Goal: Task Accomplishment & Management: Manage account settings

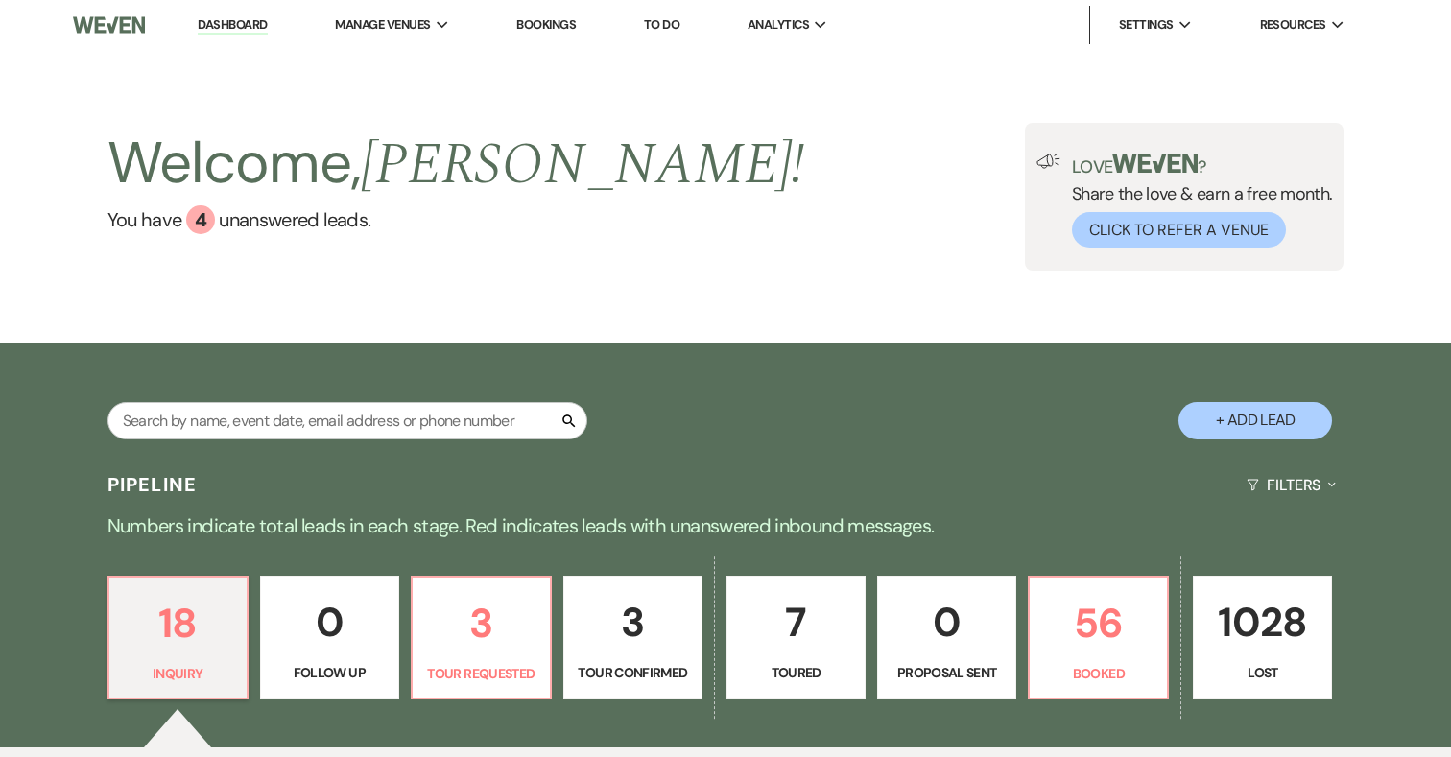
click at [793, 622] on p "7" at bounding box center [796, 622] width 114 height 64
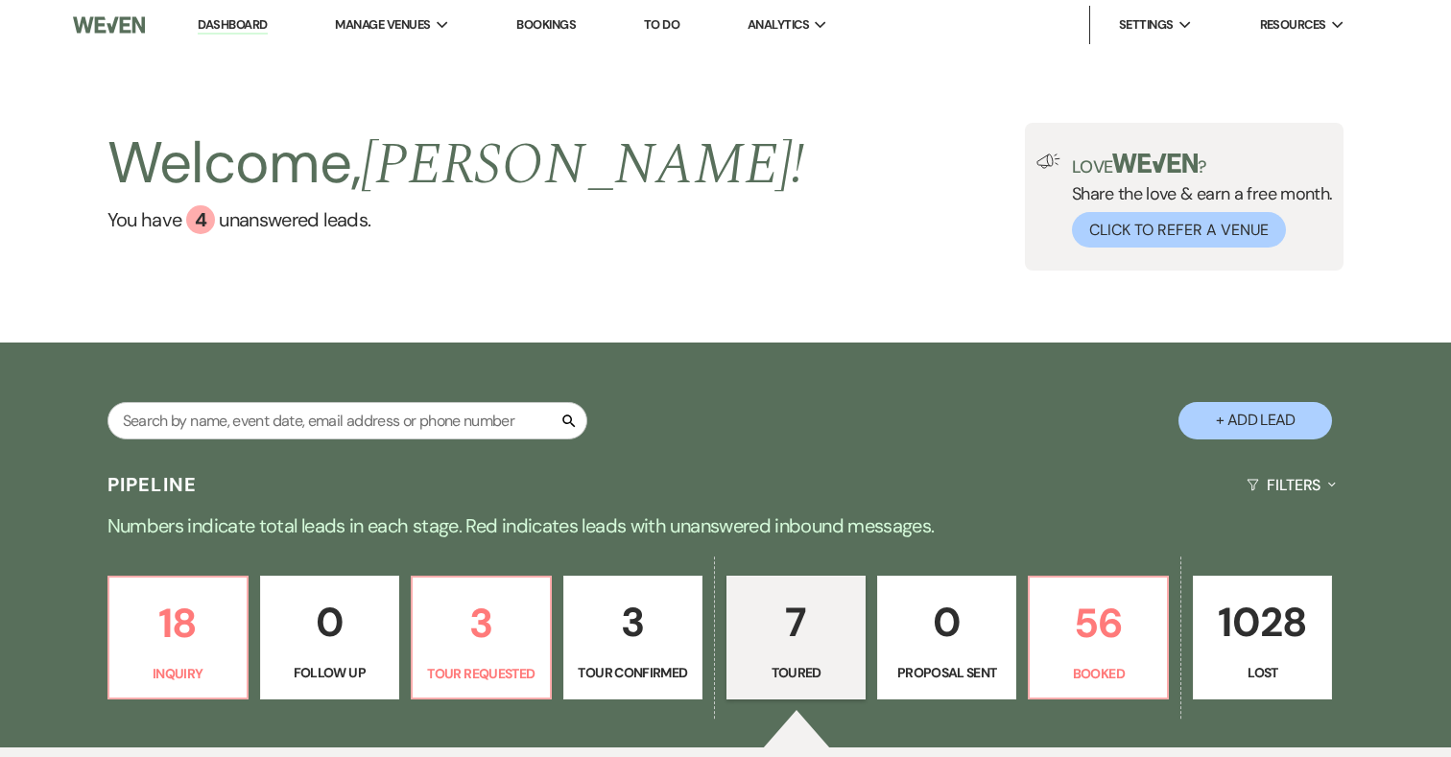
select select "5"
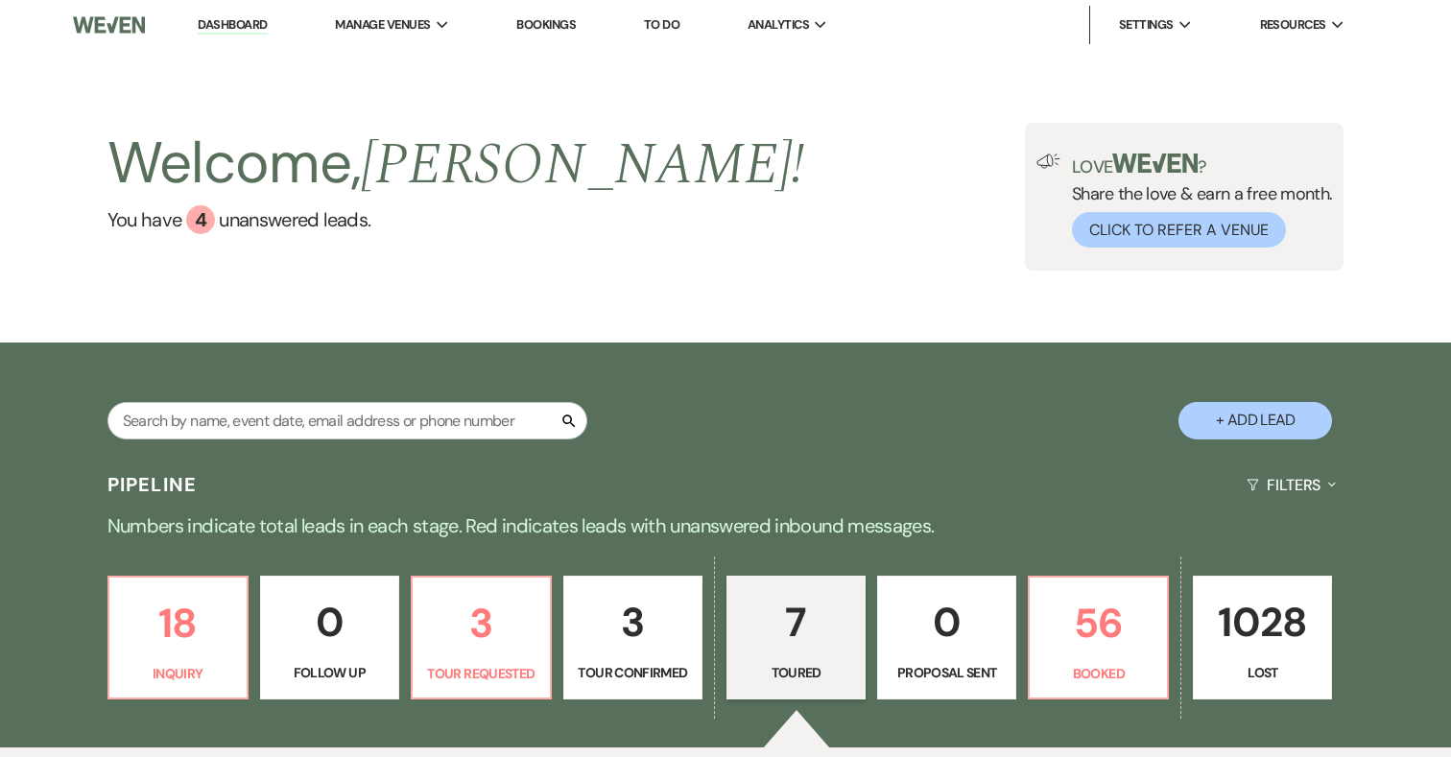
select select "5"
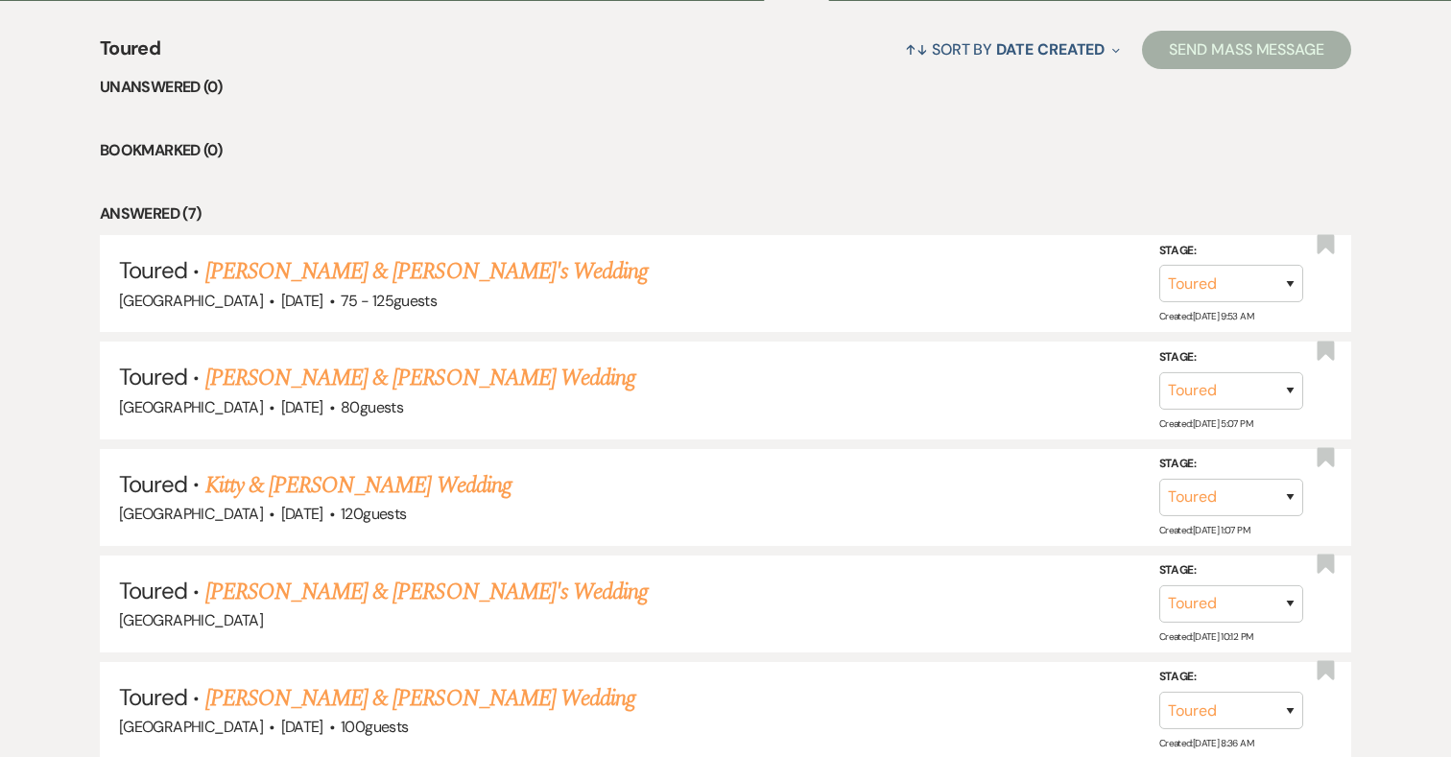
scroll to position [753, 0]
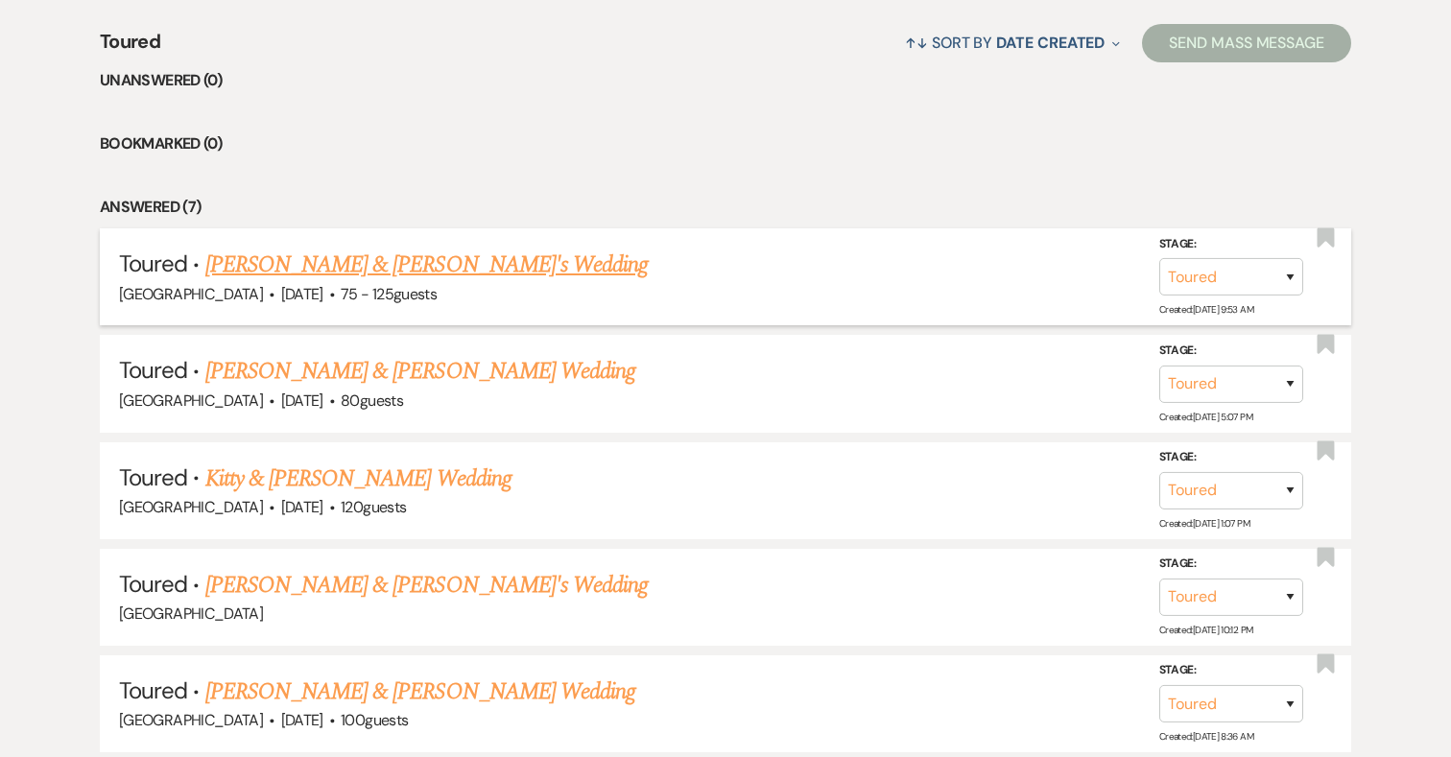
click at [393, 264] on link "[PERSON_NAME] & [PERSON_NAME]'s Wedding" at bounding box center [426, 265] width 443 height 35
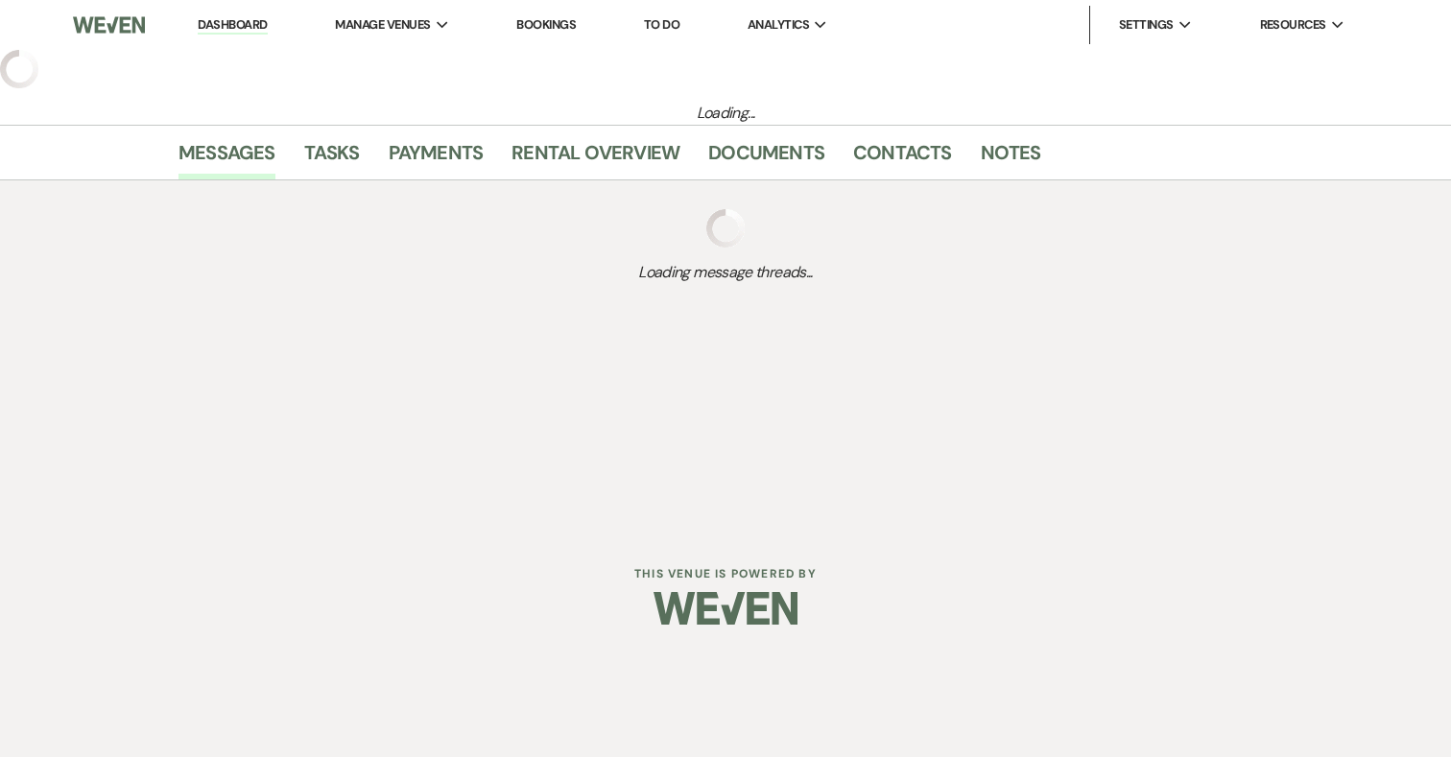
select select "5"
select select "3"
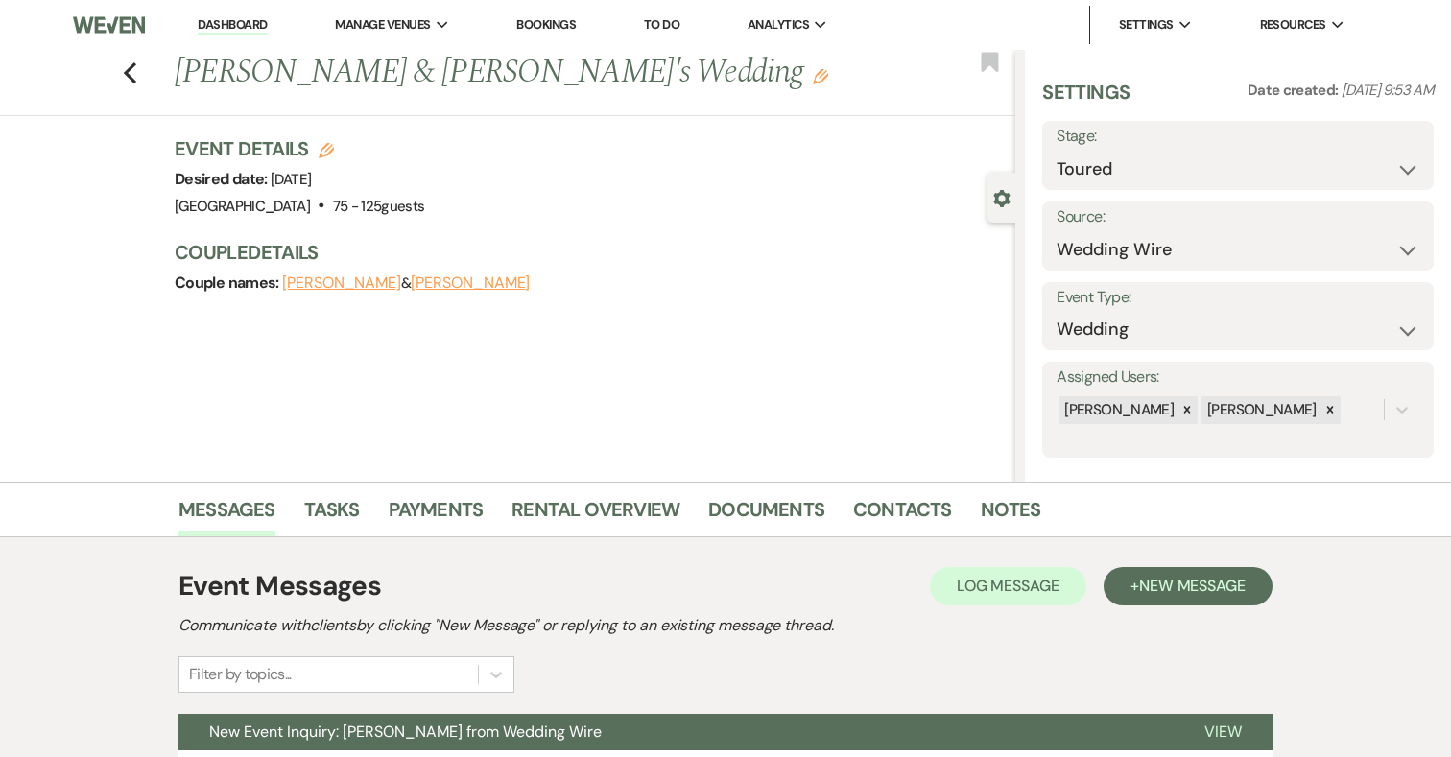
scroll to position [178, 0]
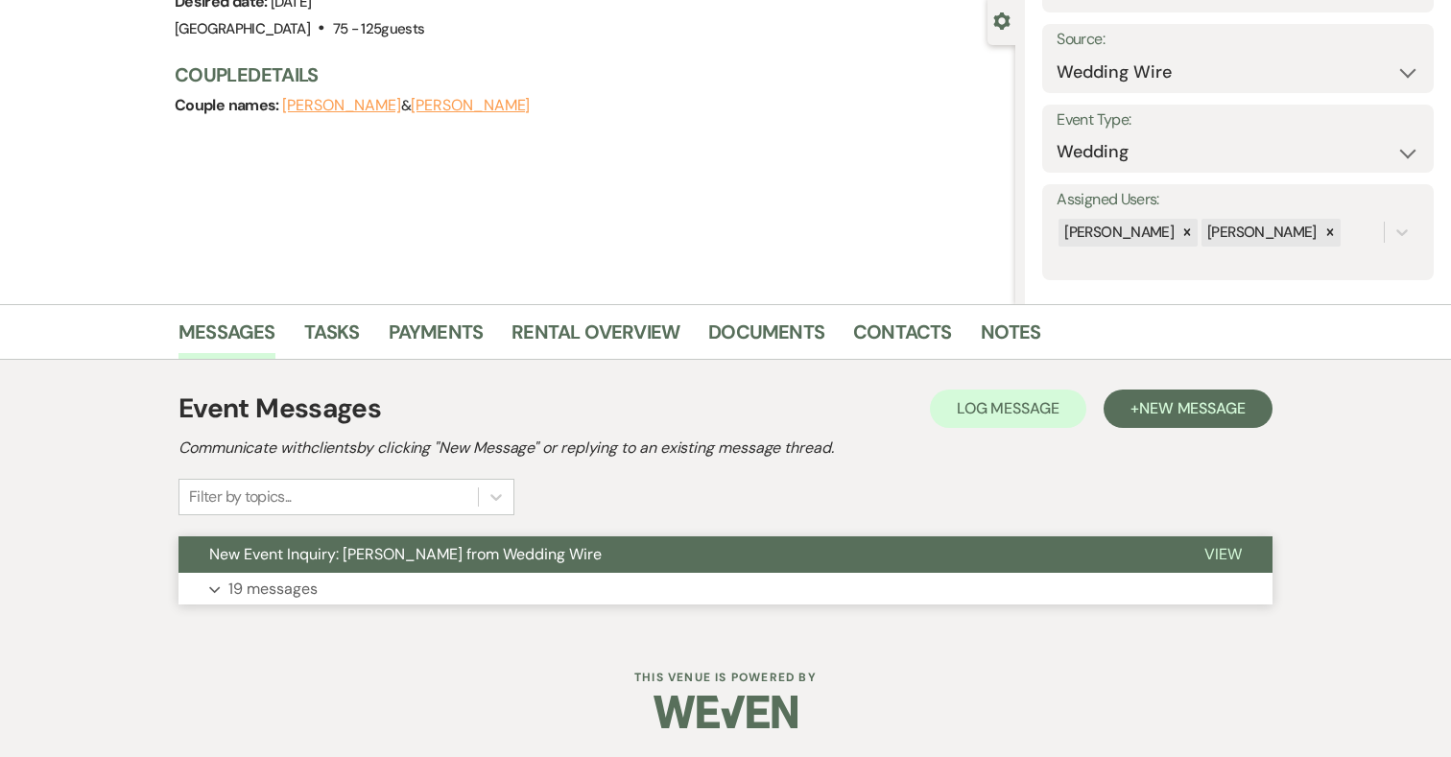
click at [446, 583] on button "Expand 19 messages" at bounding box center [726, 589] width 1094 height 33
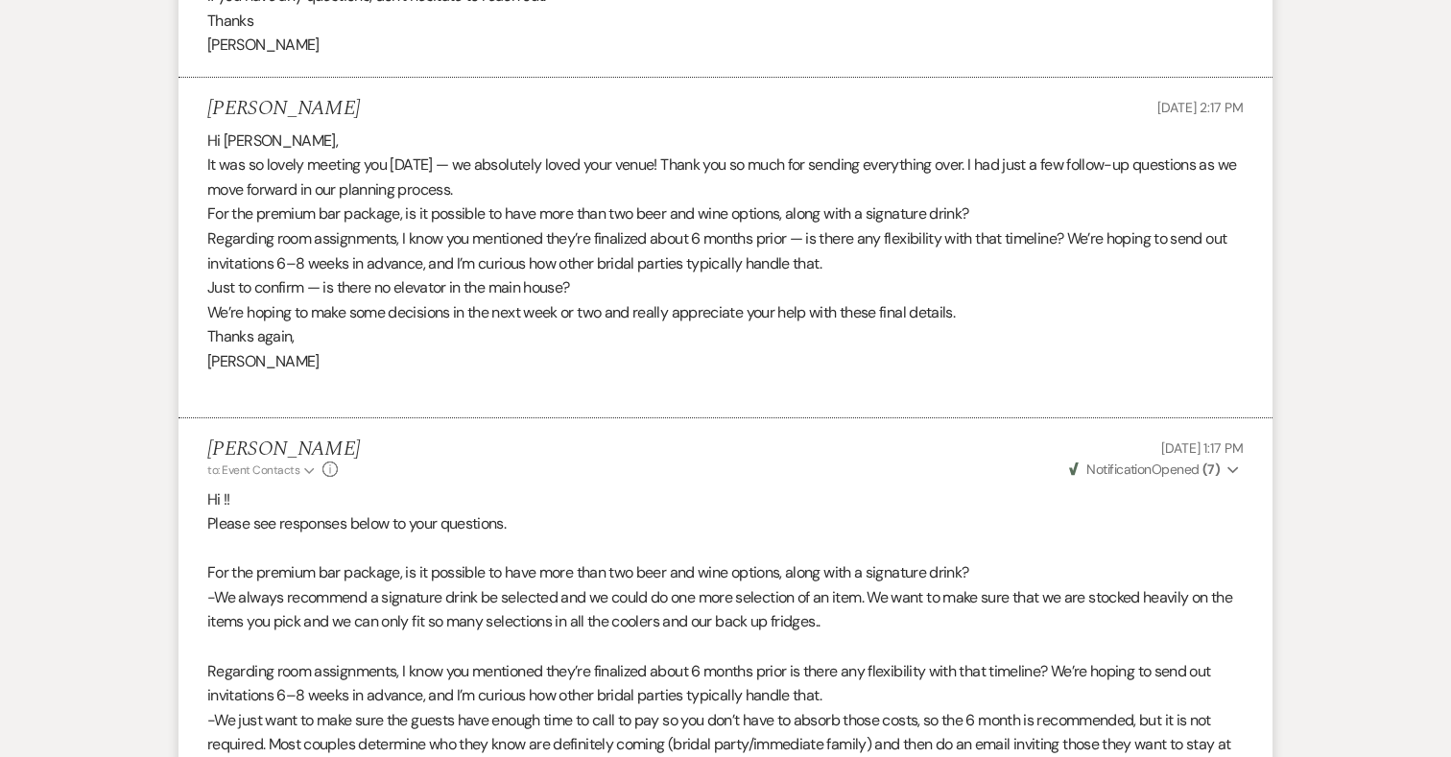
scroll to position [5299, 0]
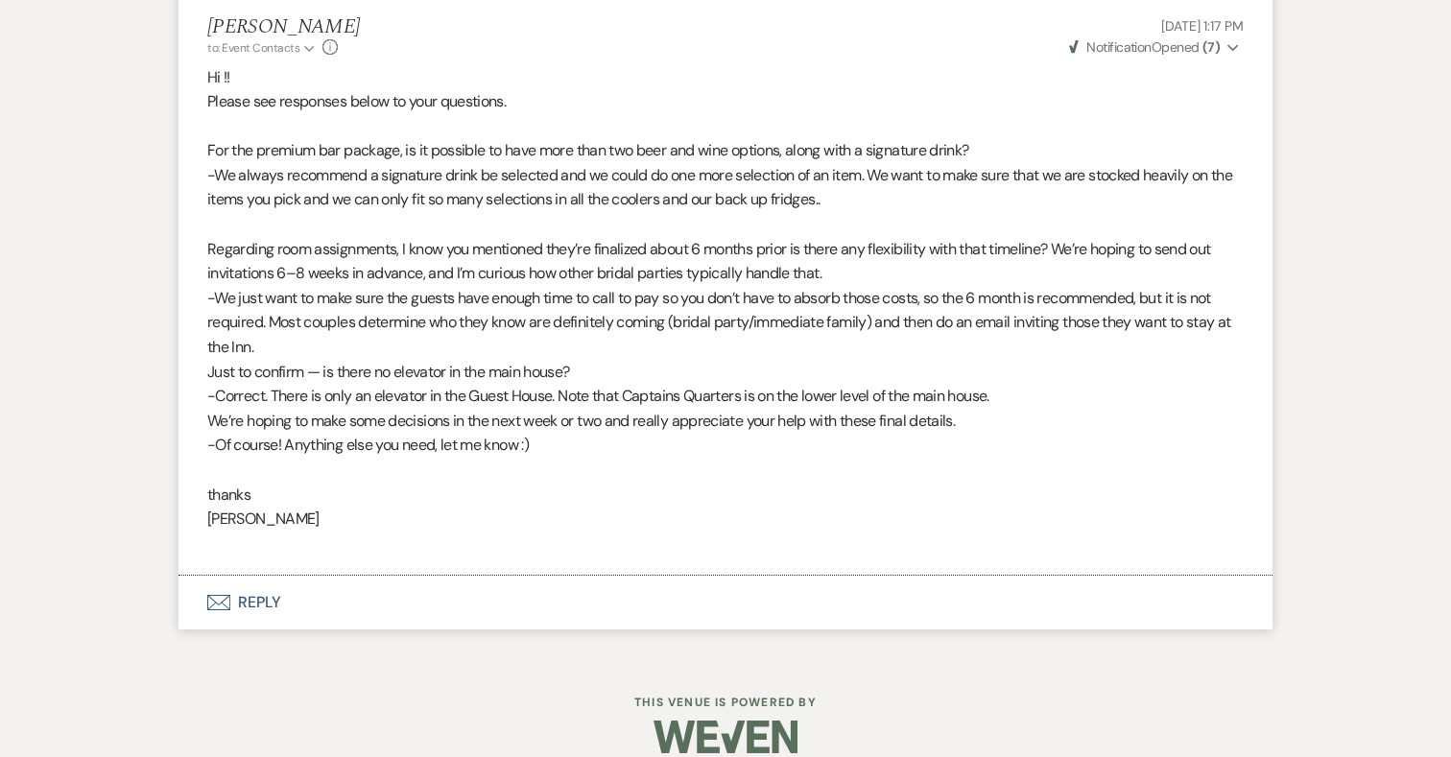
click at [256, 580] on button "Envelope Reply" at bounding box center [726, 603] width 1094 height 54
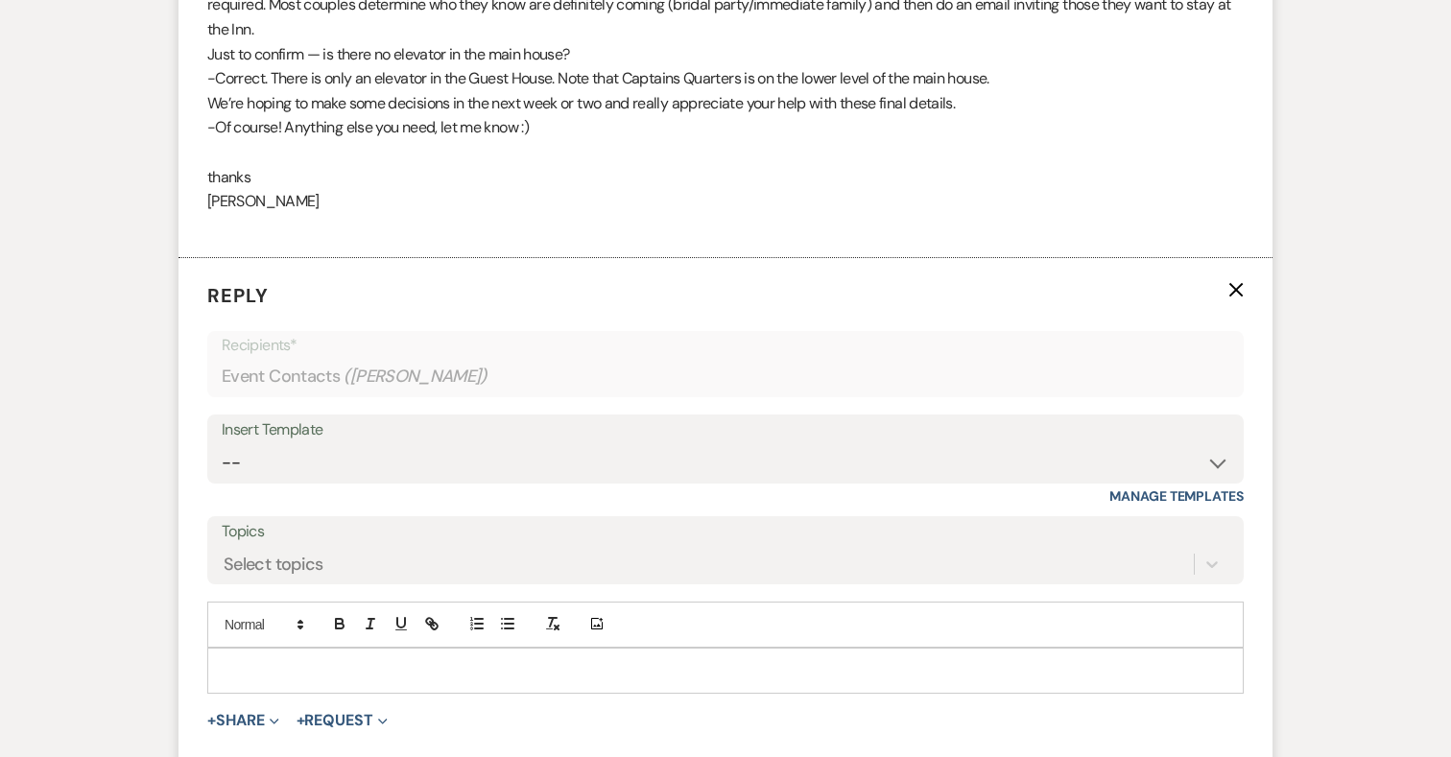
scroll to position [5665, 0]
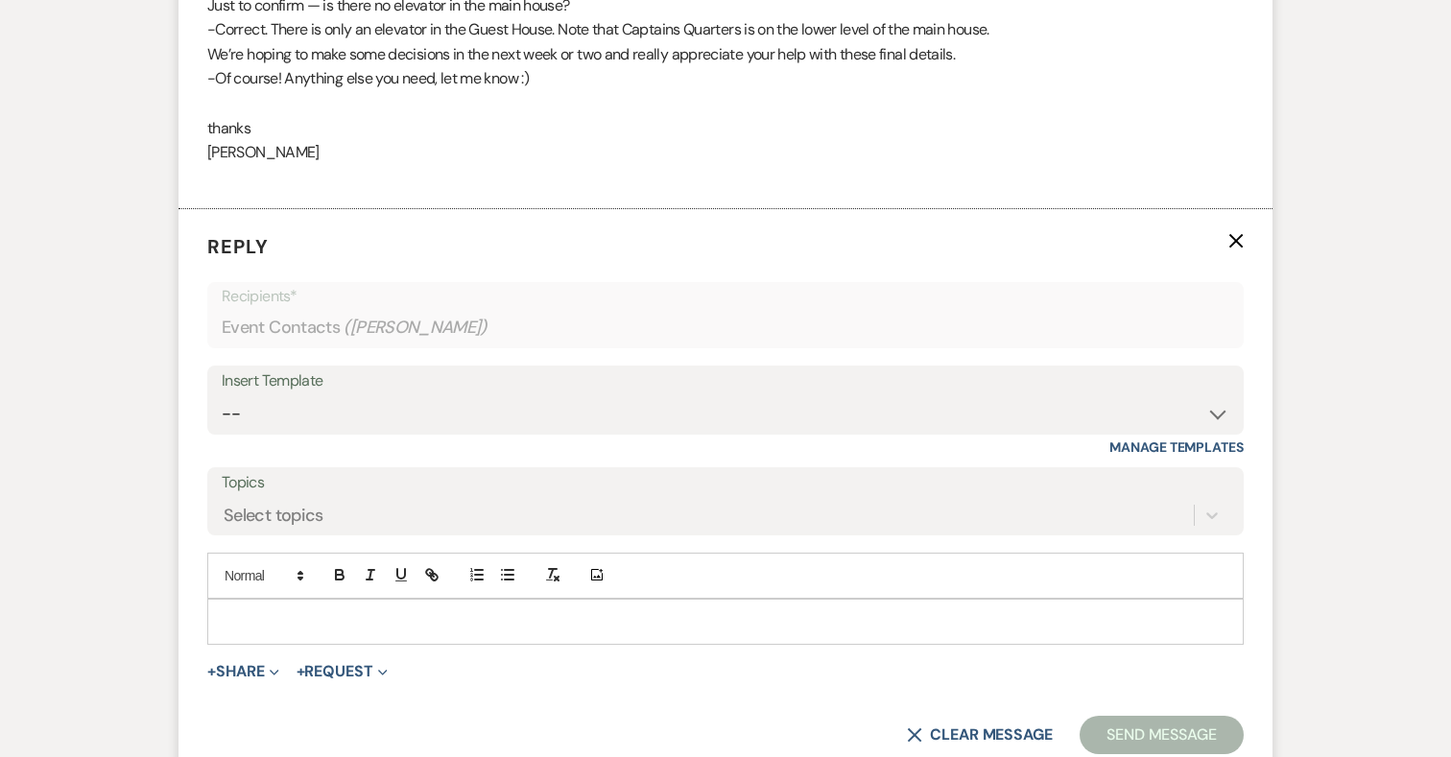
click at [417, 611] on p at bounding box center [726, 621] width 1006 height 21
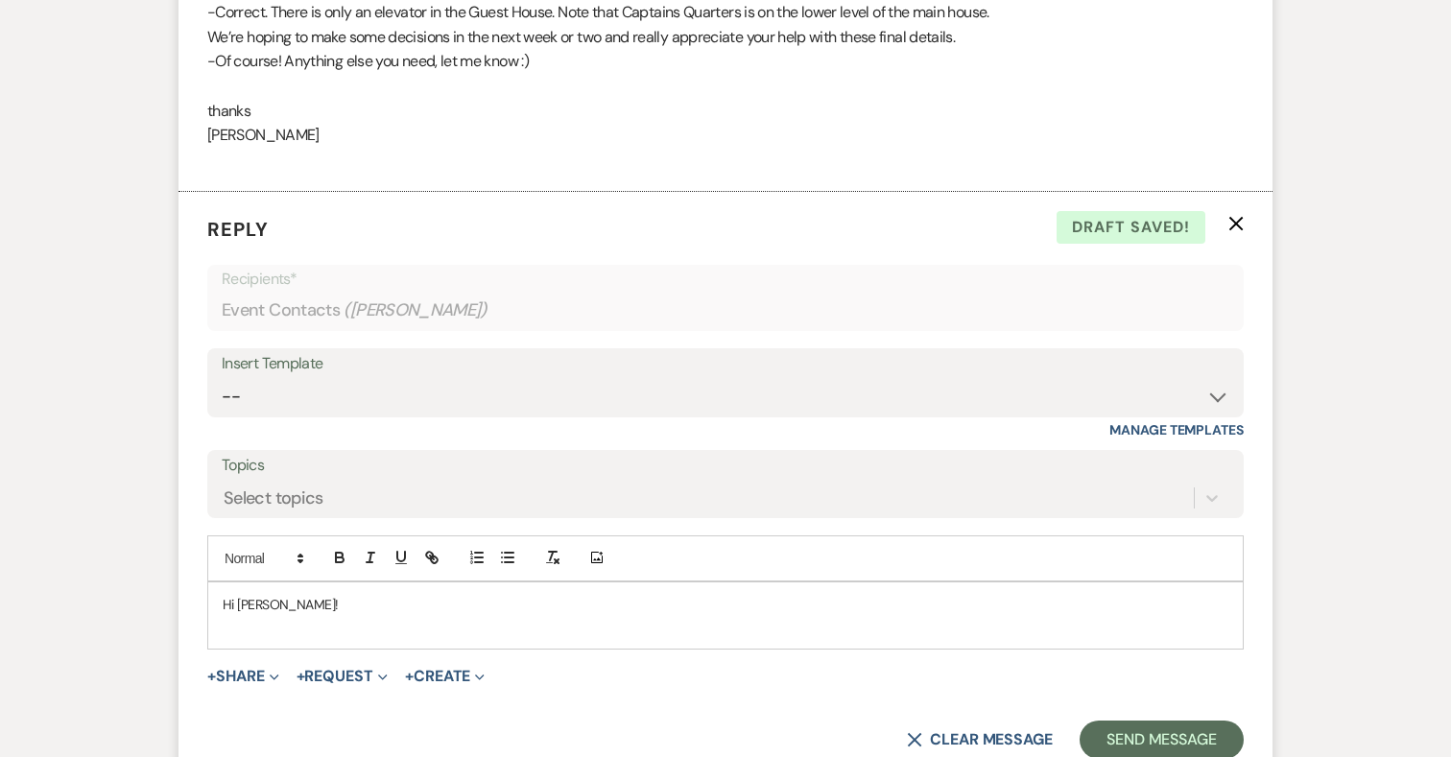
scroll to position [5689, 0]
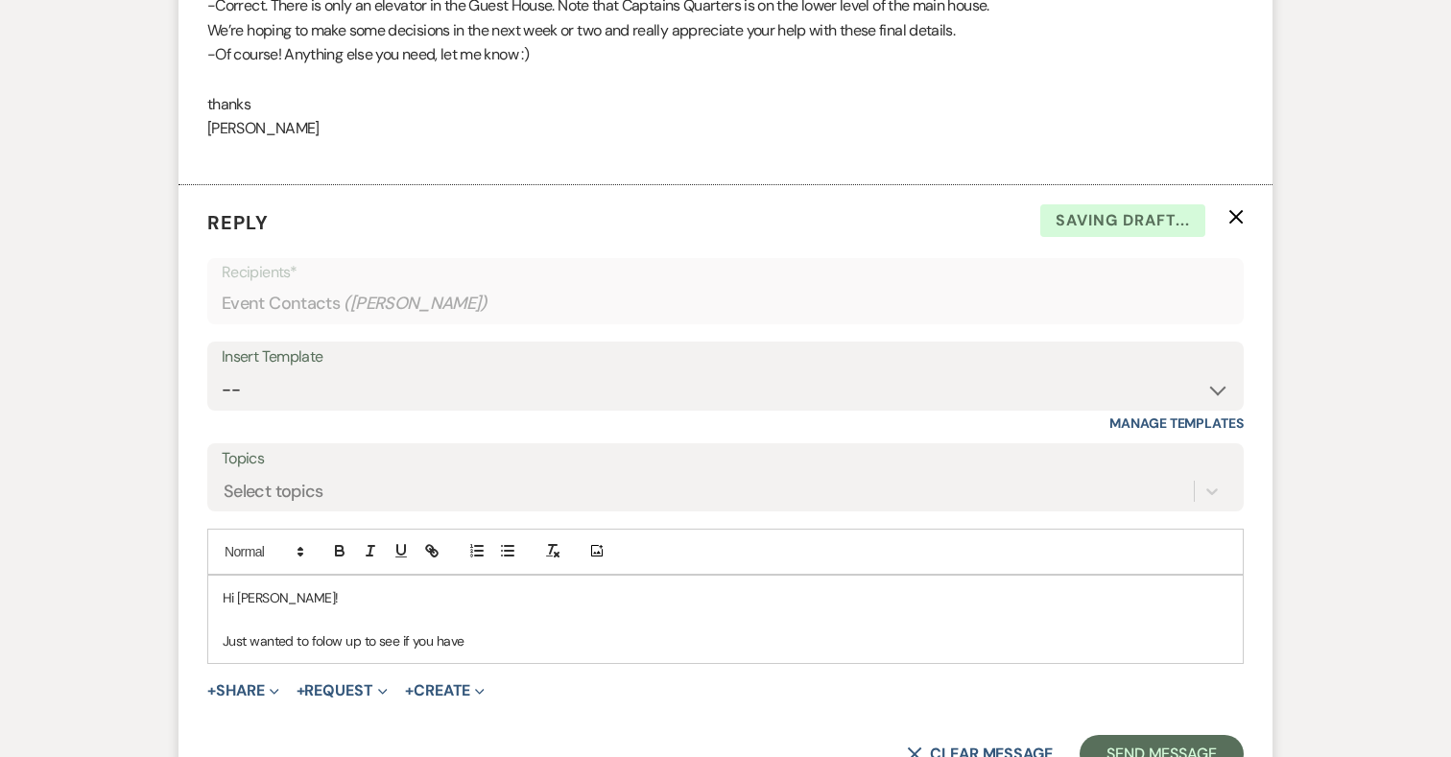
click at [322, 631] on p "Just wanted to folow up to see if you have" at bounding box center [726, 641] width 1006 height 21
click at [480, 631] on p "Just wanted to follow up to see if you have" at bounding box center [726, 641] width 1006 height 21
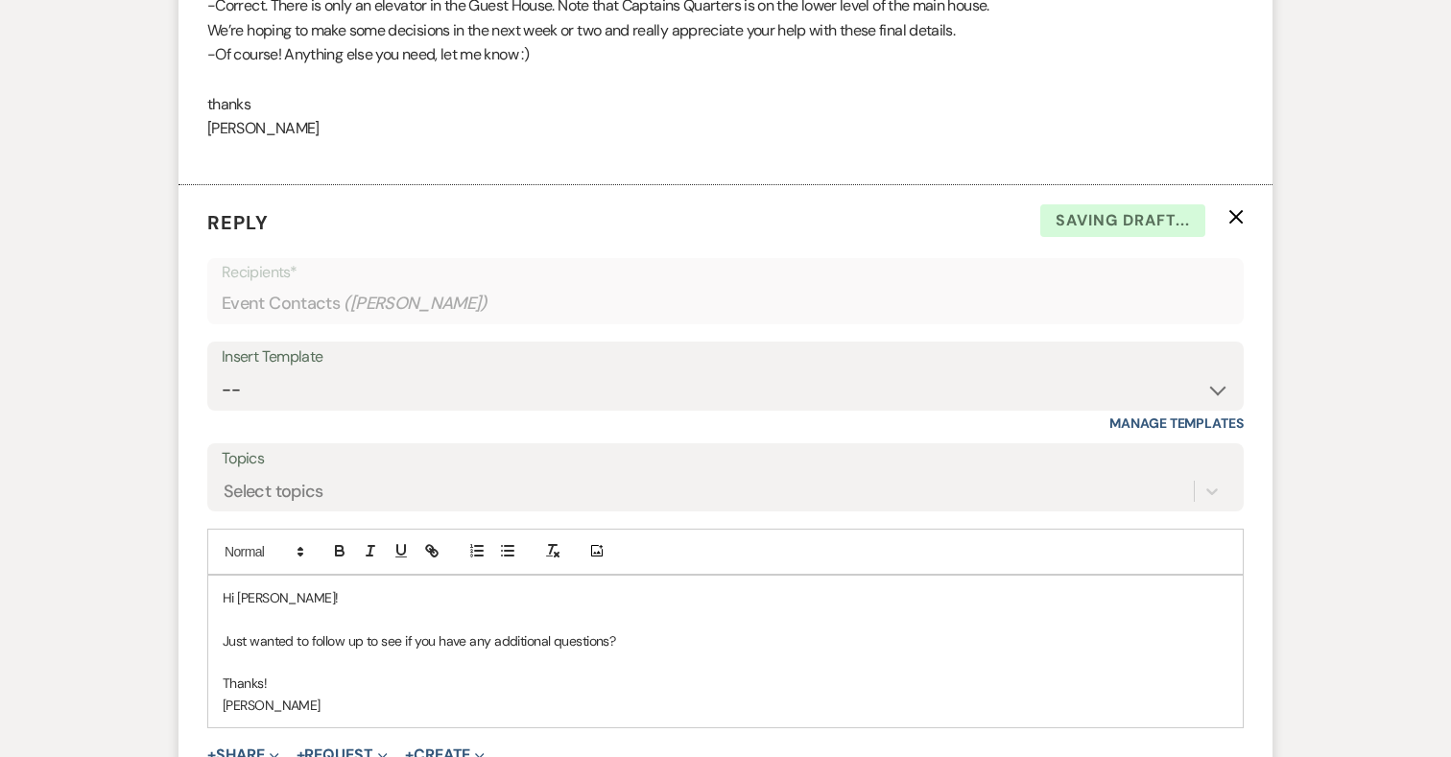
click at [220, 616] on div "Hi [PERSON_NAME]! Just wanted to follow up to see if you have any additional qu…" at bounding box center [725, 652] width 1035 height 152
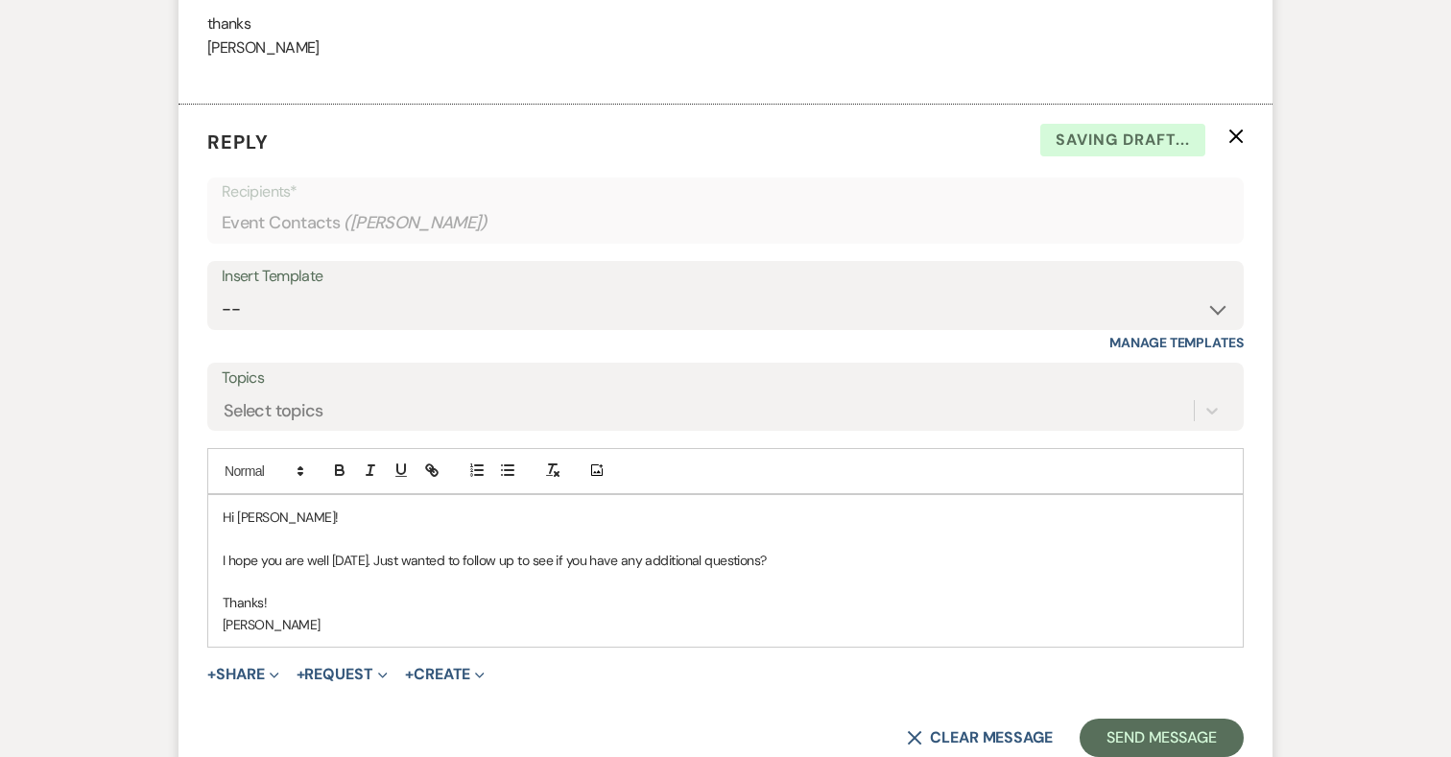
scroll to position [5781, 0]
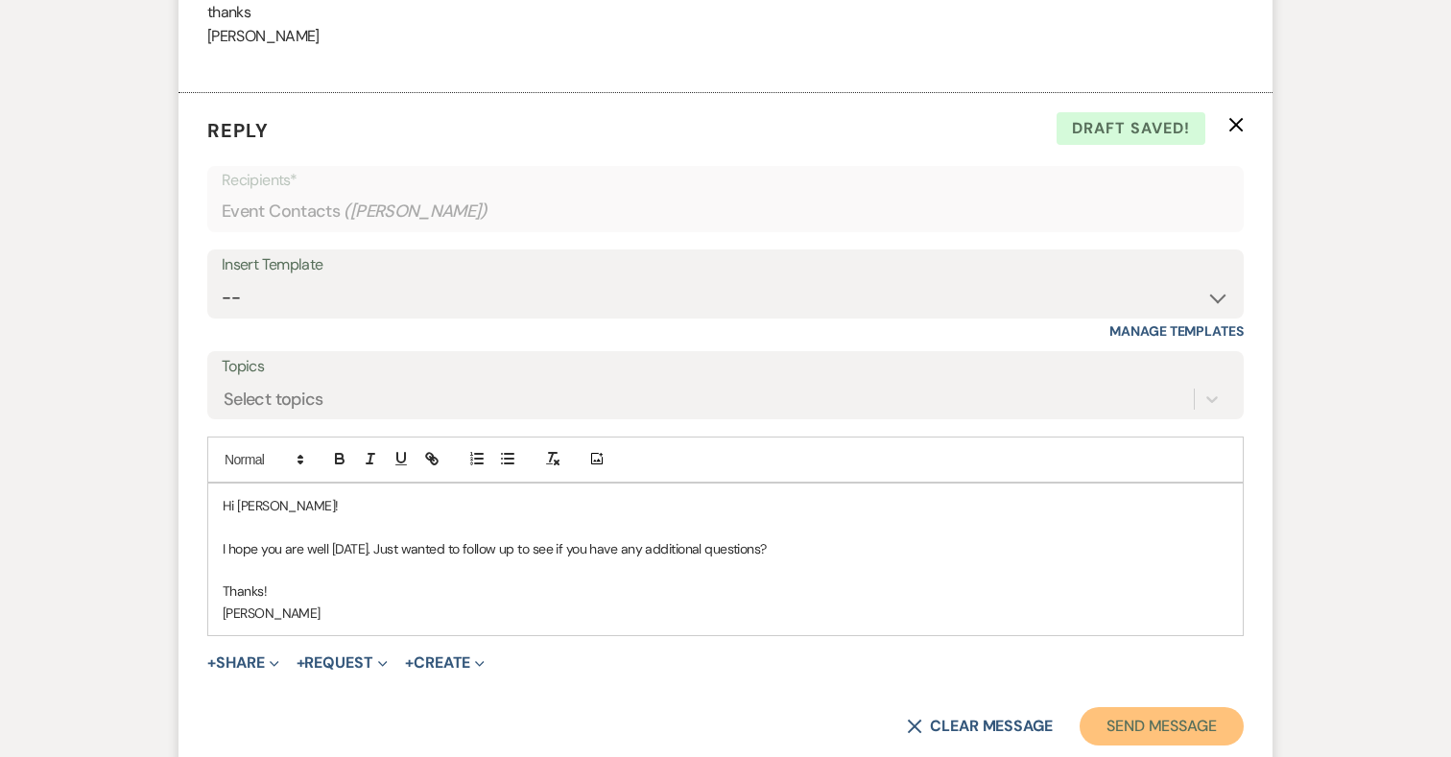
click at [1209, 707] on button "Send Message" at bounding box center [1162, 726] width 164 height 38
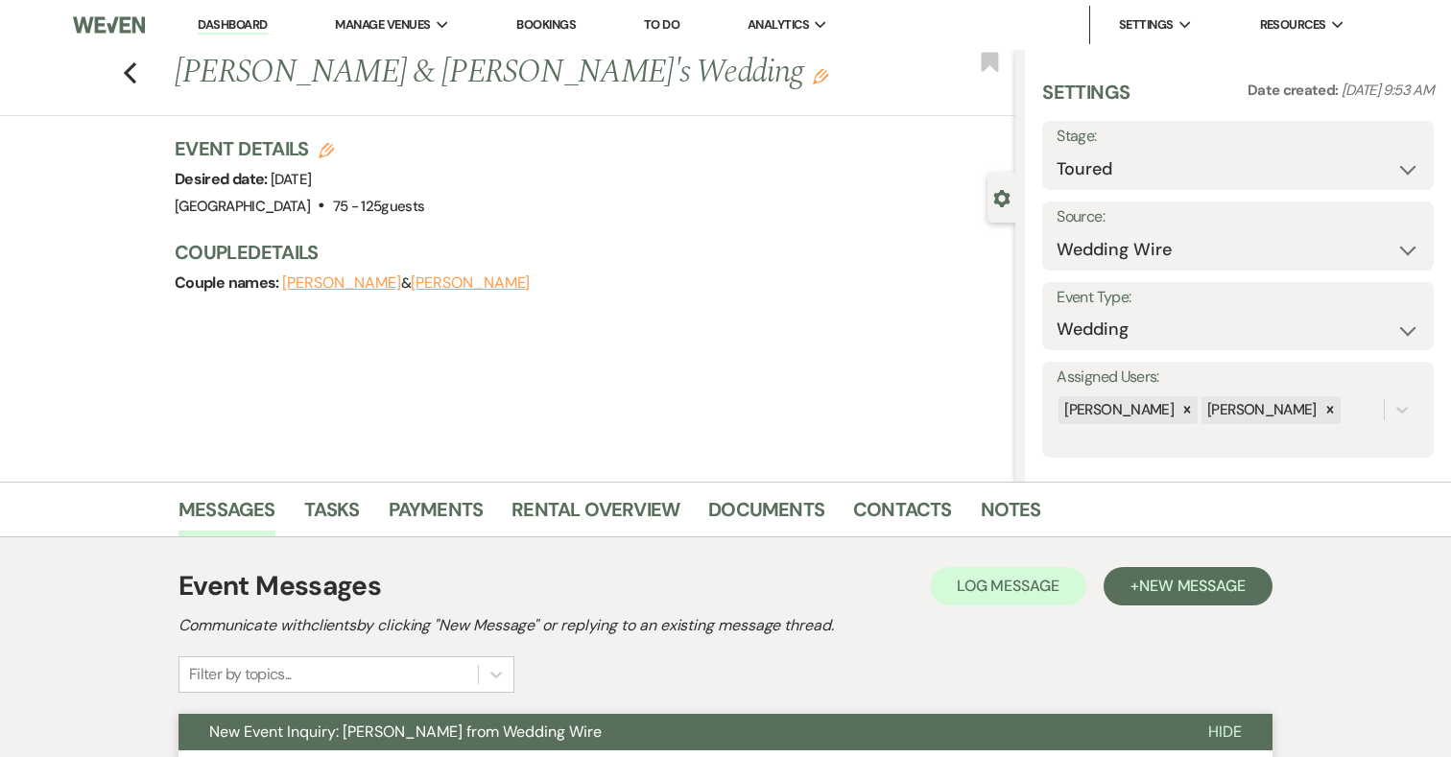
scroll to position [0, 0]
click at [128, 70] on use "button" at bounding box center [130, 72] width 12 height 21
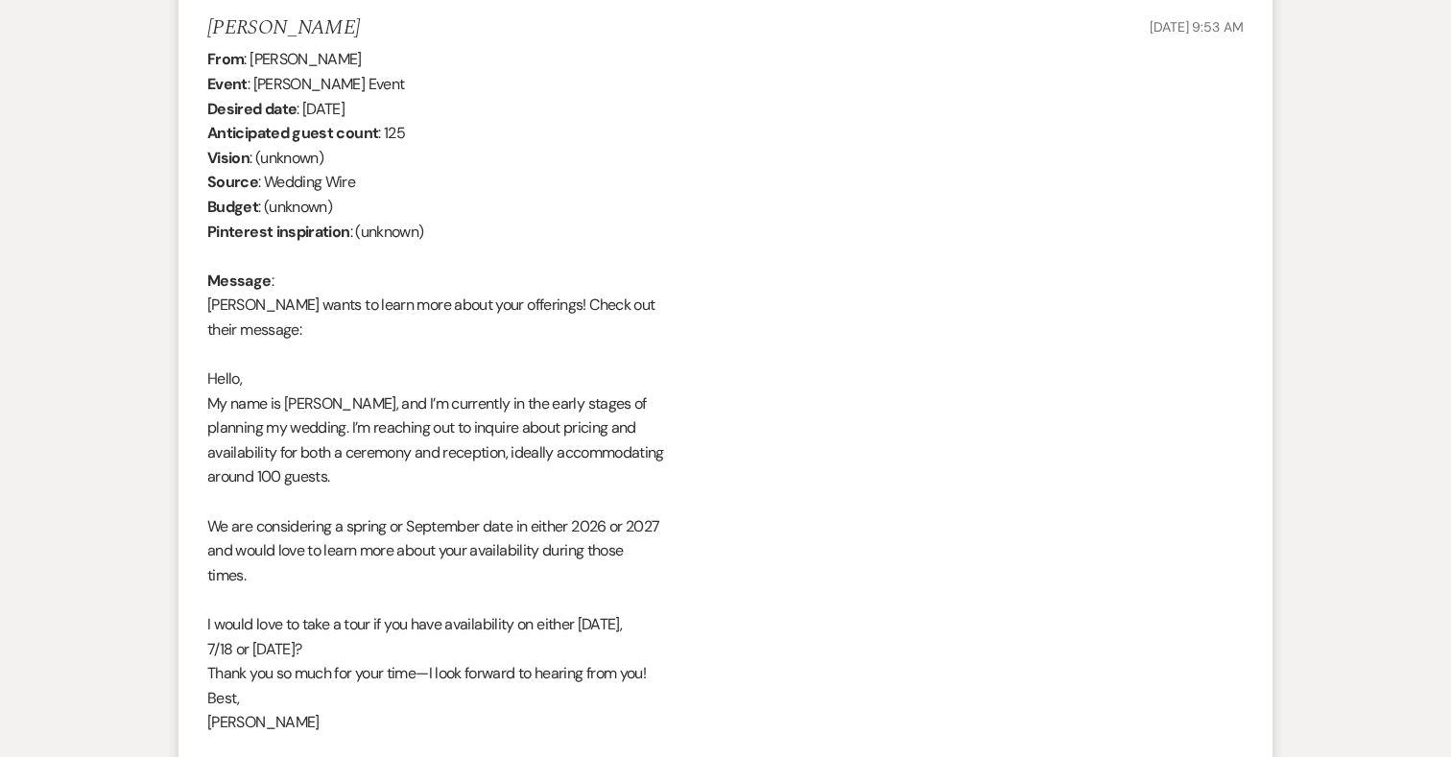
select select "5"
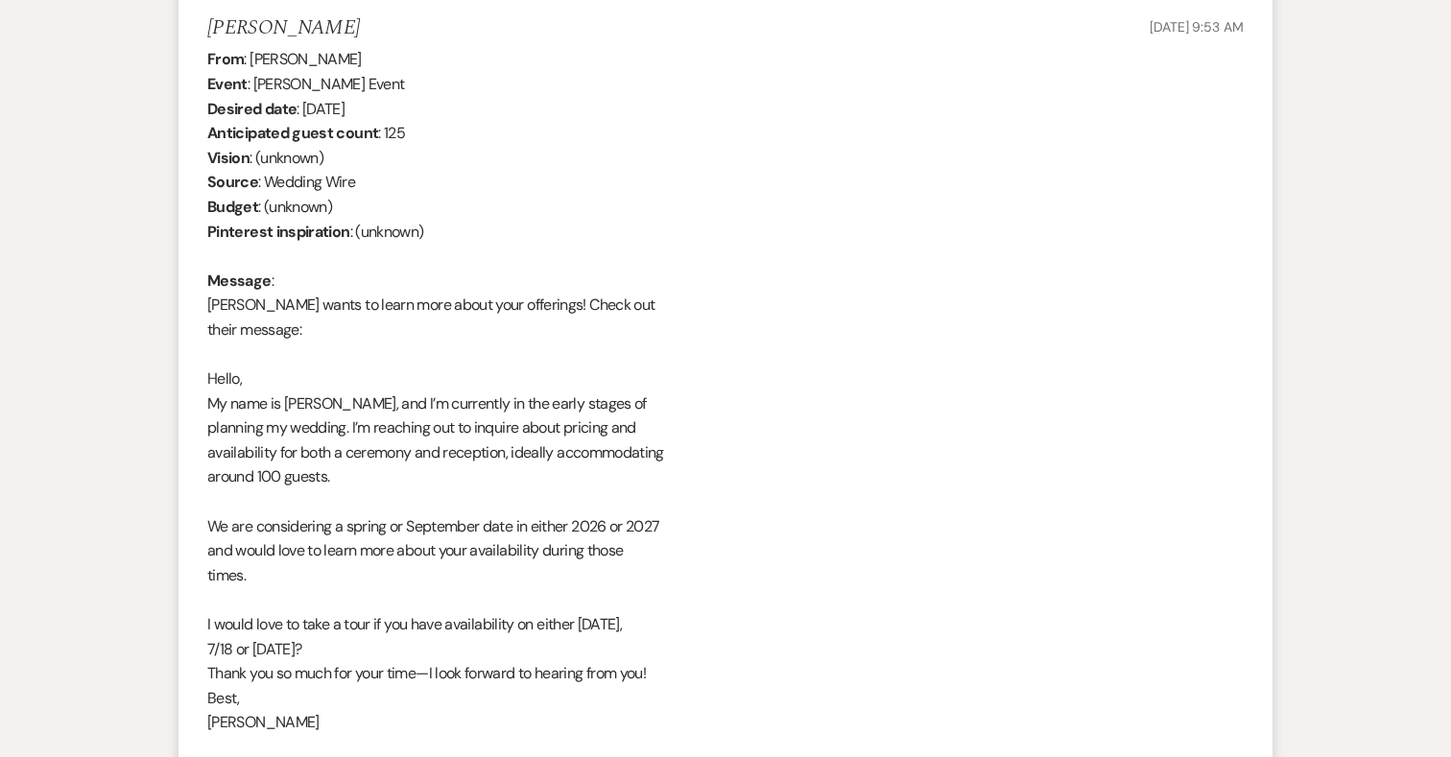
select select "5"
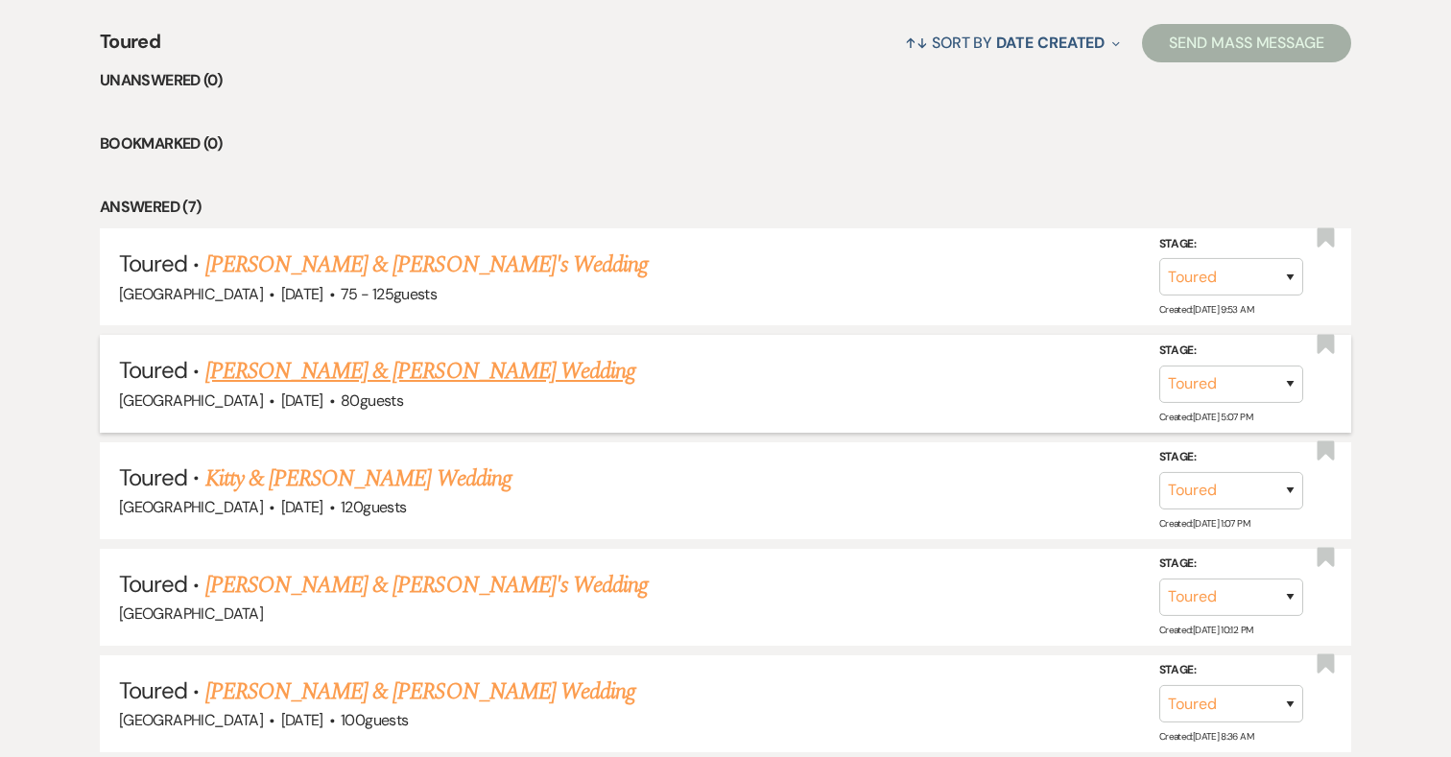
click at [418, 375] on link "[PERSON_NAME] & [PERSON_NAME] Wedding" at bounding box center [420, 371] width 430 height 35
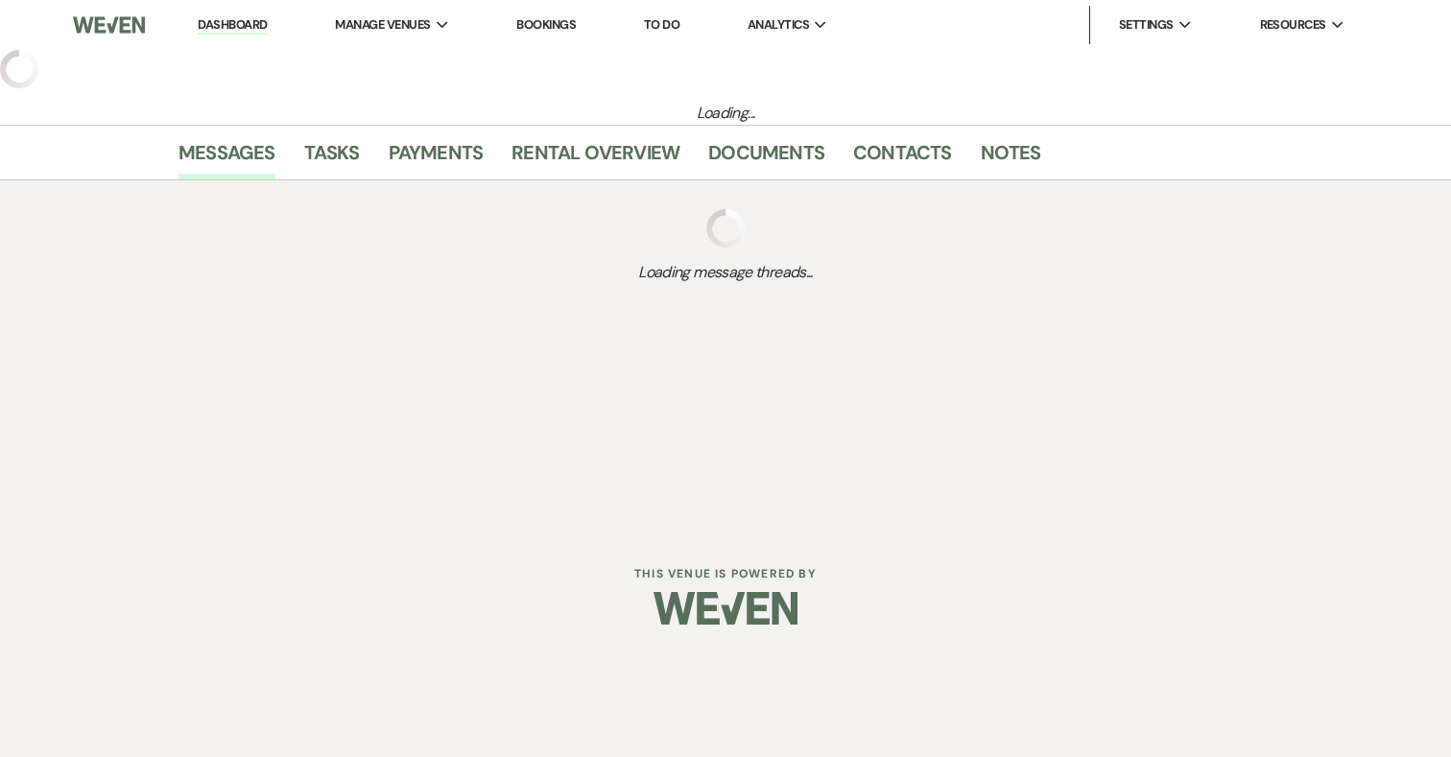
select select "5"
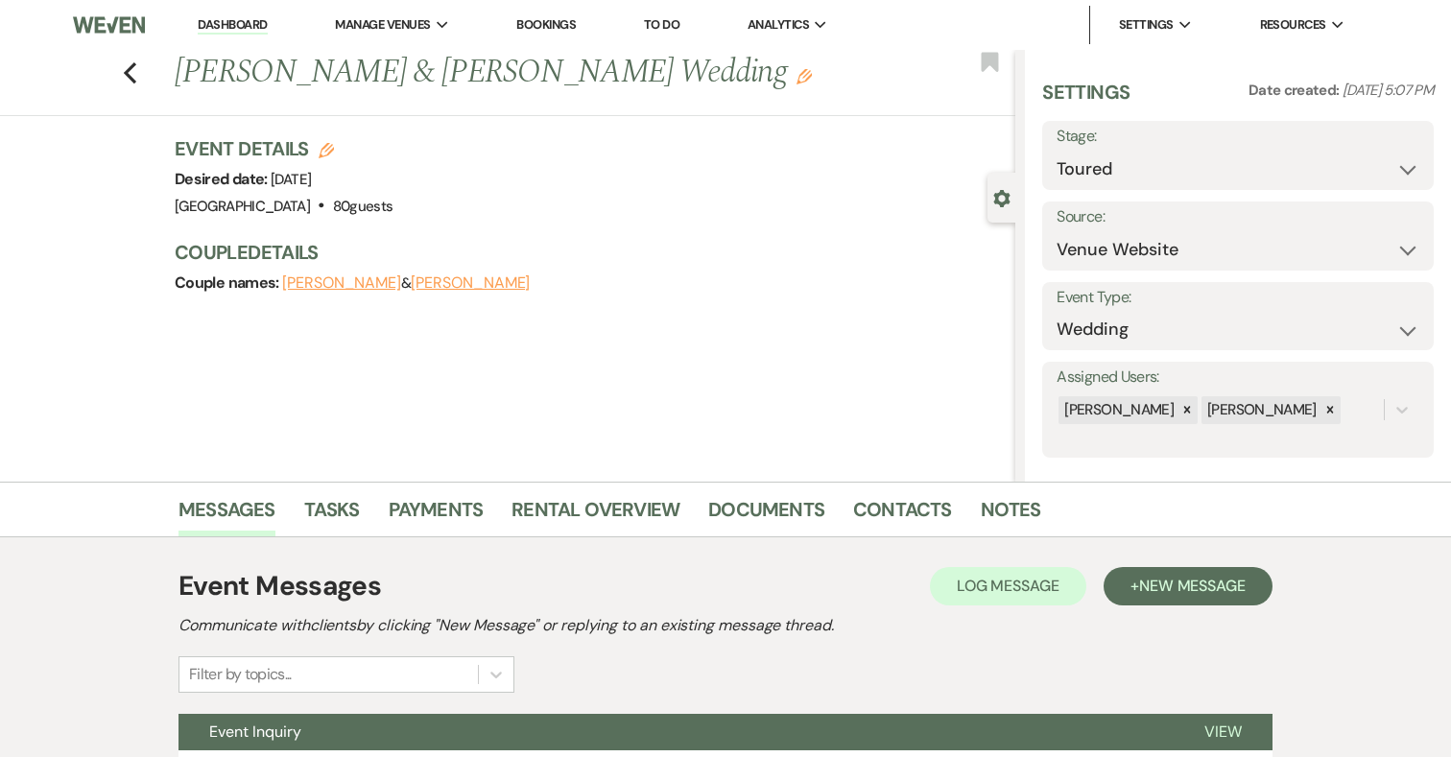
scroll to position [178, 0]
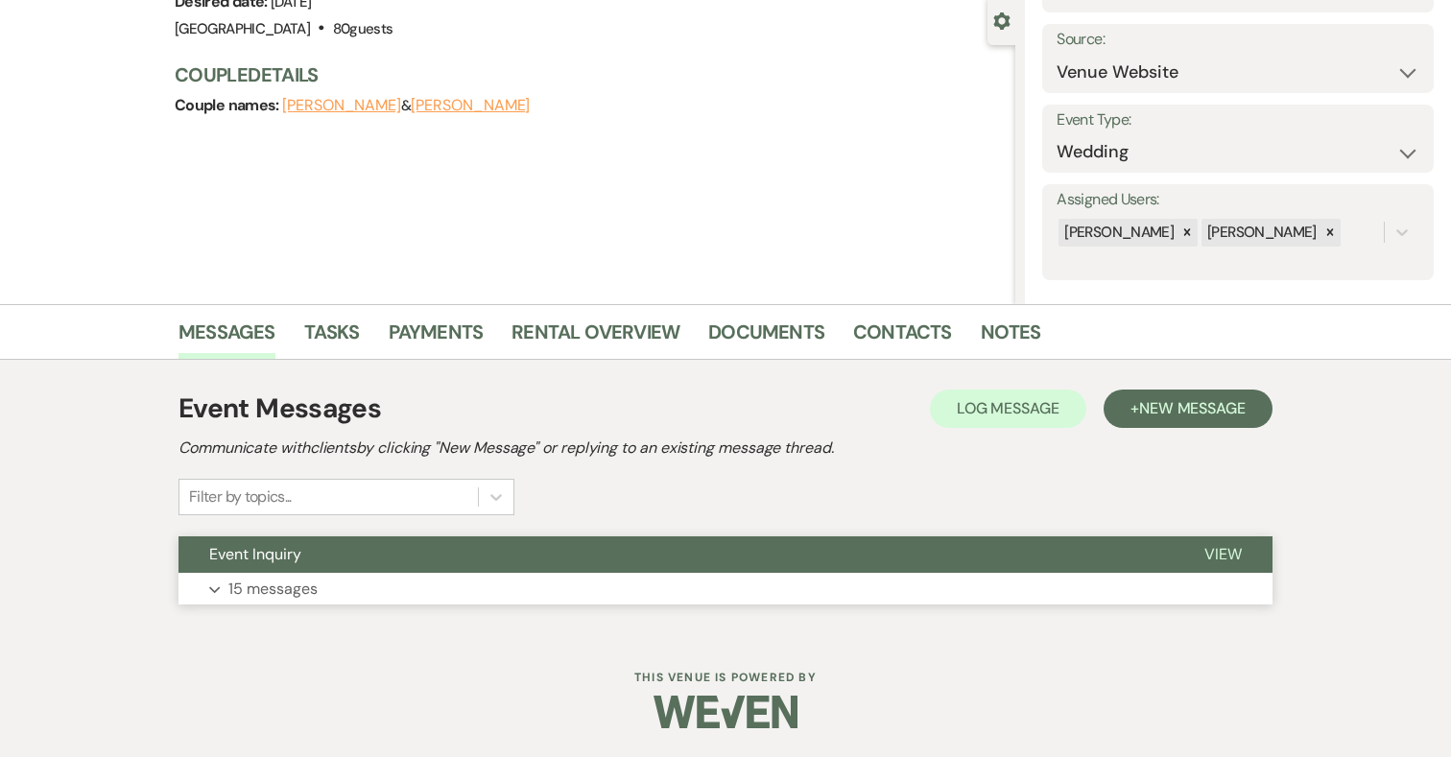
click at [481, 582] on button "Expand 15 messages" at bounding box center [726, 589] width 1094 height 33
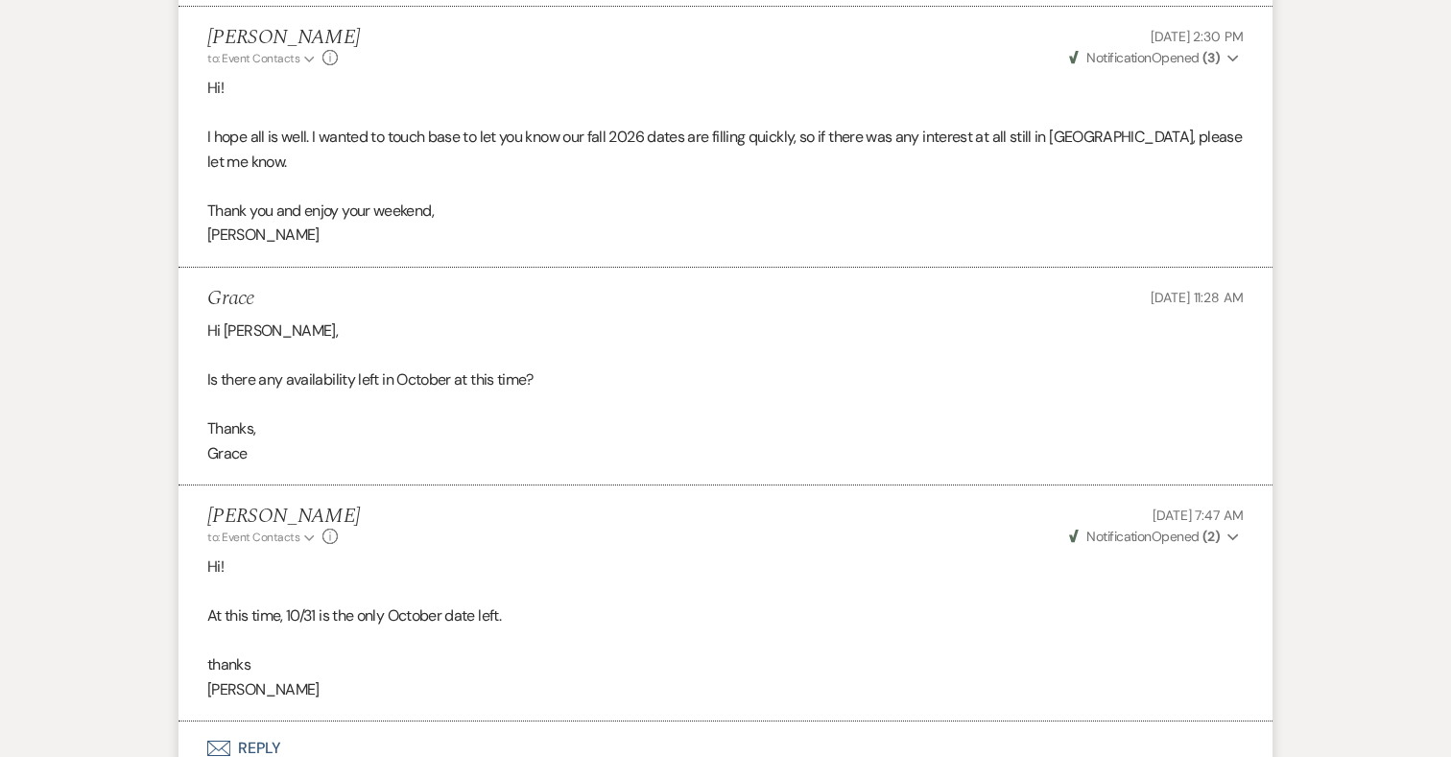
scroll to position [4071, 0]
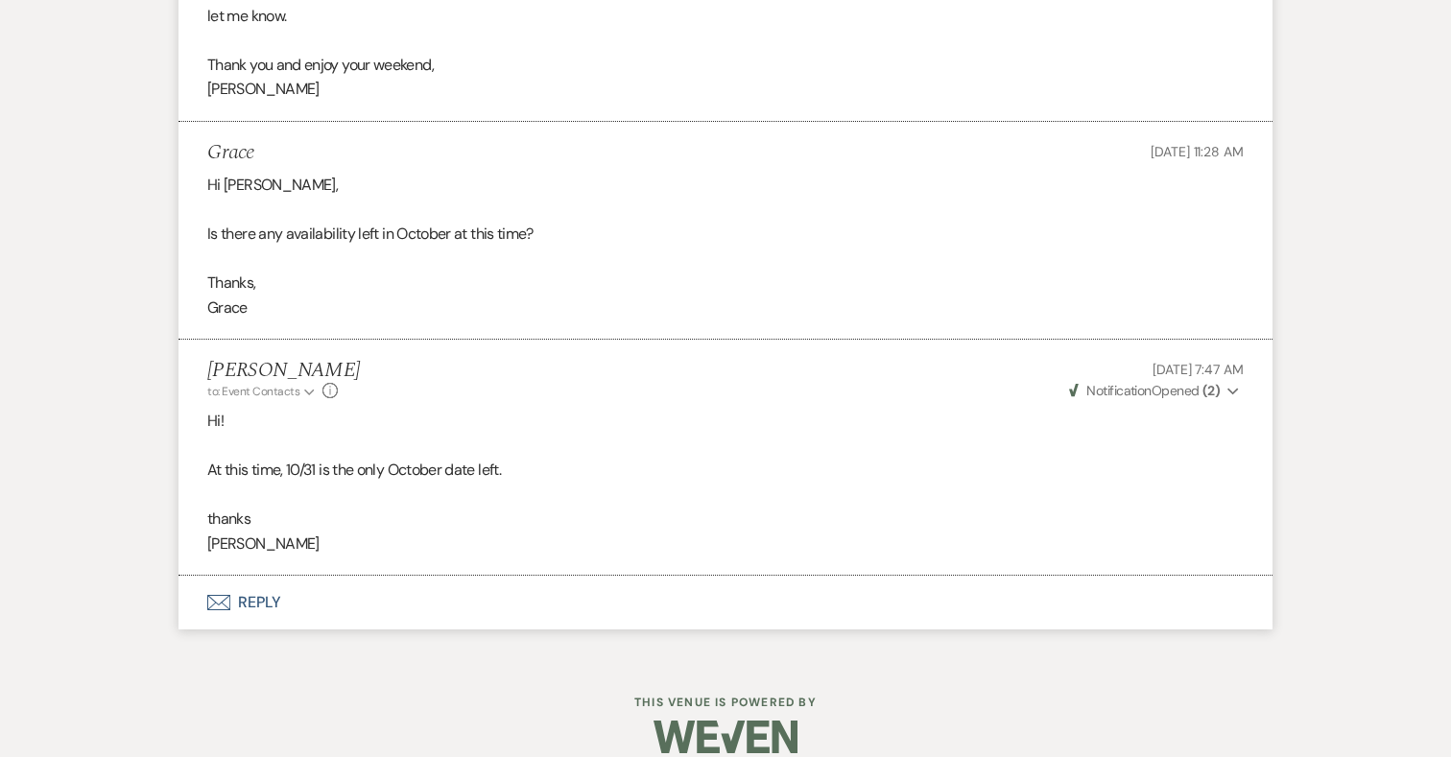
click at [260, 577] on button "Envelope Reply" at bounding box center [726, 603] width 1094 height 54
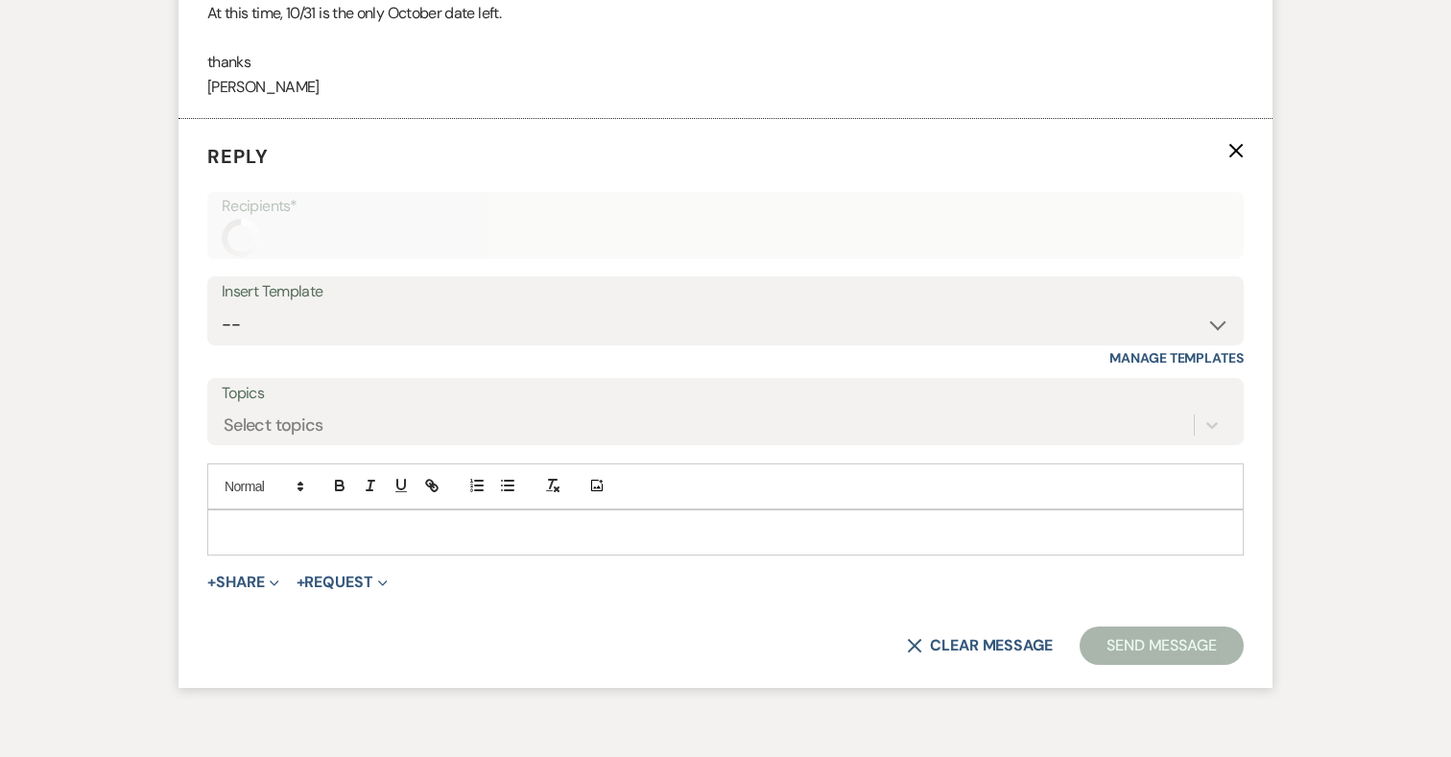
scroll to position [4528, 0]
click at [376, 521] on div at bounding box center [725, 532] width 1035 height 44
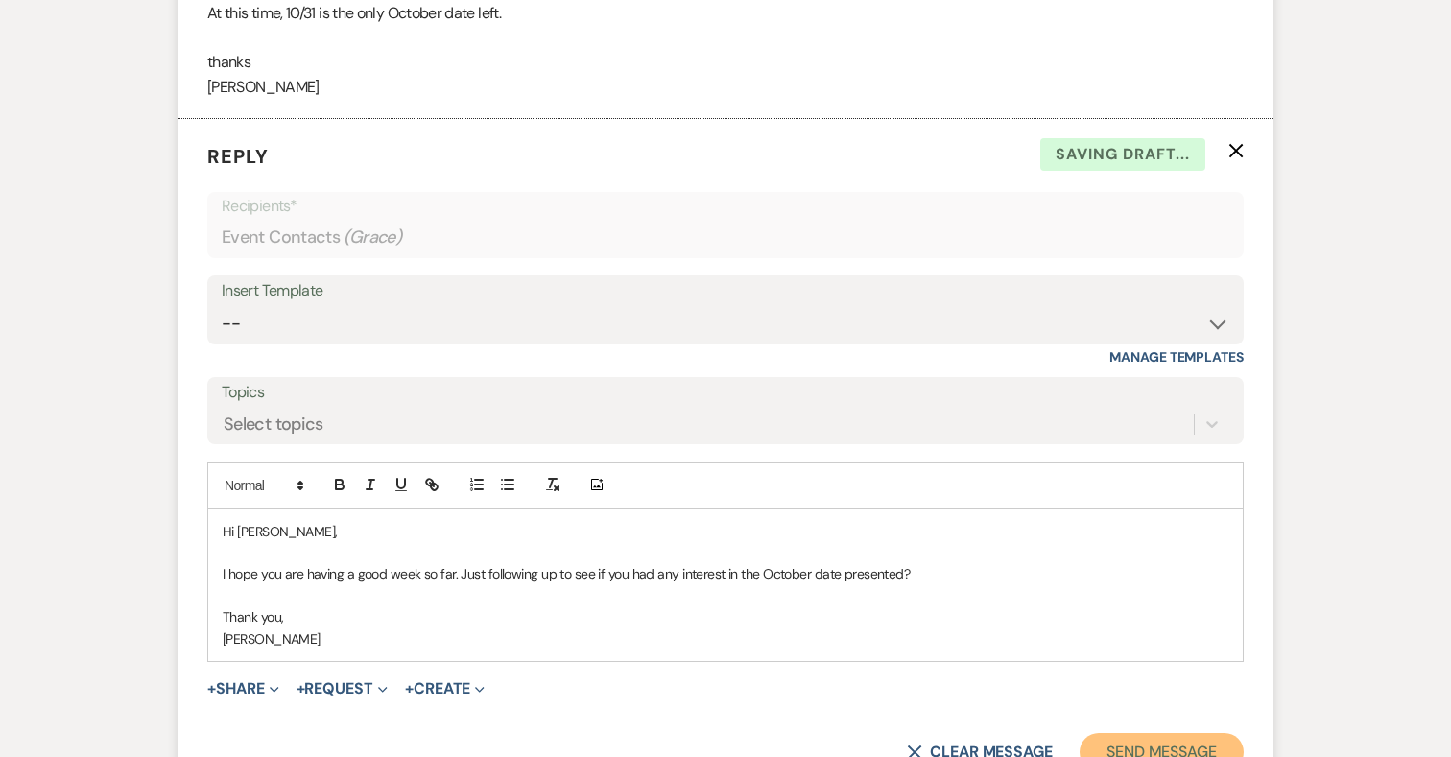
click at [1126, 733] on button "Send Message" at bounding box center [1162, 752] width 164 height 38
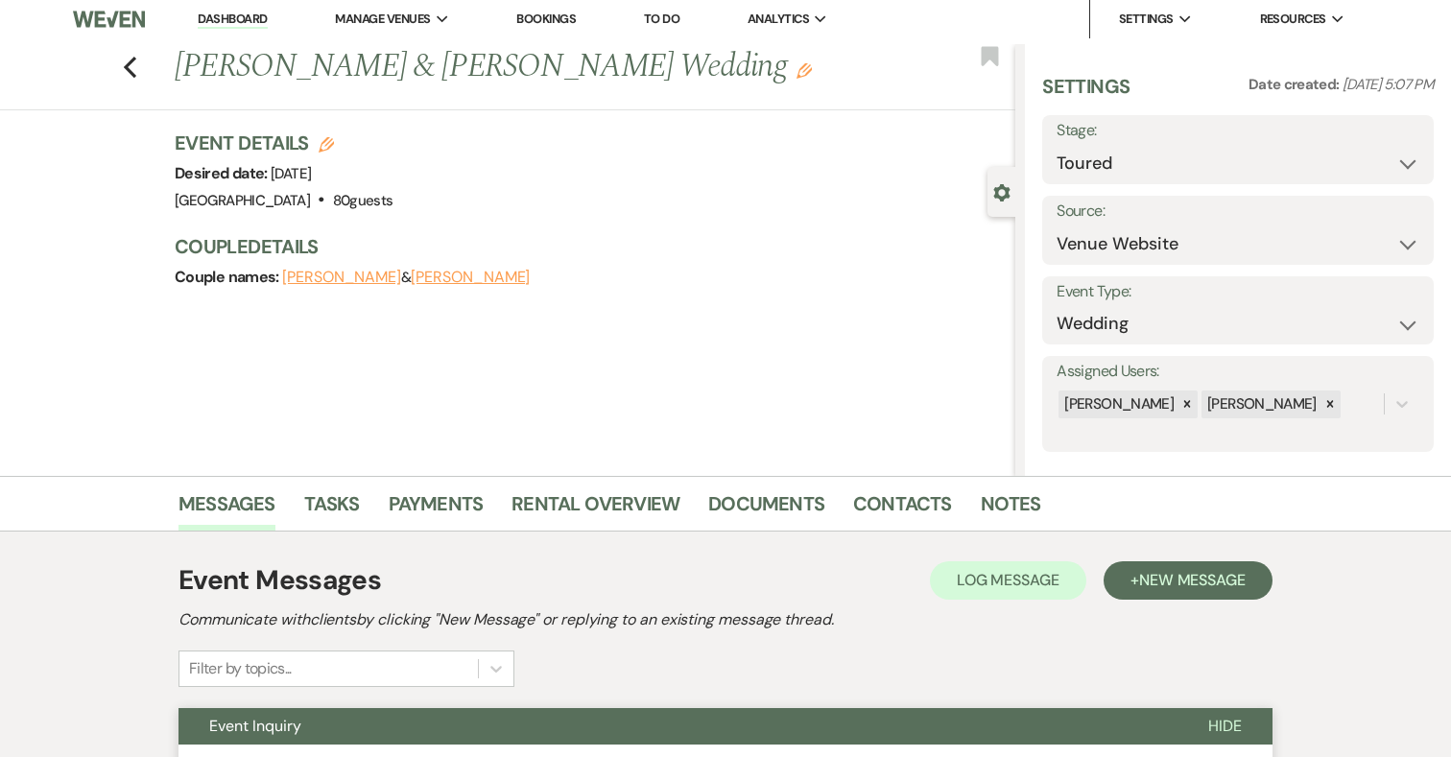
scroll to position [0, 0]
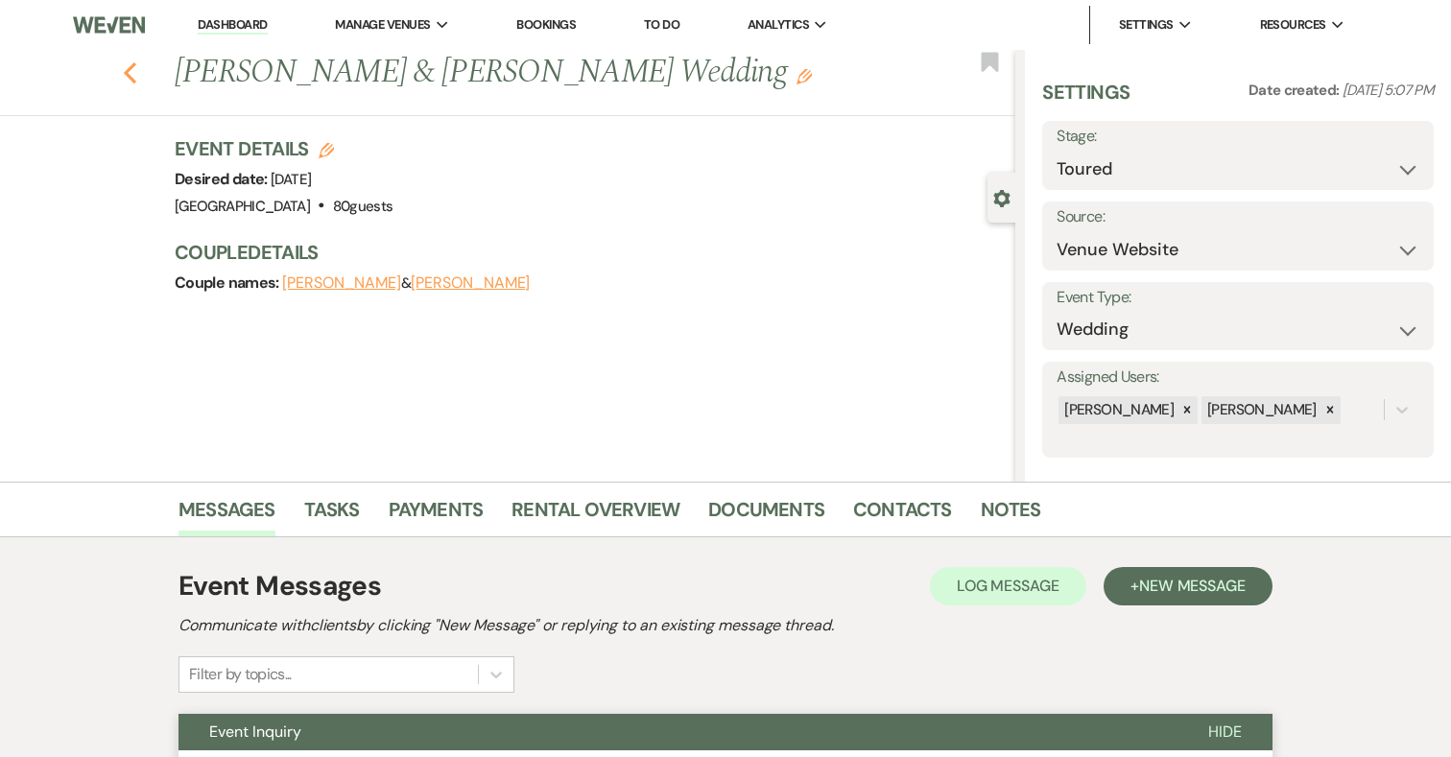
click at [136, 73] on icon "Previous" at bounding box center [130, 72] width 14 height 23
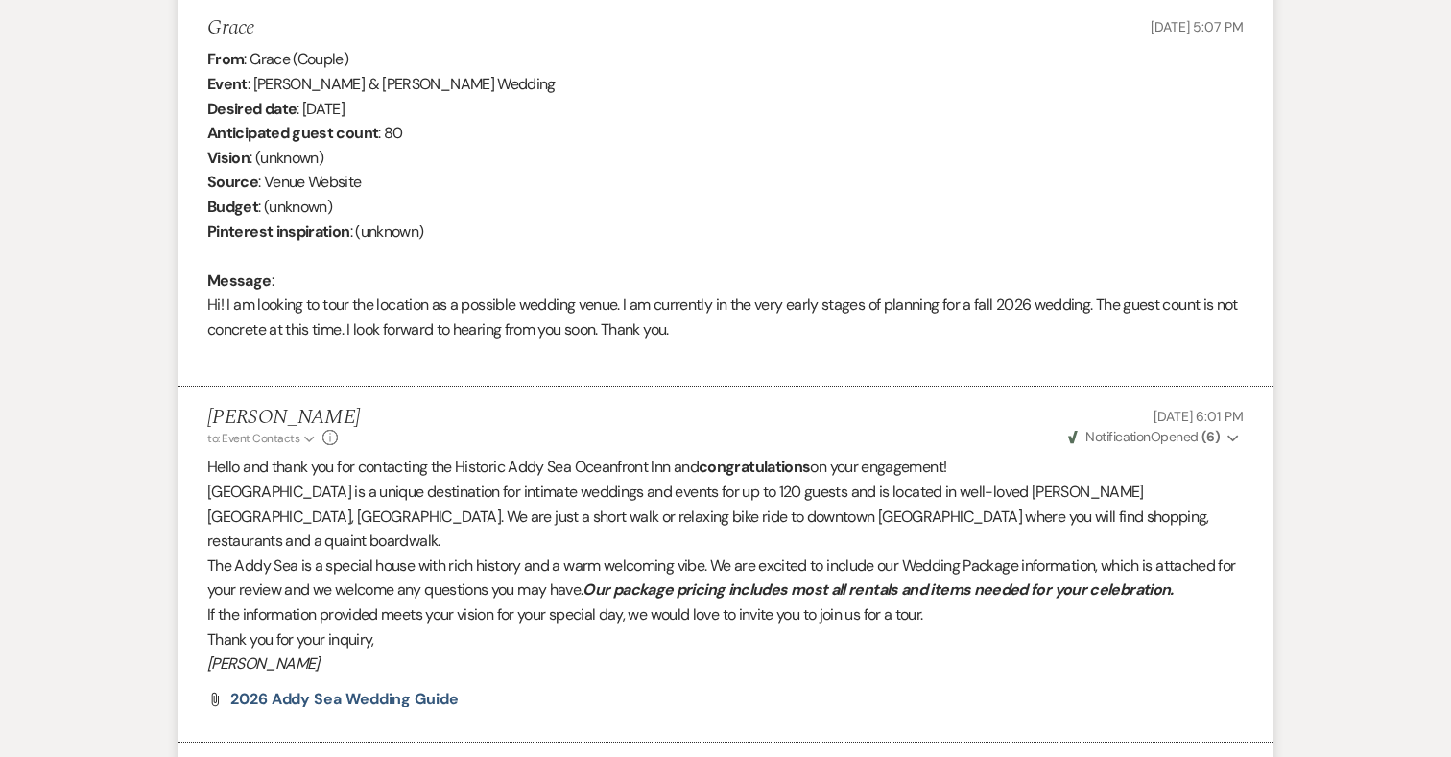
select select "5"
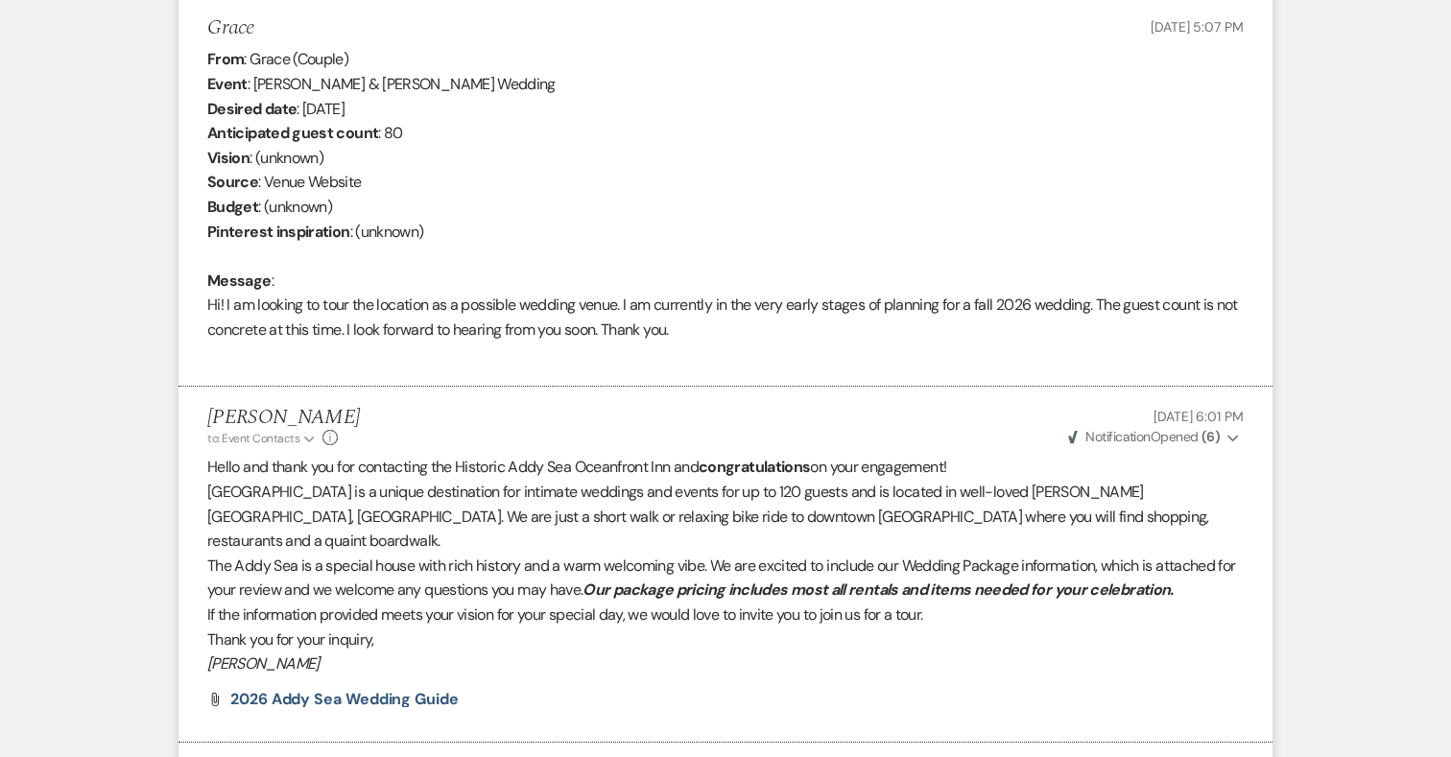
select select "5"
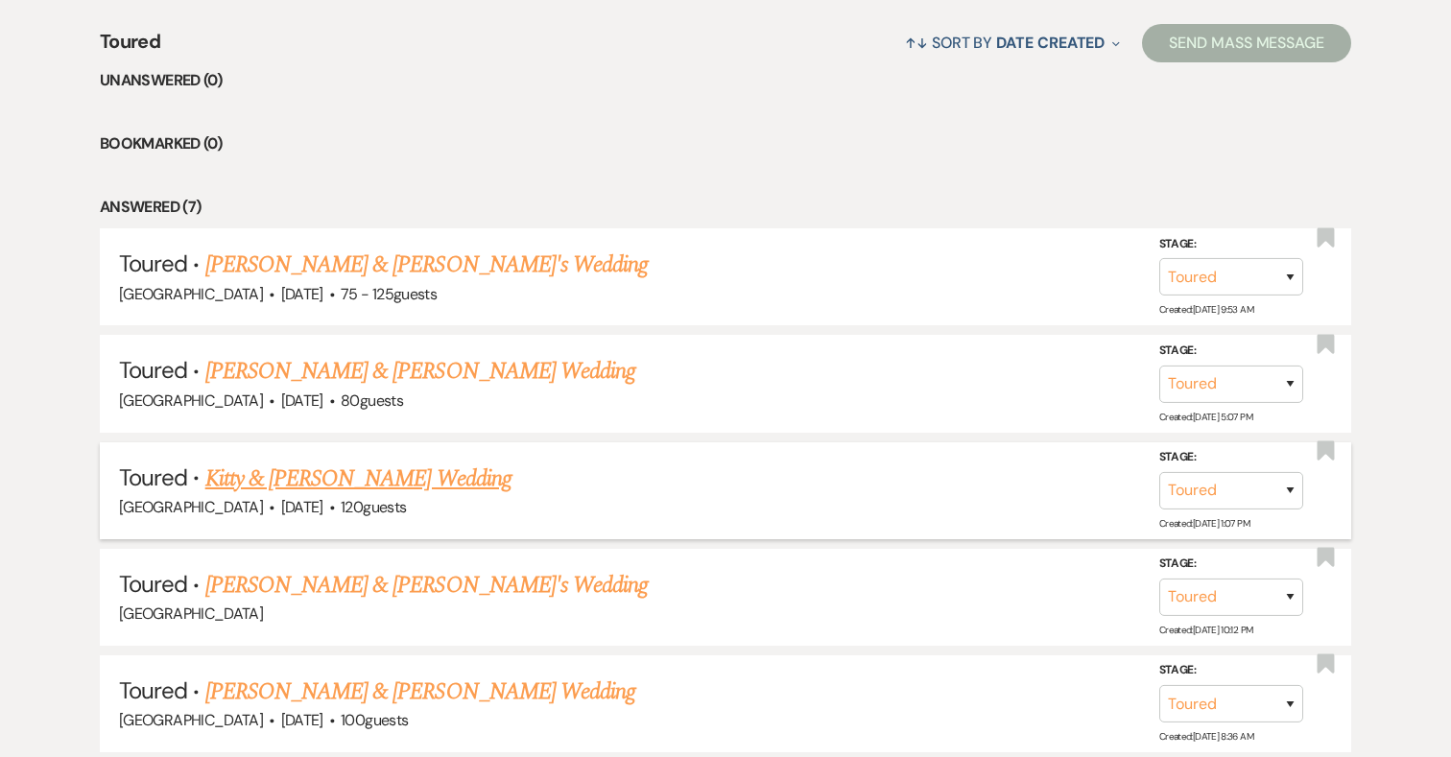
click at [417, 476] on link "Kitty & [PERSON_NAME] Wedding" at bounding box center [358, 479] width 306 height 35
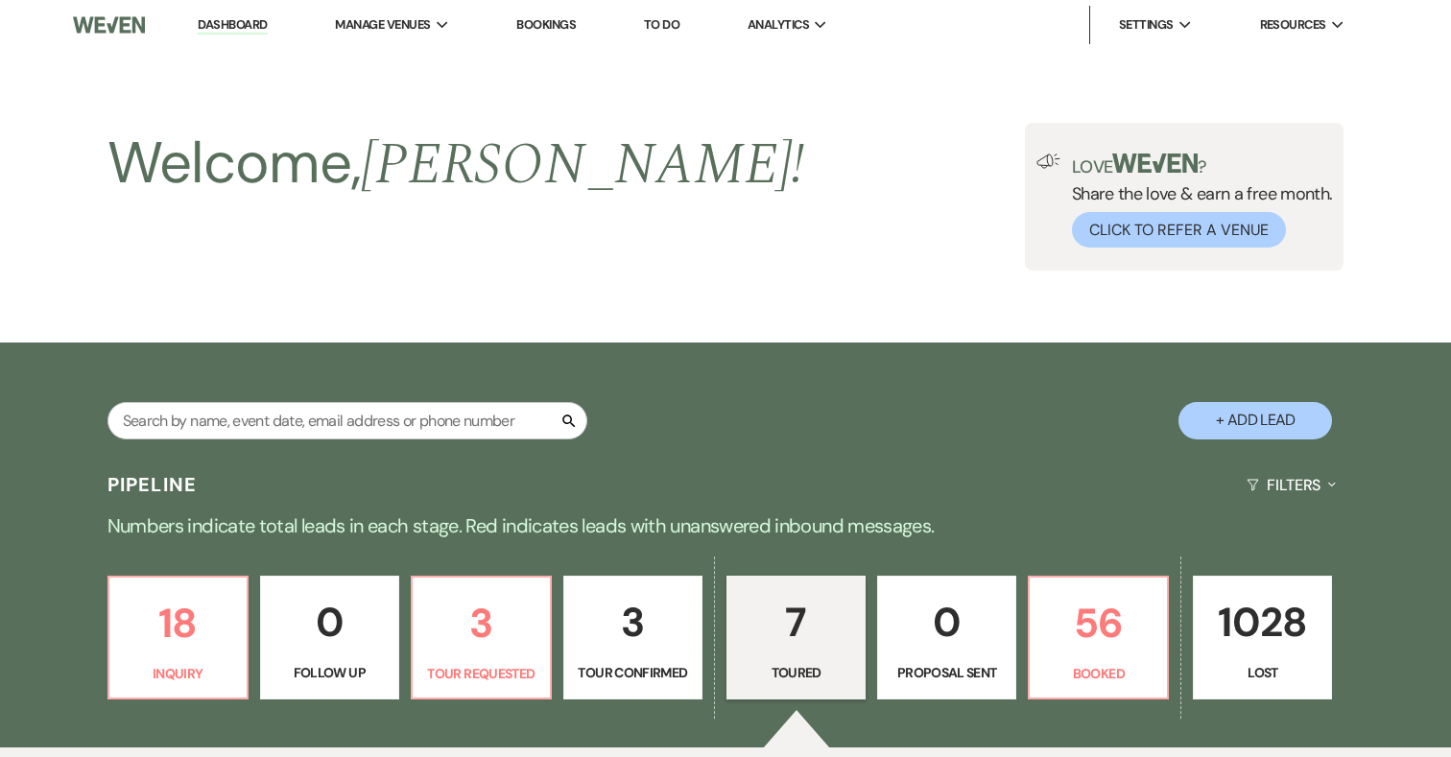
select select "5"
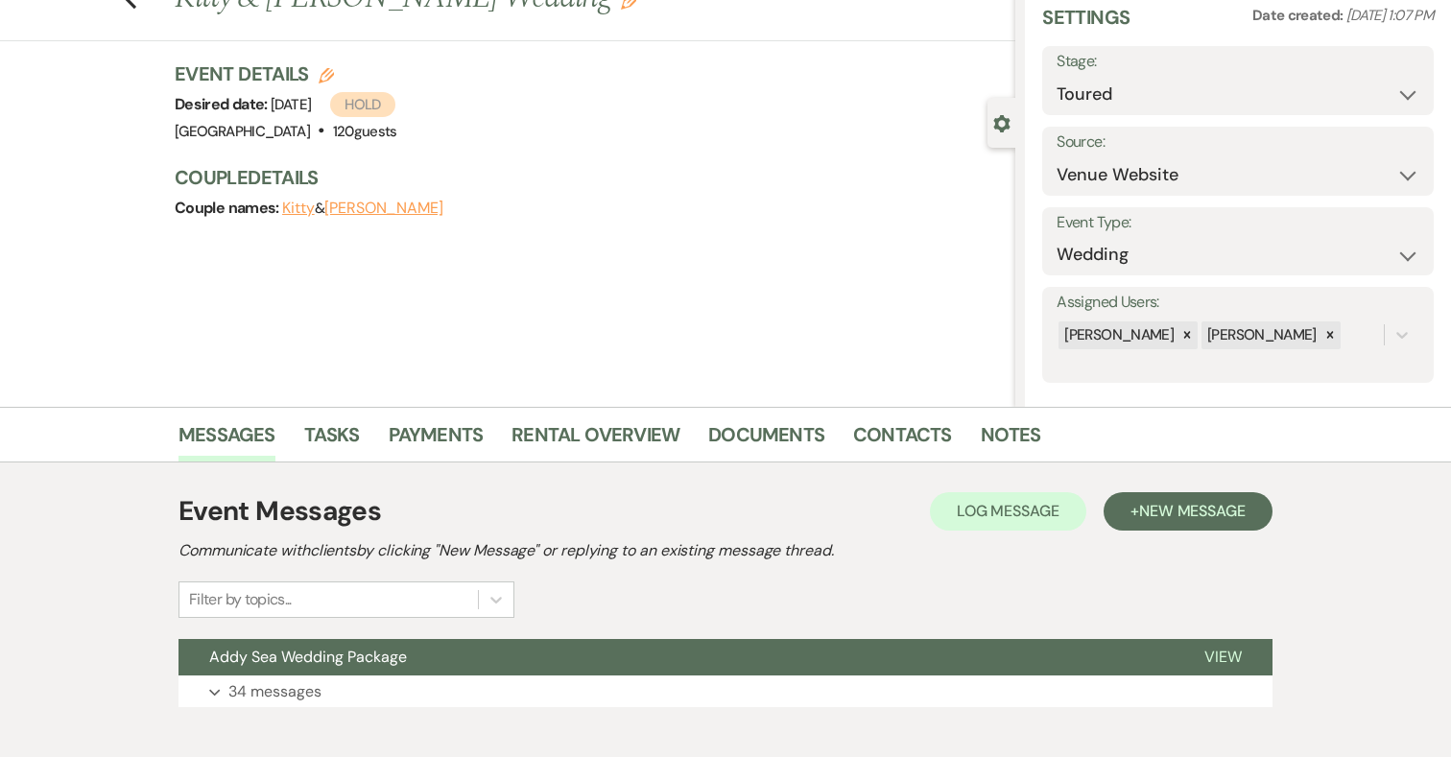
scroll to position [178, 0]
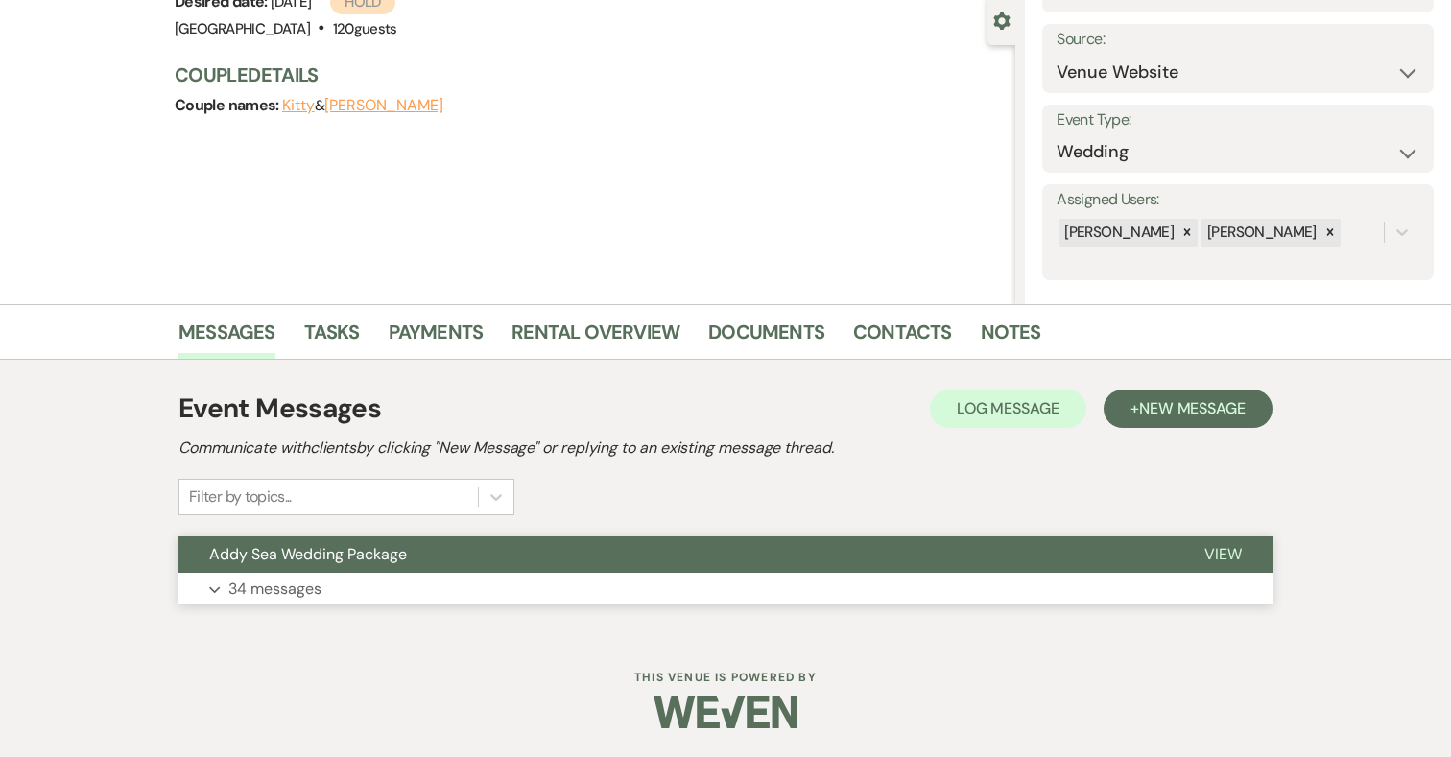
click at [284, 580] on p "34 messages" at bounding box center [274, 589] width 93 height 25
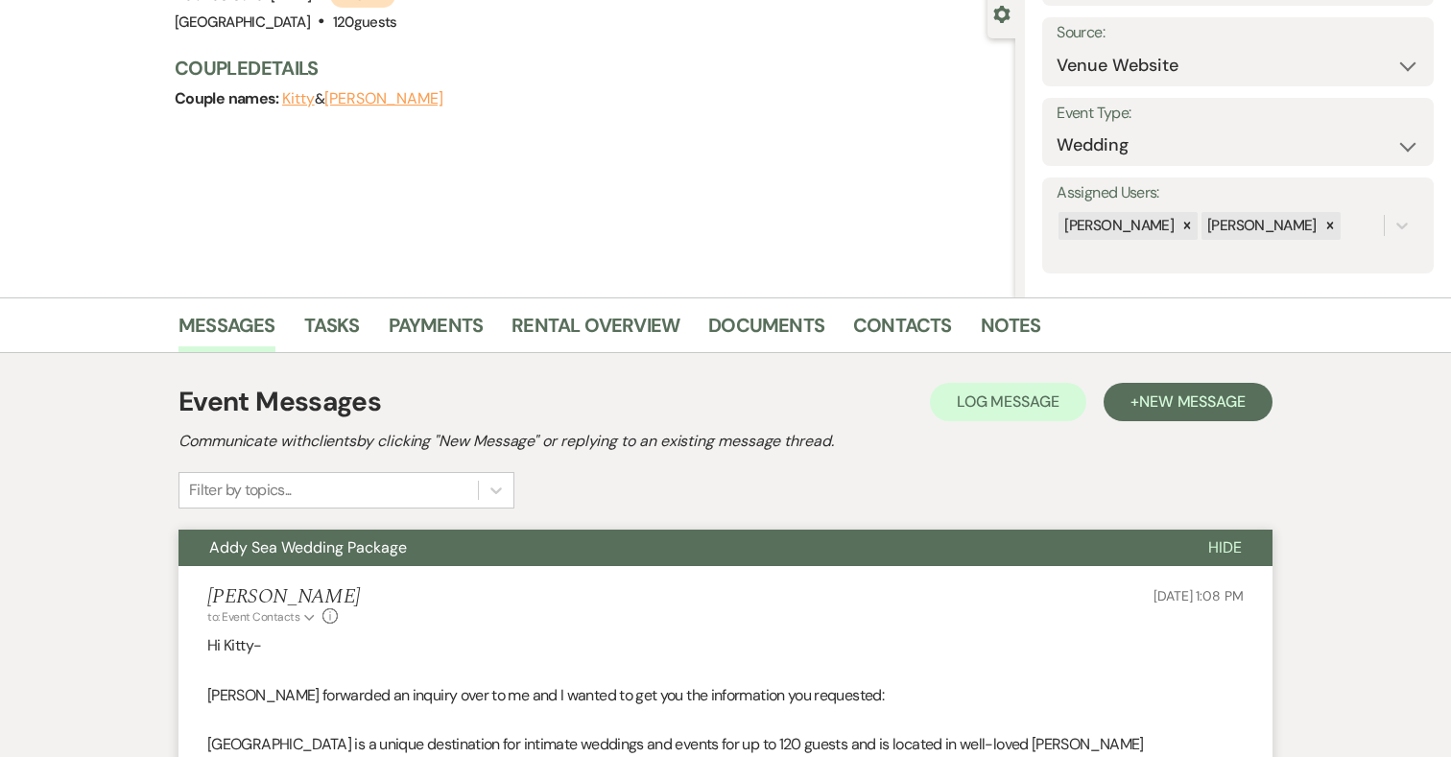
scroll to position [185, 0]
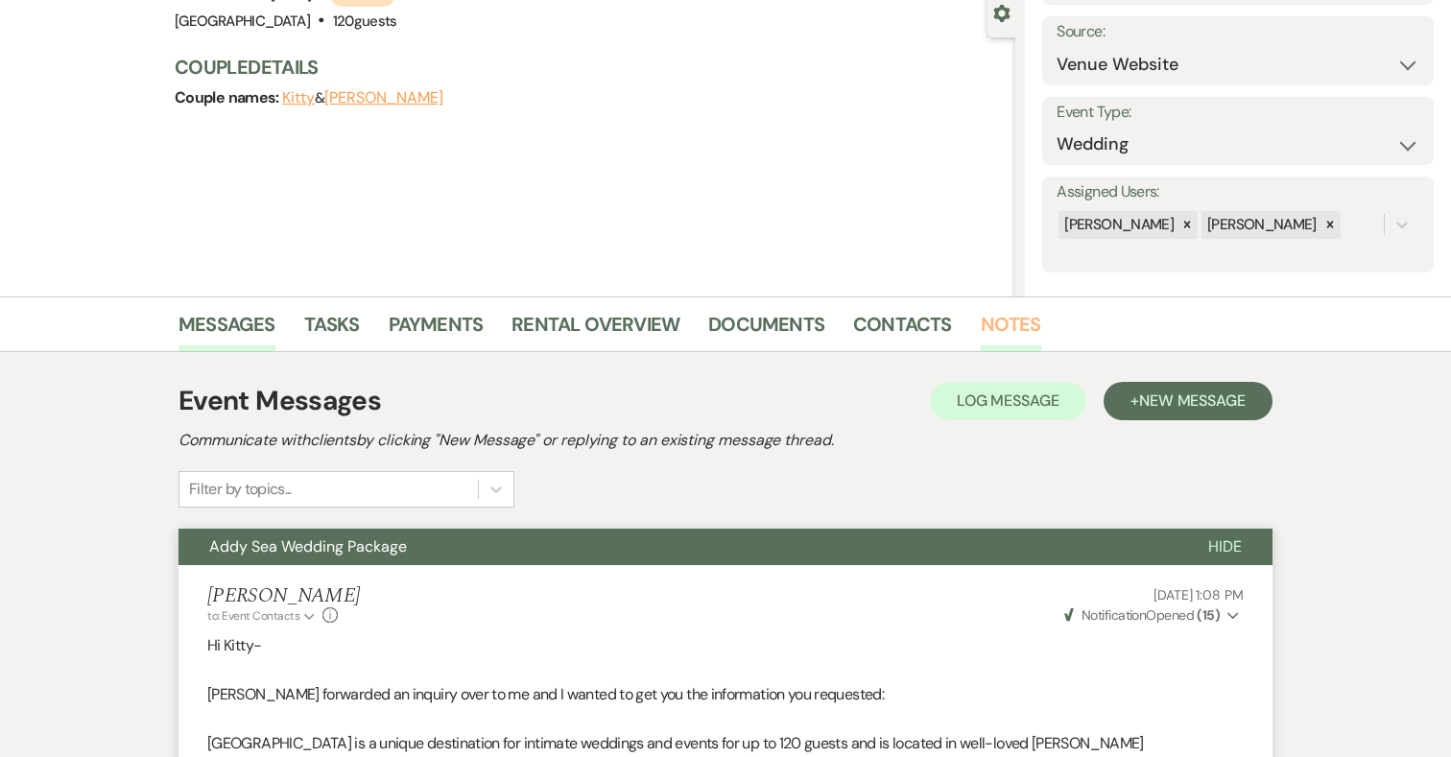
click at [991, 327] on link "Notes" at bounding box center [1011, 330] width 60 height 42
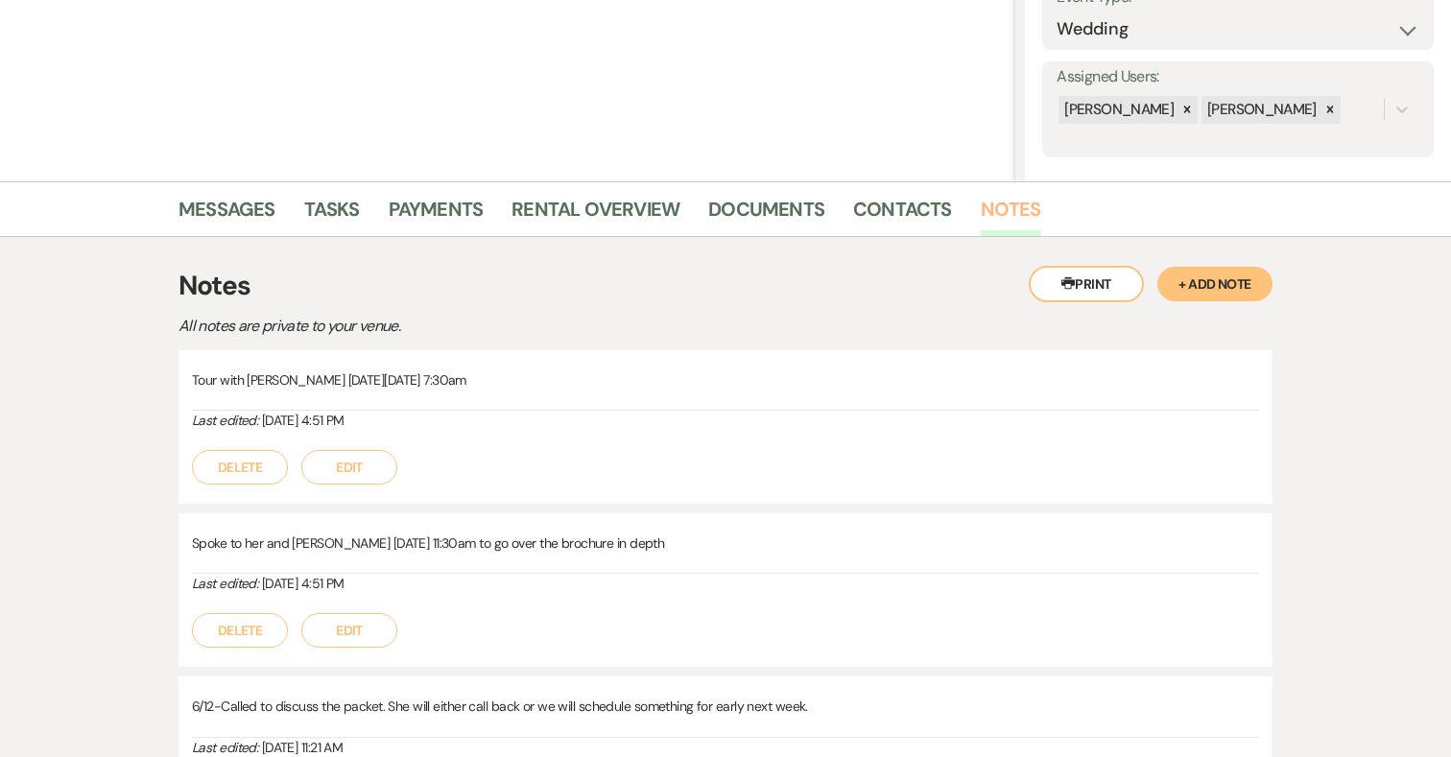
scroll to position [312, 0]
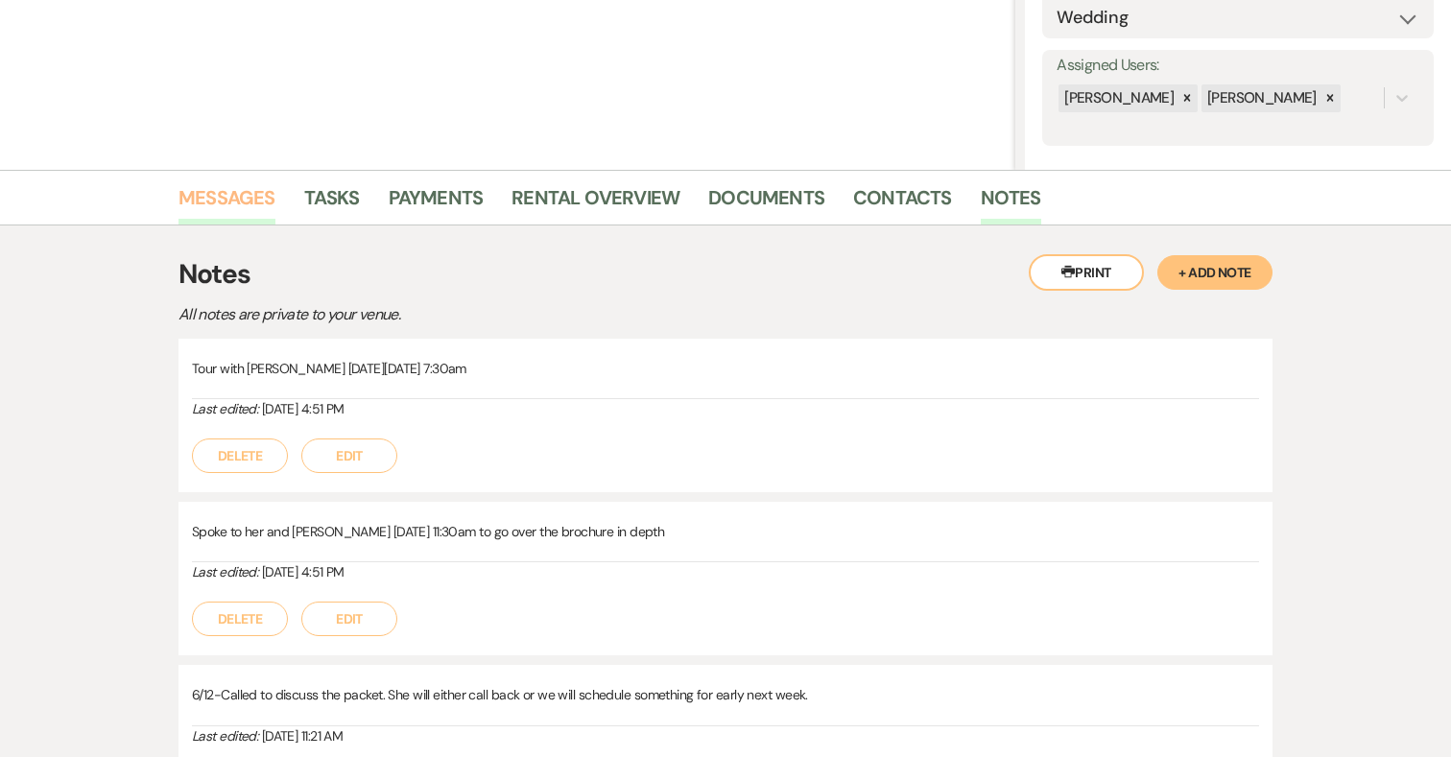
click at [248, 208] on link "Messages" at bounding box center [227, 203] width 97 height 42
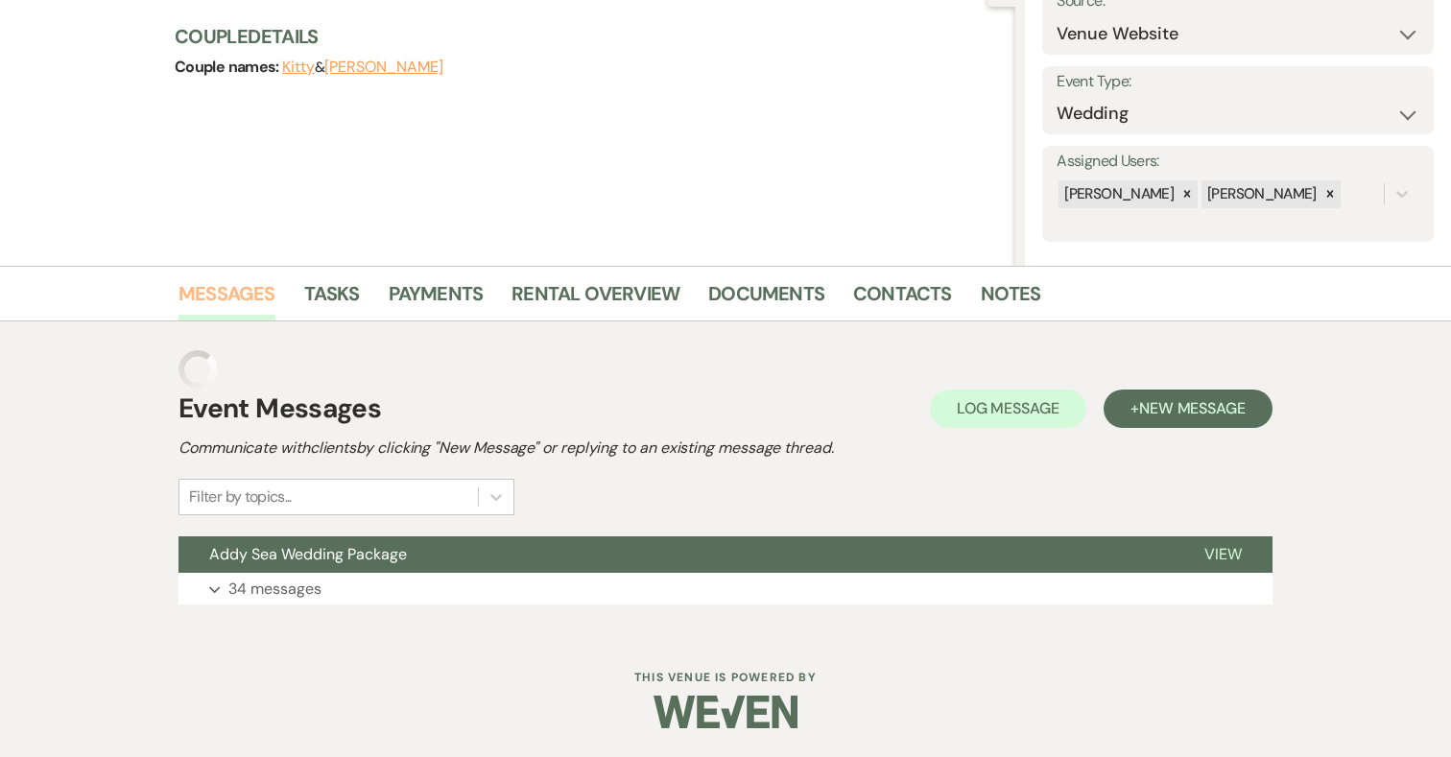
scroll to position [178, 0]
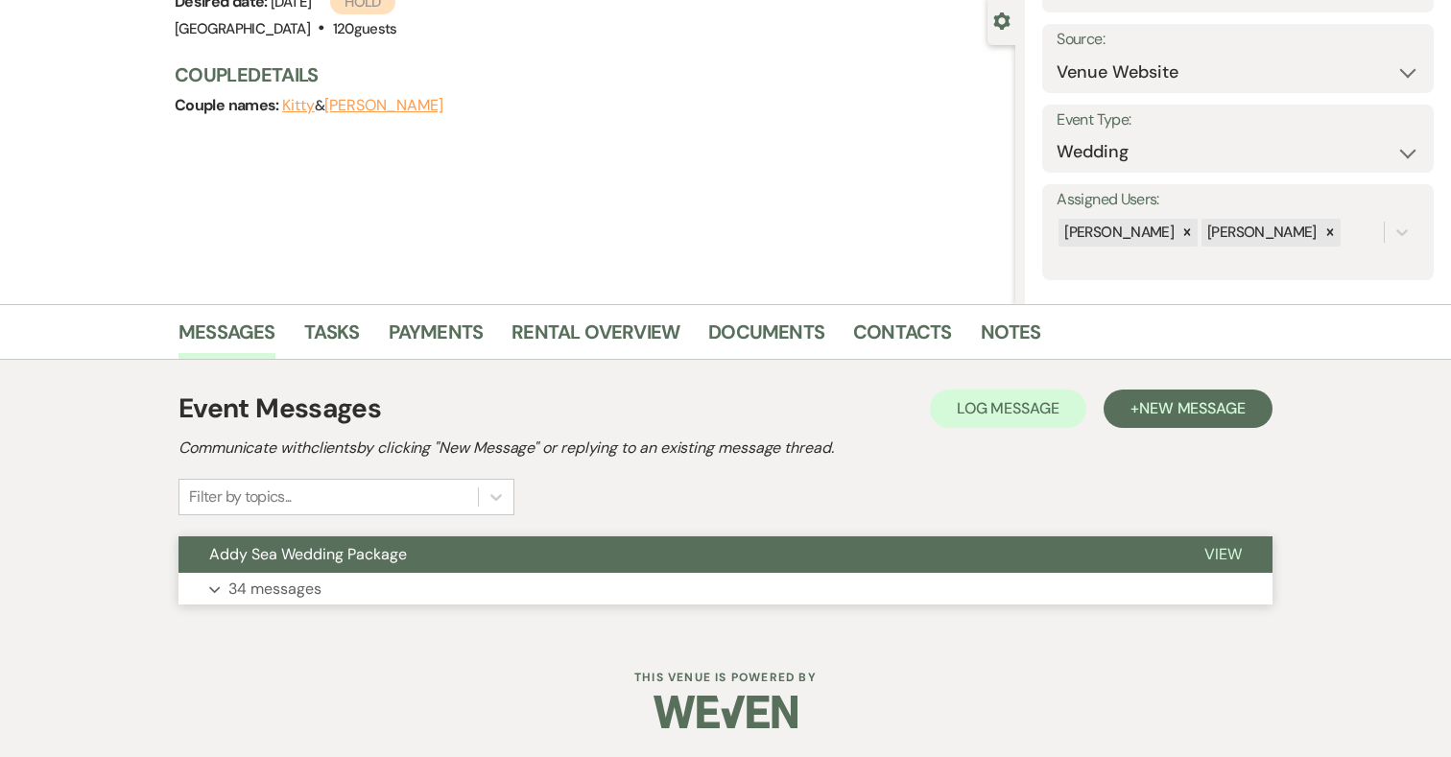
click at [578, 593] on button "Expand 34 messages" at bounding box center [726, 589] width 1094 height 33
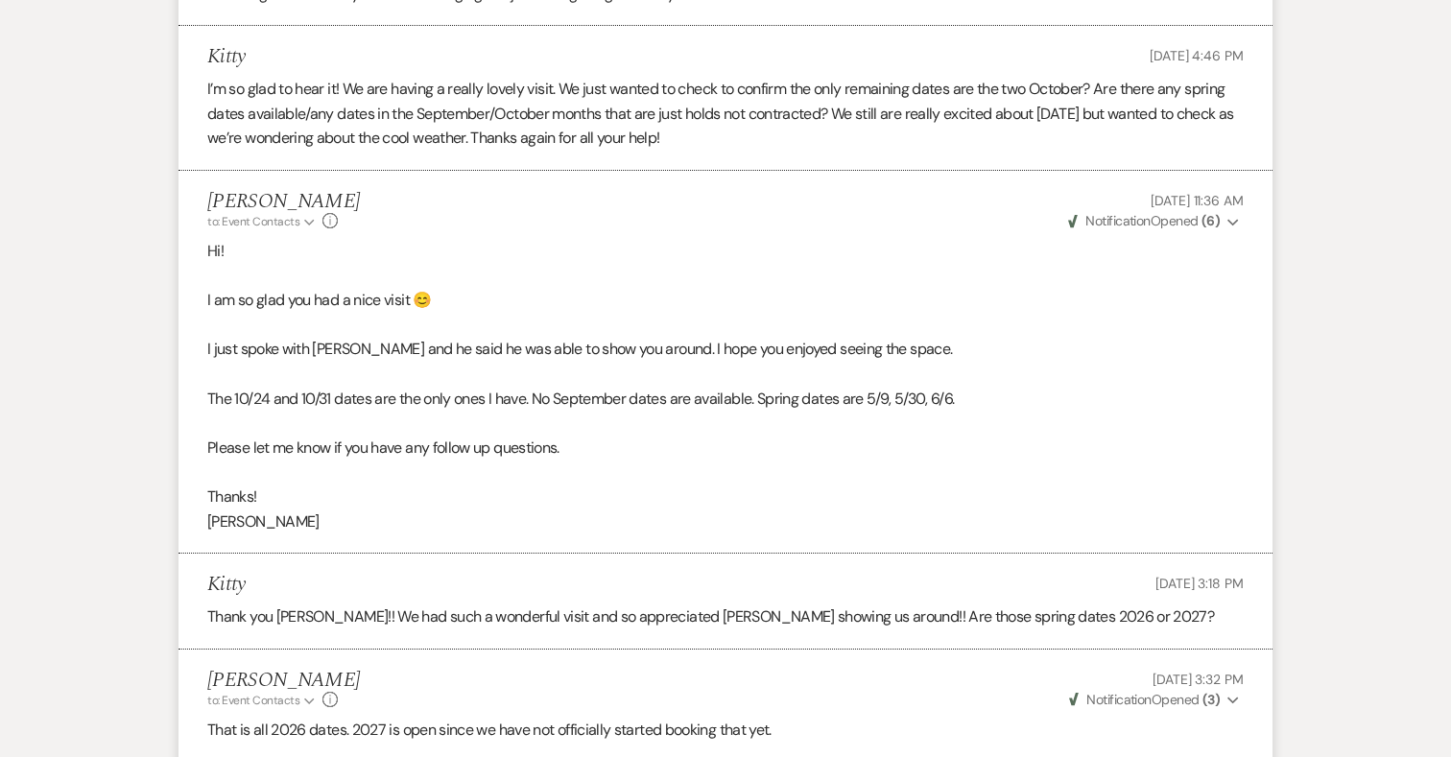
scroll to position [6995, 0]
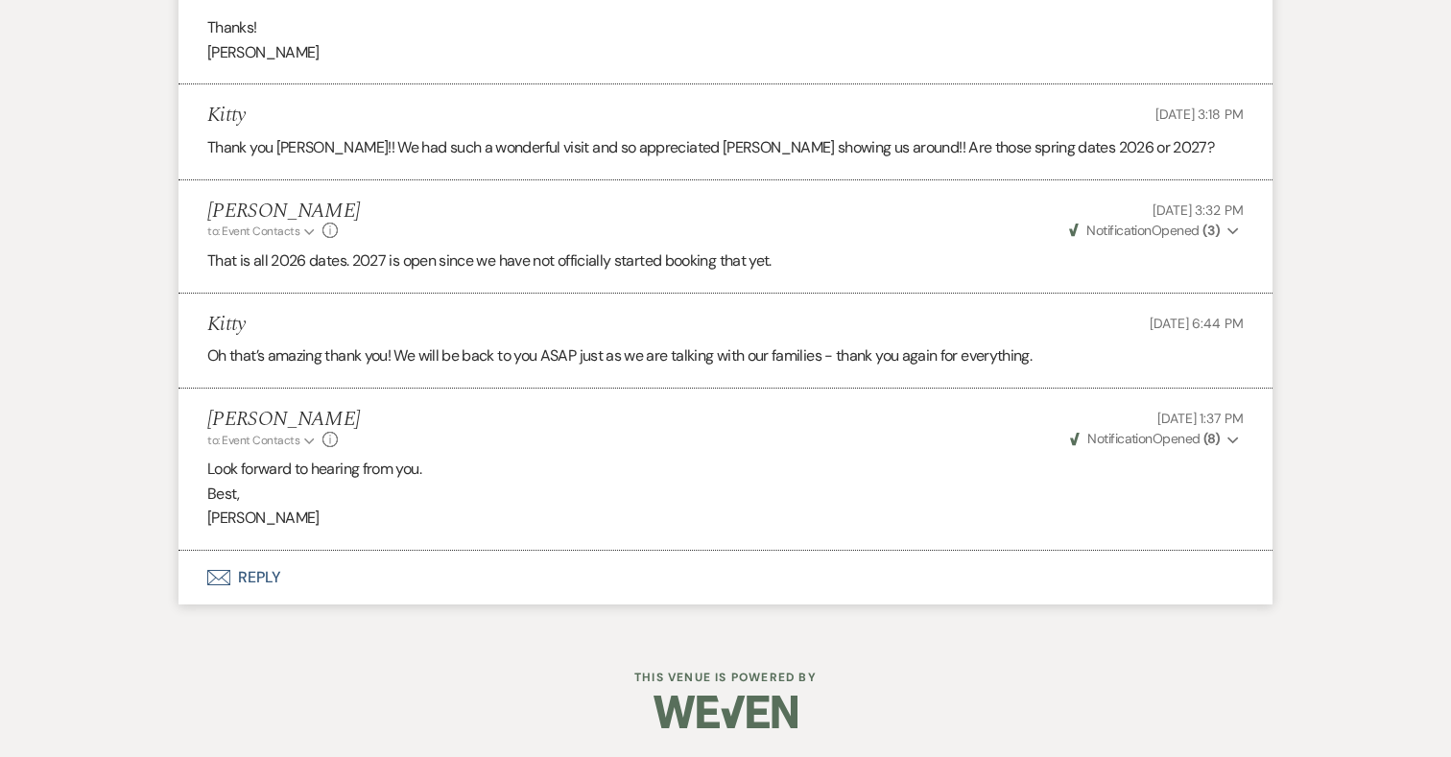
click at [270, 576] on button "Envelope Reply" at bounding box center [726, 578] width 1094 height 54
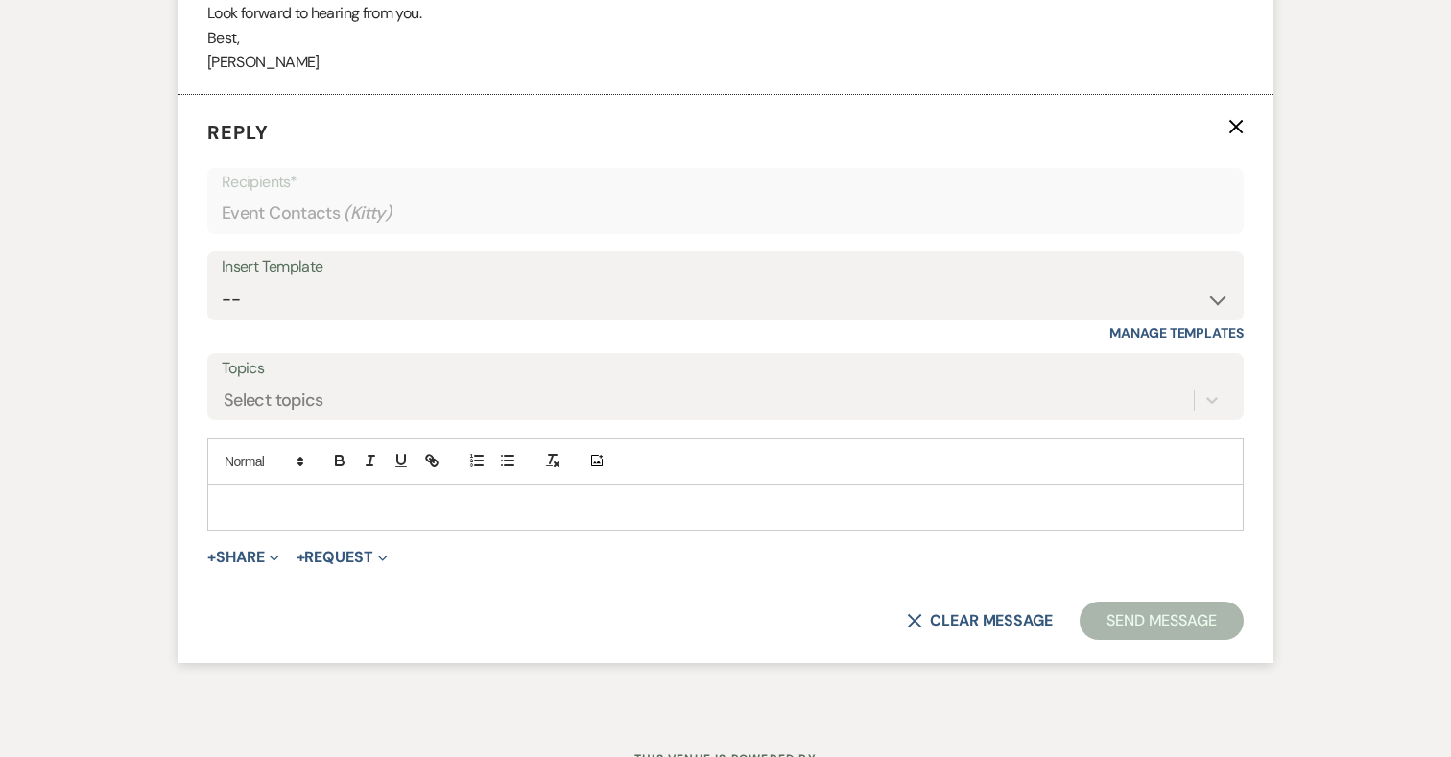
scroll to position [7452, 0]
click at [439, 508] on p at bounding box center [726, 506] width 1006 height 21
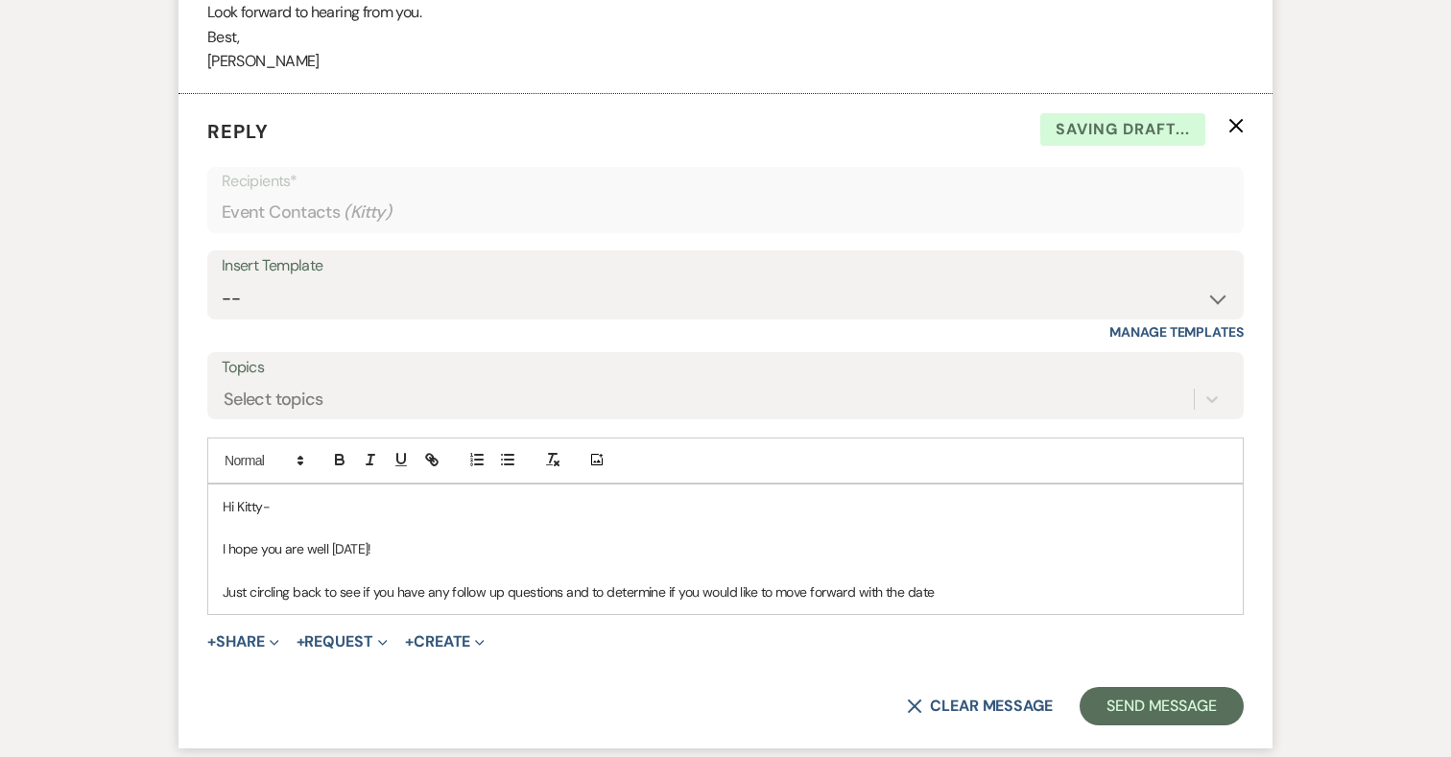
click at [903, 588] on p "Just circling back to see if you have any follow up questions and to determine …" at bounding box center [726, 592] width 1006 height 21
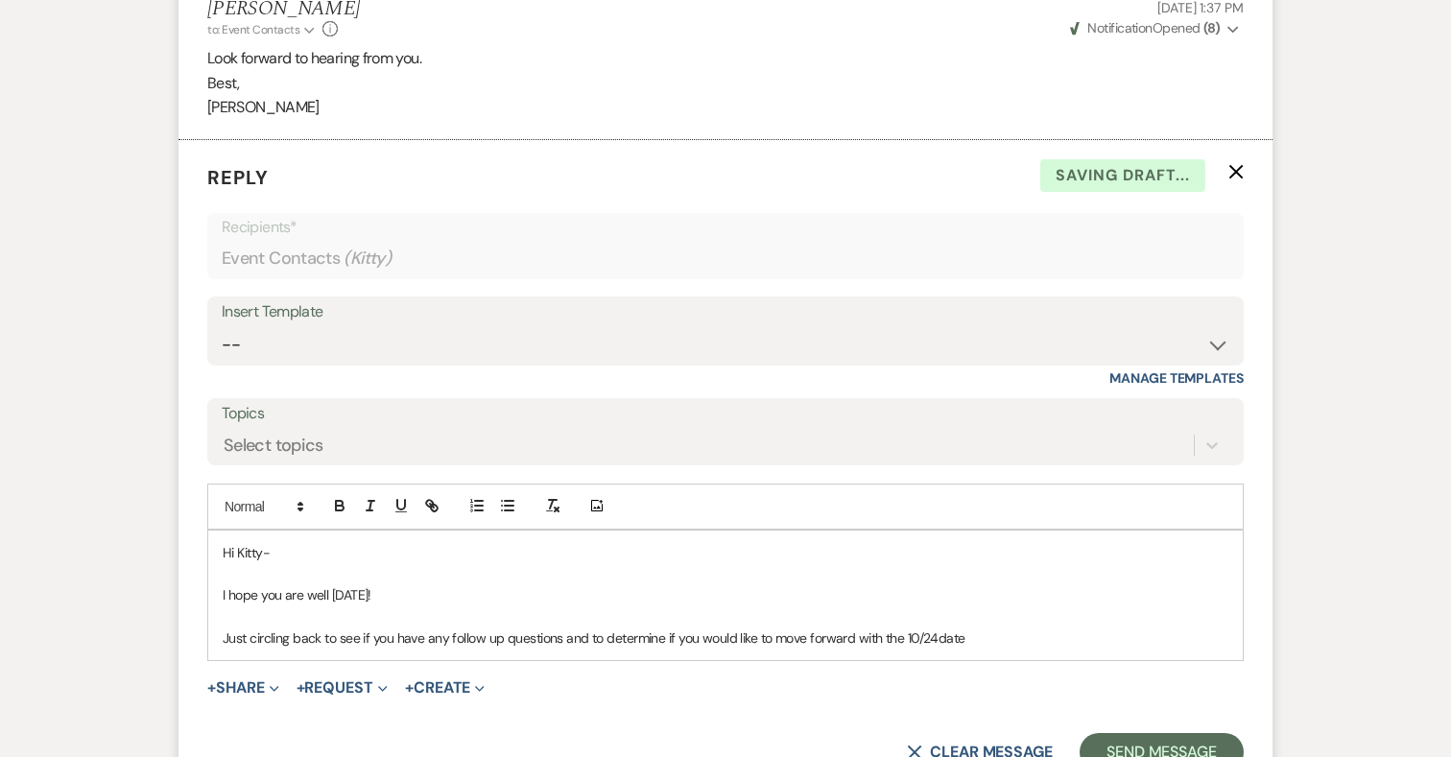
scroll to position [7618, 0]
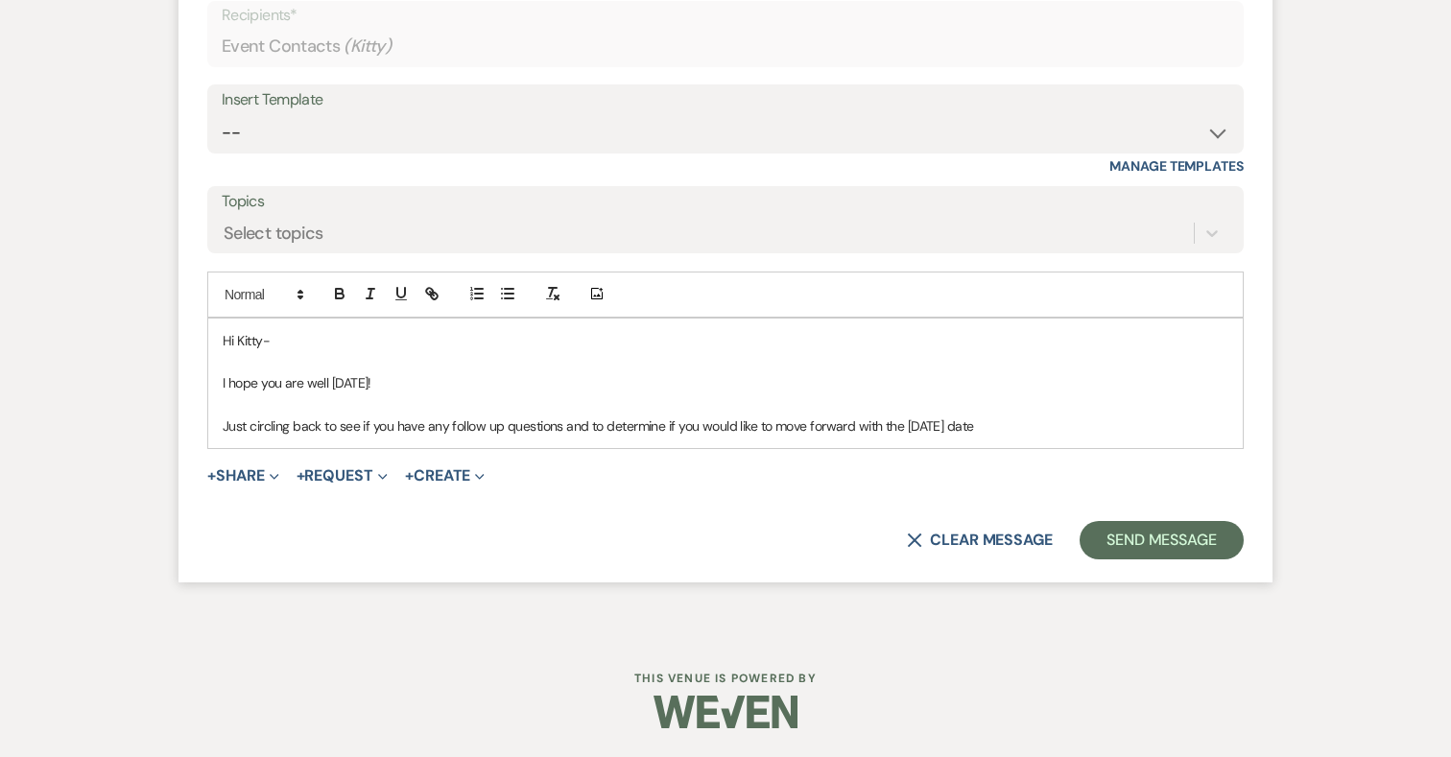
click at [990, 423] on p "Just circling back to see if you have any follow up questions and to determine …" at bounding box center [726, 426] width 1006 height 21
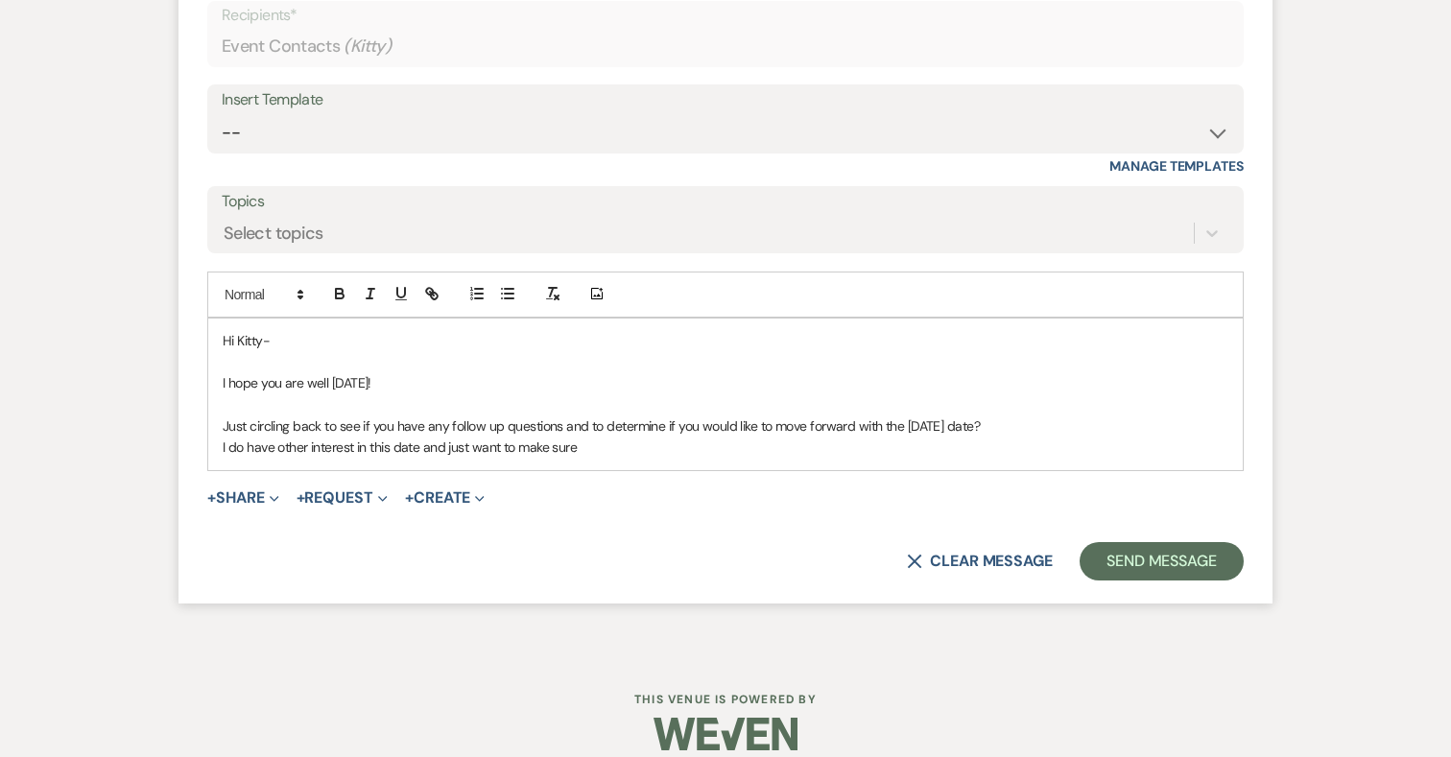
click at [240, 447] on p "I do have other interest in this date and just want to make sure" at bounding box center [726, 447] width 1006 height 21
drag, startPoint x: 641, startPoint y: 448, endPoint x: 184, endPoint y: 448, distance: 456.8
click at [184, 448] on form "Reply X Draft Recipients* Event Contacts ( Kitty ) Insert Template -- 2024-25 F…" at bounding box center [726, 266] width 1094 height 676
drag, startPoint x: 598, startPoint y: 454, endPoint x: 212, endPoint y: 449, distance: 385.8
click at [212, 449] on div "Hi Kitty- I hope you are well [DATE]! Just circling back to see if you have any…" at bounding box center [725, 395] width 1035 height 152
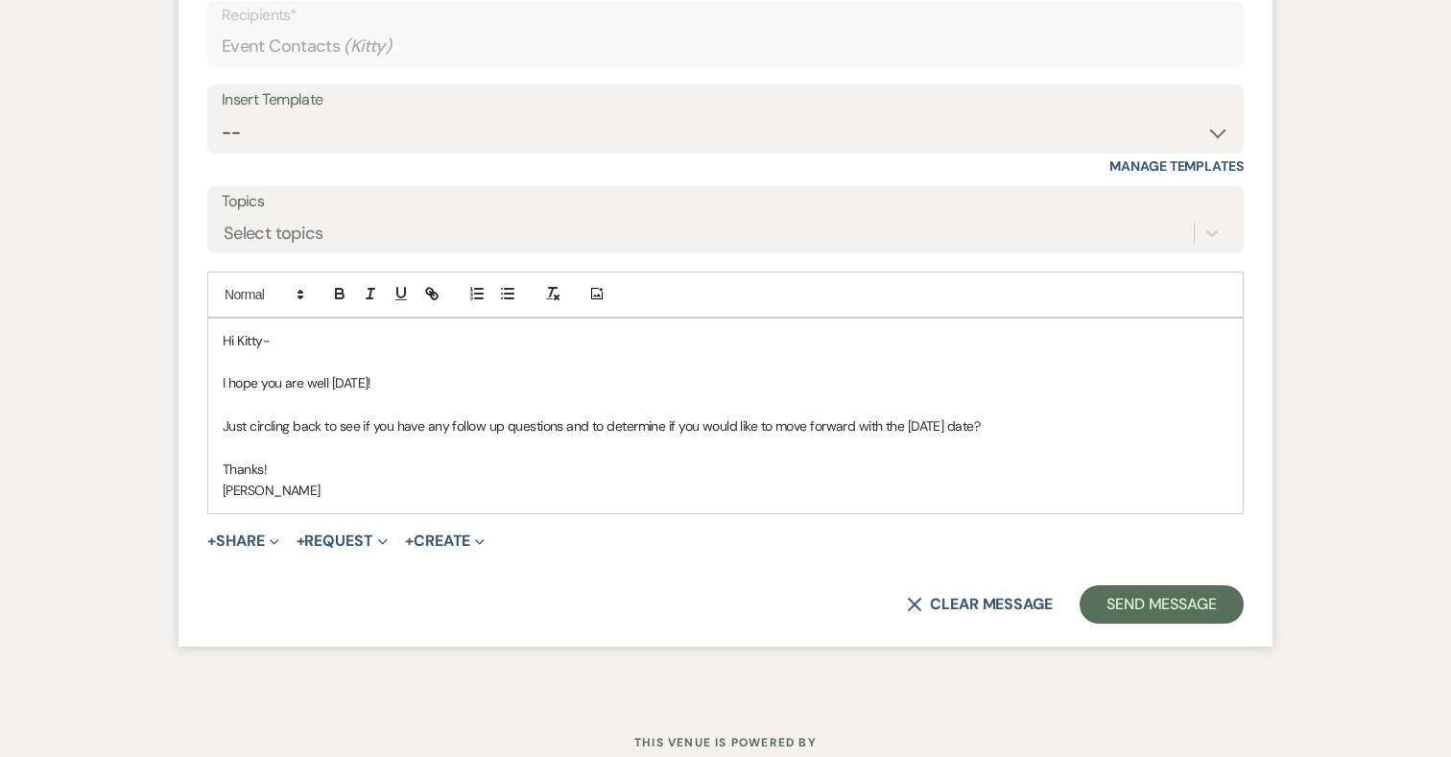
click at [287, 466] on p "Thanks!" at bounding box center [726, 469] width 1006 height 21
click at [1170, 611] on button "Send Message" at bounding box center [1162, 604] width 164 height 38
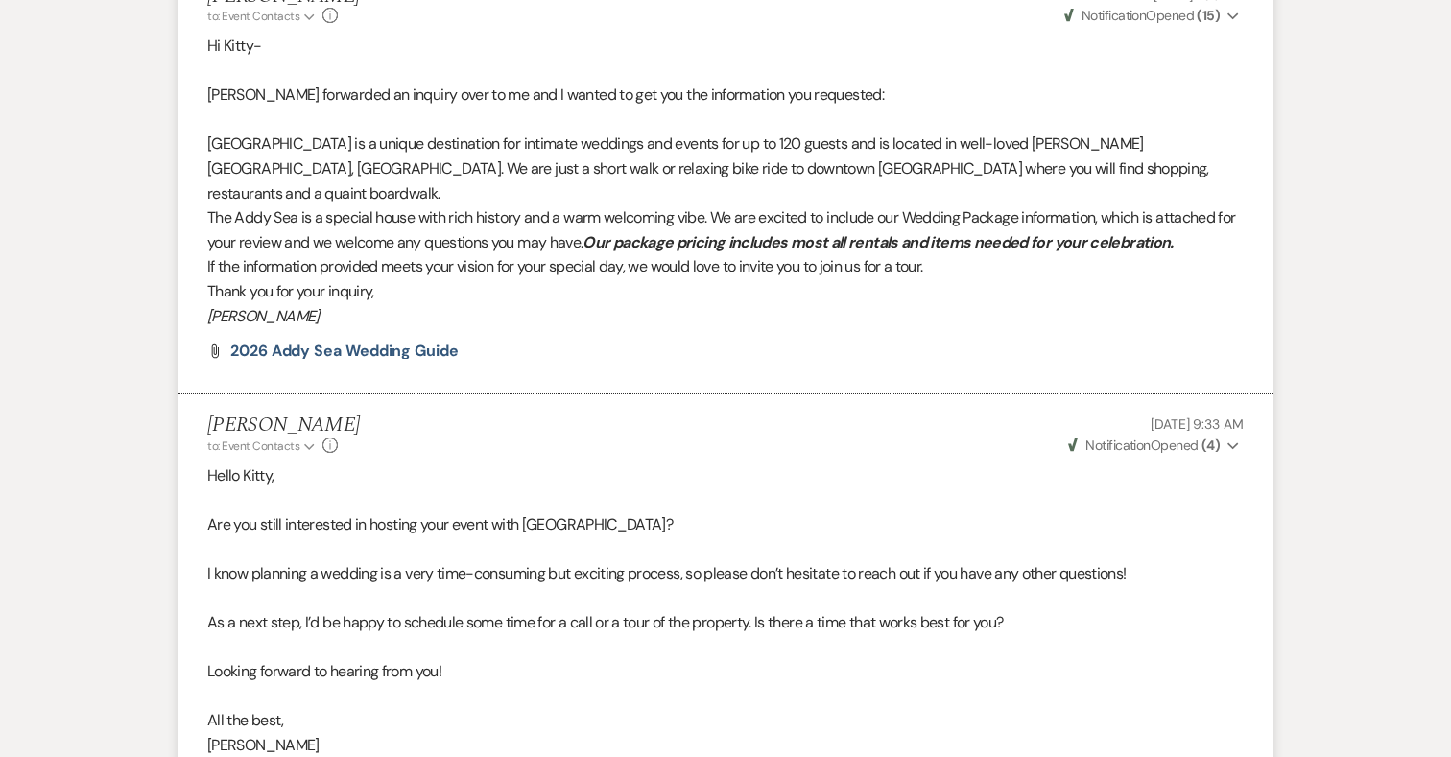
scroll to position [0, 0]
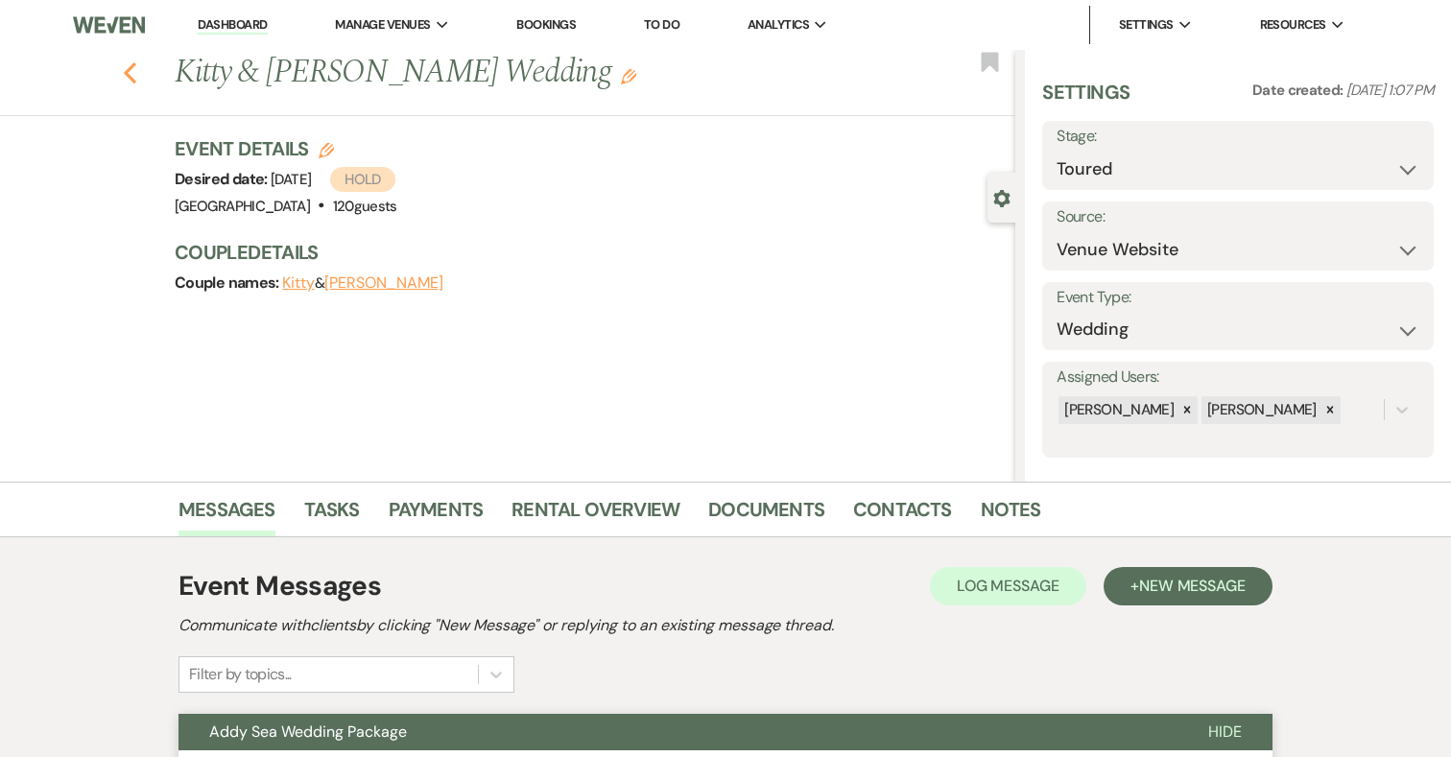
click at [126, 66] on icon "Previous" at bounding box center [130, 72] width 14 height 23
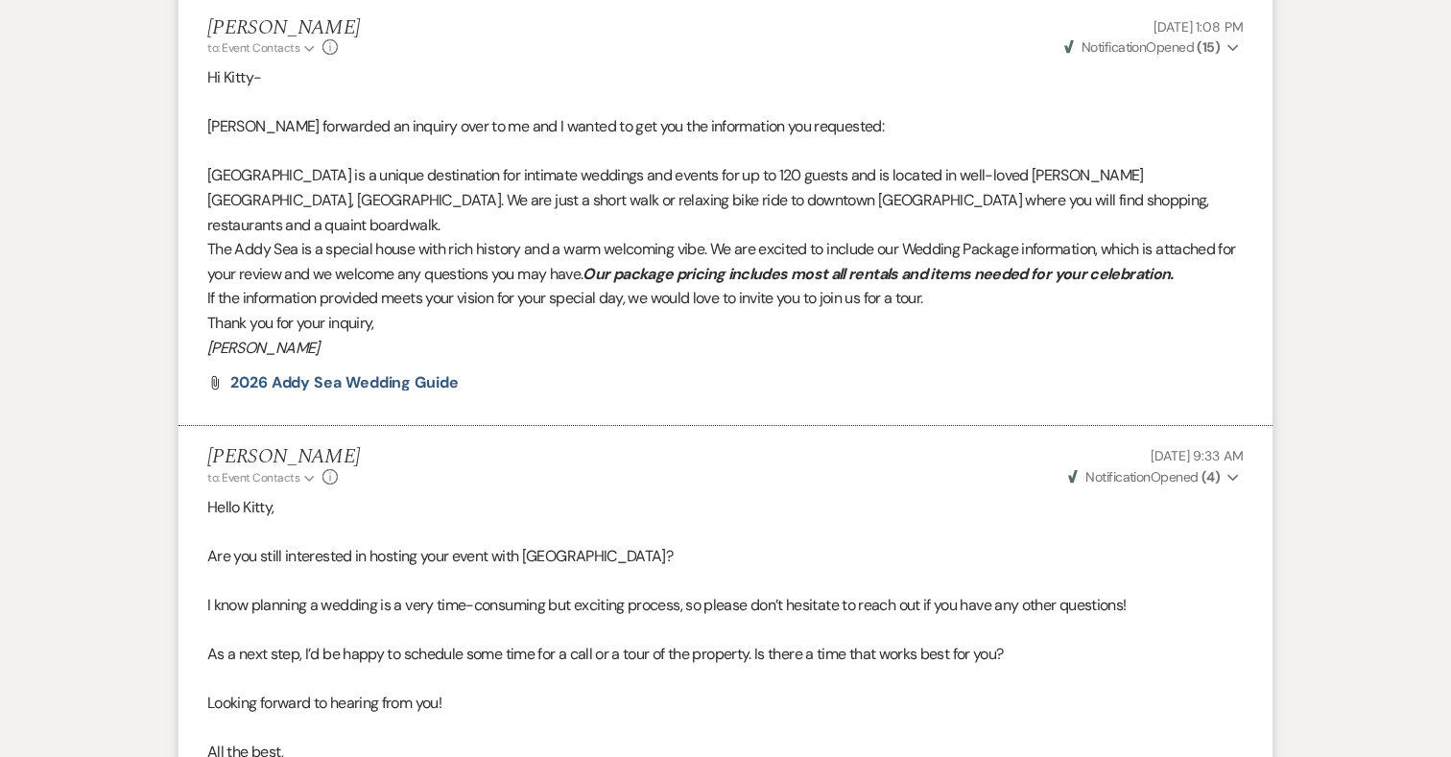
select select "5"
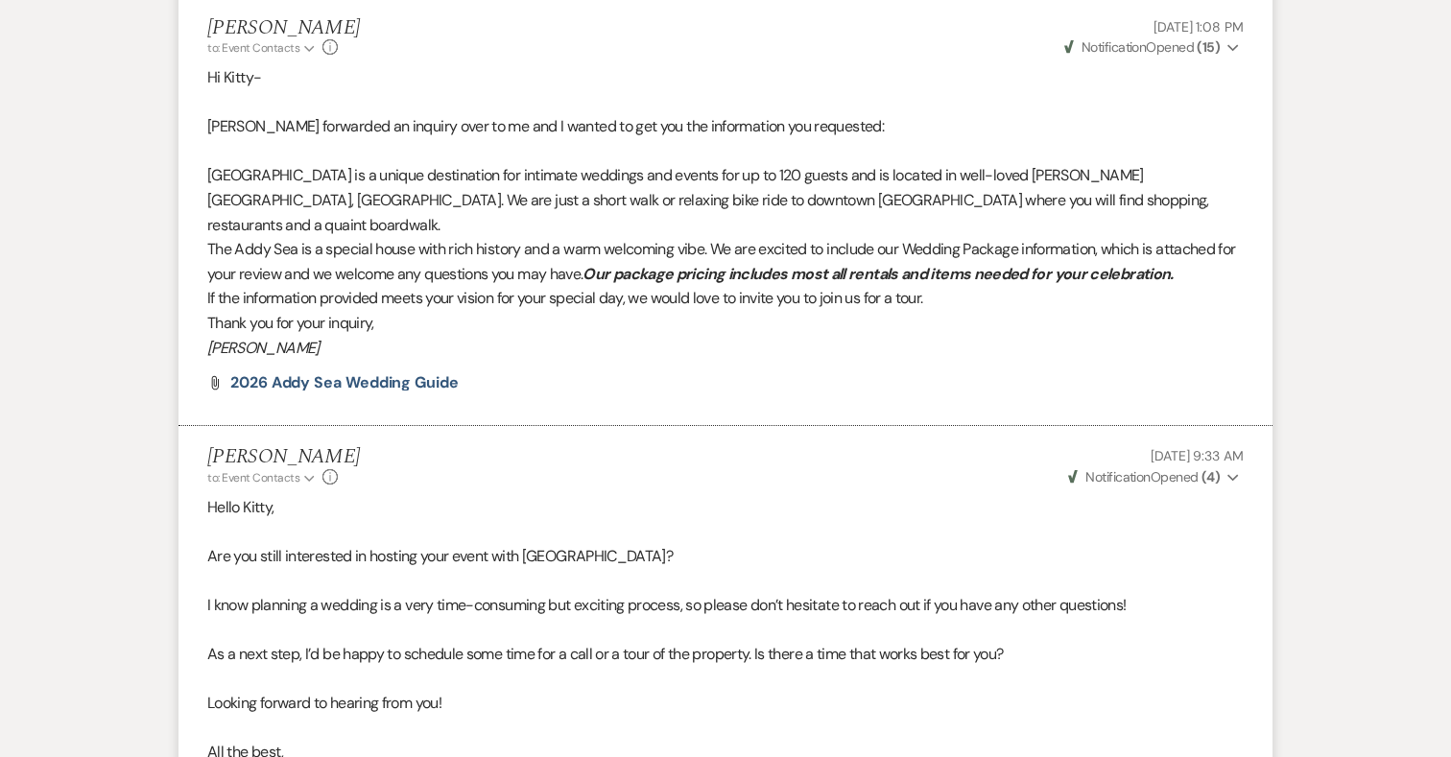
select select "5"
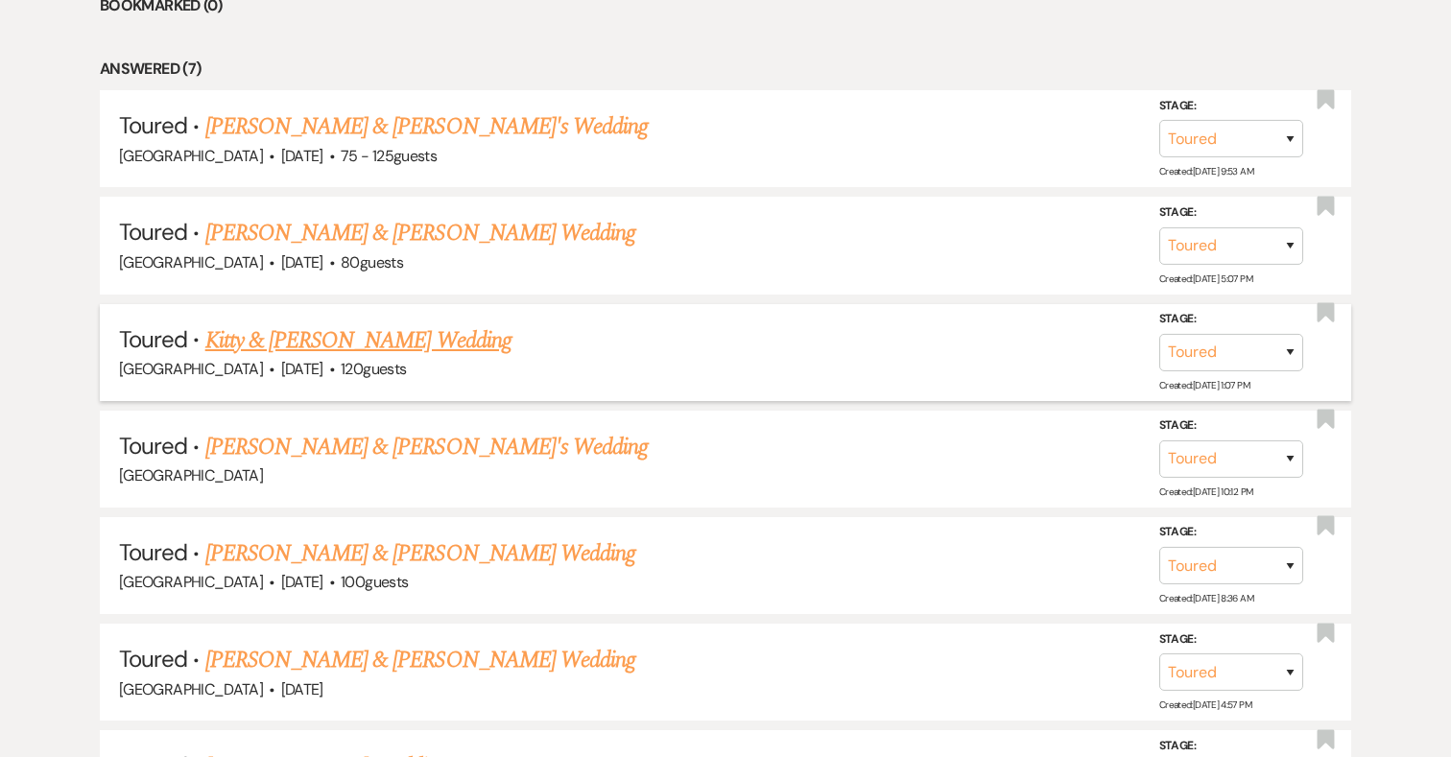
scroll to position [905, 0]
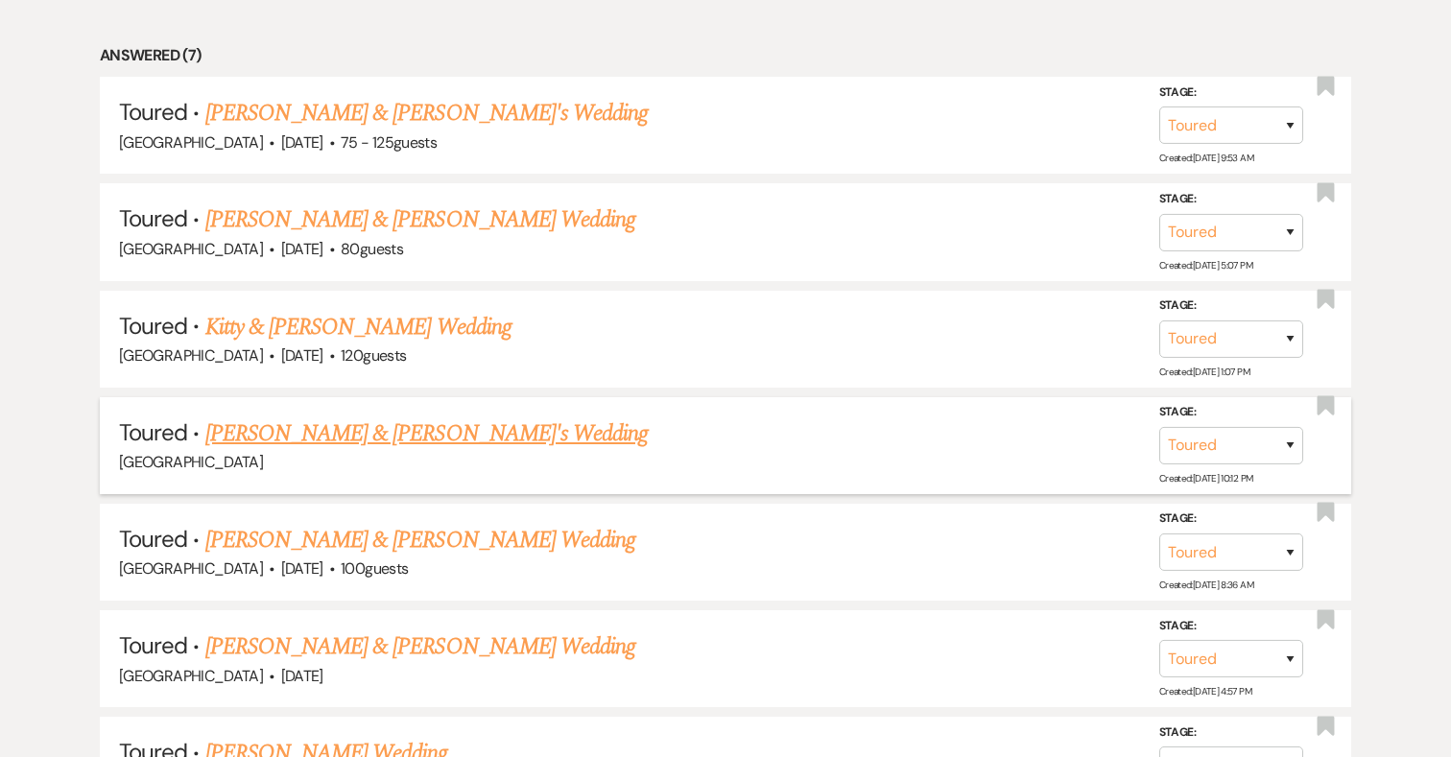
click at [437, 433] on link "[PERSON_NAME] & [PERSON_NAME]'s Wedding" at bounding box center [426, 434] width 443 height 35
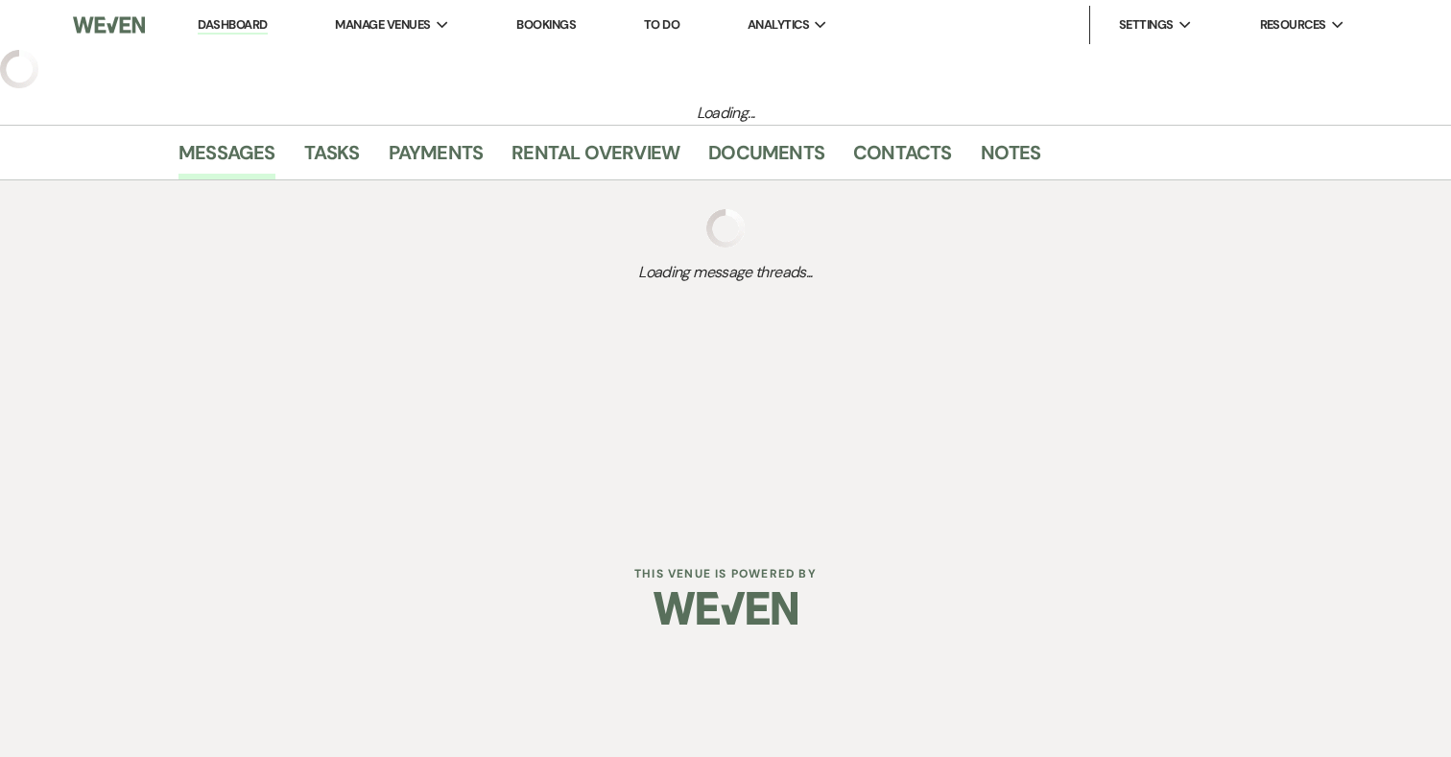
select select "5"
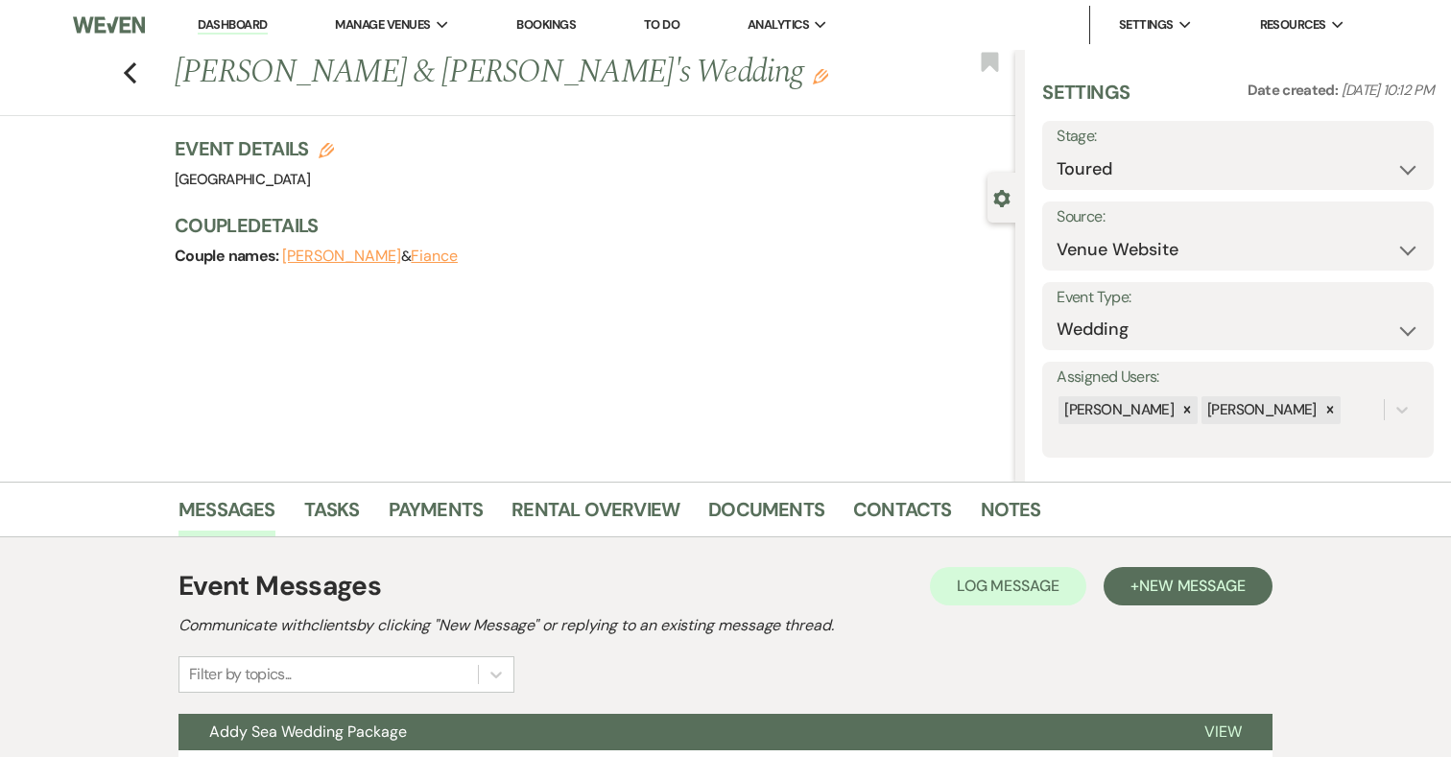
scroll to position [178, 0]
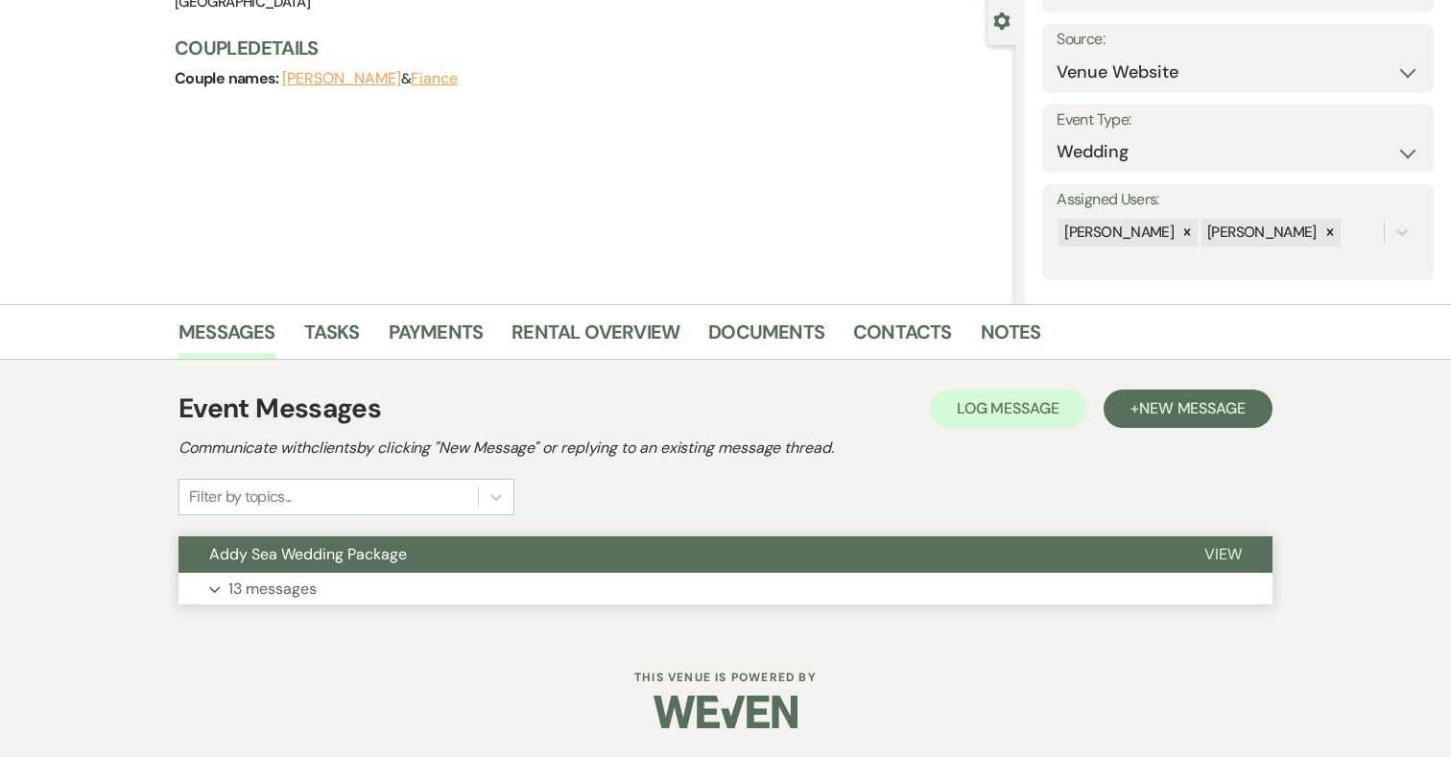
click at [312, 593] on p "13 messages" at bounding box center [272, 589] width 88 height 25
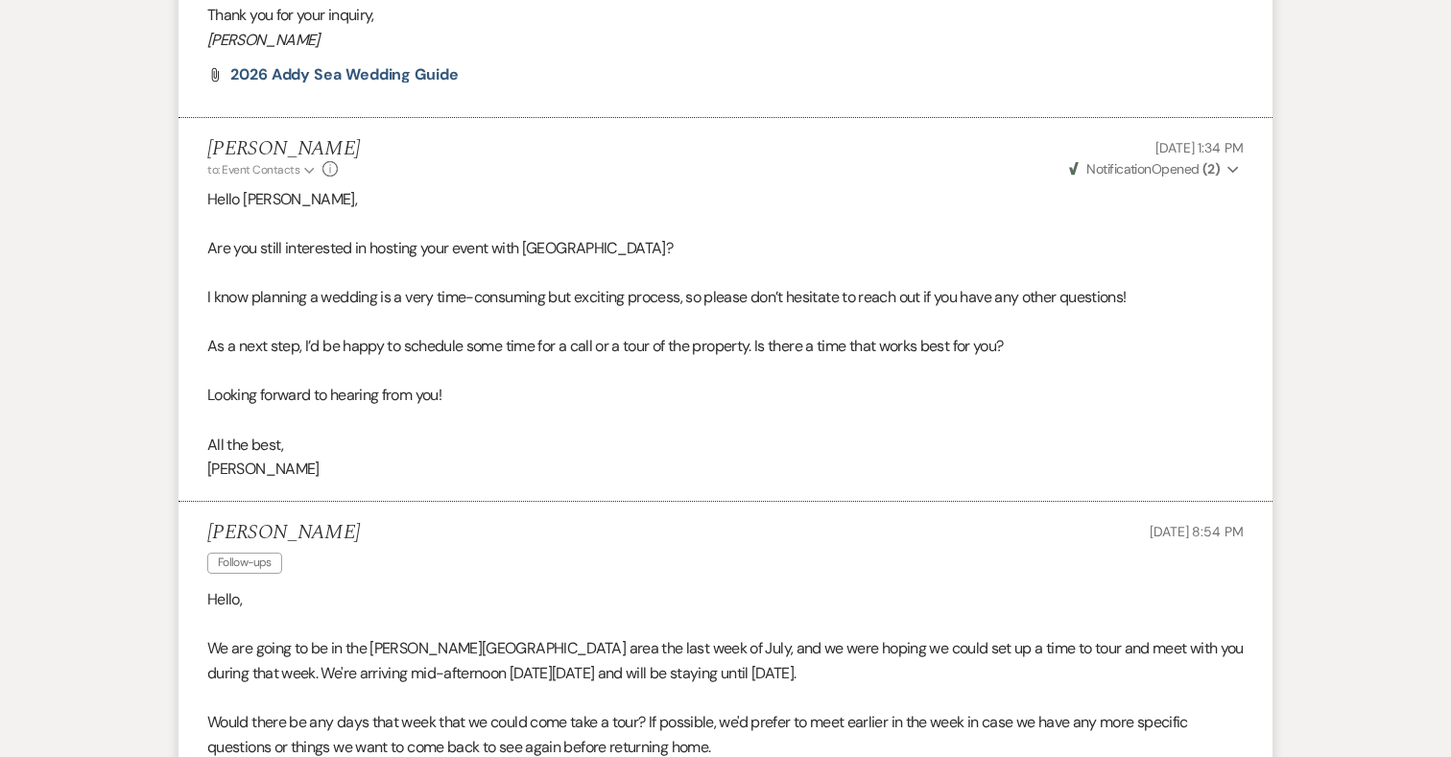
scroll to position [0, 0]
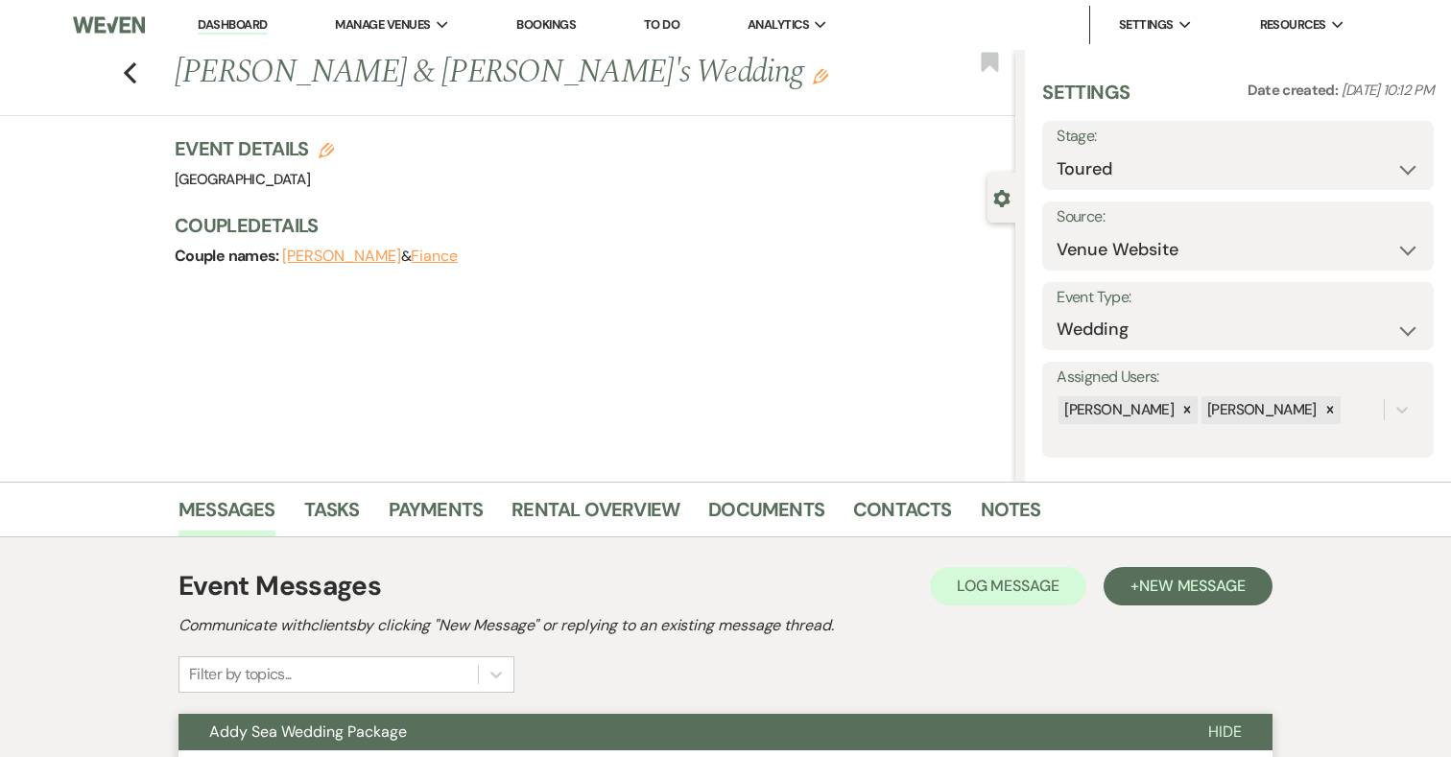
click at [331, 147] on icon "Edit" at bounding box center [326, 150] width 15 height 15
select select "698"
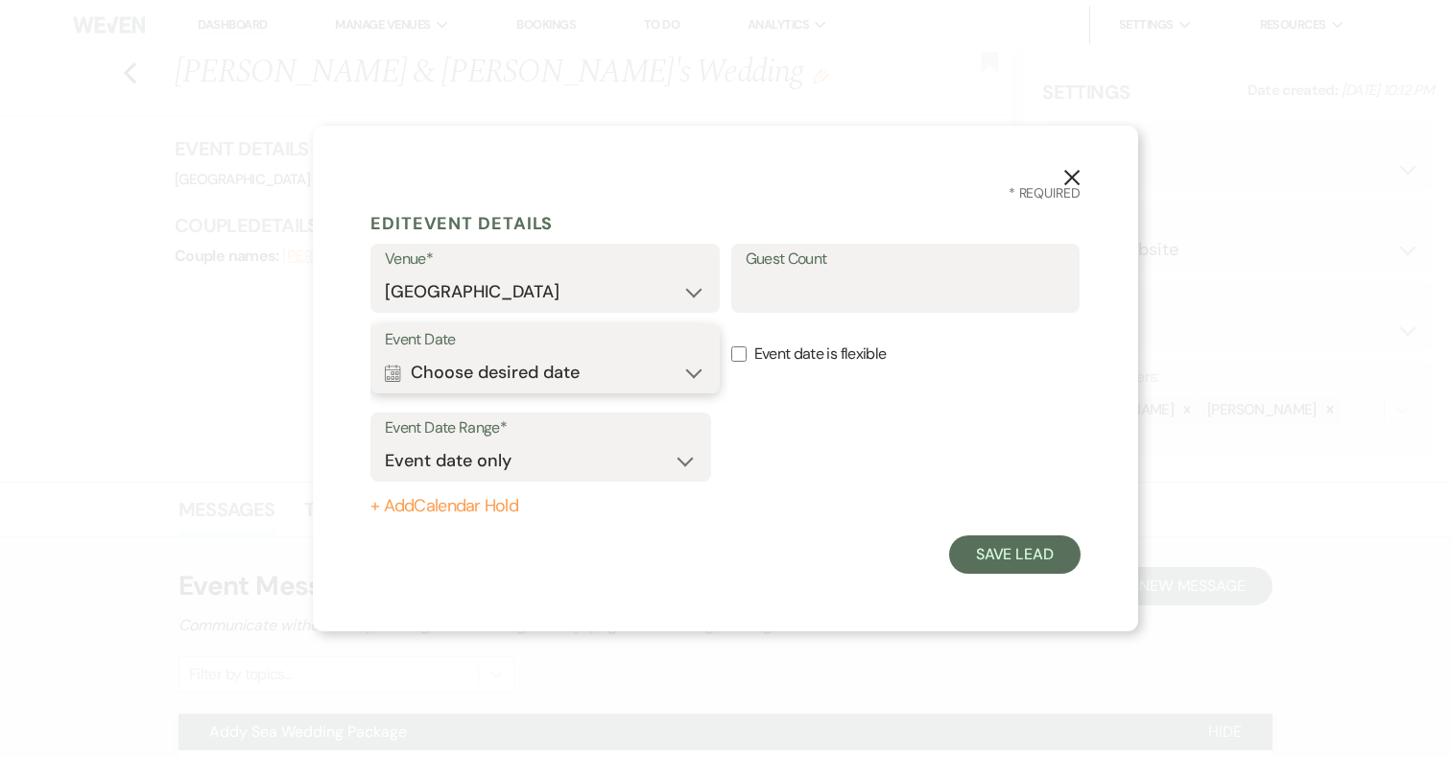
click at [621, 375] on button "Calendar Choose desired date Expand" at bounding box center [545, 372] width 321 height 38
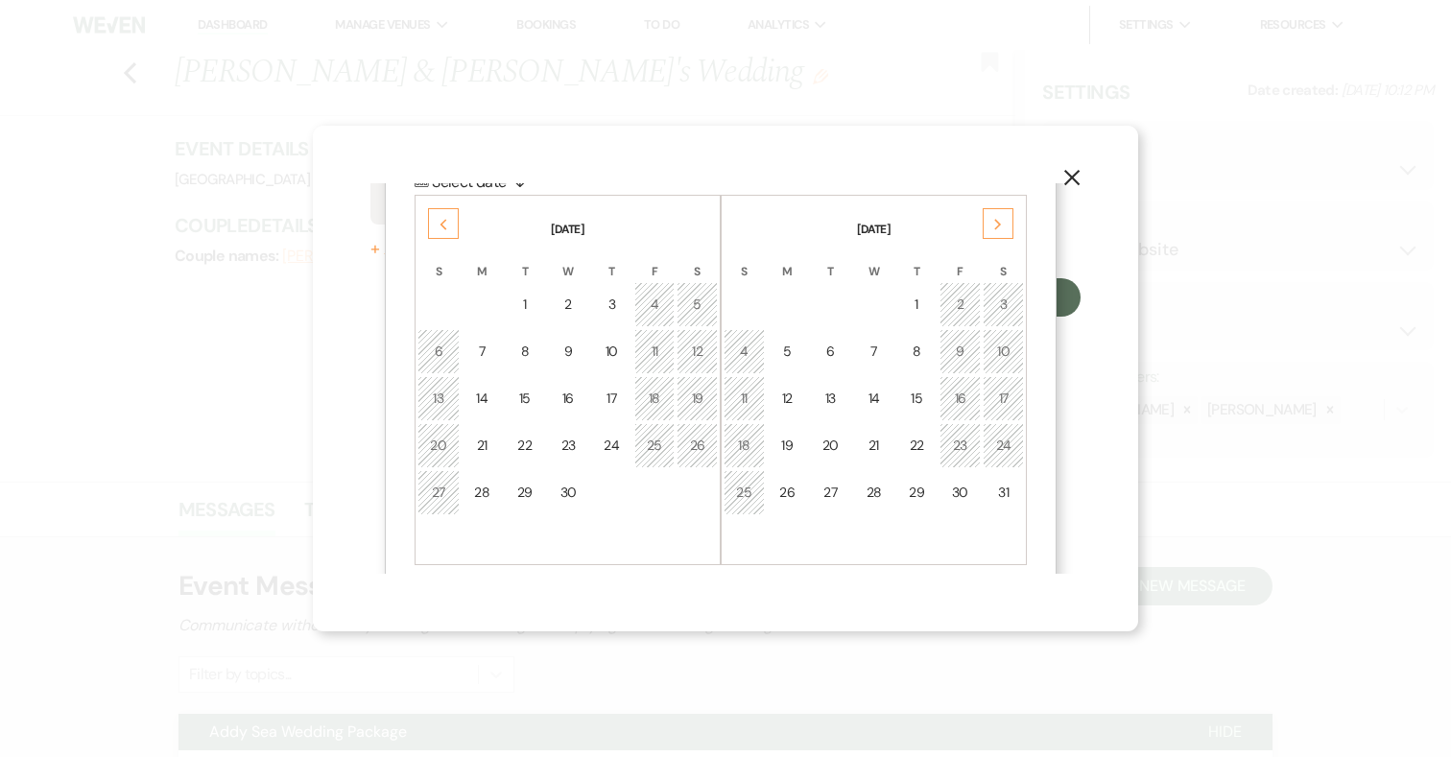
scroll to position [277, 0]
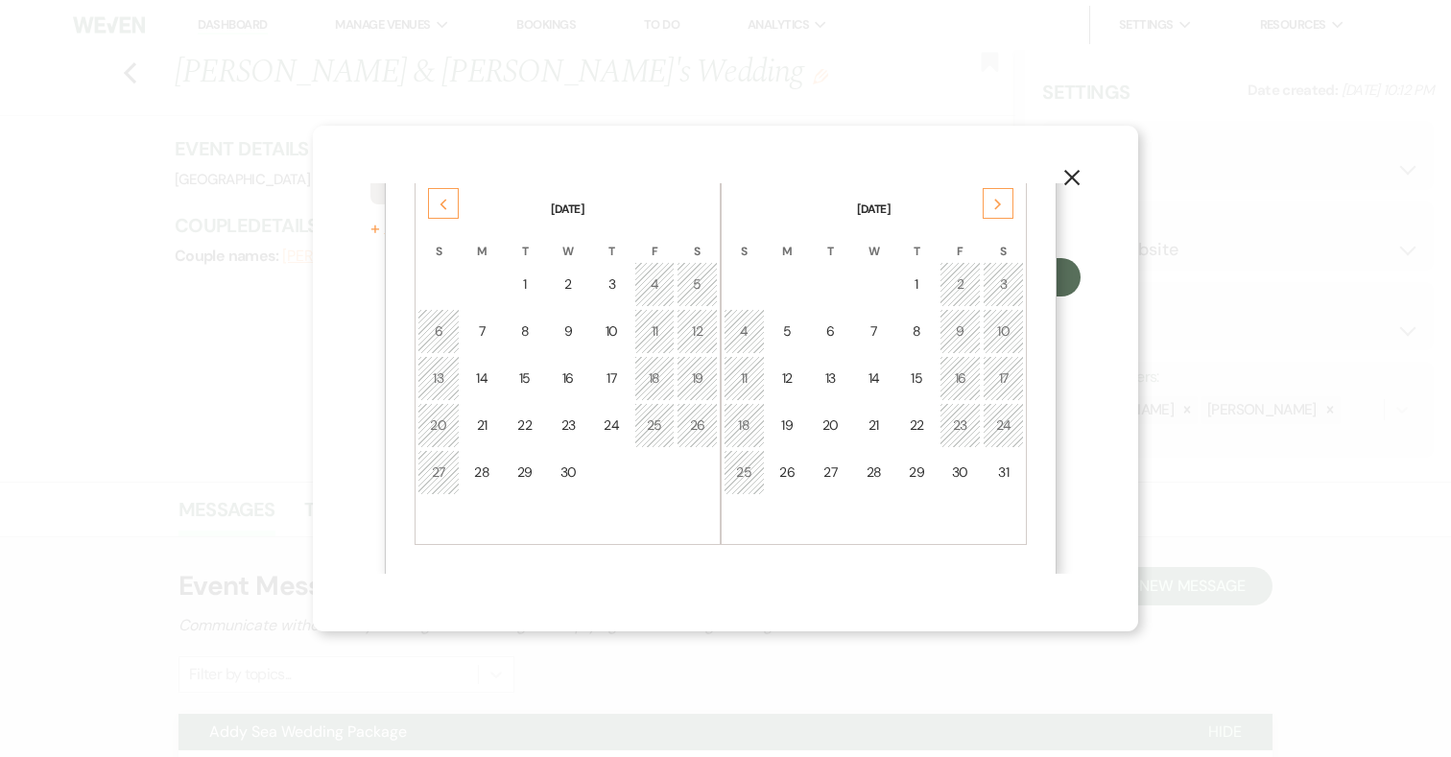
click at [999, 204] on use at bounding box center [997, 204] width 7 height 11
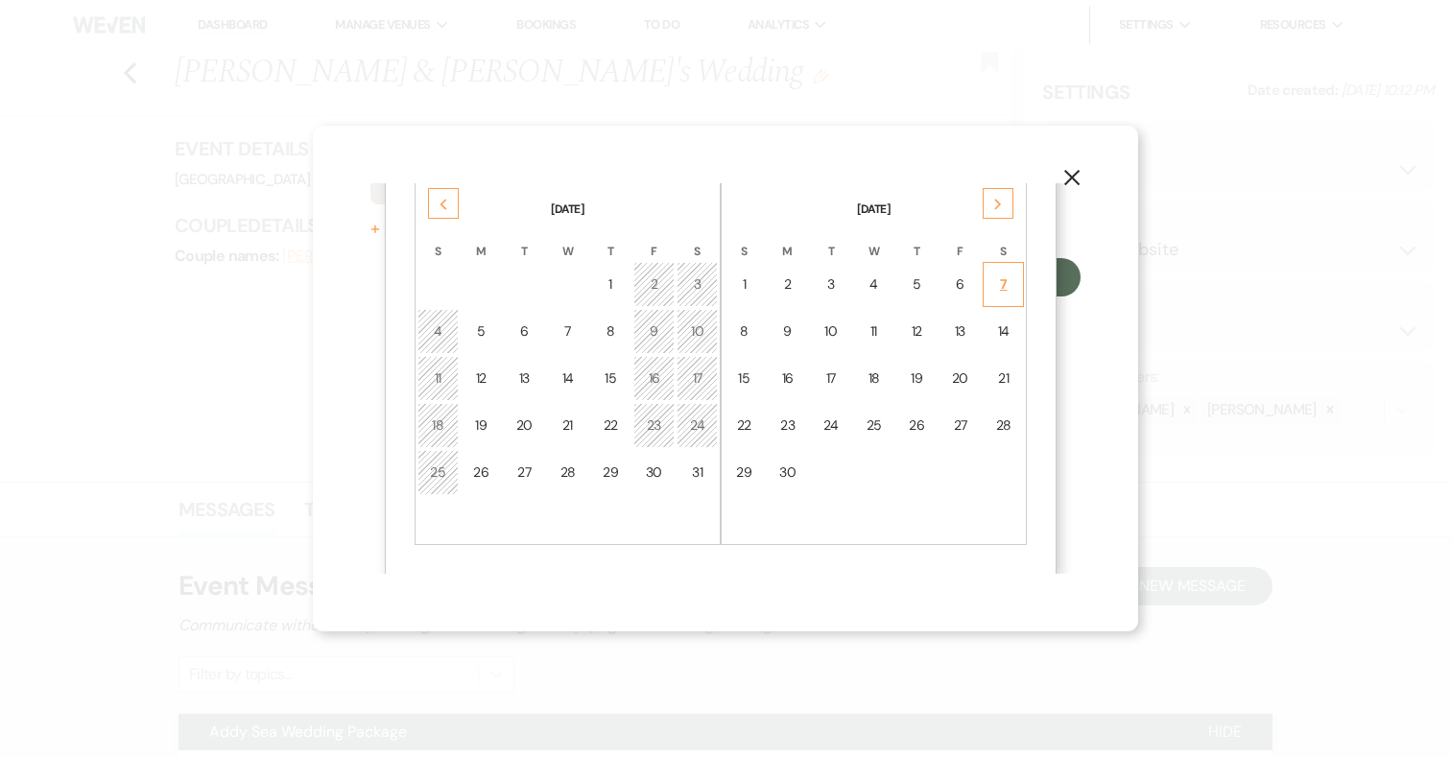
click at [997, 281] on div "7" at bounding box center [1003, 284] width 16 height 20
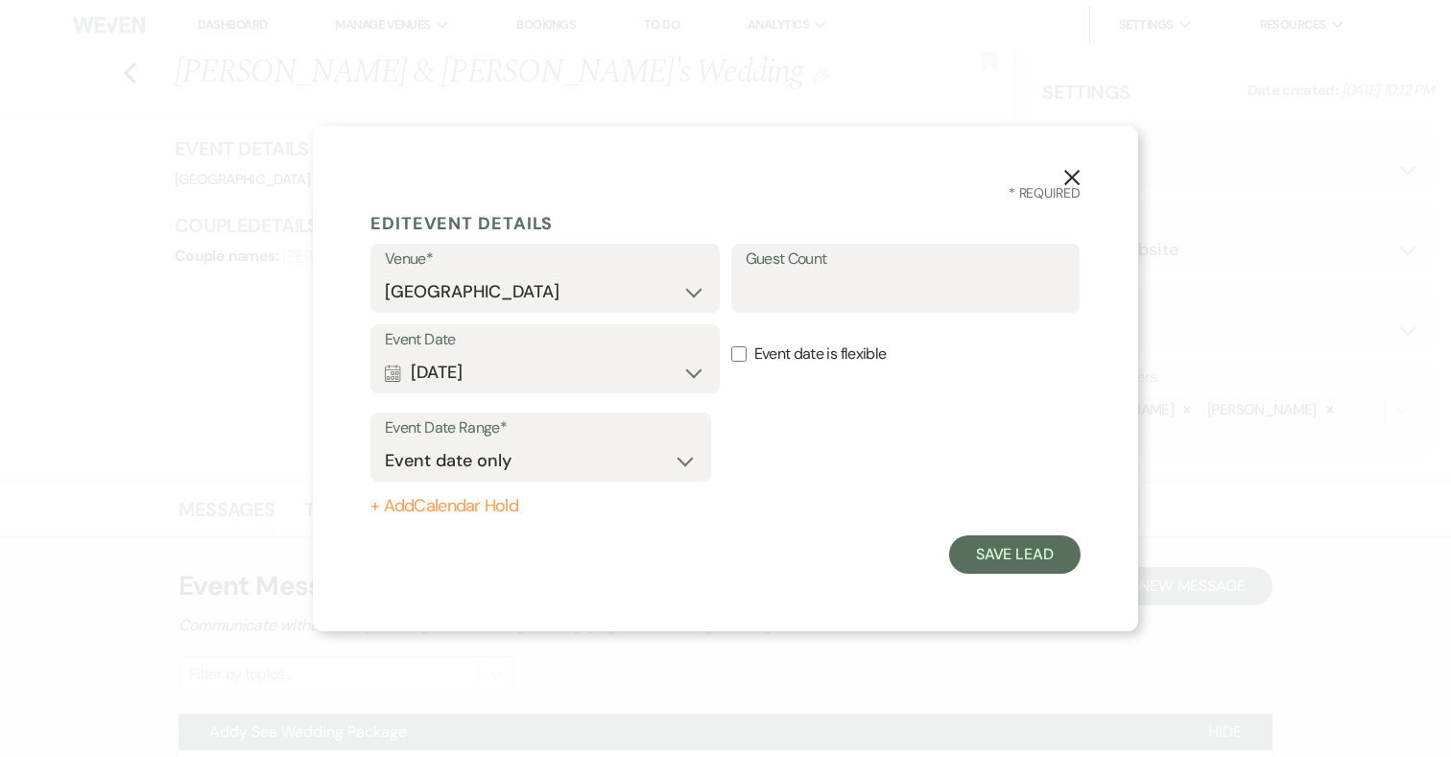
scroll to position [0, 0]
click at [551, 470] on select "Event date only Event date and" at bounding box center [541, 460] width 312 height 37
select select "eventDateAnd"
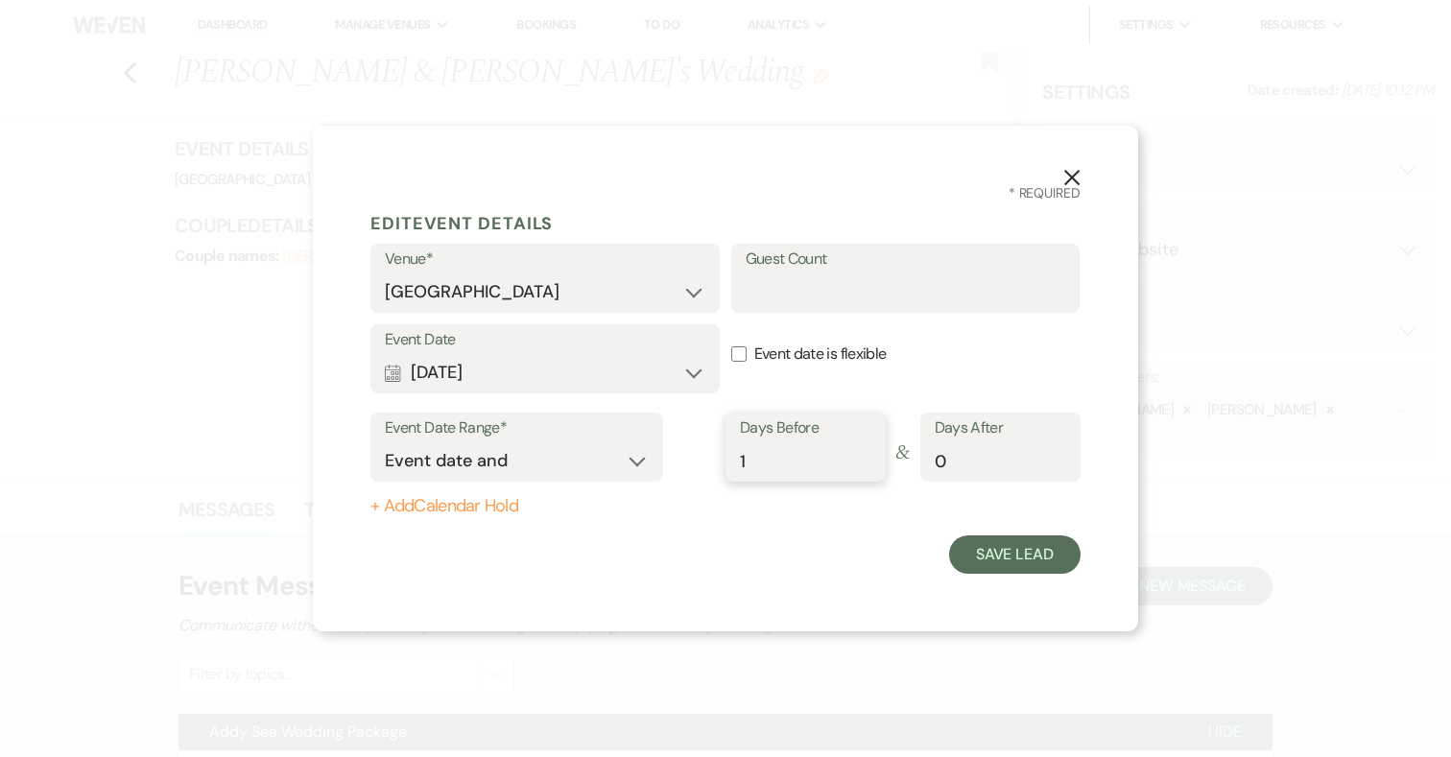
type input "1"
click at [863, 453] on input "1" at bounding box center [805, 460] width 131 height 37
type input "1"
click at [1061, 461] on input "1" at bounding box center [1000, 460] width 131 height 37
click at [503, 507] on button "+ Add Calendar Hold" at bounding box center [540, 506] width 341 height 19
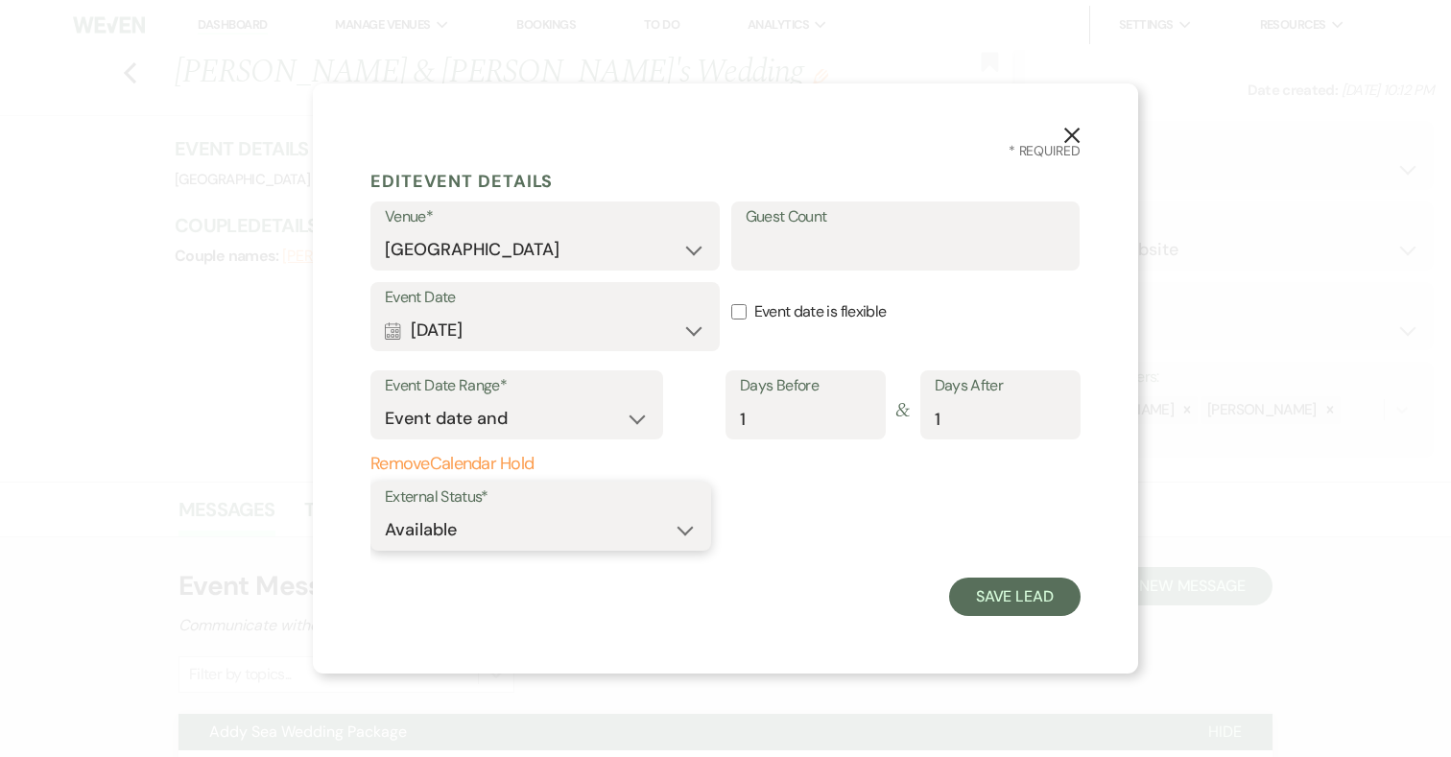
click at [543, 540] on select "Available Unavailable" at bounding box center [541, 530] width 312 height 37
select select "false"
click at [1035, 597] on button "Save Lead" at bounding box center [1014, 597] width 131 height 38
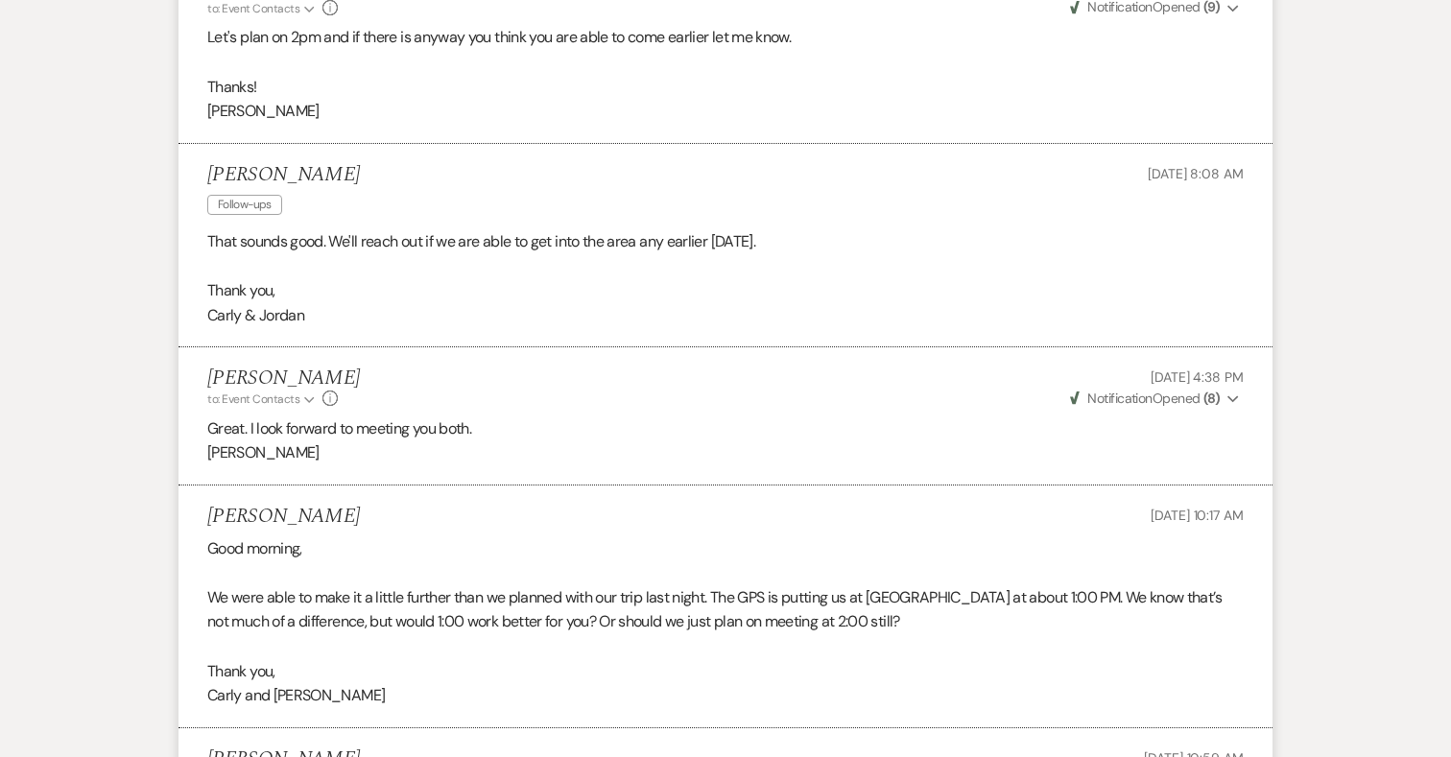
scroll to position [3370, 0]
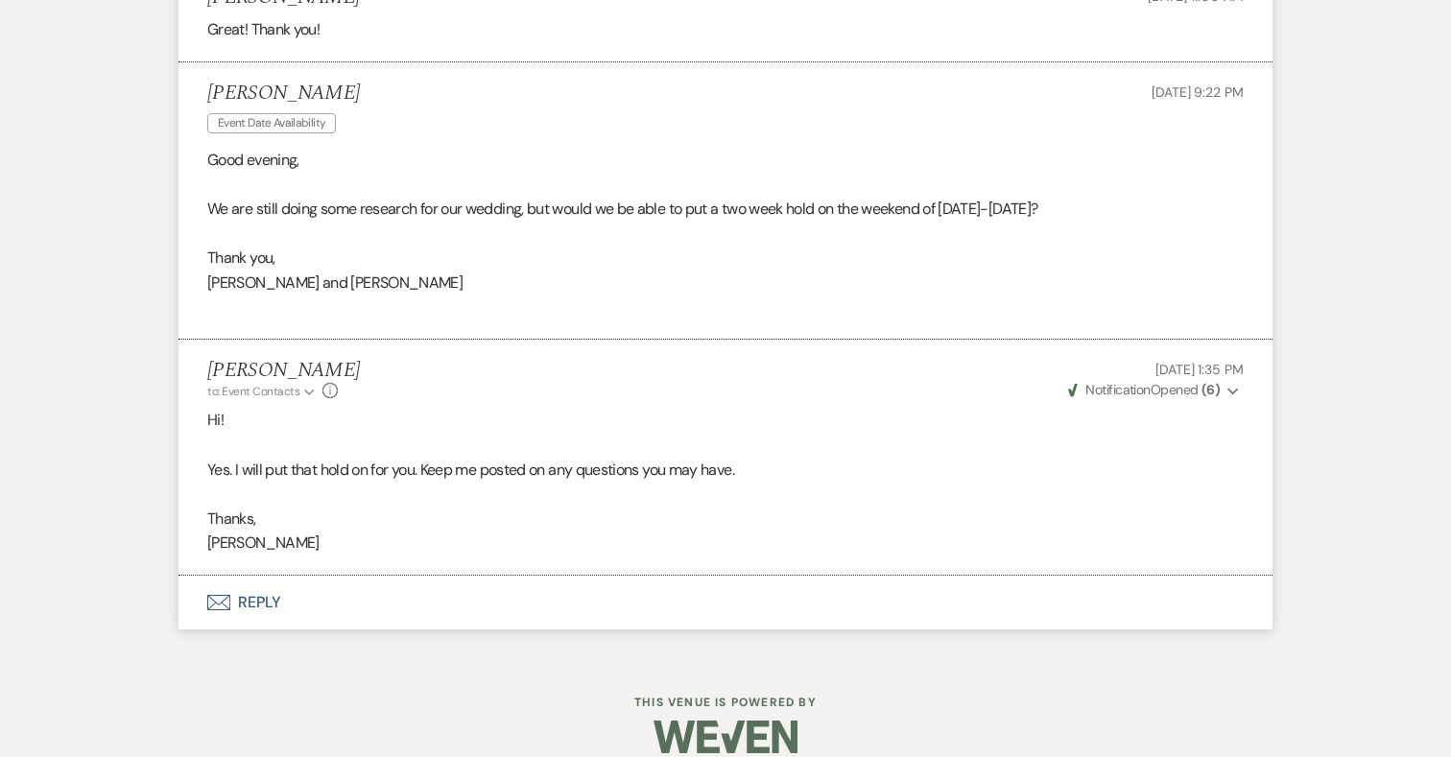
drag, startPoint x: 1130, startPoint y: 181, endPoint x: 946, endPoint y: 175, distance: 183.4
click at [946, 197] on p "We are still doing some research for our wedding, but would we be able to put a…" at bounding box center [725, 209] width 1036 height 25
copy p "[DATE]-[DATE]"
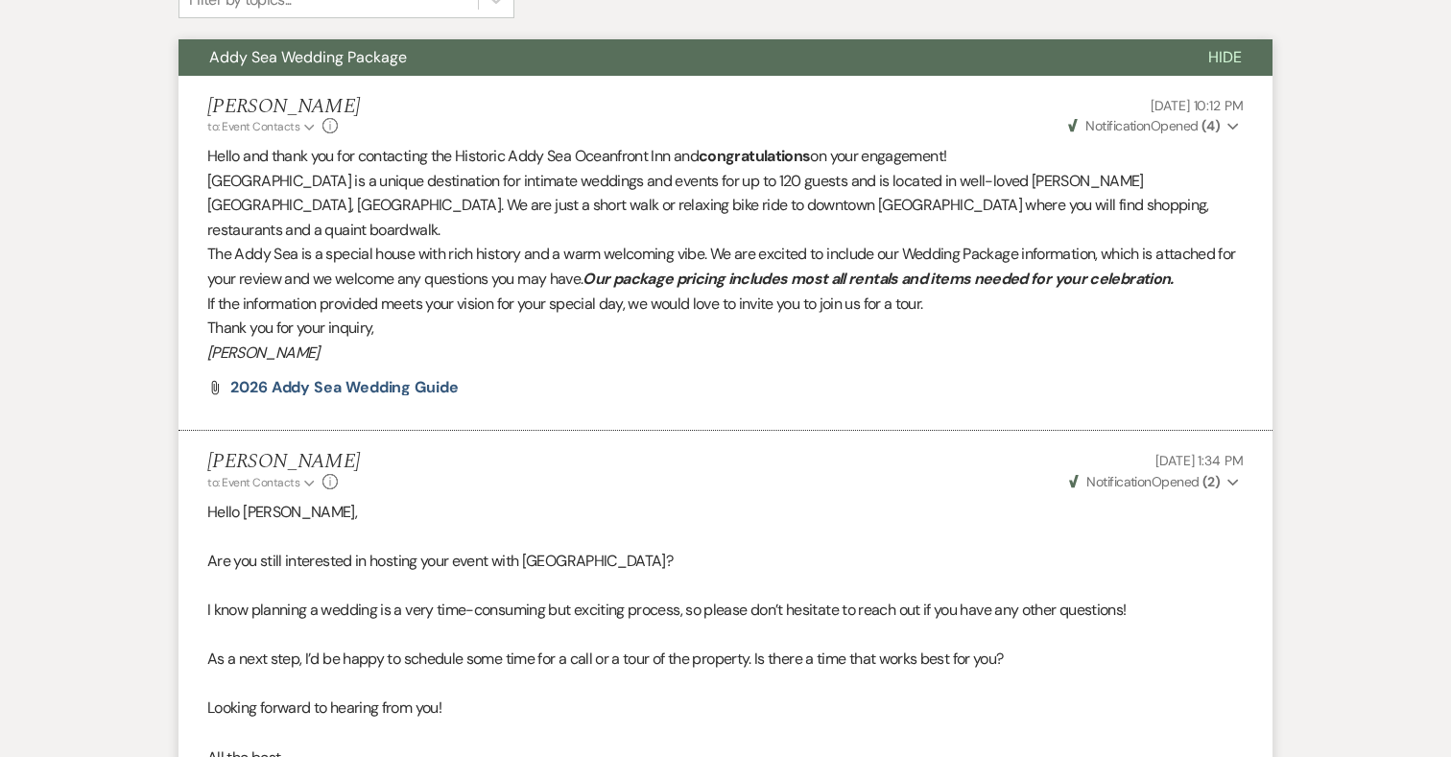
scroll to position [0, 0]
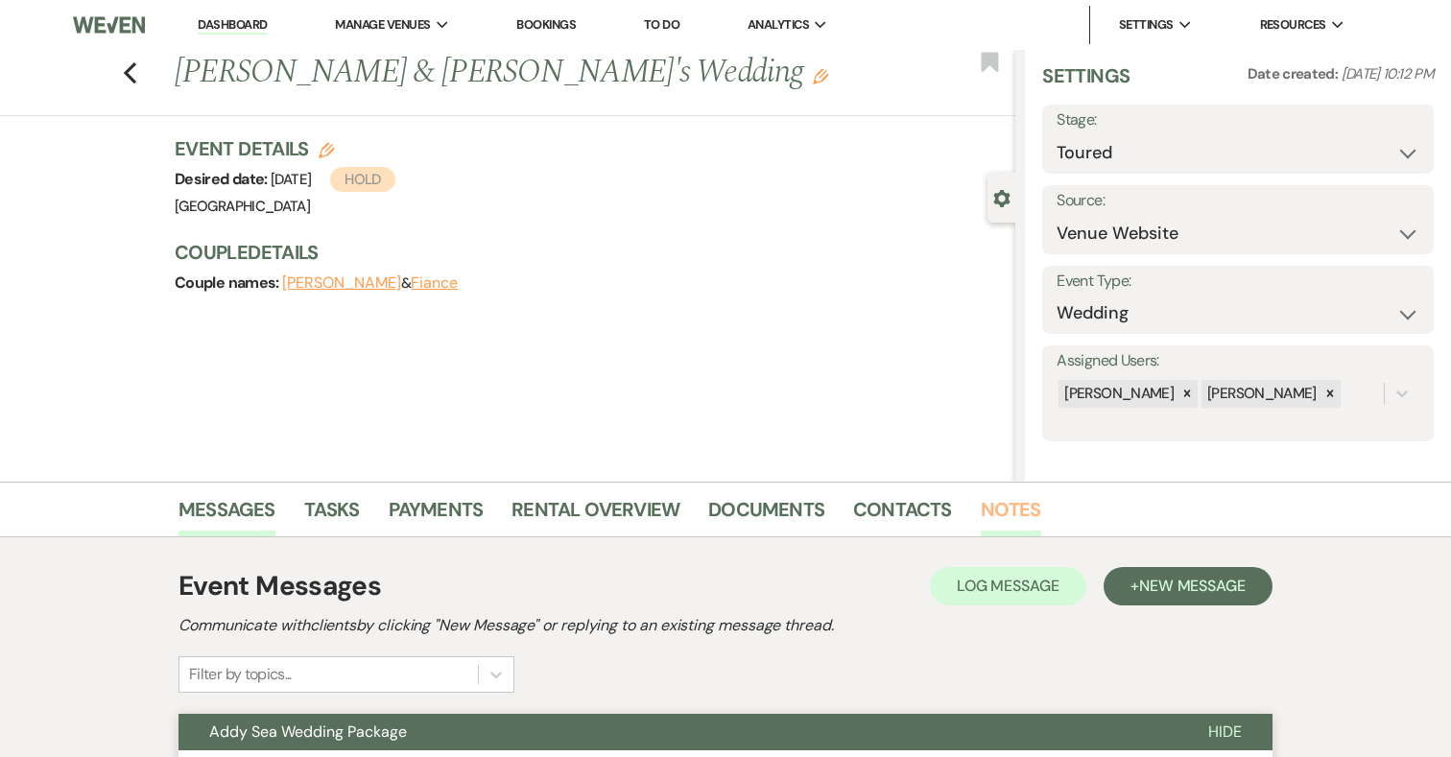
click at [1017, 502] on link "Notes" at bounding box center [1011, 515] width 60 height 42
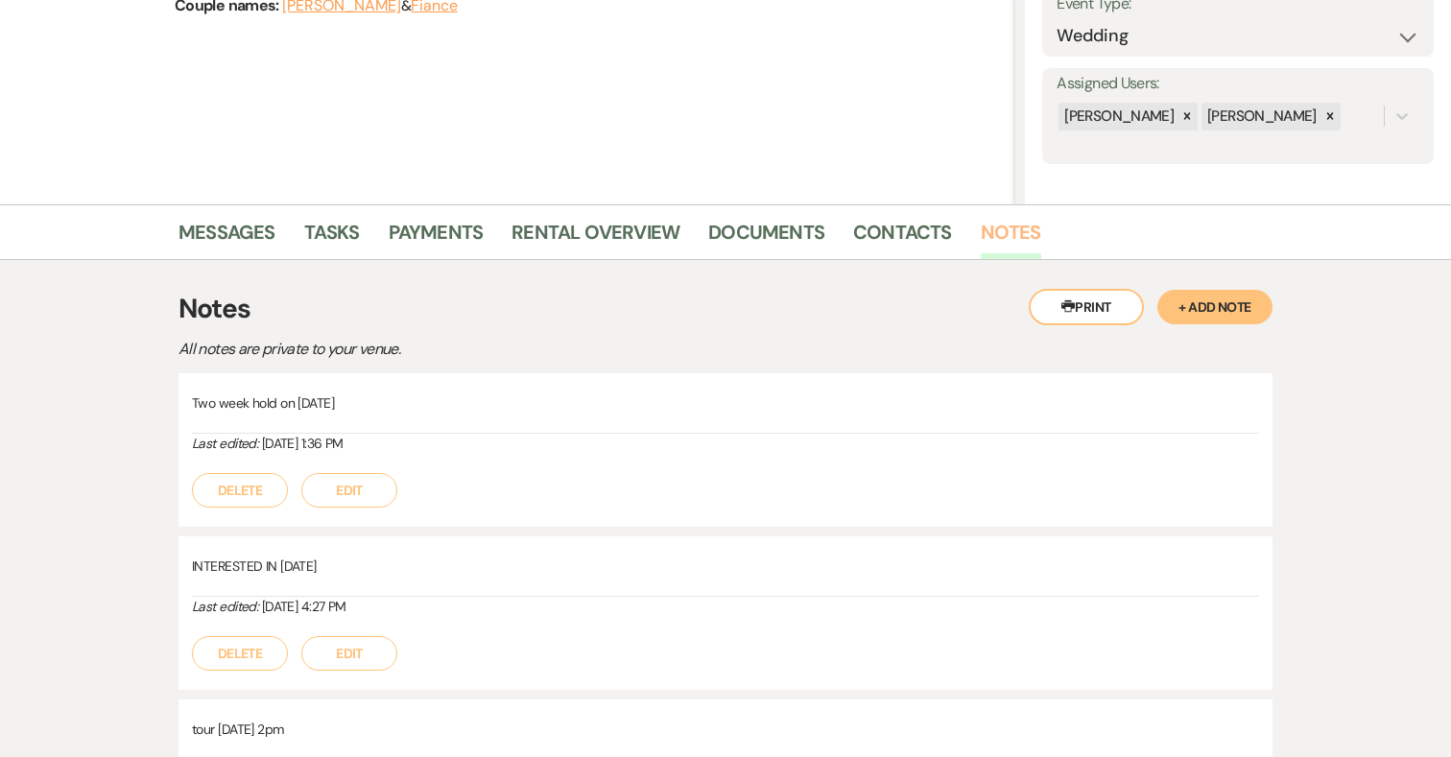
scroll to position [285, 0]
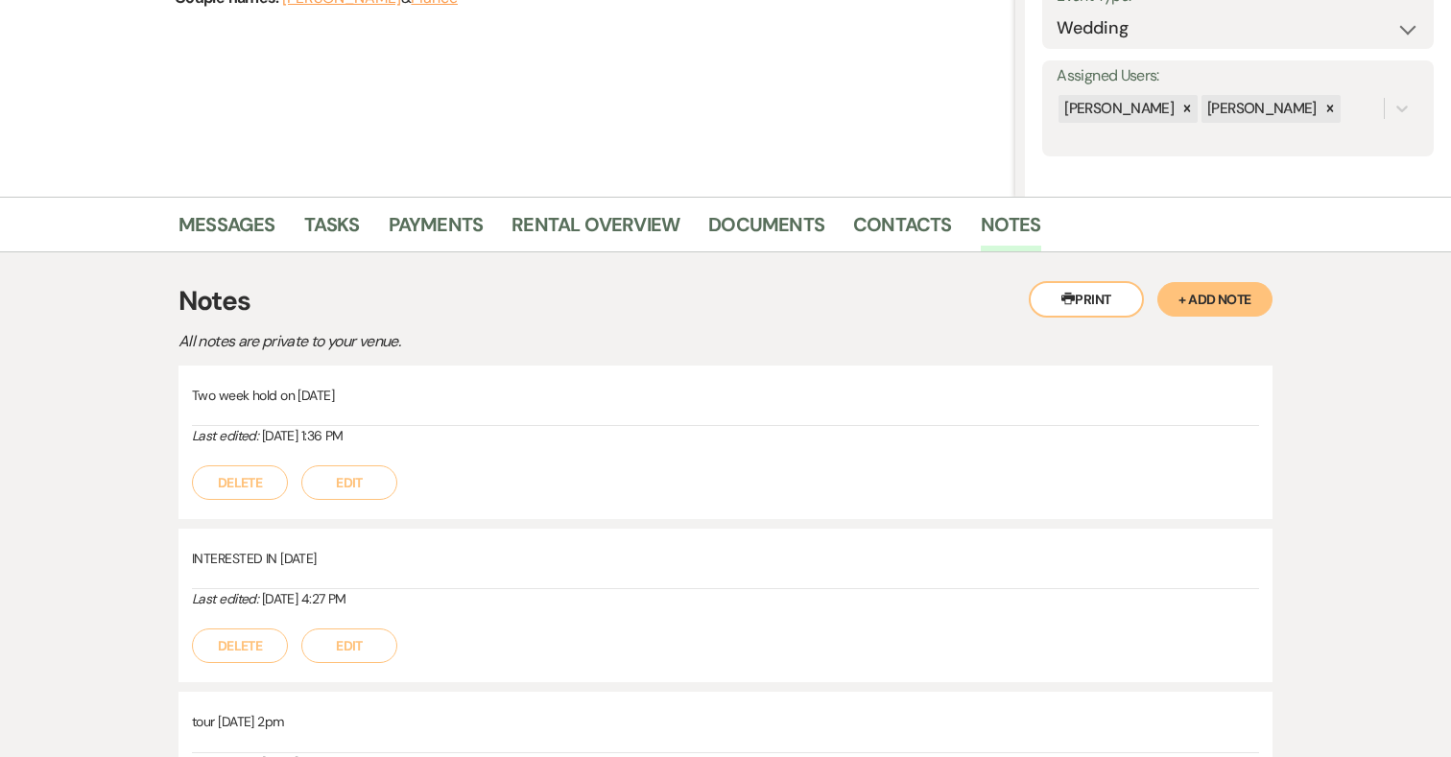
click at [373, 475] on button "Edit" at bounding box center [349, 482] width 96 height 35
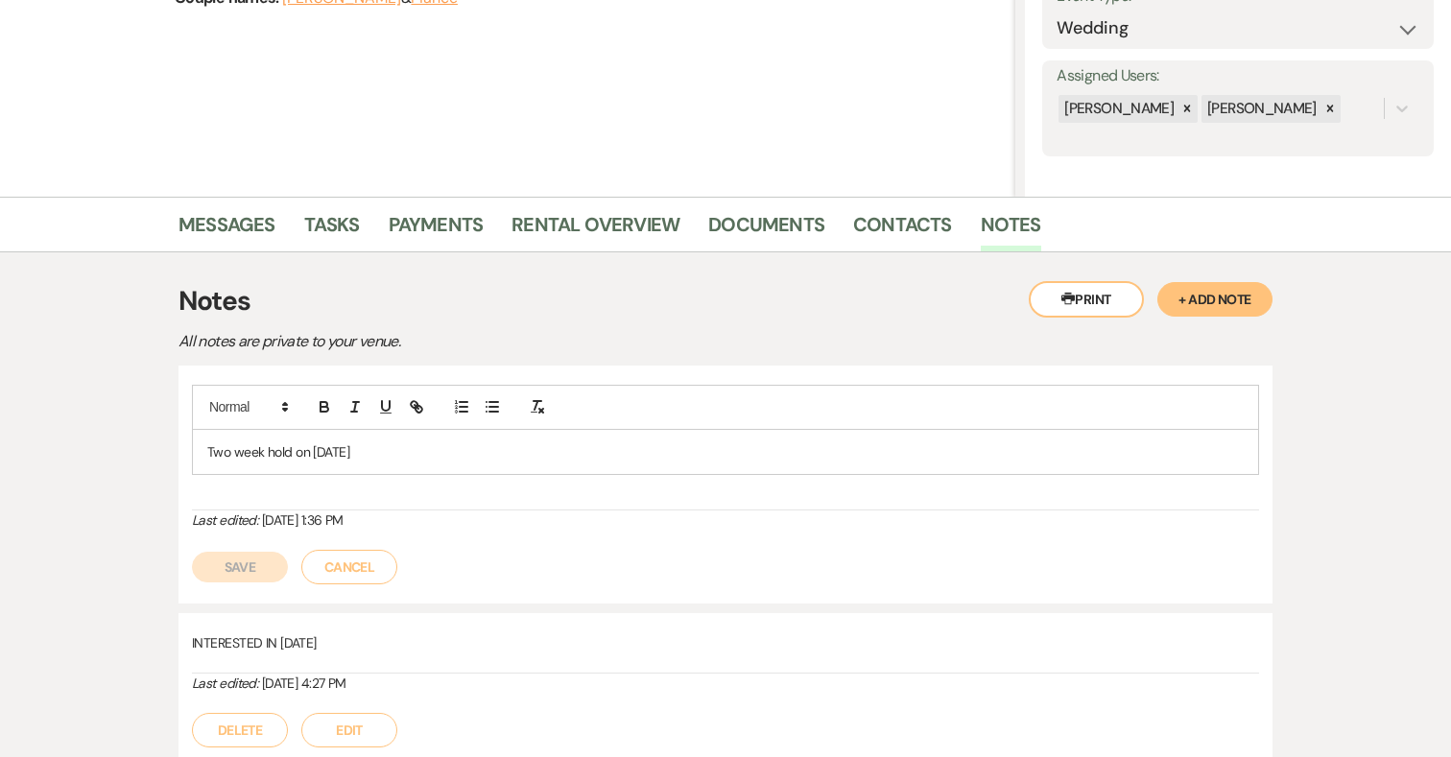
click at [329, 447] on p "Two week hold on [DATE]" at bounding box center [725, 451] width 1036 height 21
click at [397, 455] on p "Two week hold on [DATE]" at bounding box center [725, 451] width 1036 height 21
click at [228, 556] on button "Save" at bounding box center [240, 567] width 96 height 31
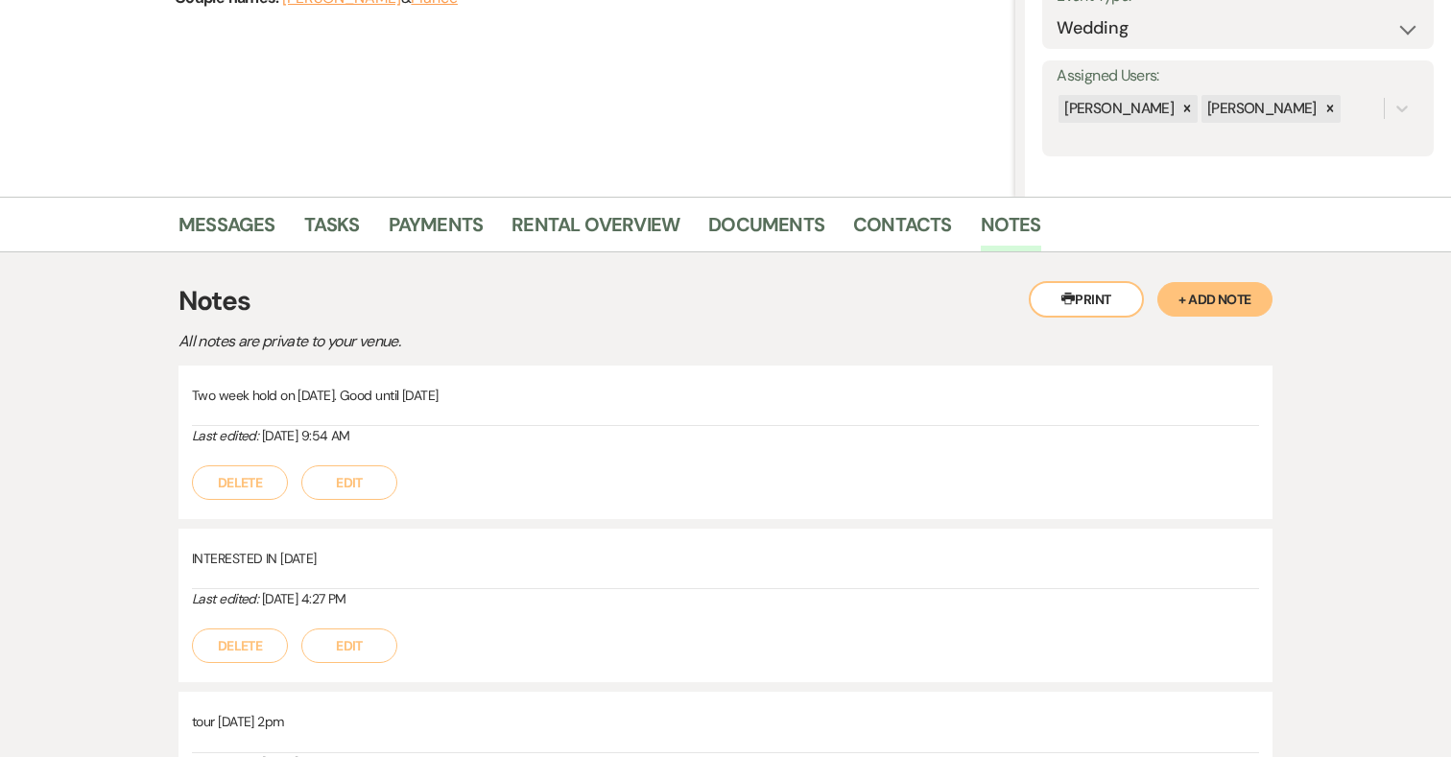
scroll to position [0, 0]
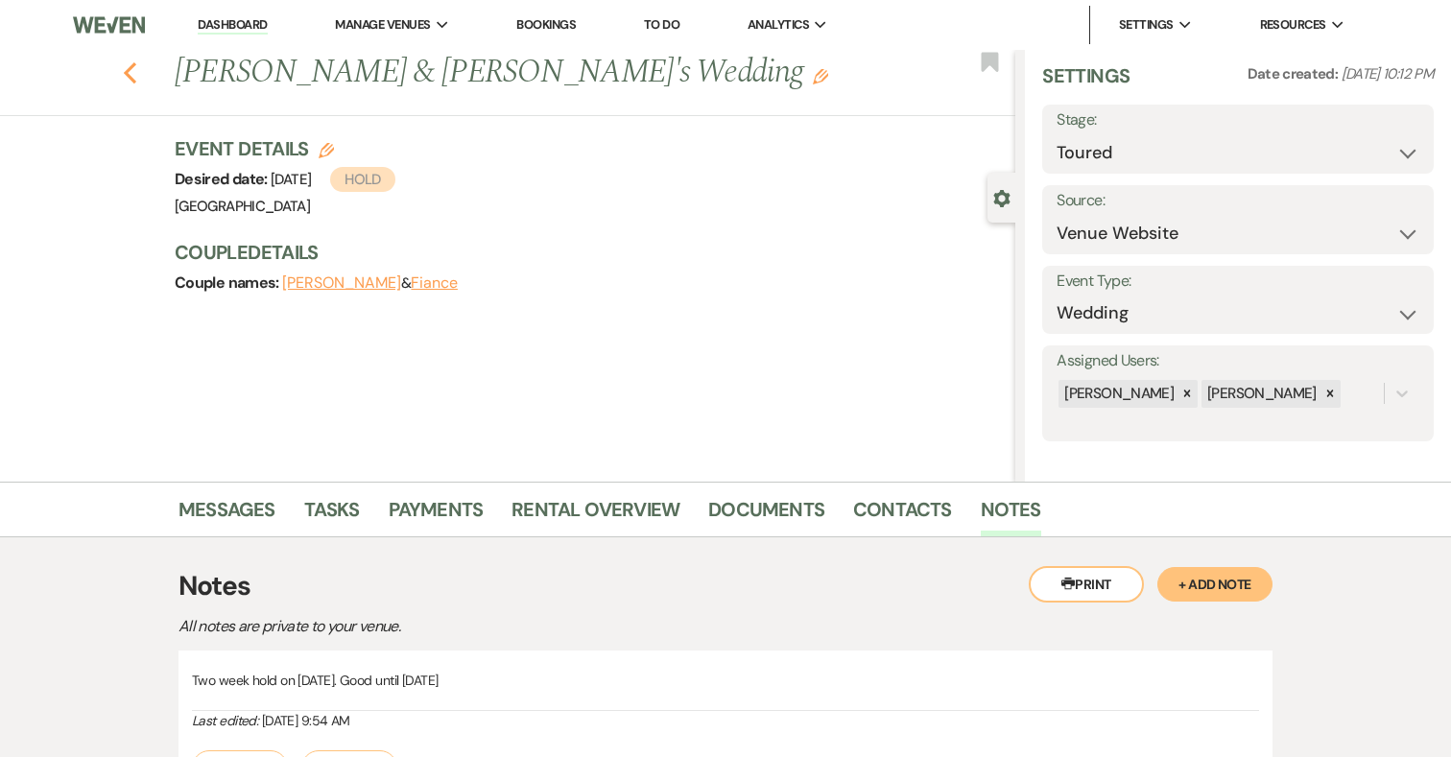
click at [131, 68] on use "button" at bounding box center [130, 72] width 12 height 21
select select "5"
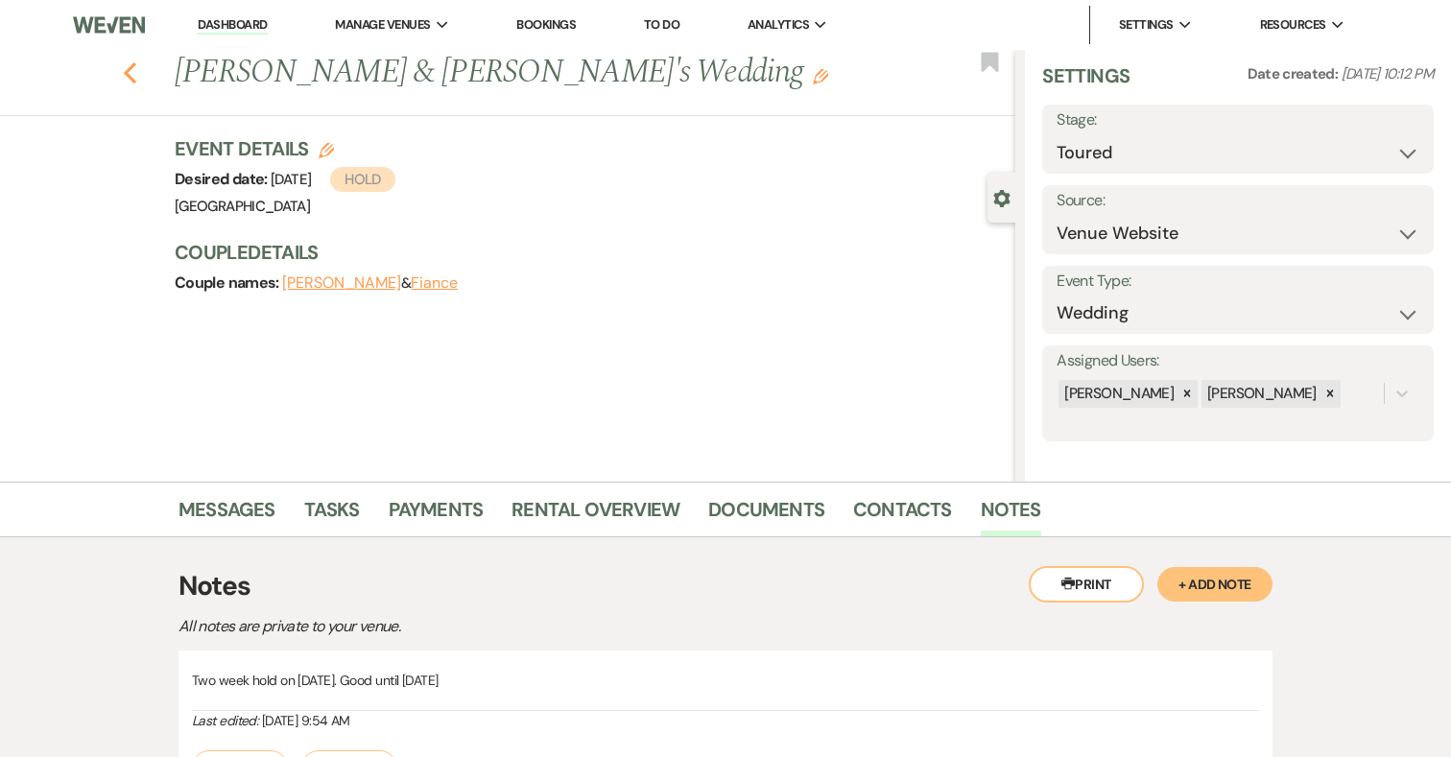
select select "5"
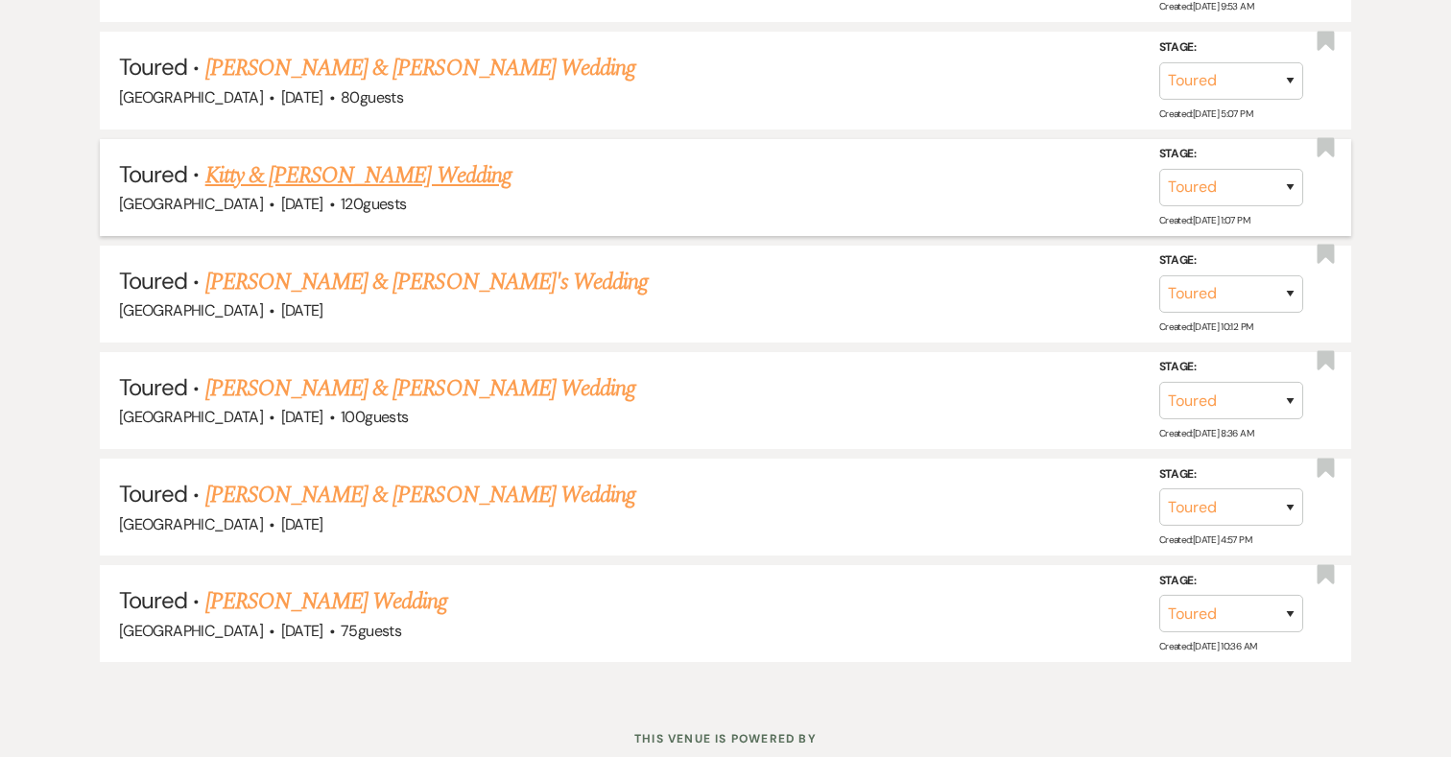
scroll to position [1111, 0]
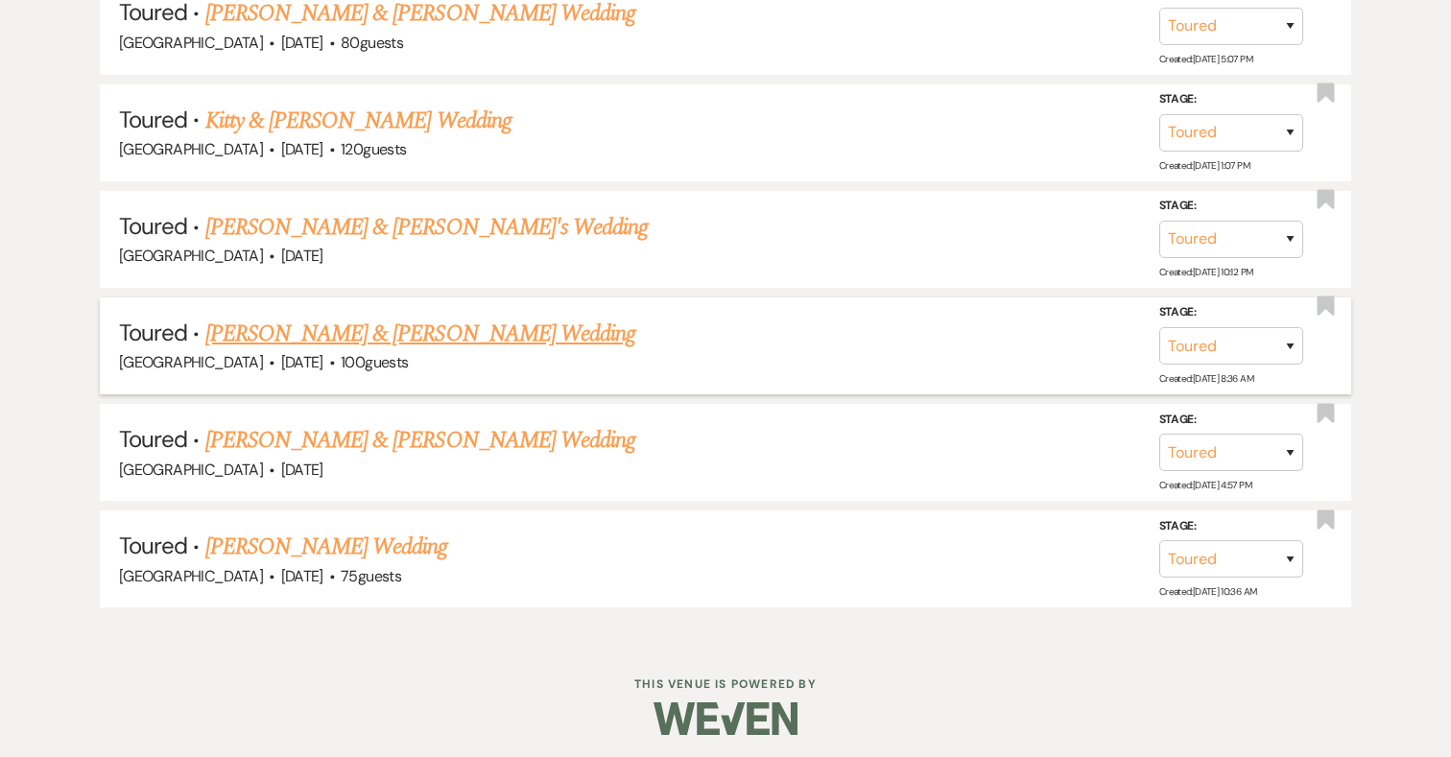
click at [418, 330] on link "[PERSON_NAME] & [PERSON_NAME] Wedding" at bounding box center [420, 334] width 430 height 35
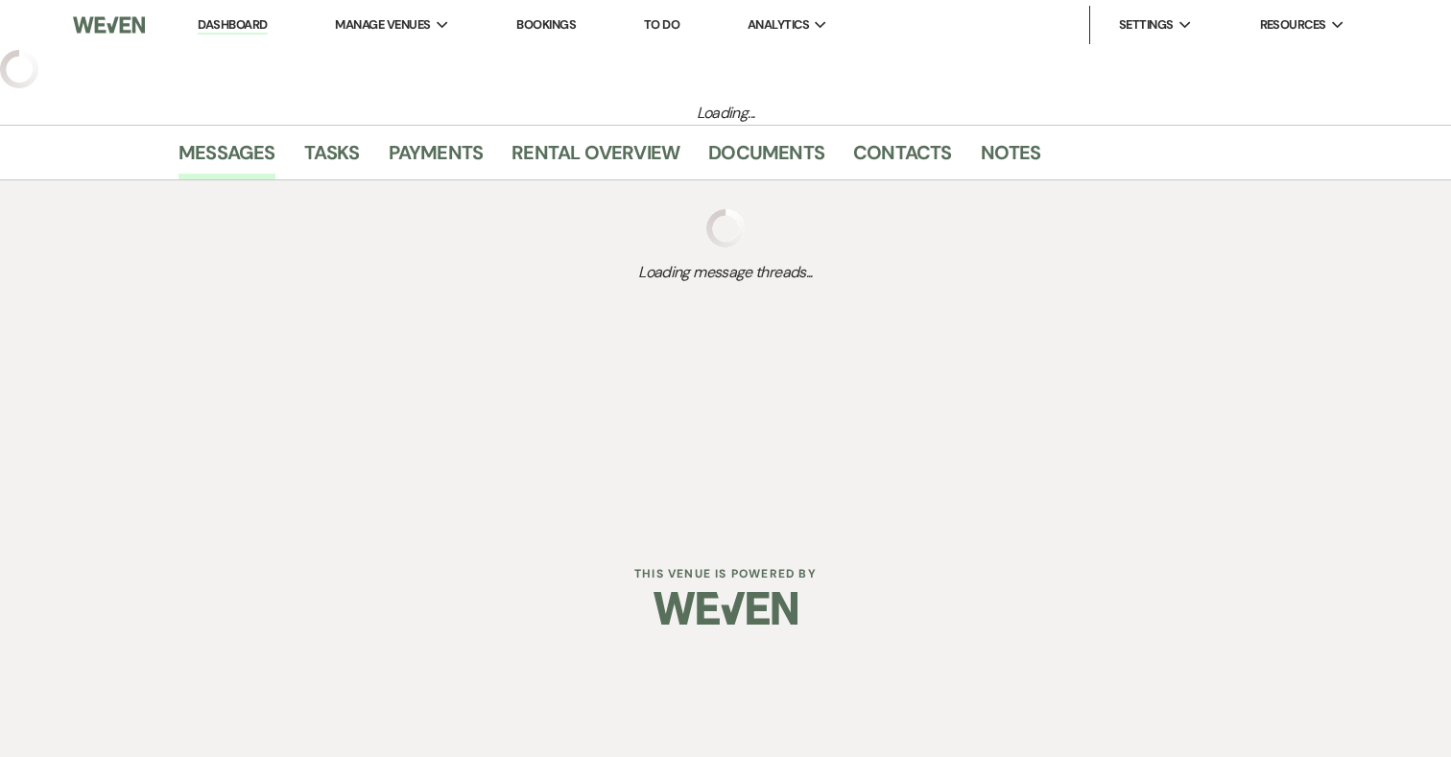
select select "5"
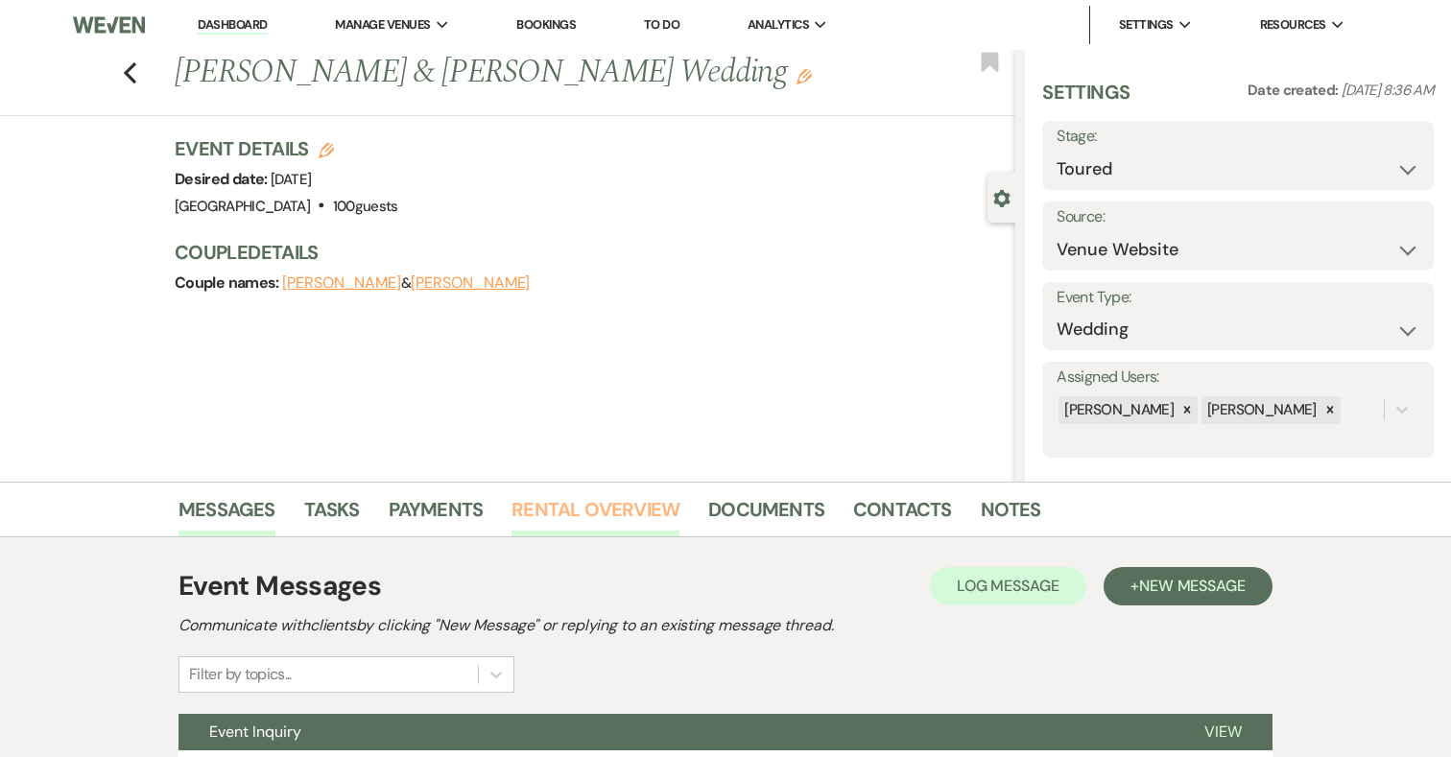
scroll to position [178, 0]
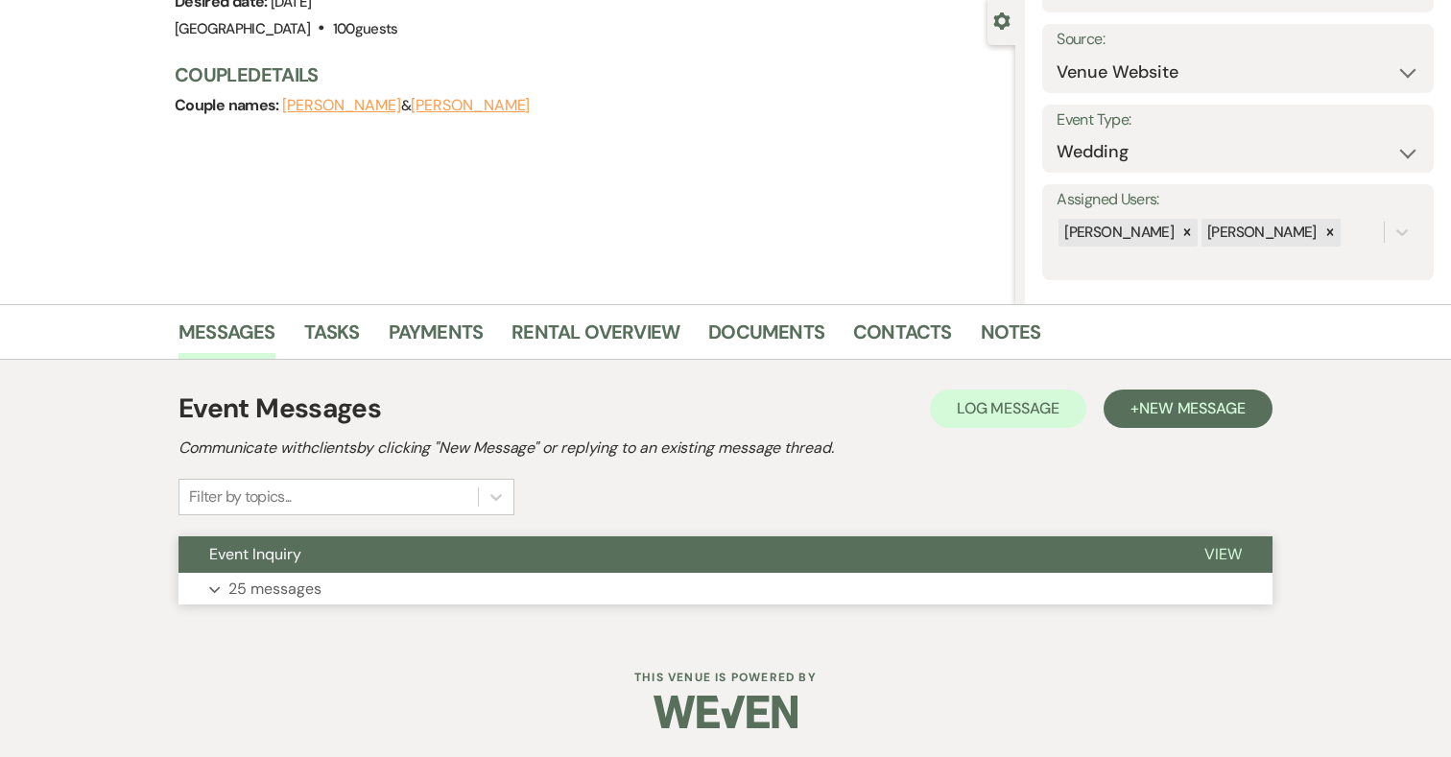
click at [452, 570] on button "Event Inquiry" at bounding box center [676, 554] width 995 height 36
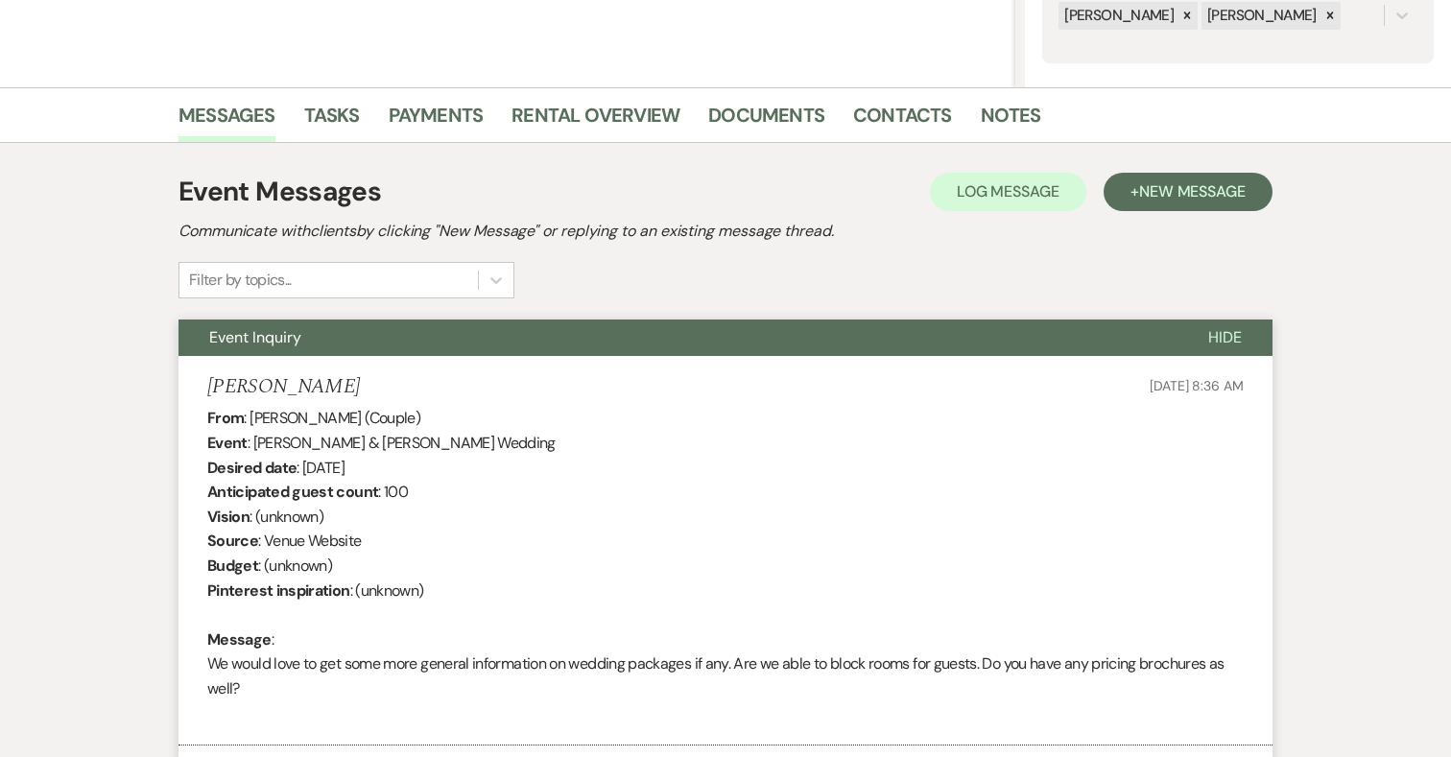
scroll to position [0, 0]
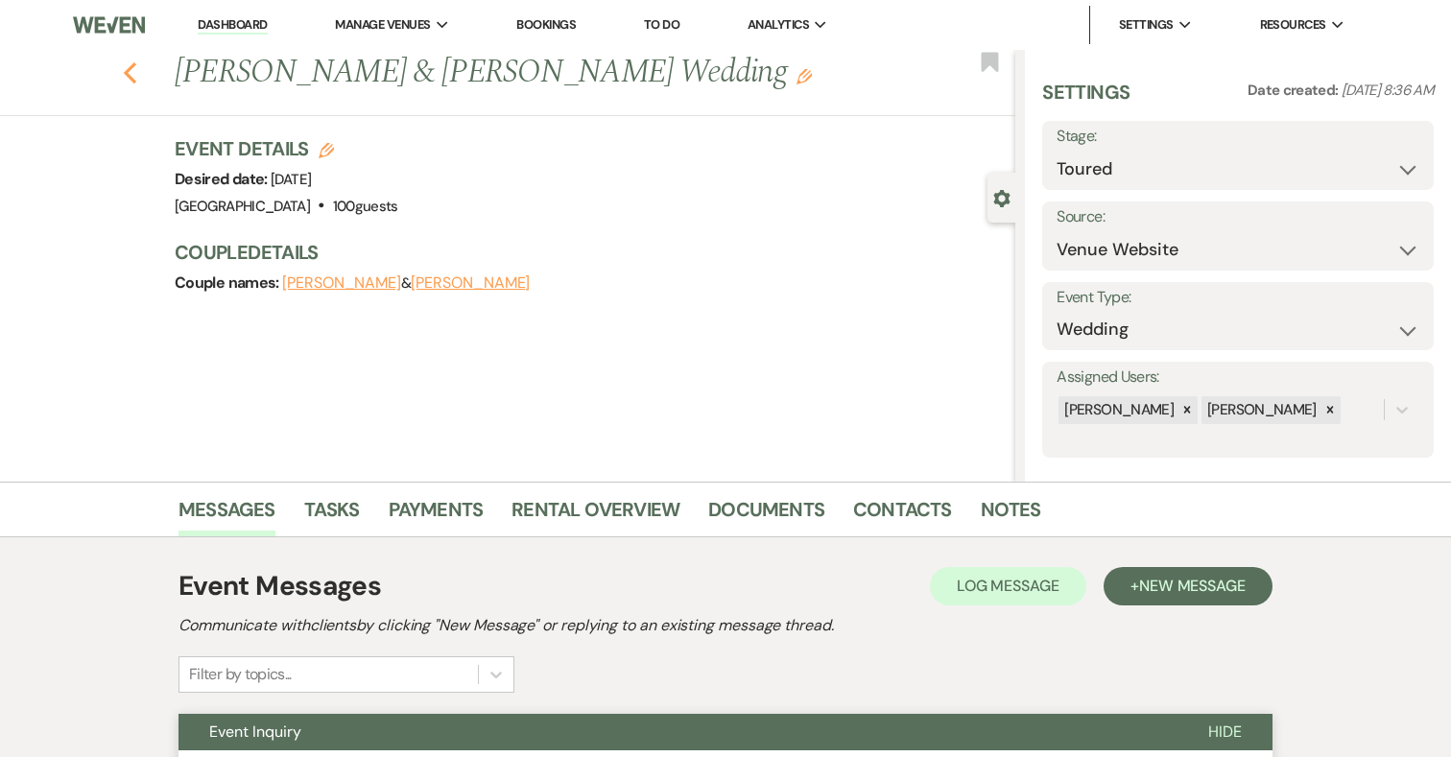
click at [131, 68] on use "button" at bounding box center [130, 72] width 12 height 21
select select "5"
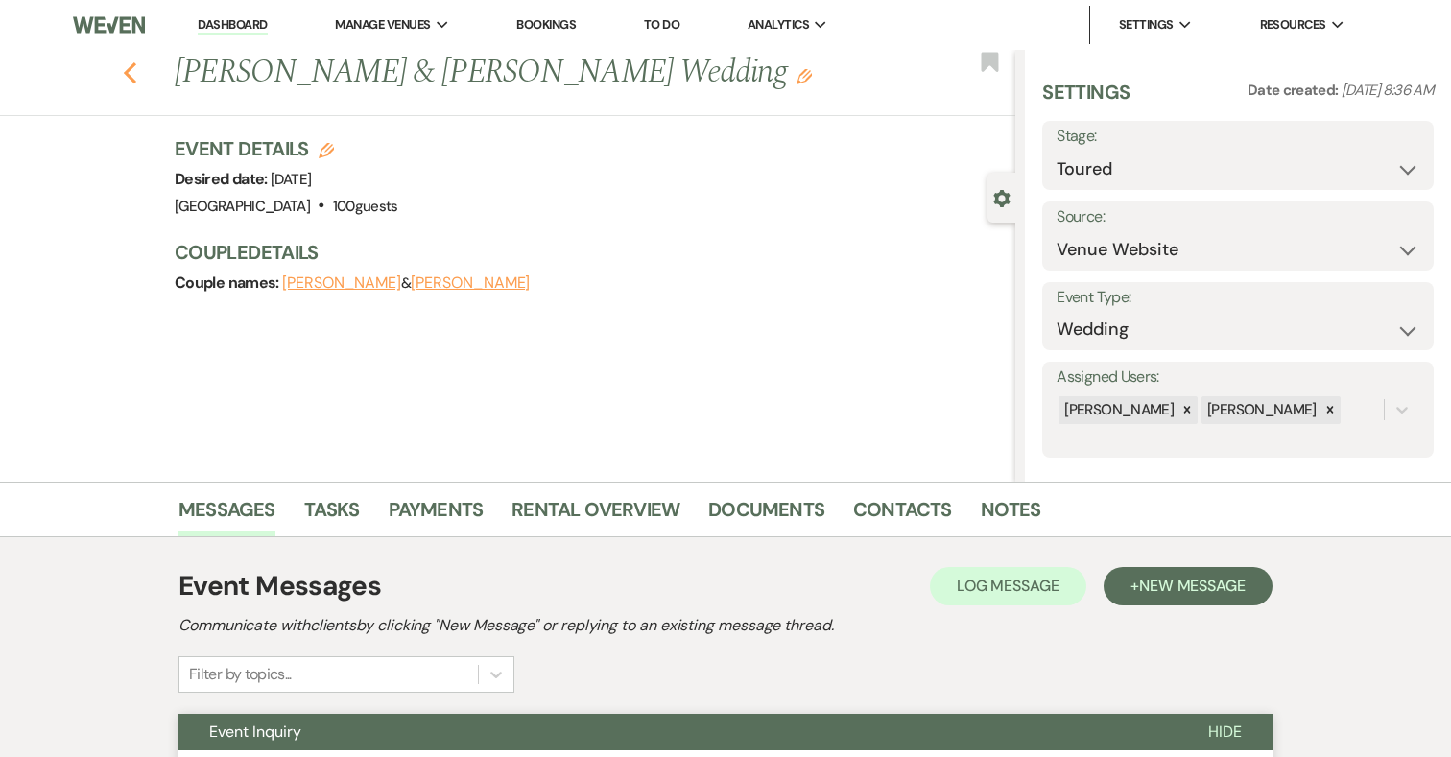
select select "5"
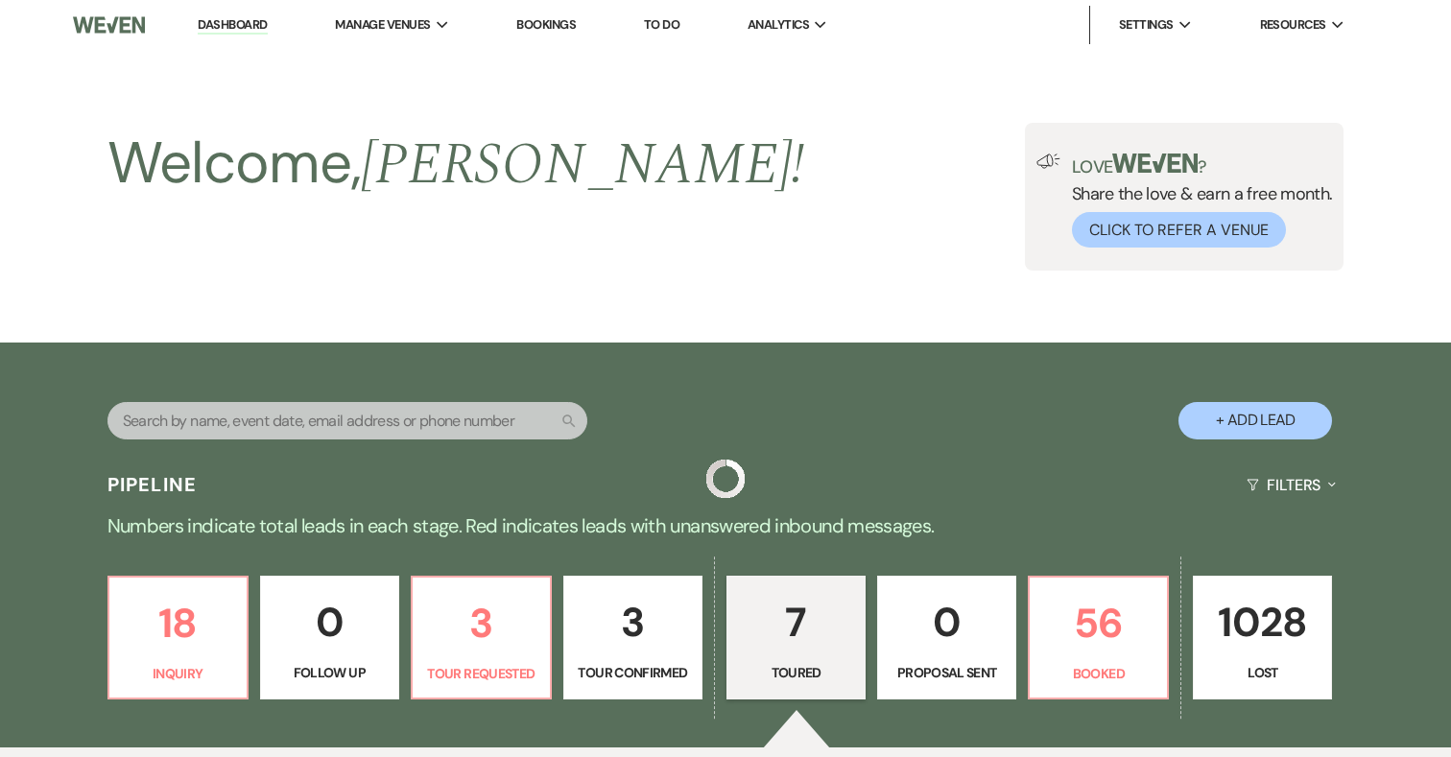
scroll to position [1111, 0]
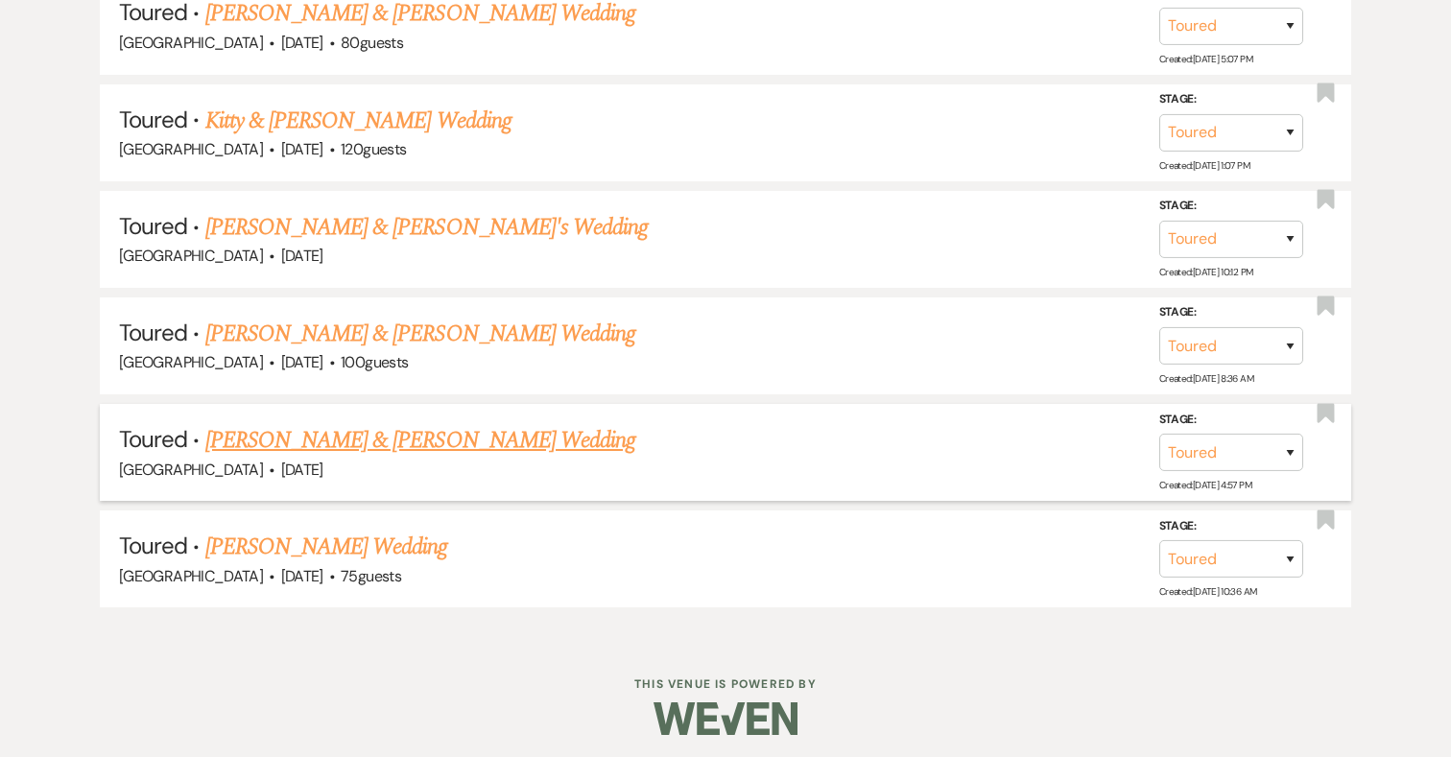
click at [274, 471] on span "·" at bounding box center [272, 471] width 6 height 0
click at [349, 436] on link "[PERSON_NAME] & [PERSON_NAME] Wedding" at bounding box center [420, 440] width 430 height 35
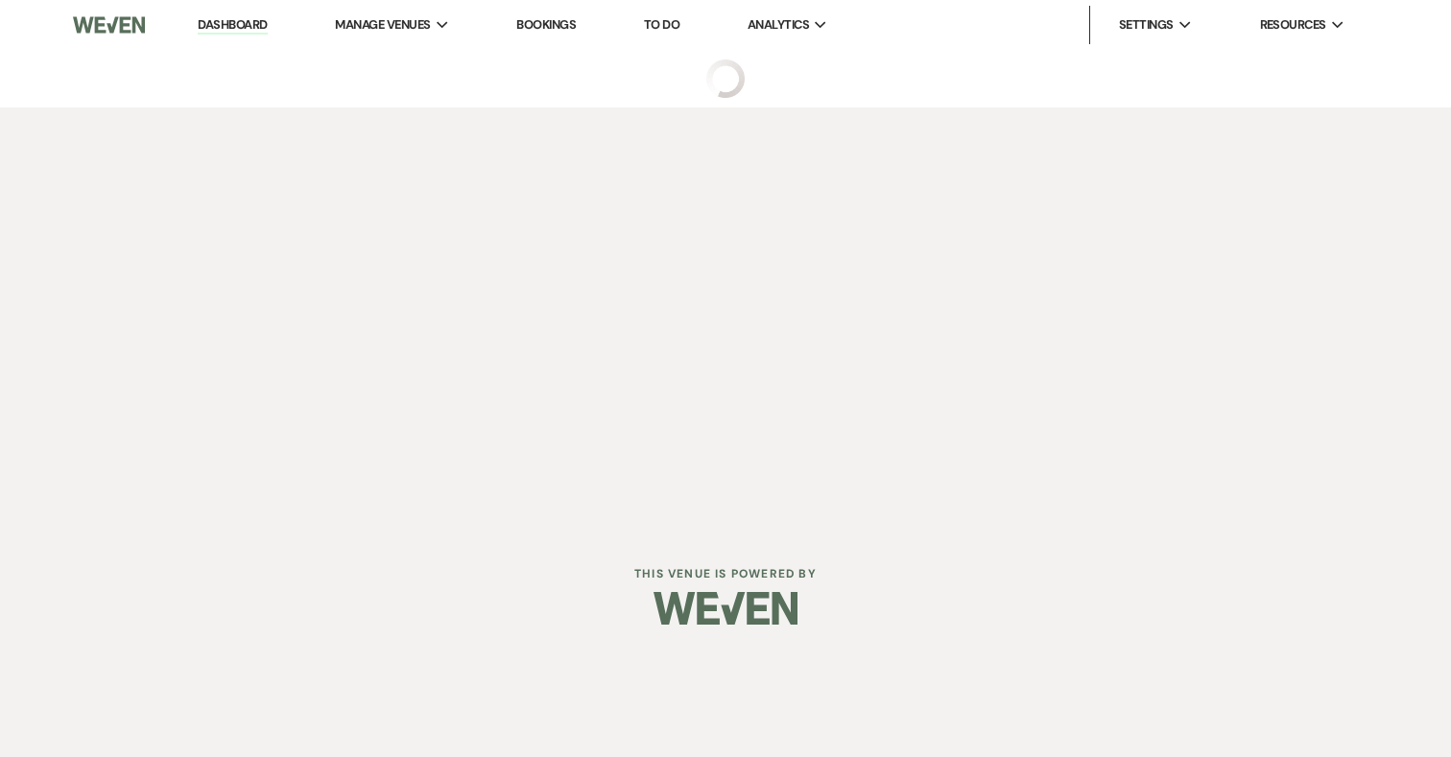
select select "5"
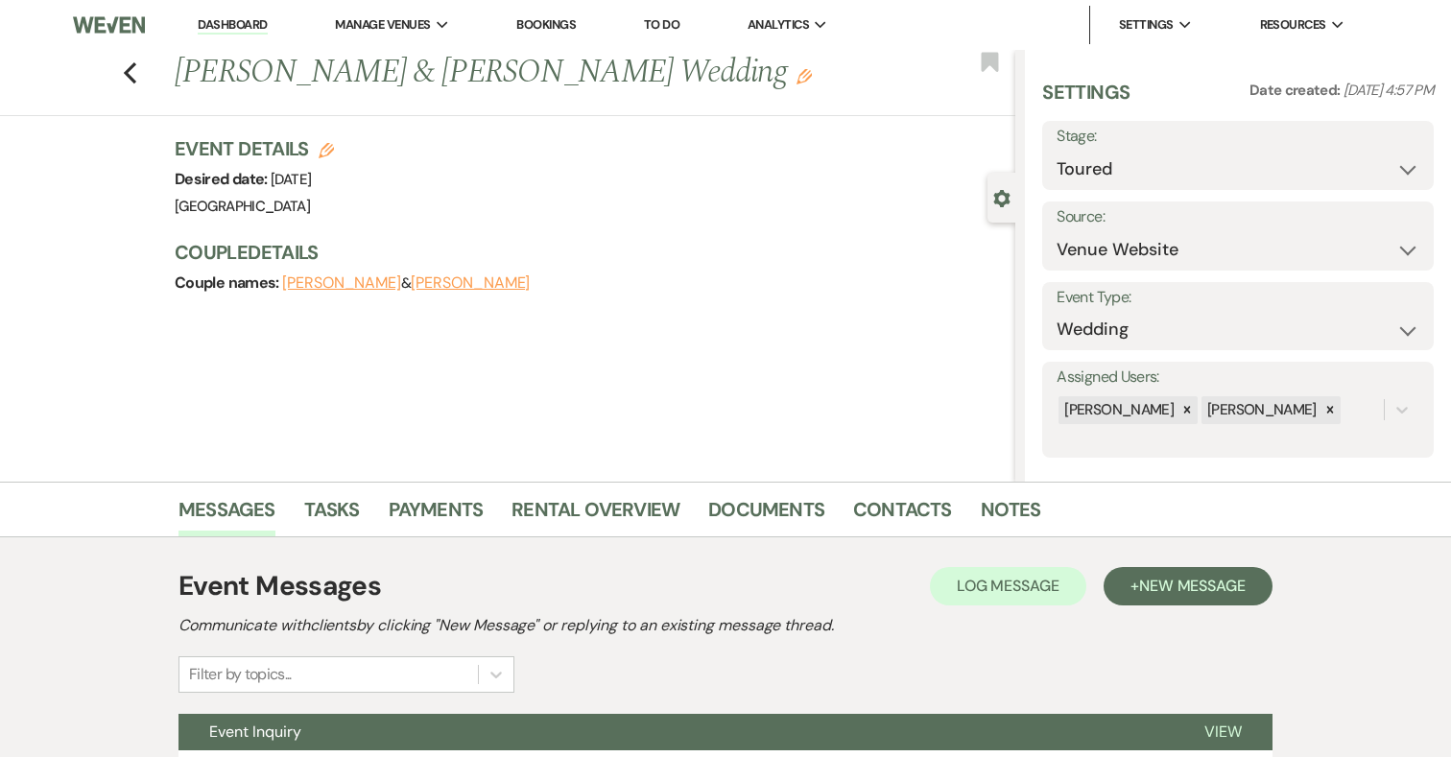
scroll to position [178, 0]
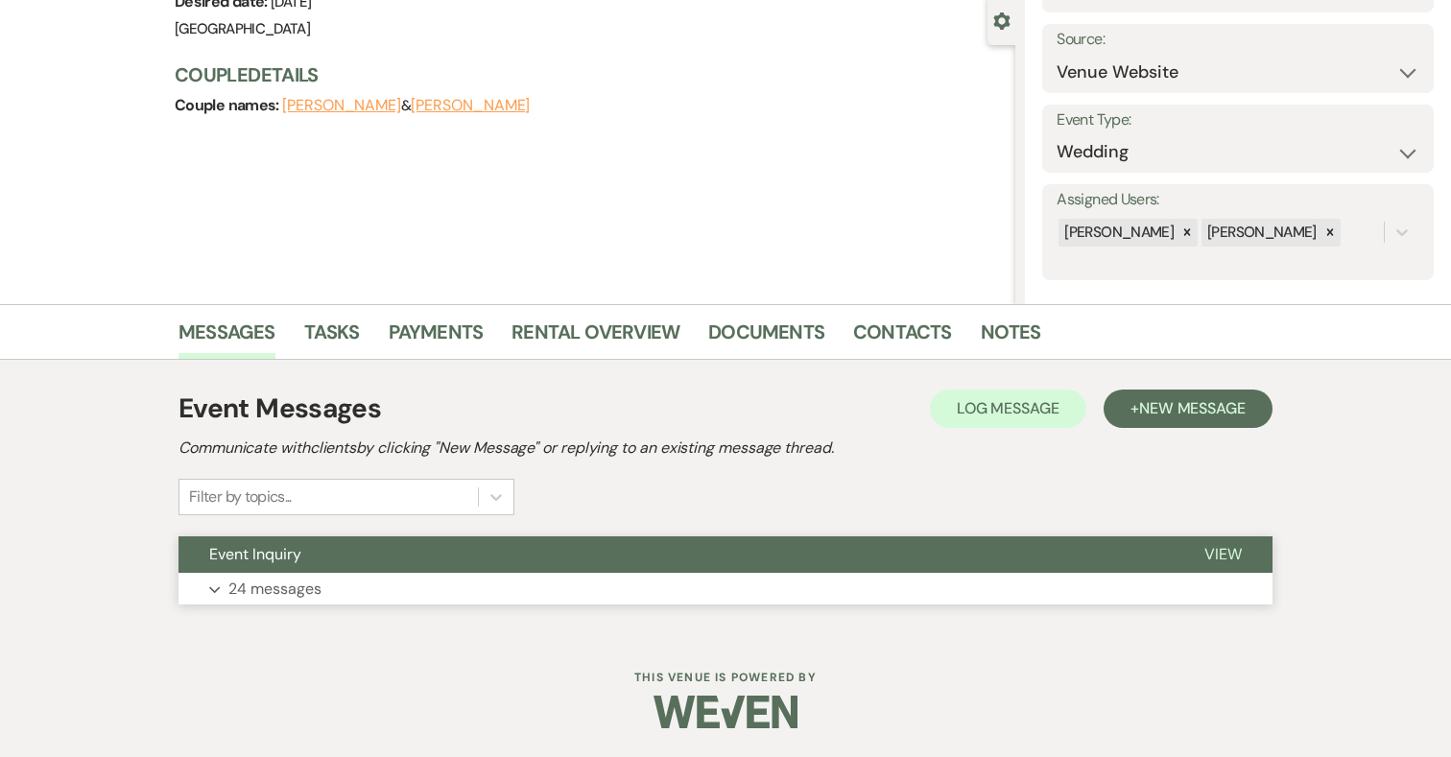
click at [560, 574] on button "Expand 24 messages" at bounding box center [726, 589] width 1094 height 33
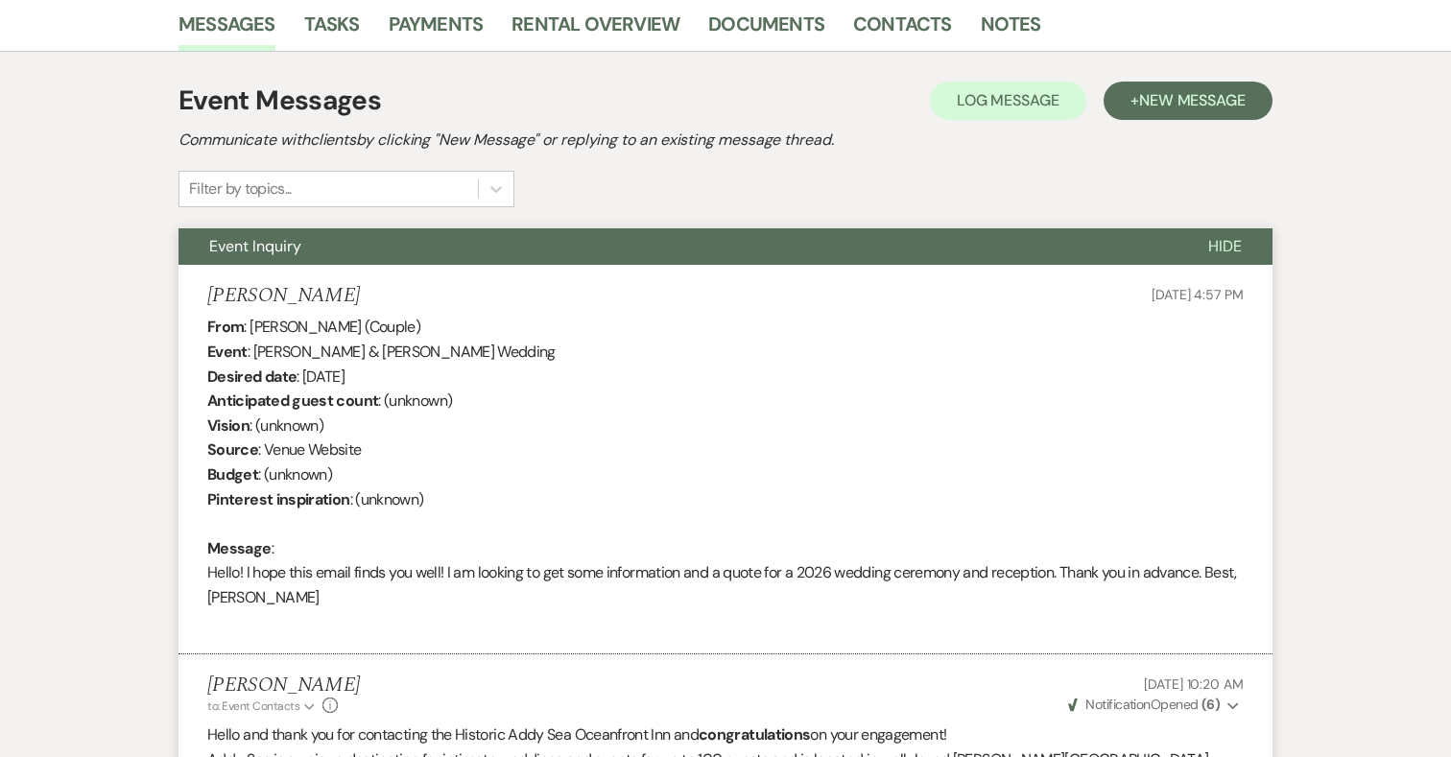
scroll to position [0, 0]
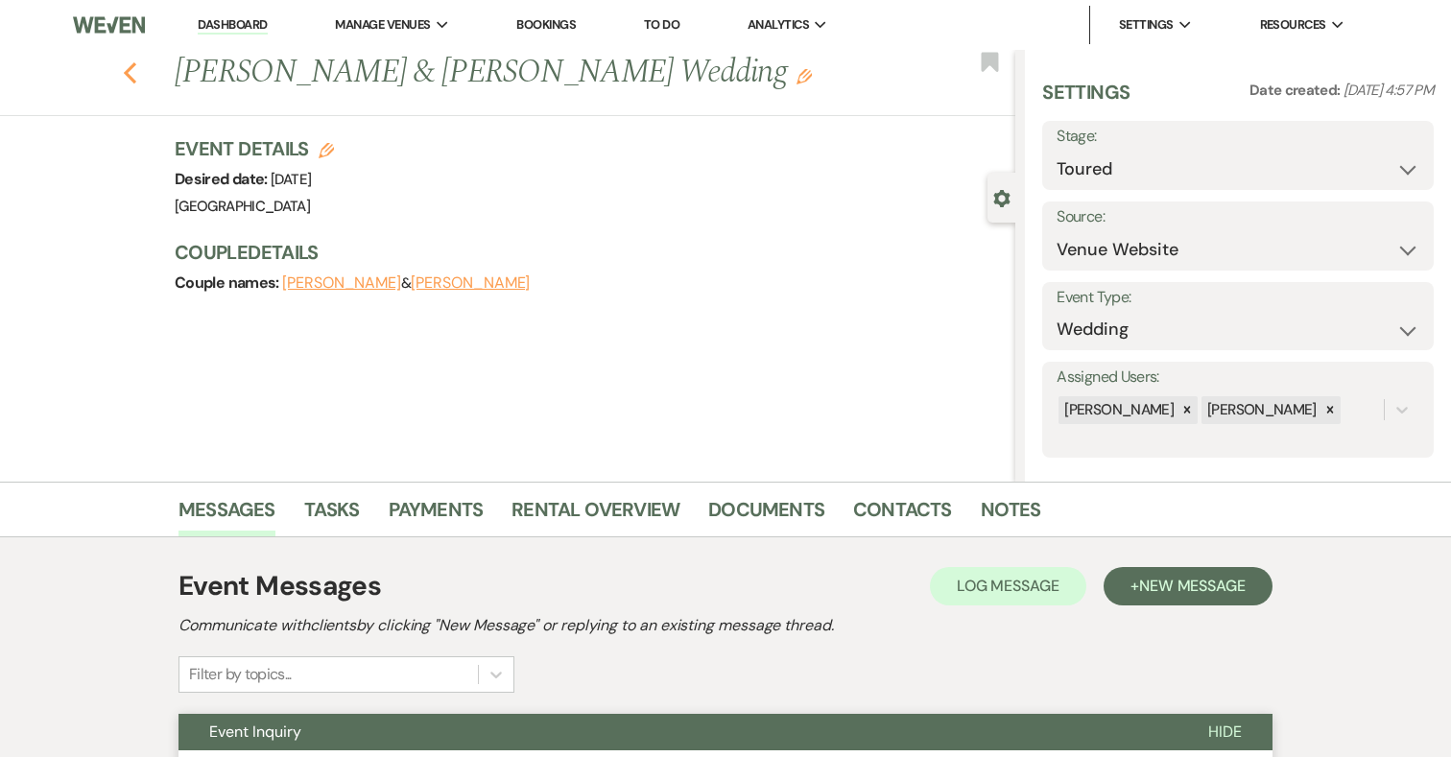
click at [130, 73] on icon "Previous" at bounding box center [130, 72] width 14 height 23
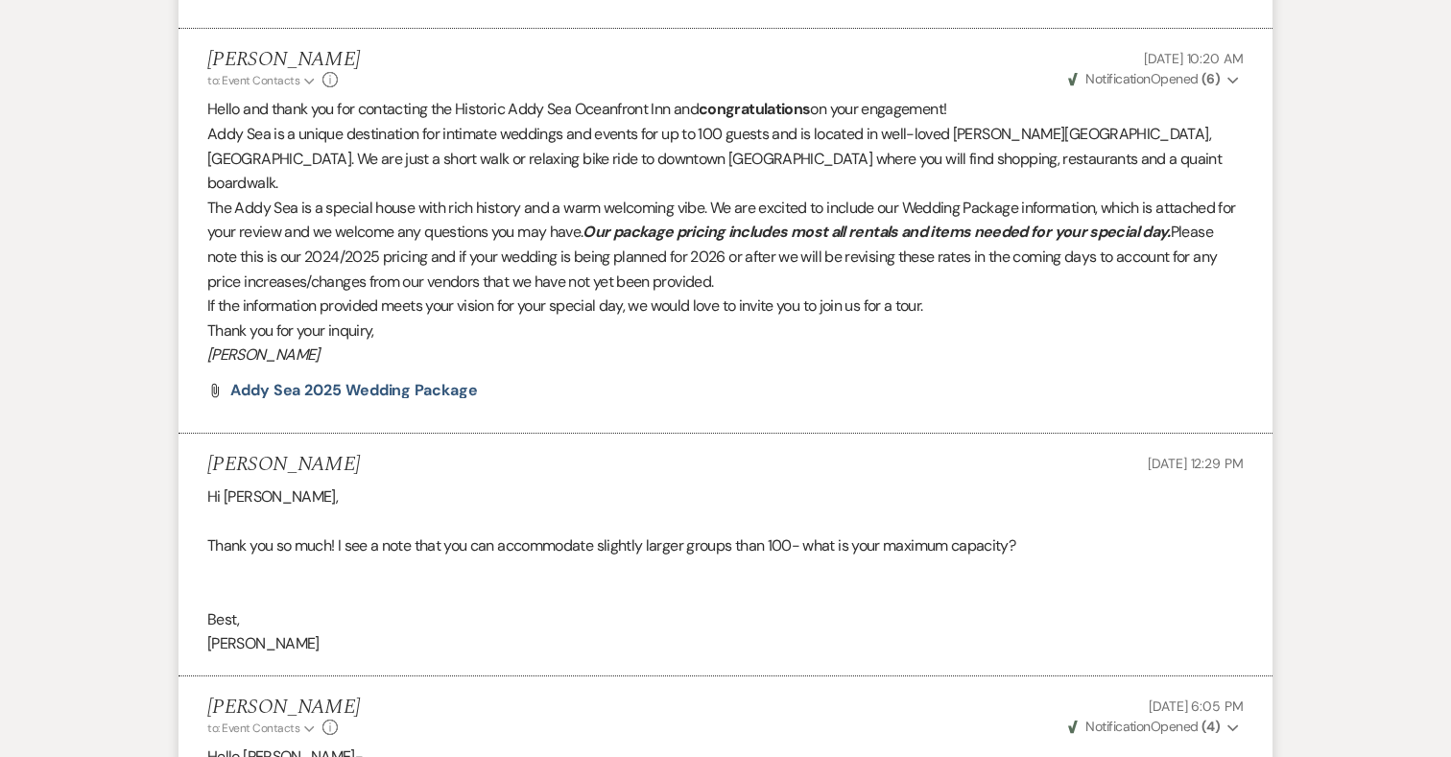
select select "5"
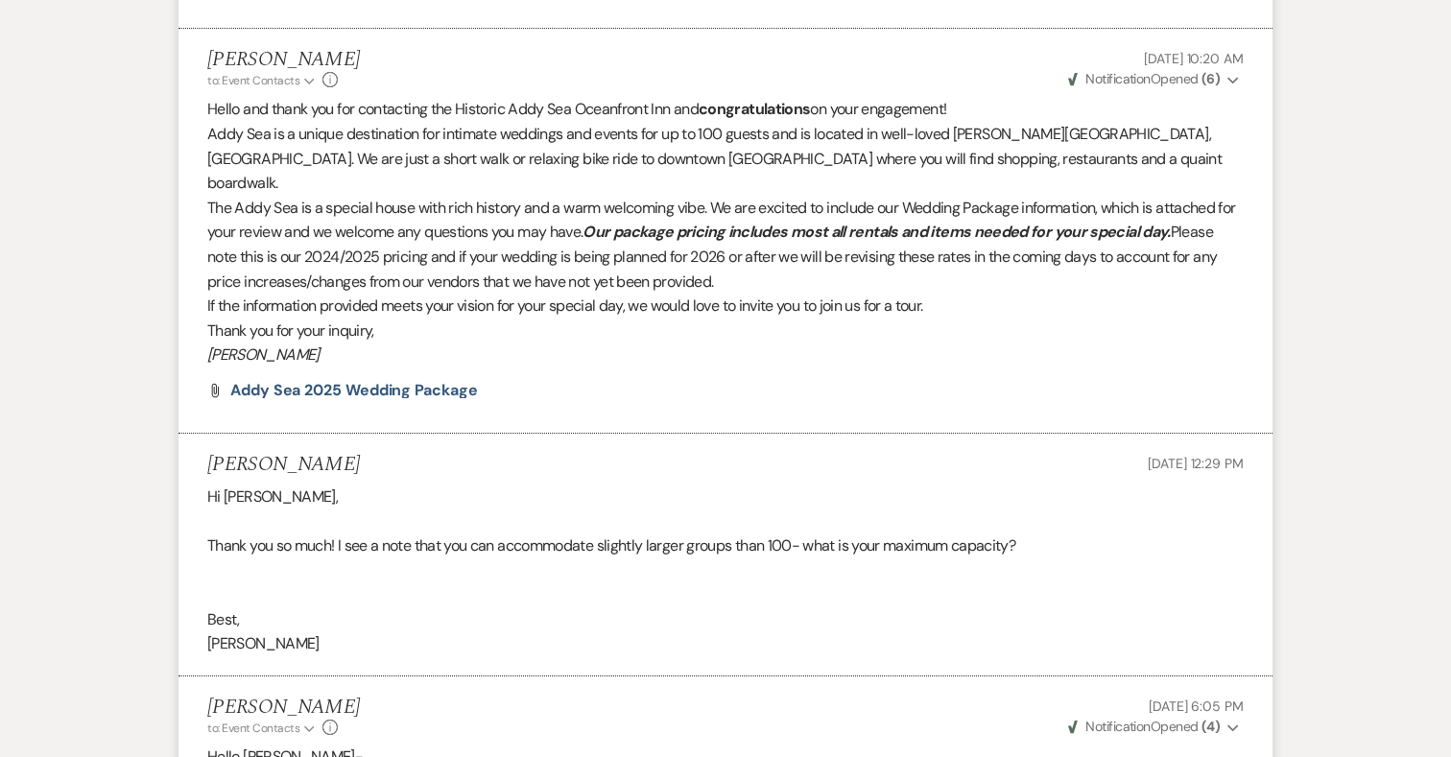
select select "5"
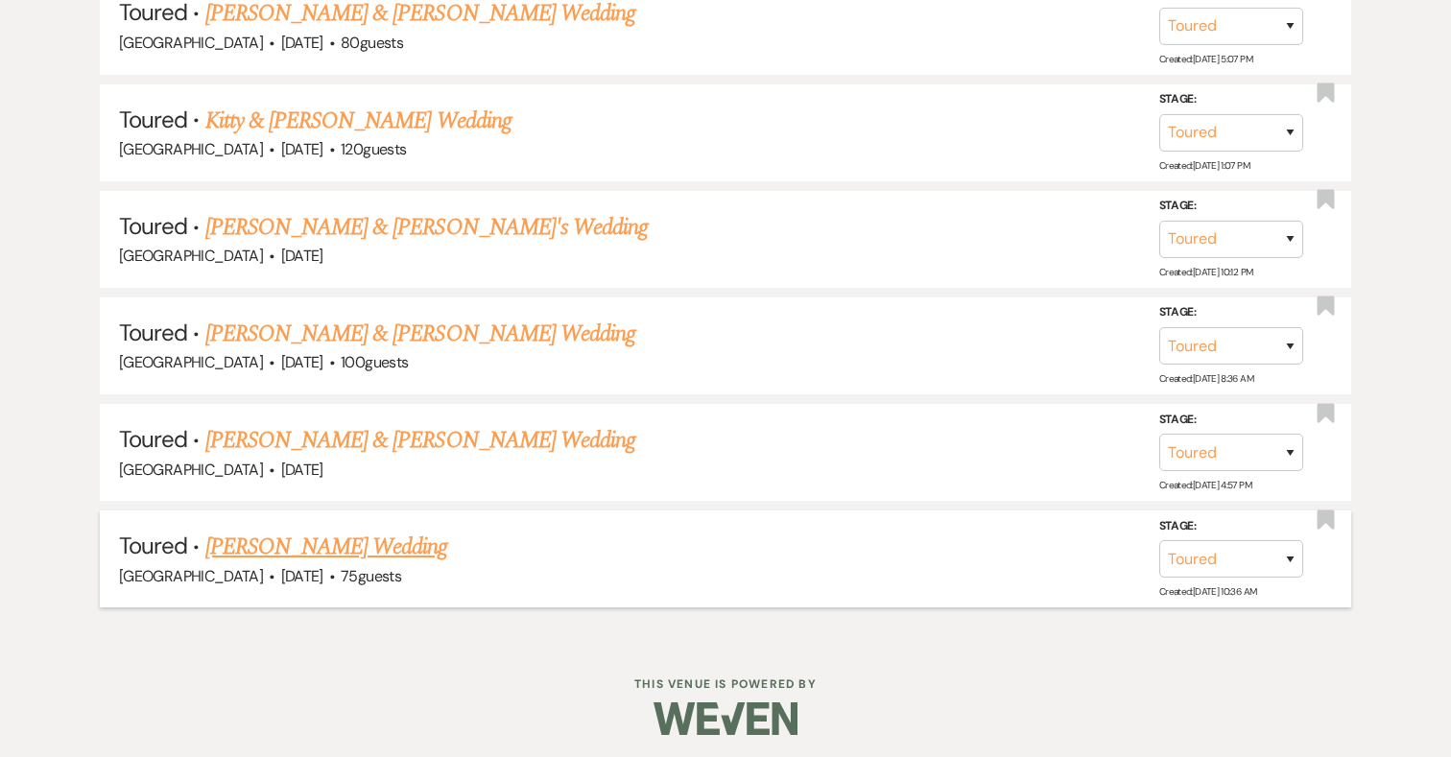
click at [345, 537] on link "[PERSON_NAME] Wedding" at bounding box center [326, 547] width 243 height 35
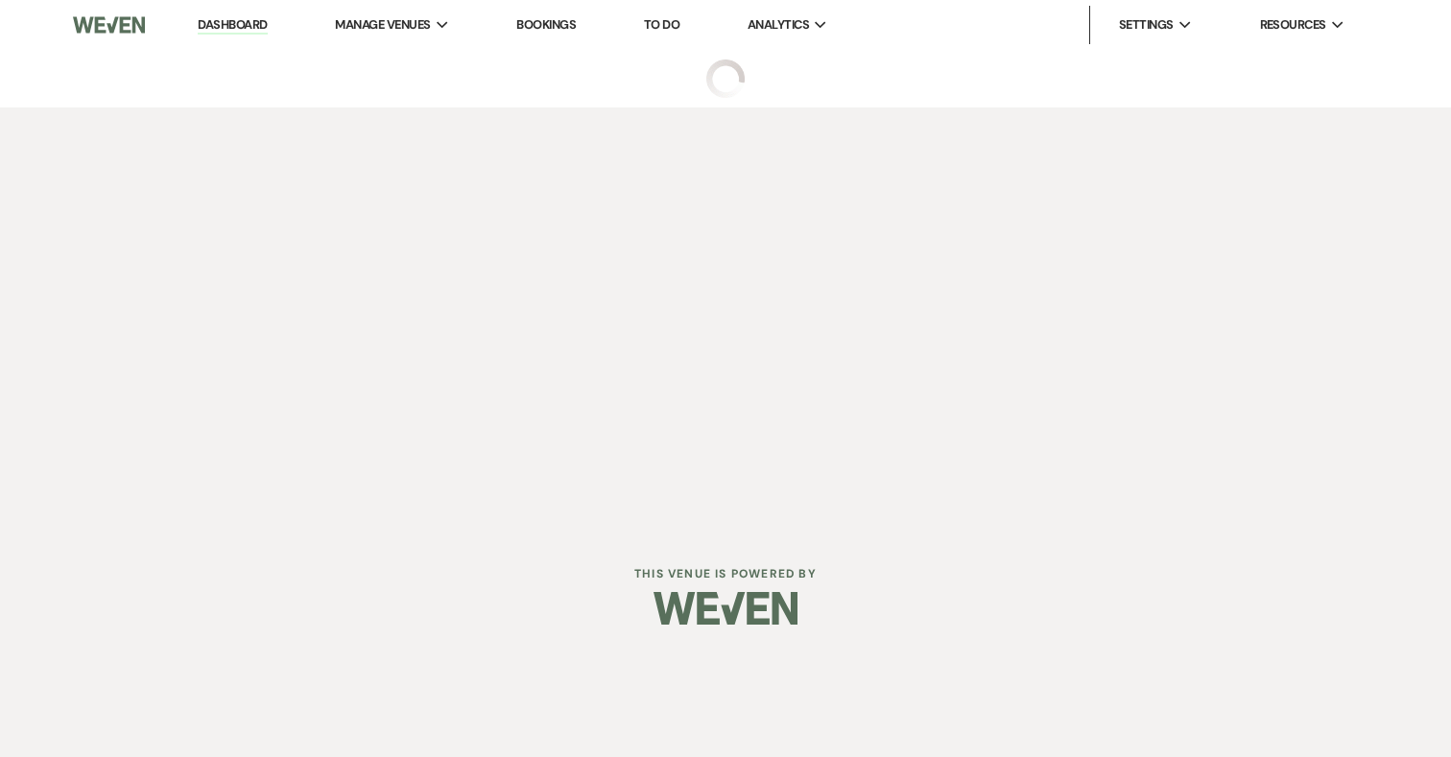
select select "5"
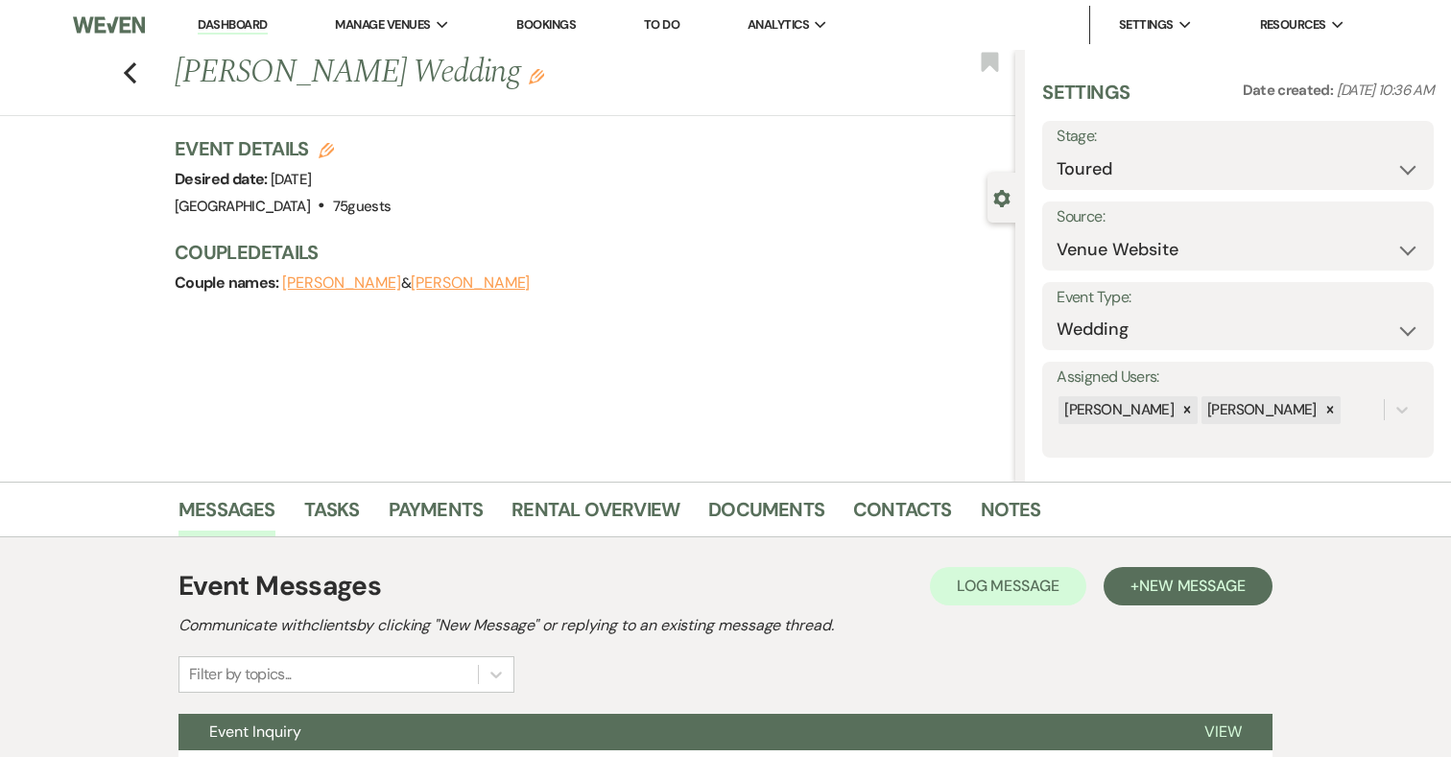
scroll to position [178, 0]
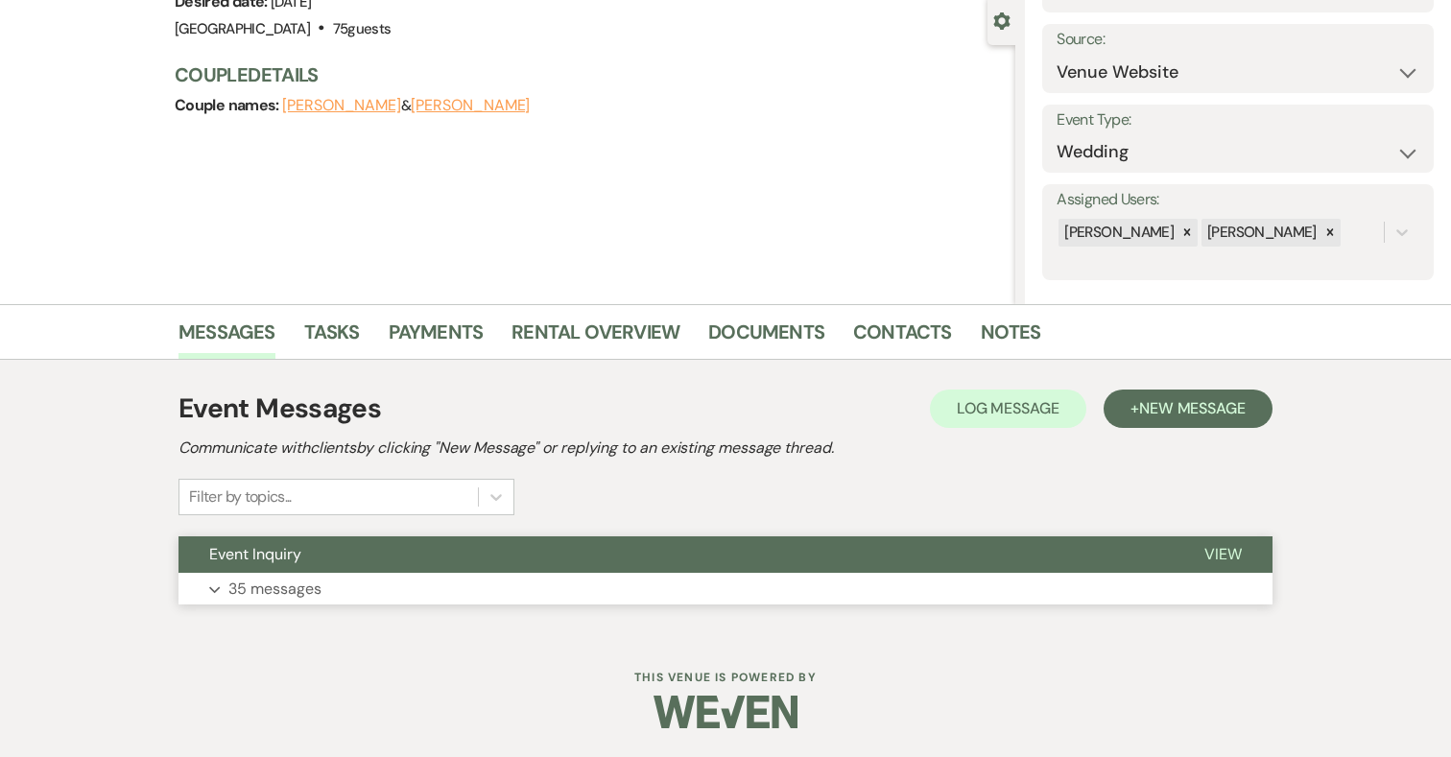
click at [371, 583] on button "Expand 35 messages" at bounding box center [726, 589] width 1094 height 33
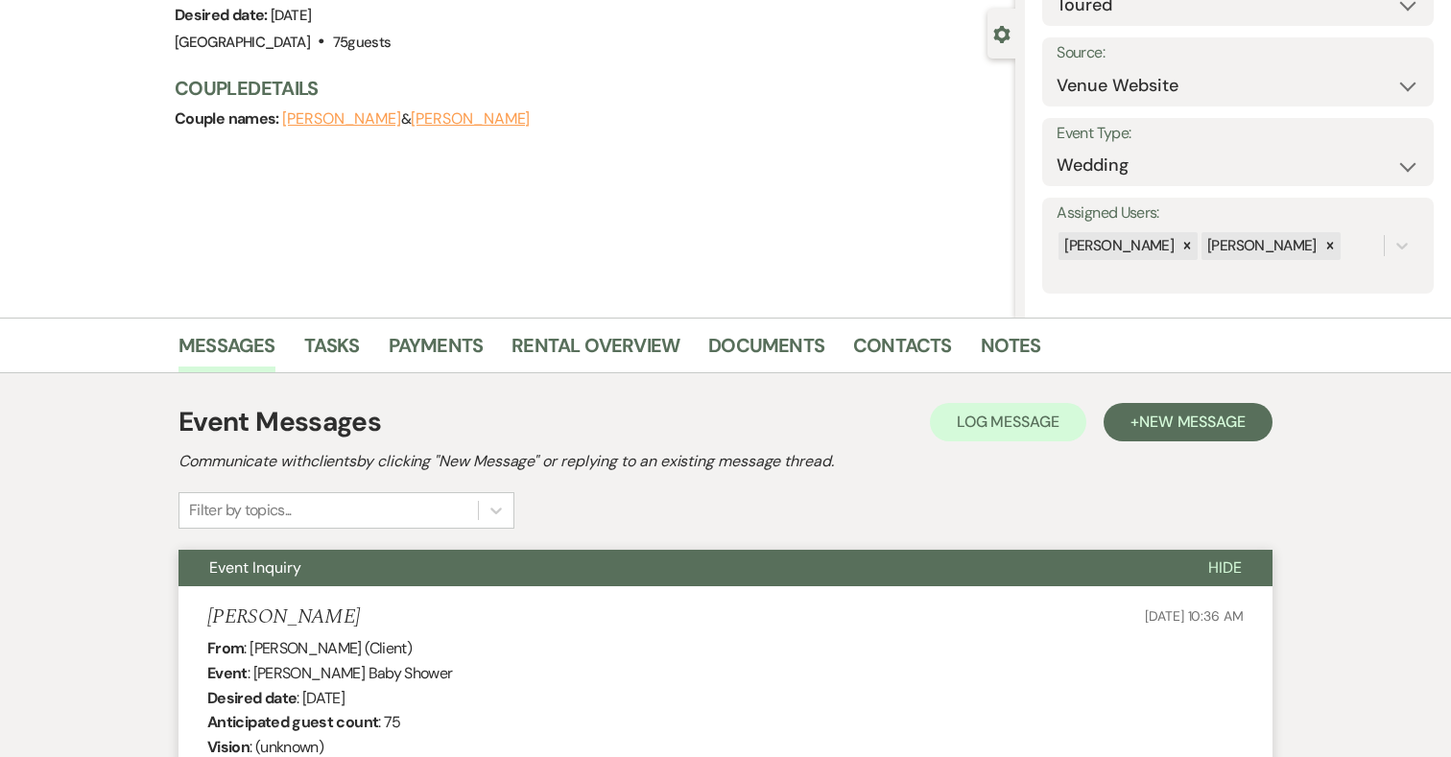
scroll to position [0, 0]
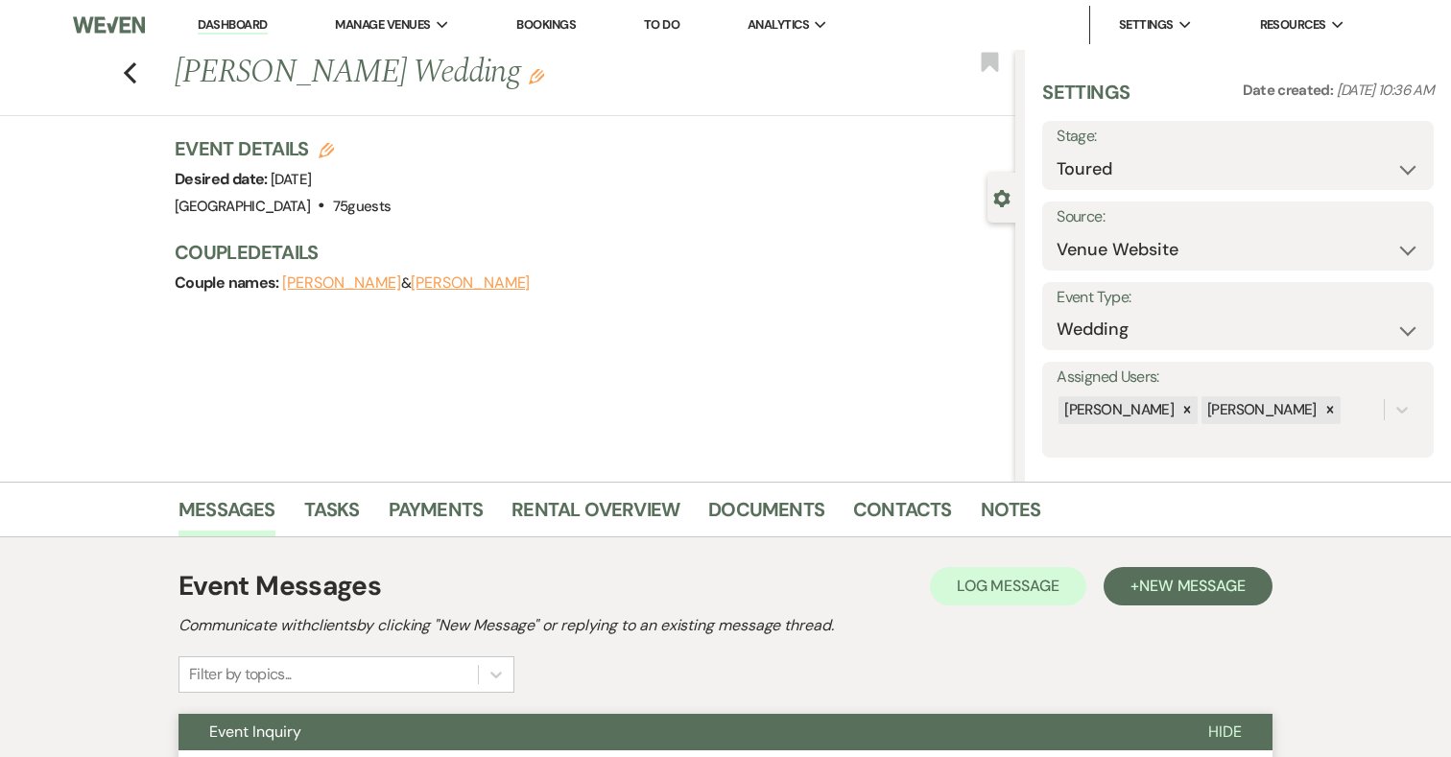
click at [121, 62] on div "Previous [PERSON_NAME] Wedding Edit Bookmark" at bounding box center [502, 83] width 1025 height 66
click at [121, 75] on div "Previous [PERSON_NAME] Wedding Edit Bookmark" at bounding box center [502, 83] width 1025 height 66
click at [134, 70] on icon "Previous" at bounding box center [130, 72] width 14 height 23
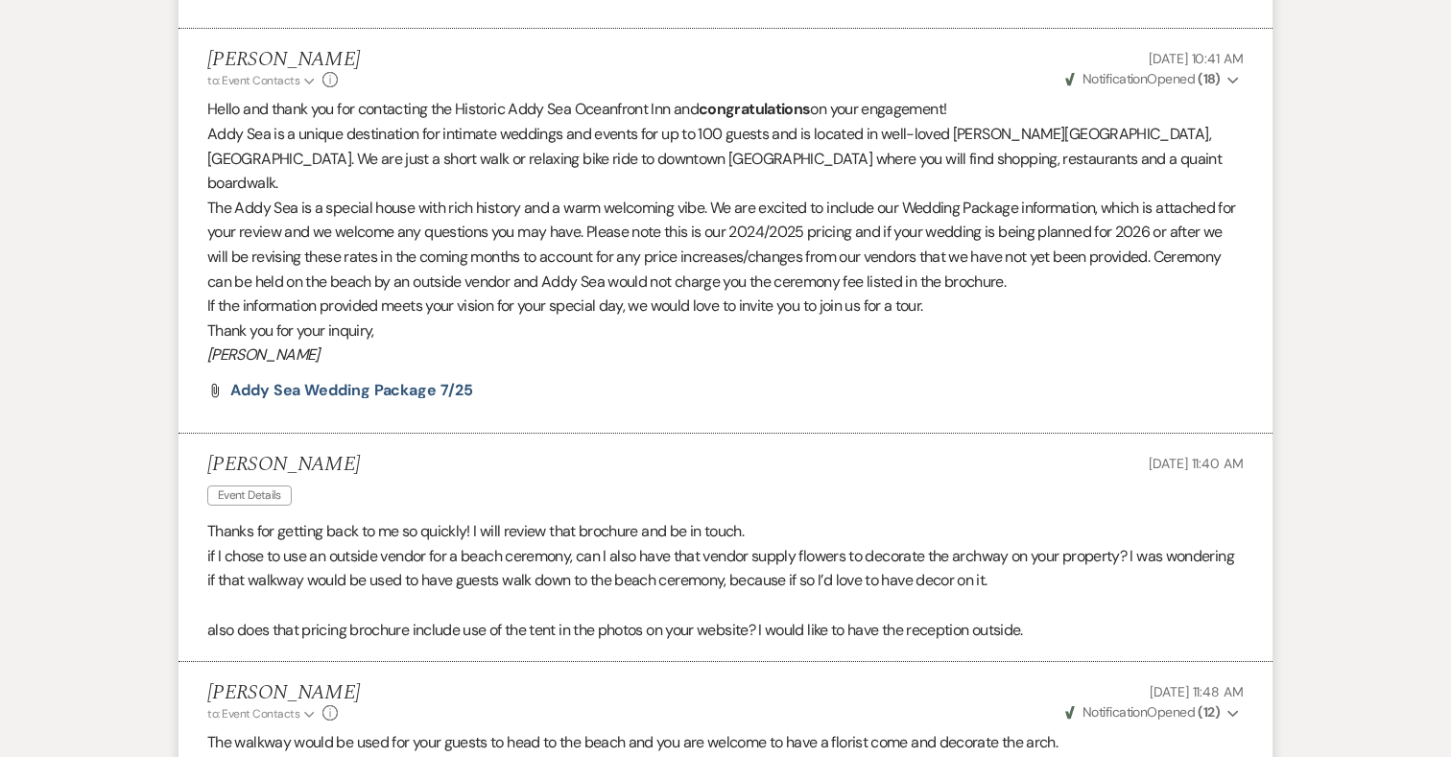
select select "5"
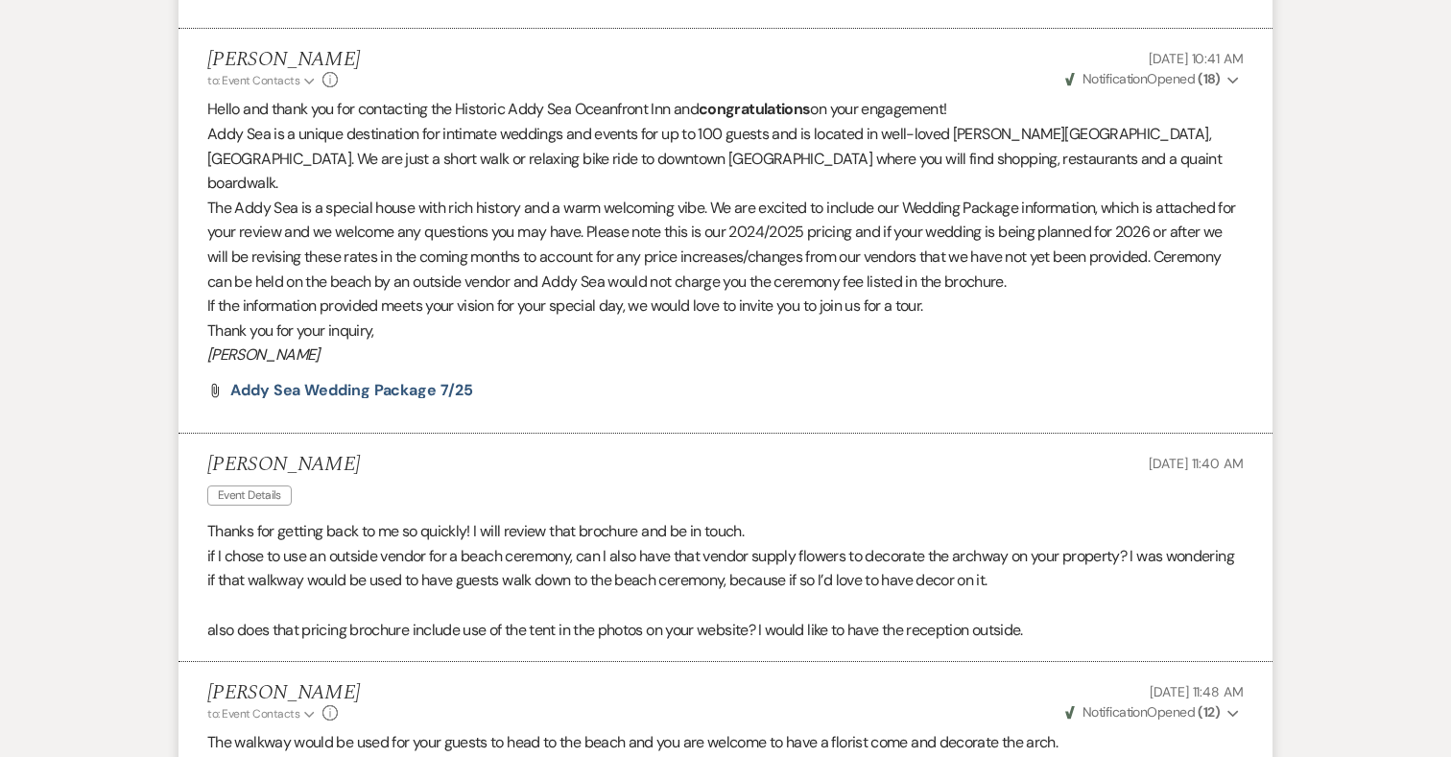
select select "5"
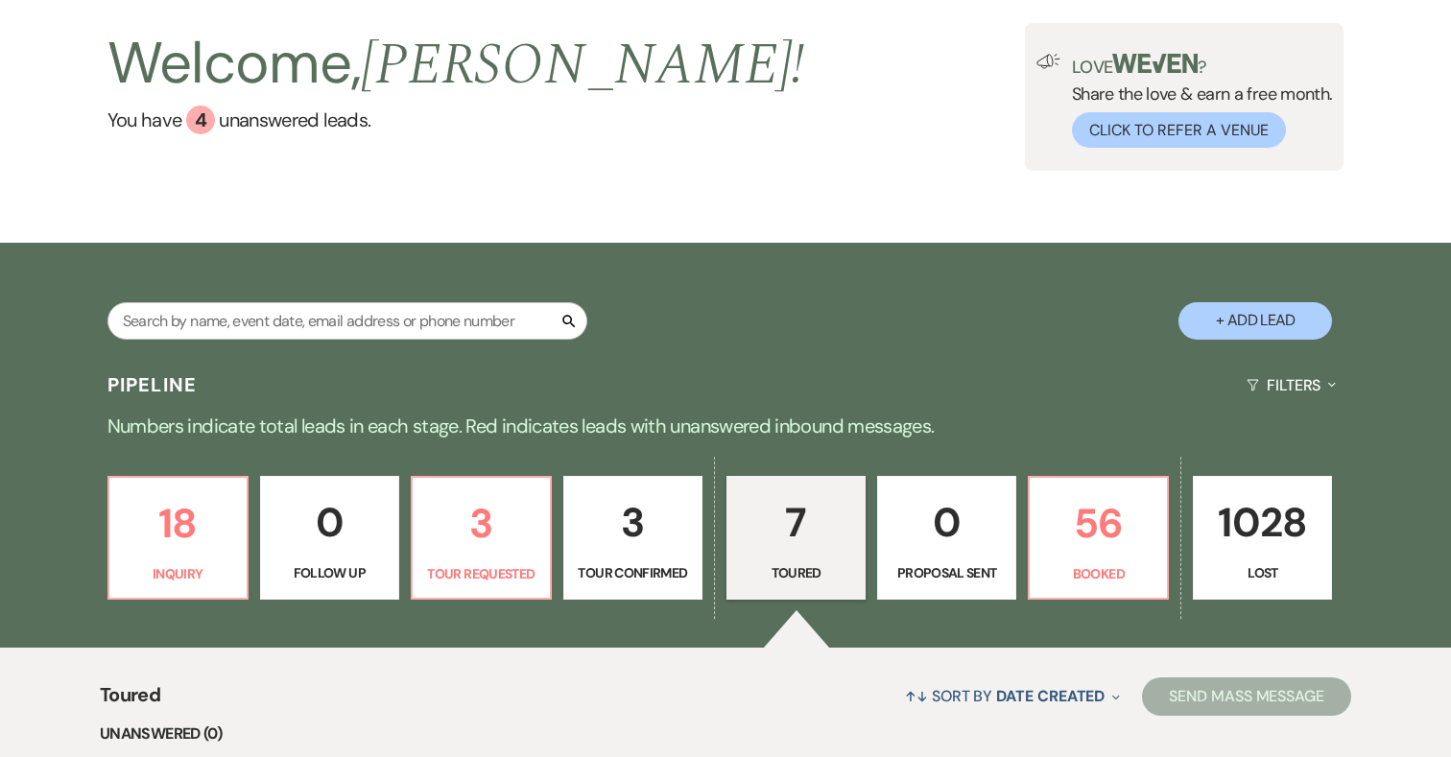
scroll to position [105, 0]
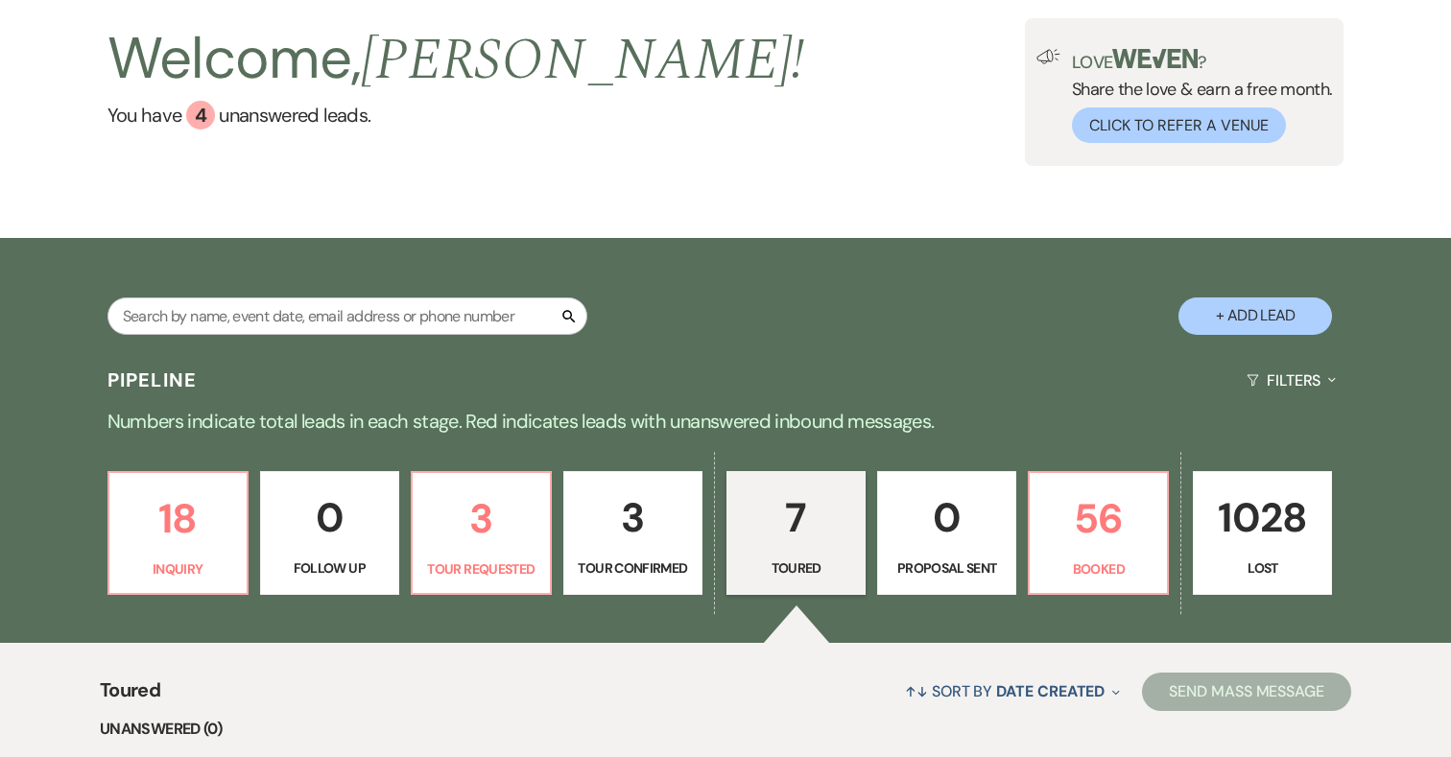
click at [631, 525] on p "3" at bounding box center [633, 518] width 114 height 64
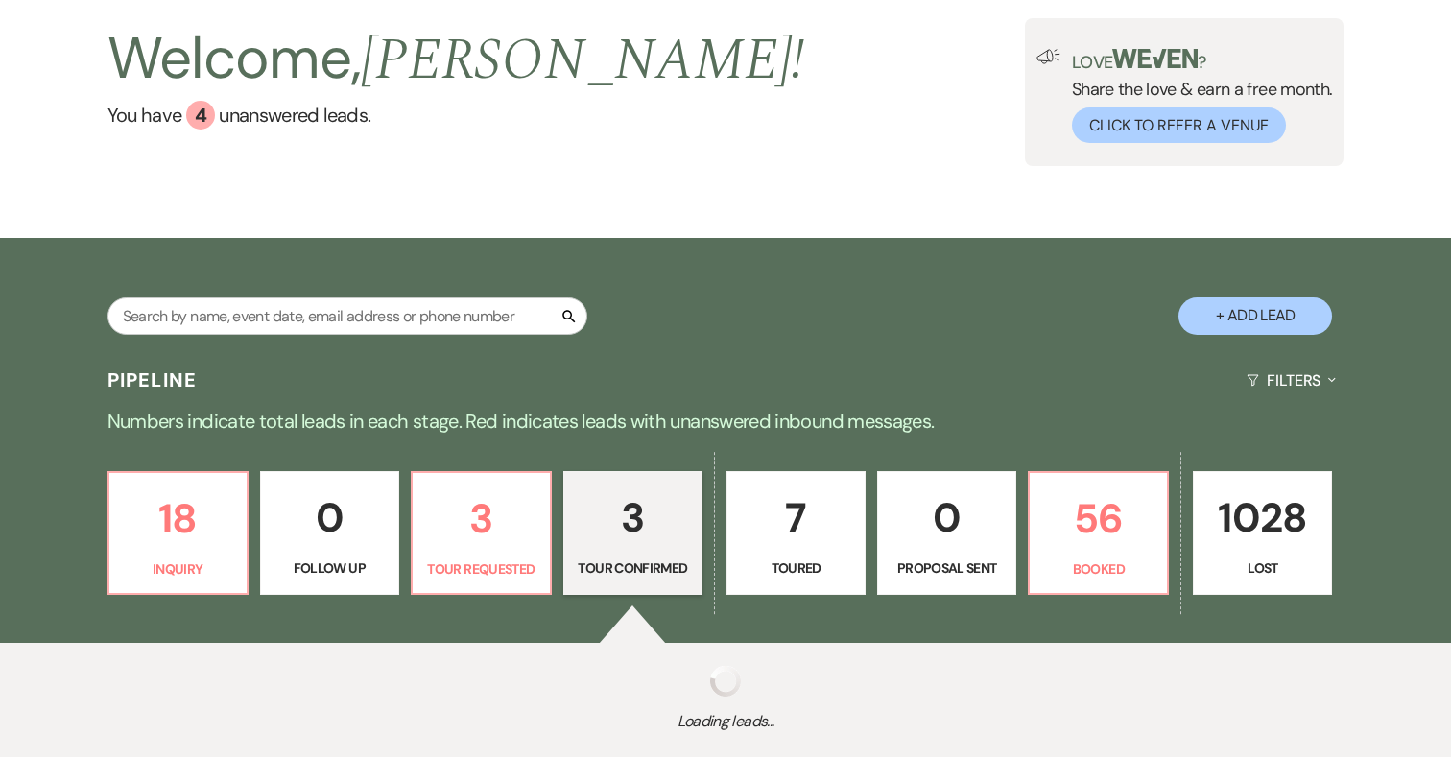
select select "4"
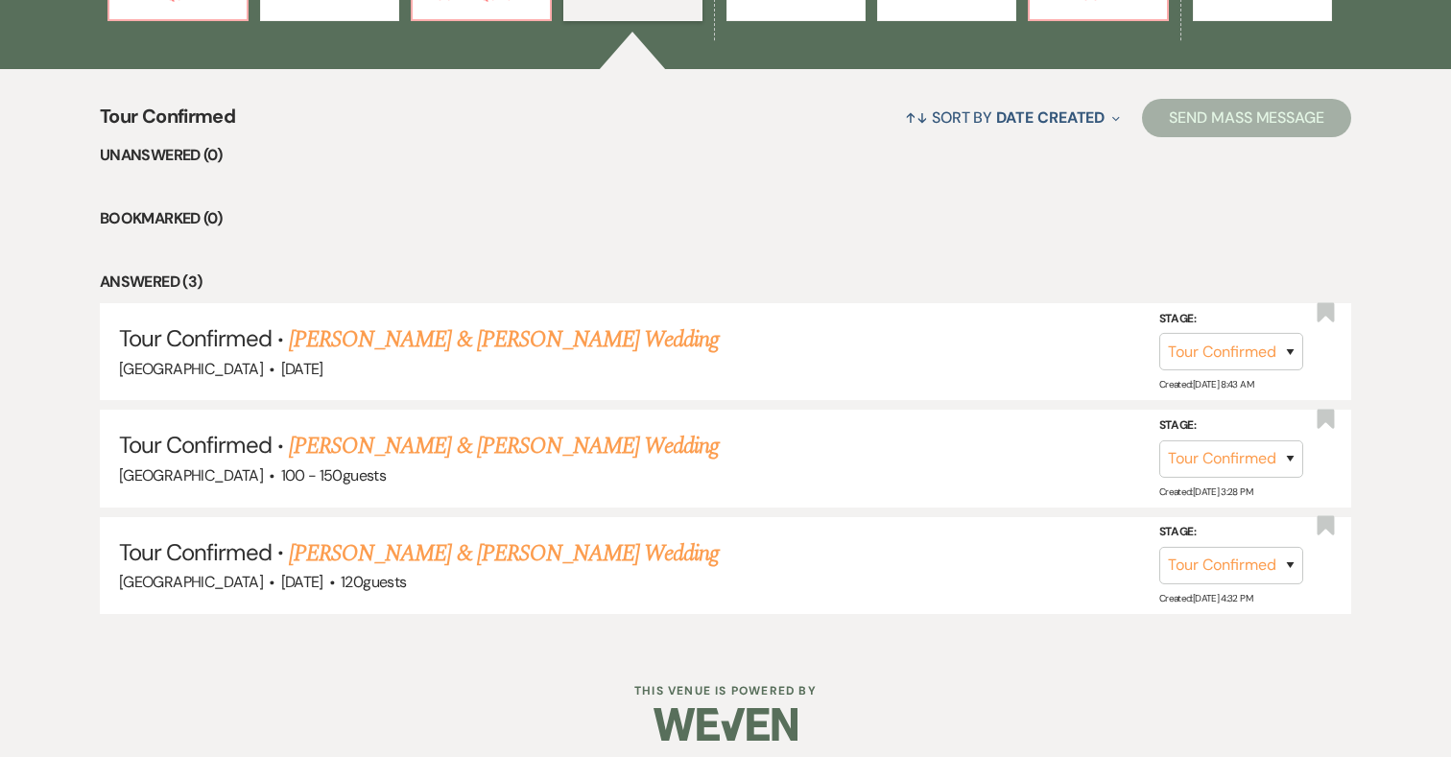
scroll to position [679, 0]
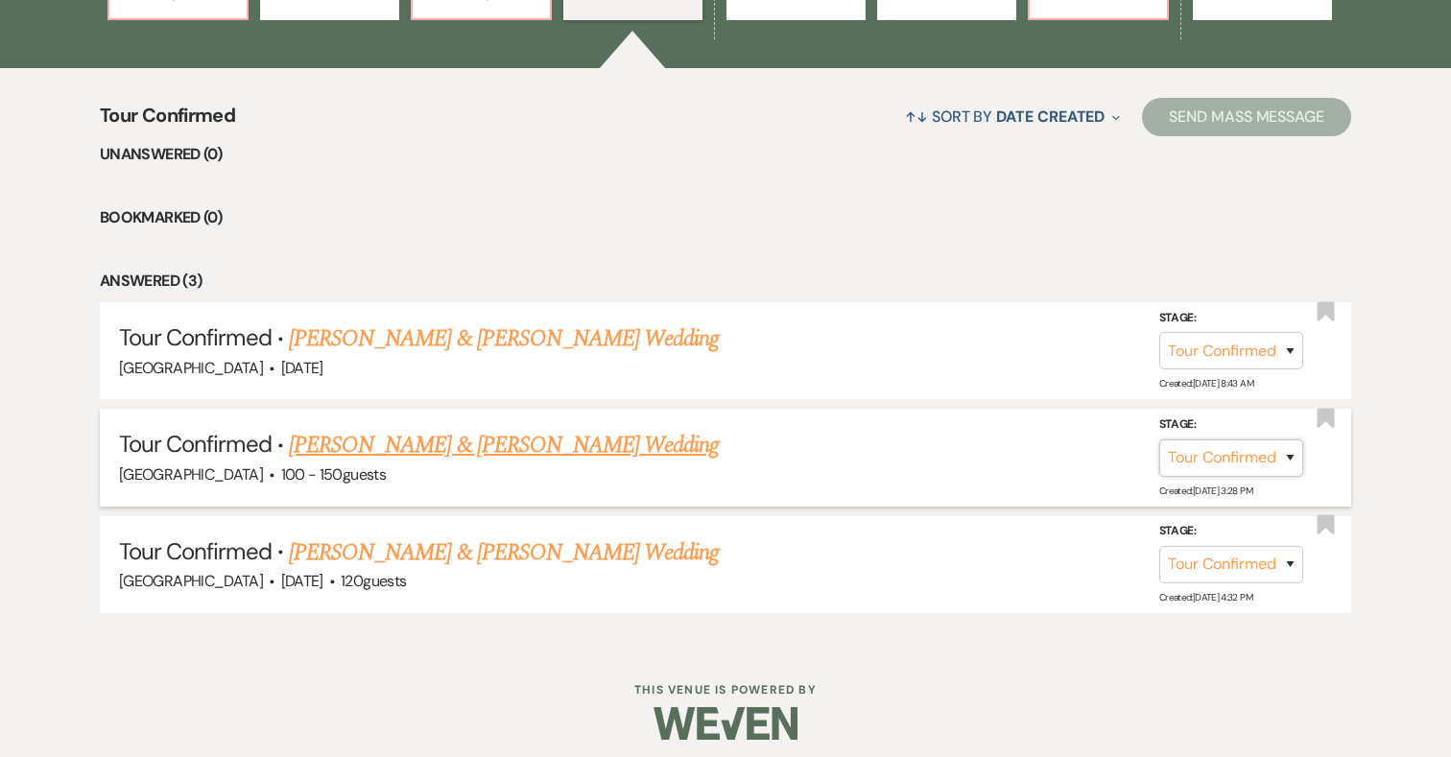
click at [1250, 454] on select "Inquiry Follow Up Tour Requested Tour Confirmed Toured Proposal Sent Booked Lost" at bounding box center [1231, 457] width 144 height 37
select select "5"
click at [1274, 447] on button "Save" at bounding box center [1265, 457] width 96 height 38
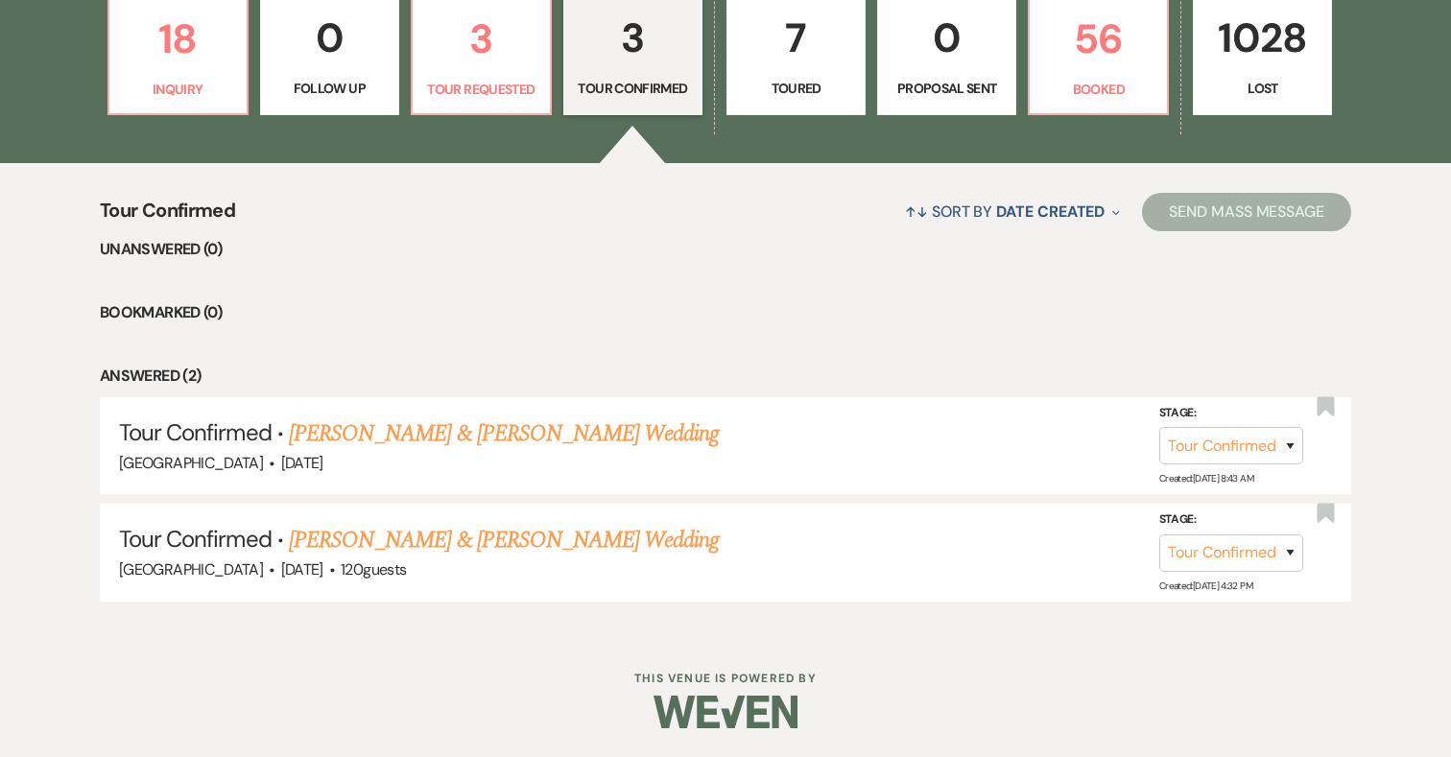
scroll to position [583, 0]
click at [481, 74] on link "3 Tour Requested" at bounding box center [481, 54] width 141 height 125
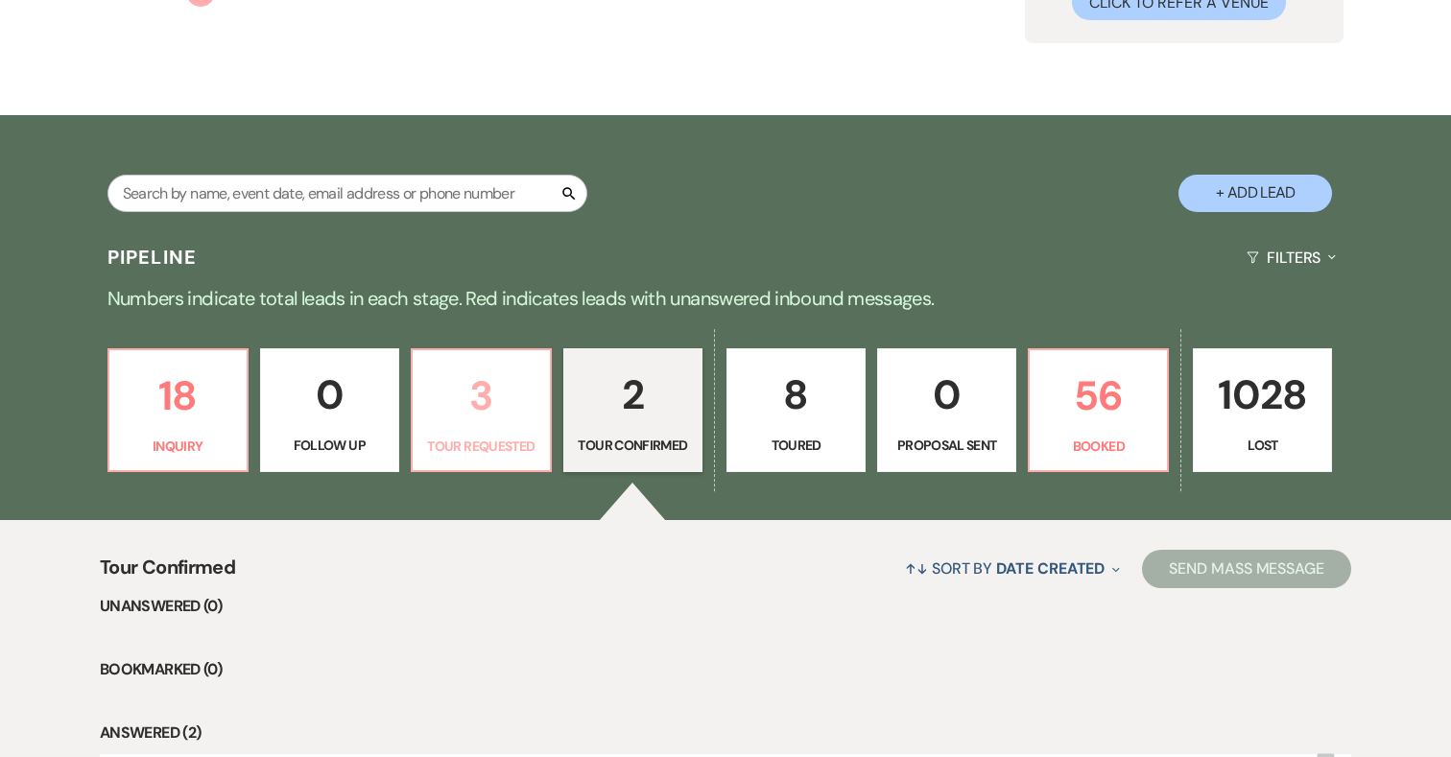
select select "2"
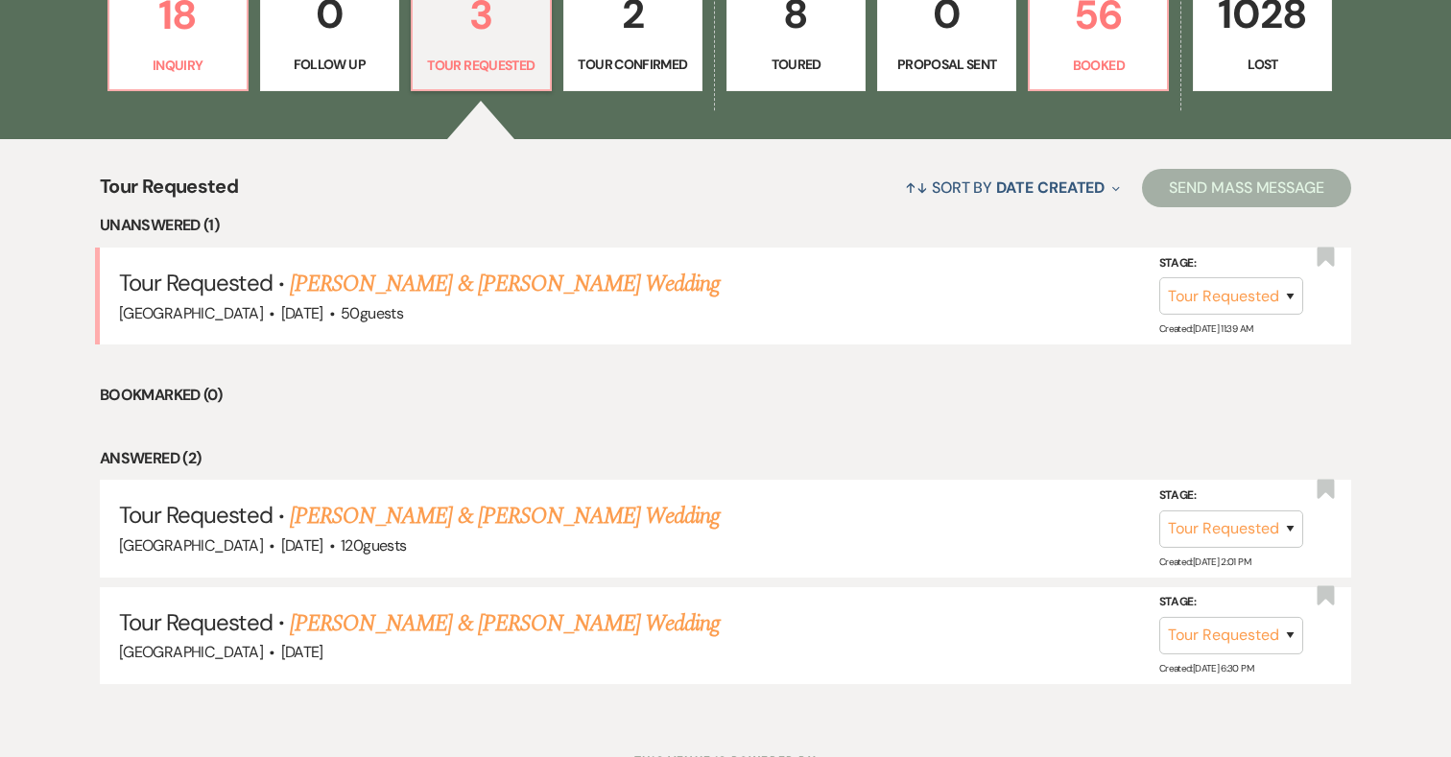
scroll to position [611, 0]
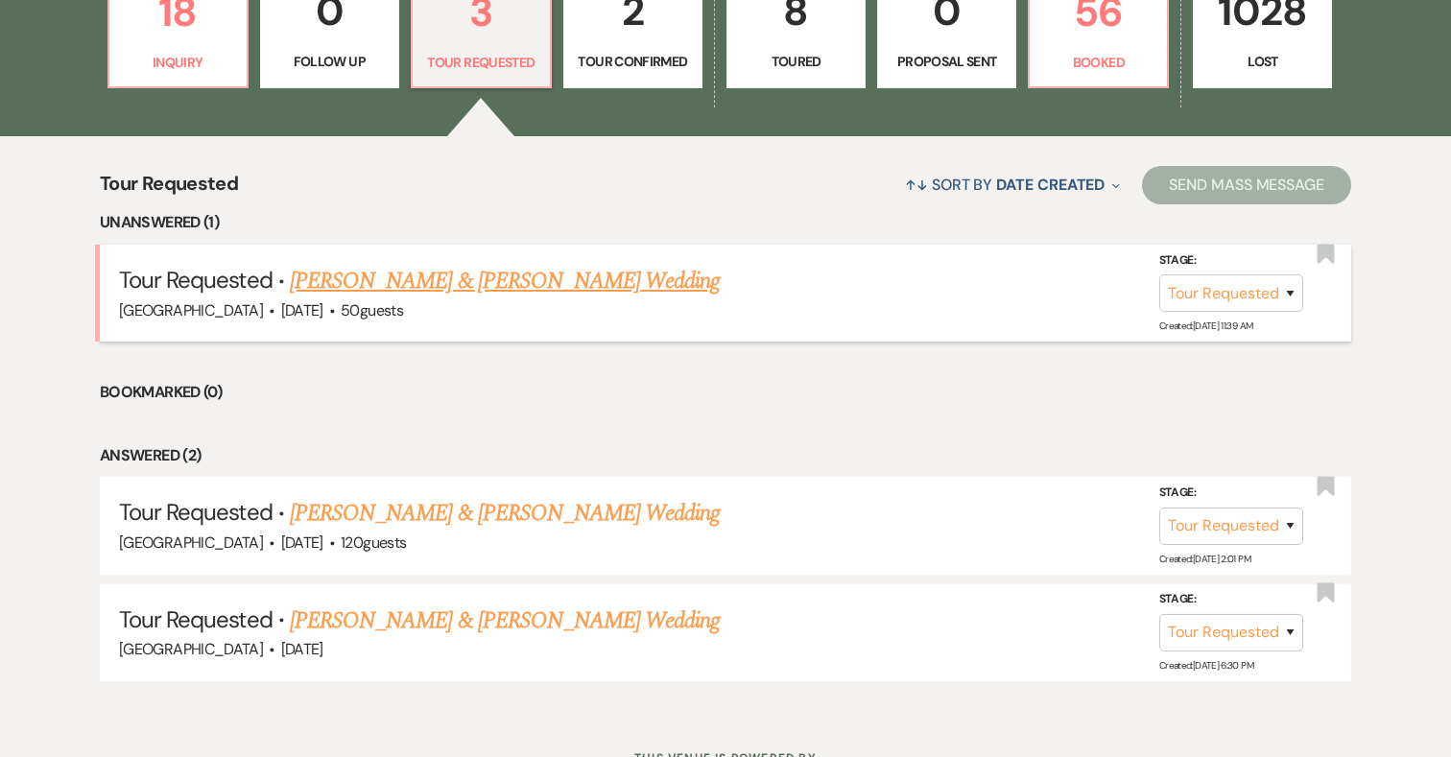
click at [579, 281] on link "[PERSON_NAME] & [PERSON_NAME] Wedding" at bounding box center [505, 281] width 430 height 35
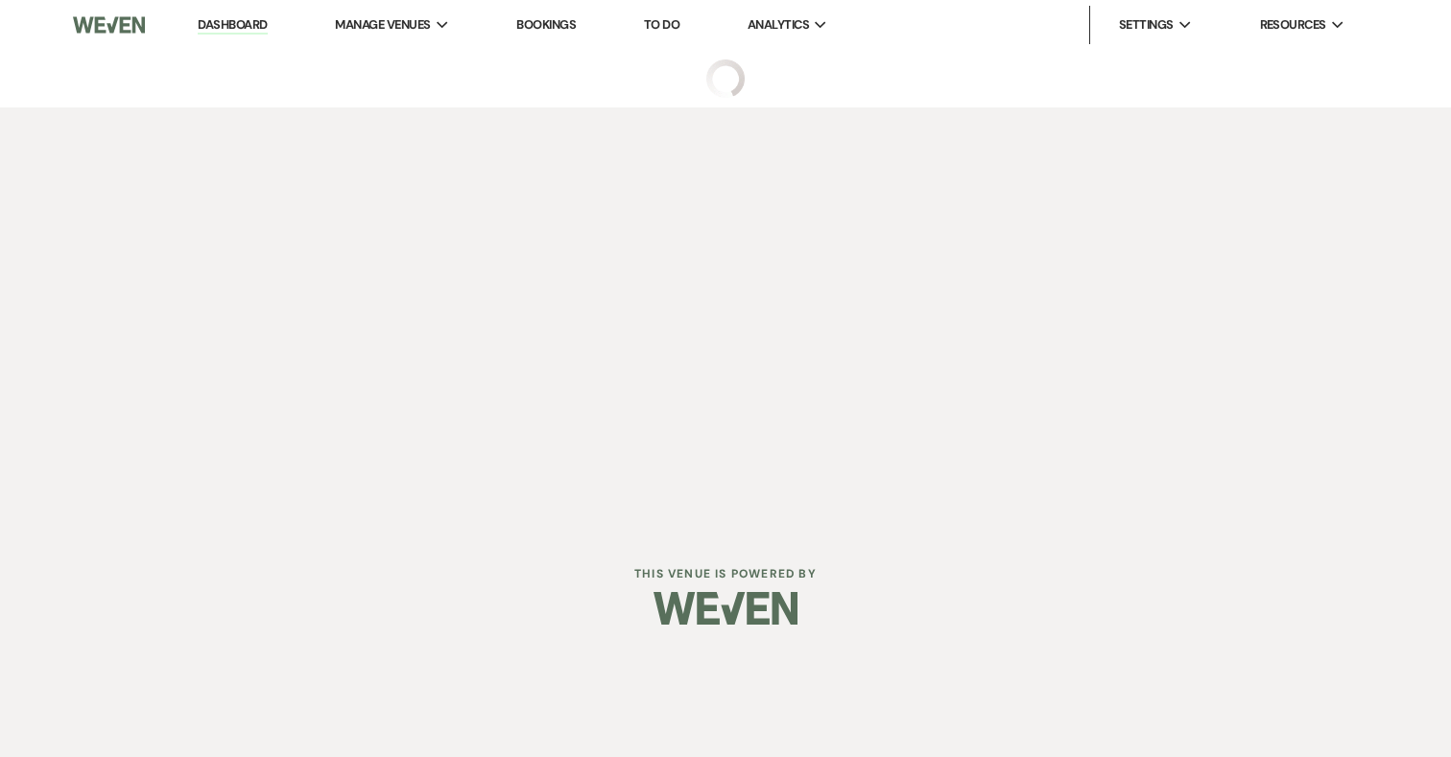
select select "2"
select select "5"
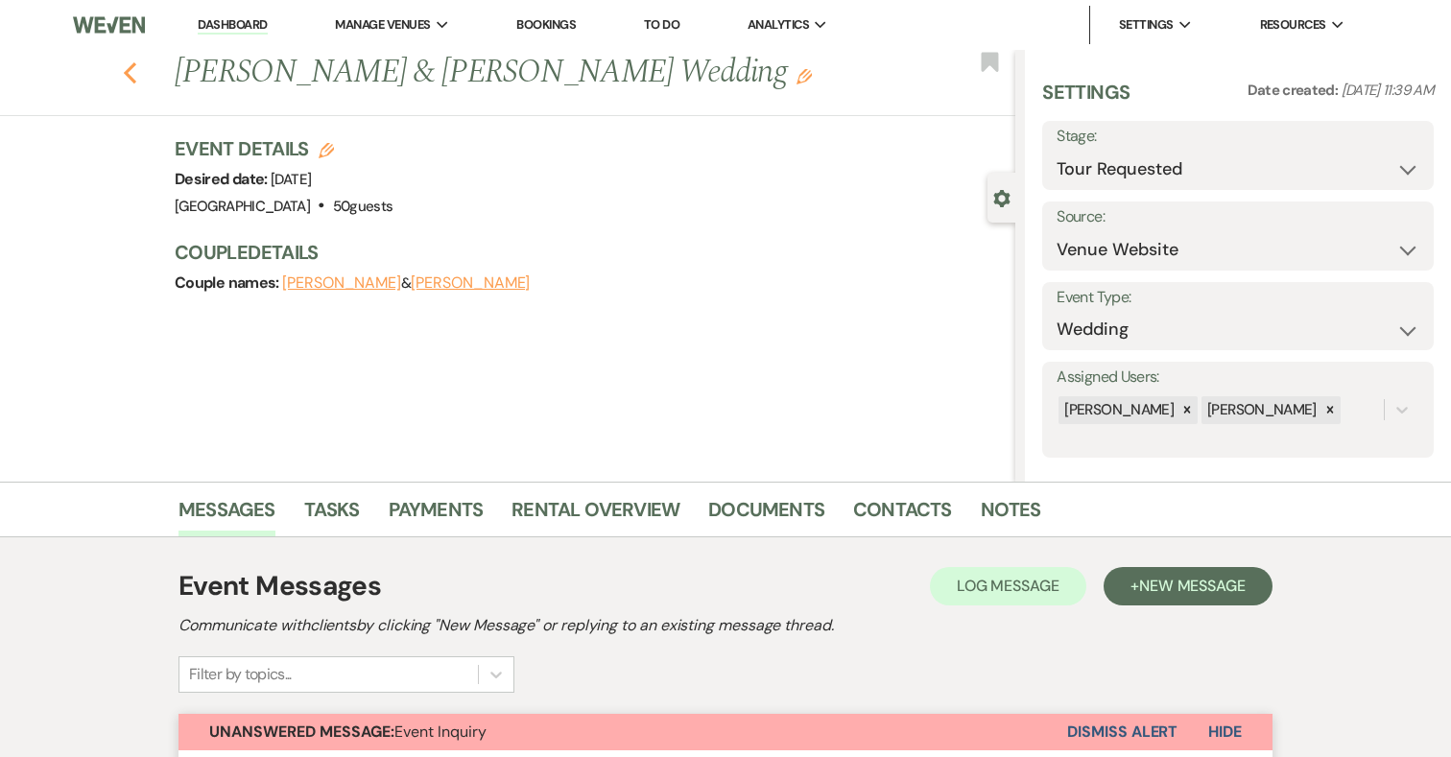
click at [130, 75] on use "button" at bounding box center [130, 72] width 12 height 21
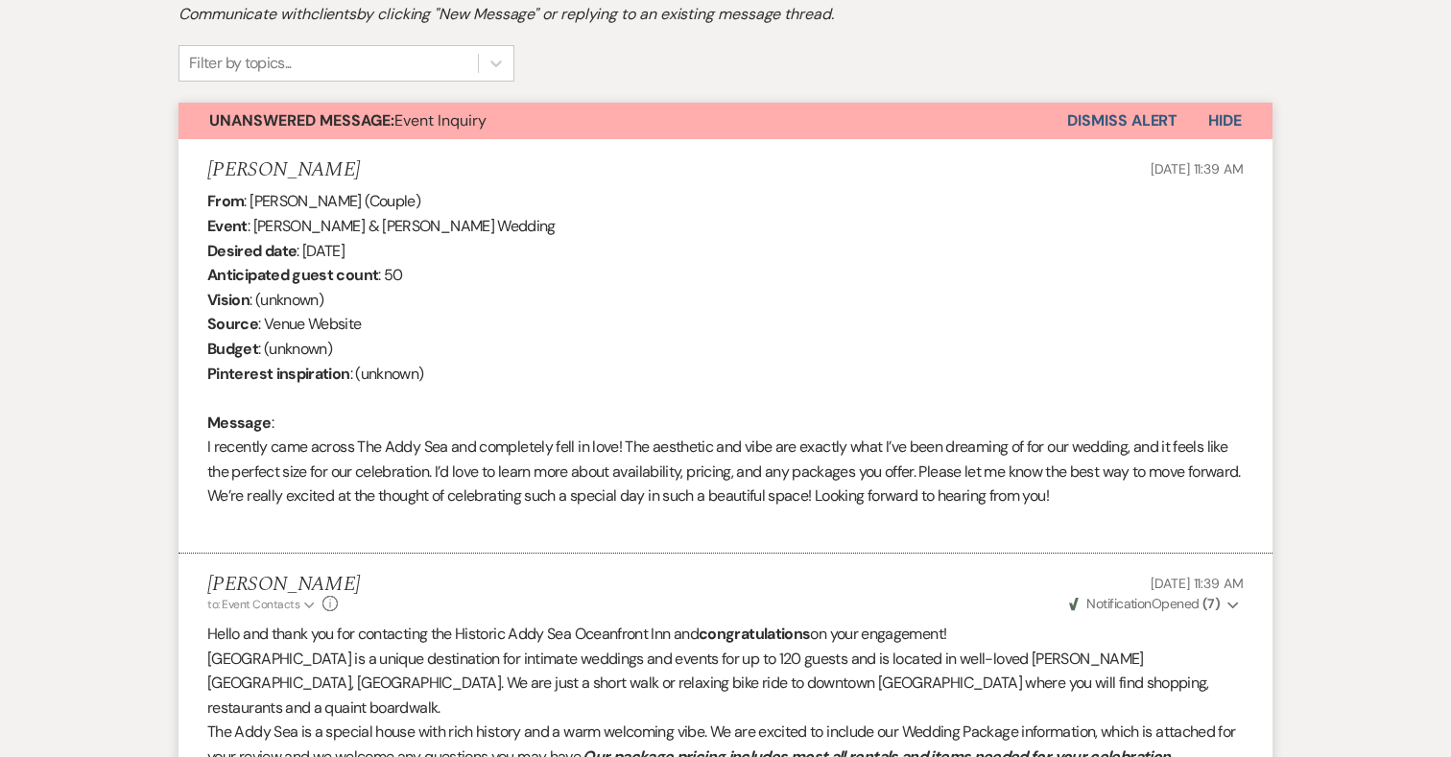
select select "2"
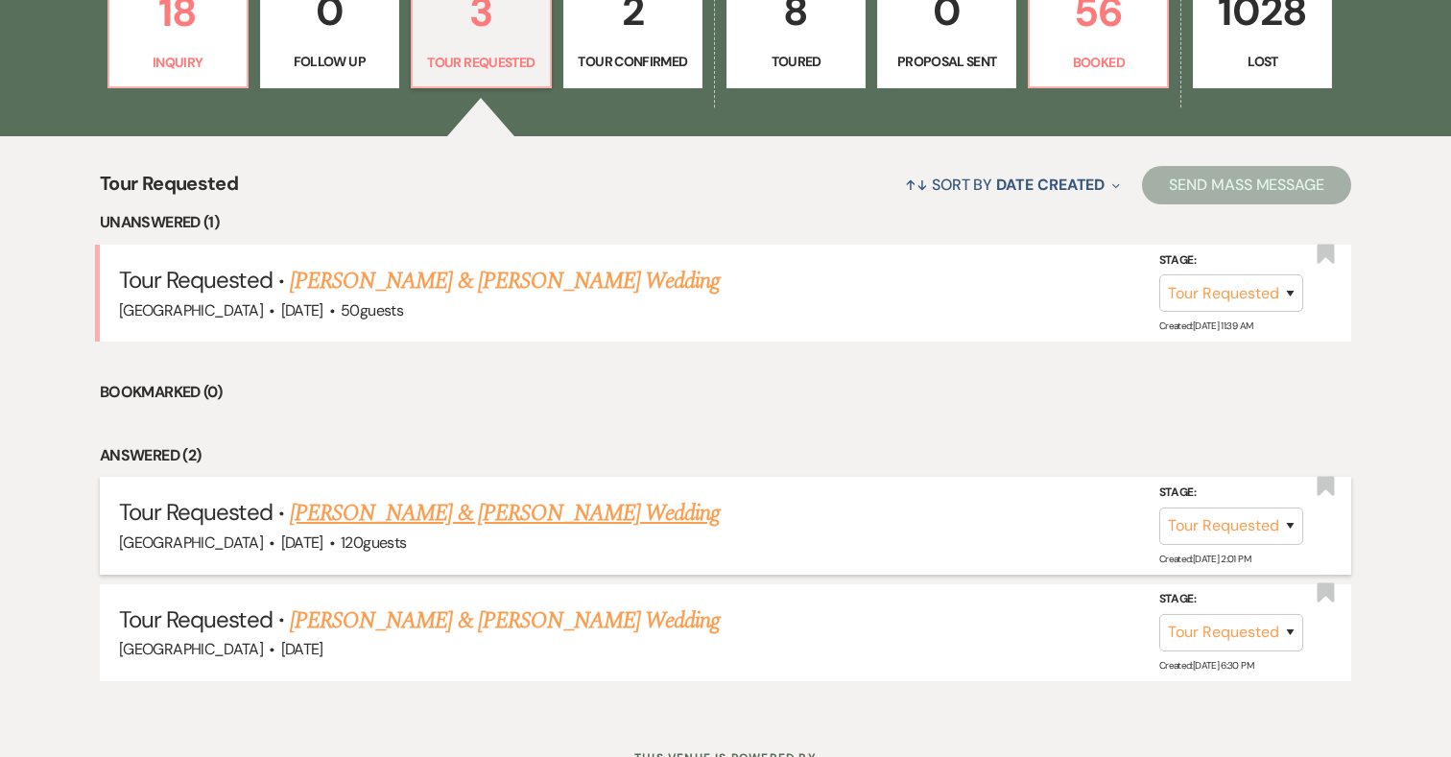
click at [520, 513] on link "[PERSON_NAME] & [PERSON_NAME] Wedding" at bounding box center [505, 513] width 430 height 35
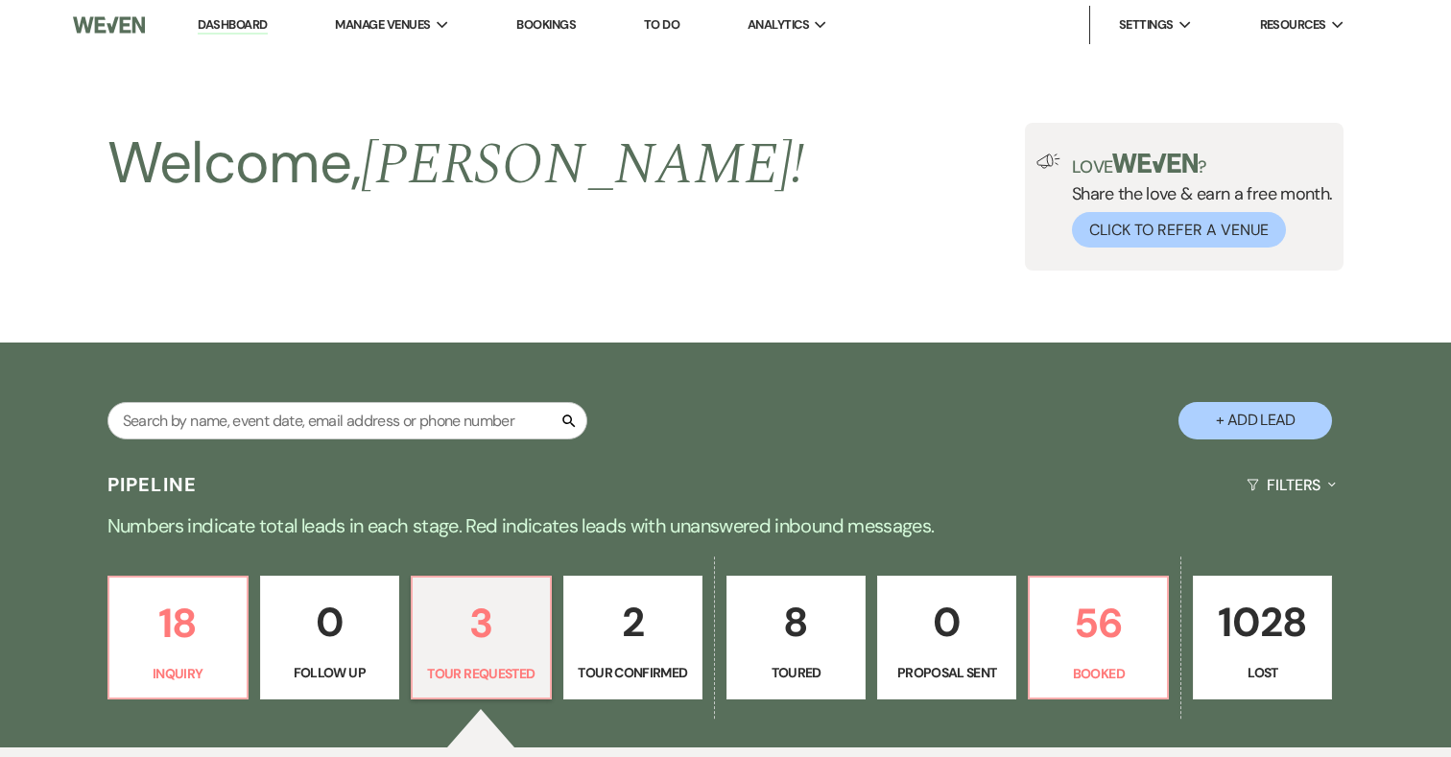
select select "2"
select select "5"
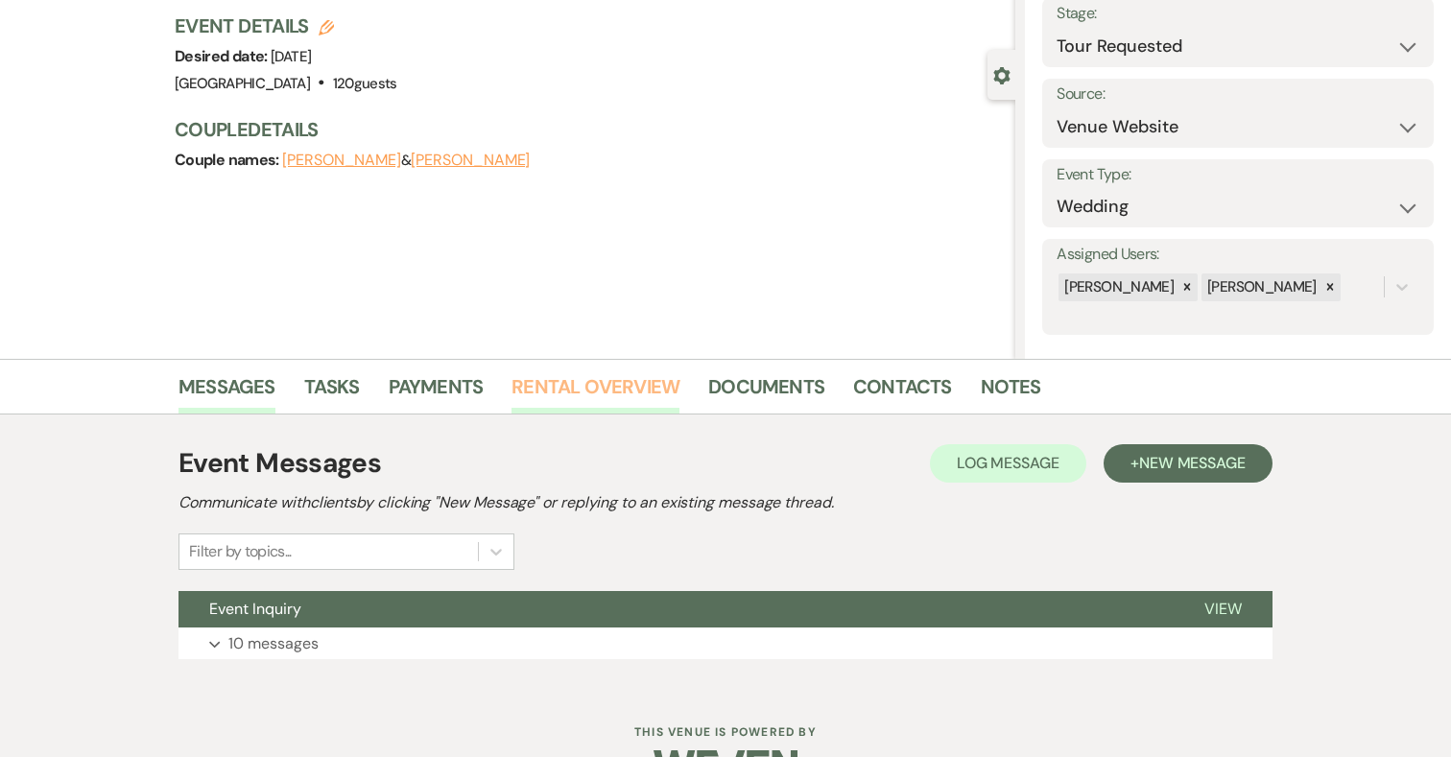
scroll to position [178, 0]
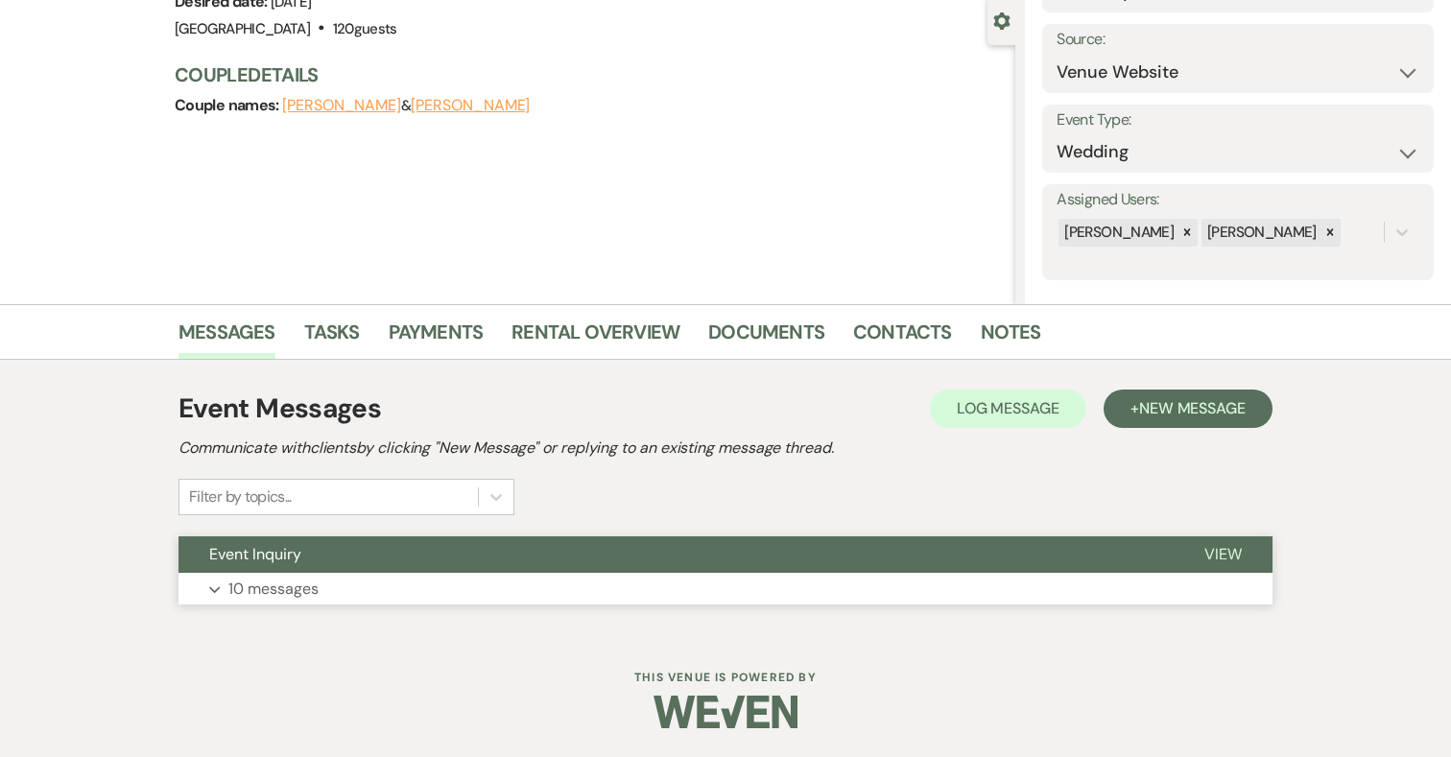
click at [610, 583] on button "Expand 10 messages" at bounding box center [726, 589] width 1094 height 33
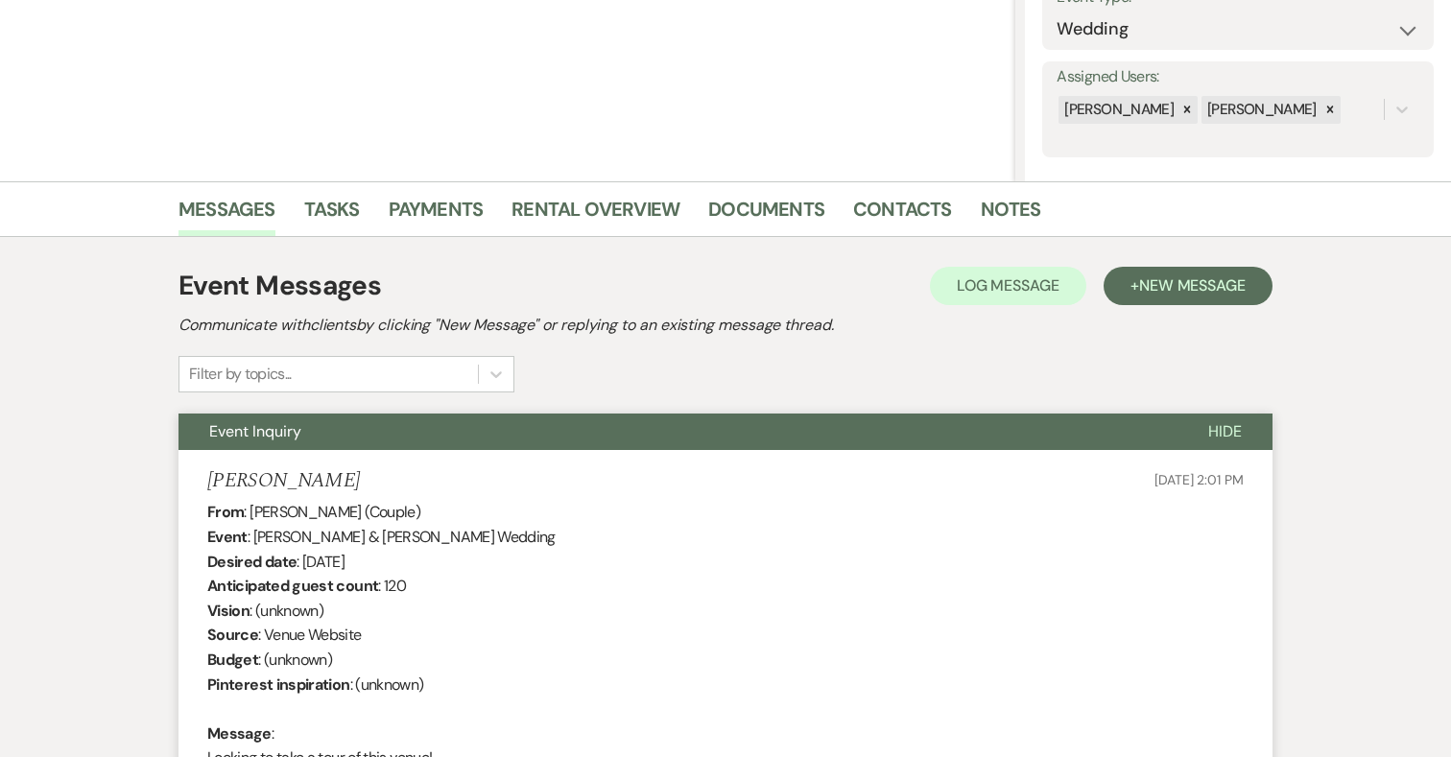
scroll to position [0, 0]
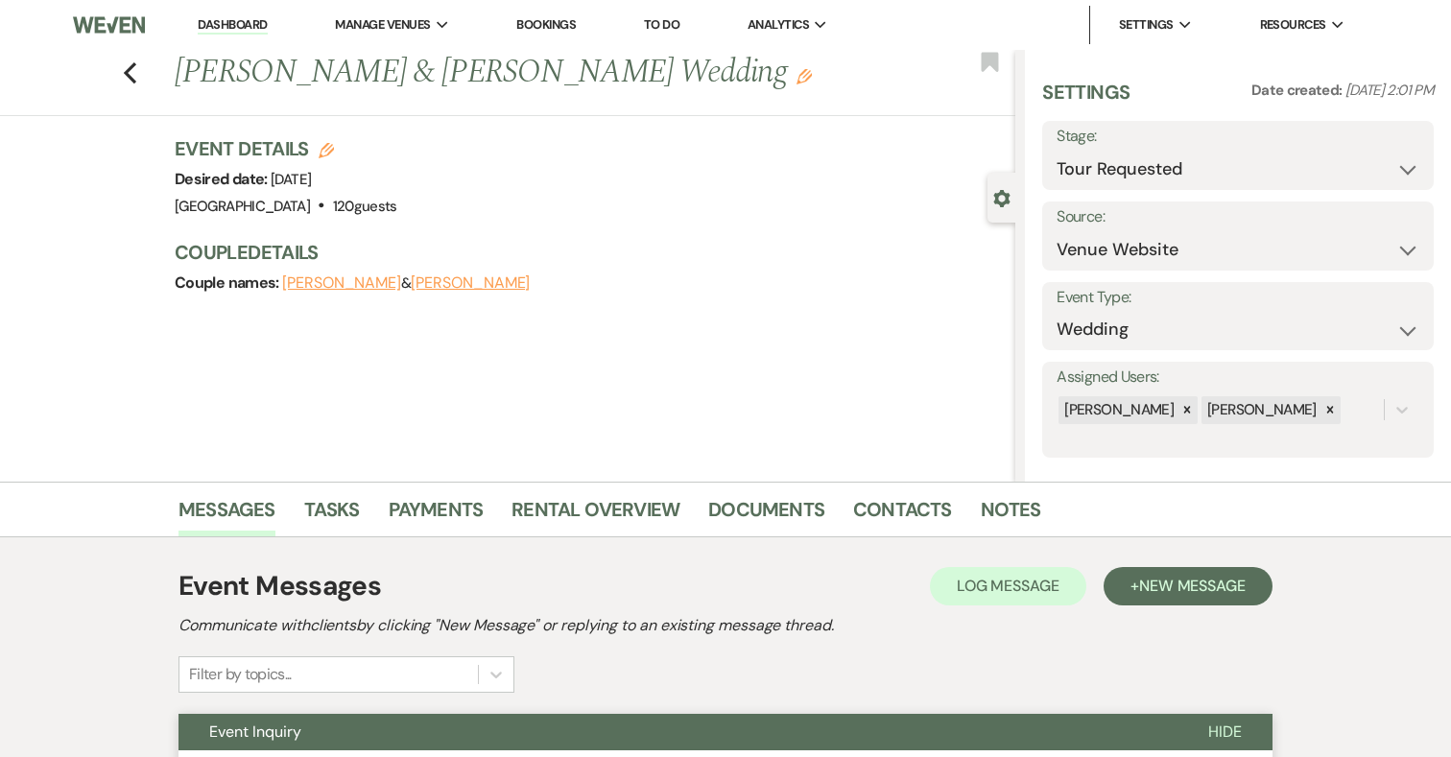
click at [1303, 149] on label "Stage:" at bounding box center [1238, 137] width 363 height 28
click at [1243, 176] on select "Inquiry Follow Up Tour Requested Tour Confirmed Toured Proposal Sent Booked Lost" at bounding box center [1238, 169] width 363 height 37
select select "4"
click at [1405, 149] on button "Save" at bounding box center [1393, 155] width 81 height 38
click at [131, 68] on use "button" at bounding box center [130, 72] width 12 height 21
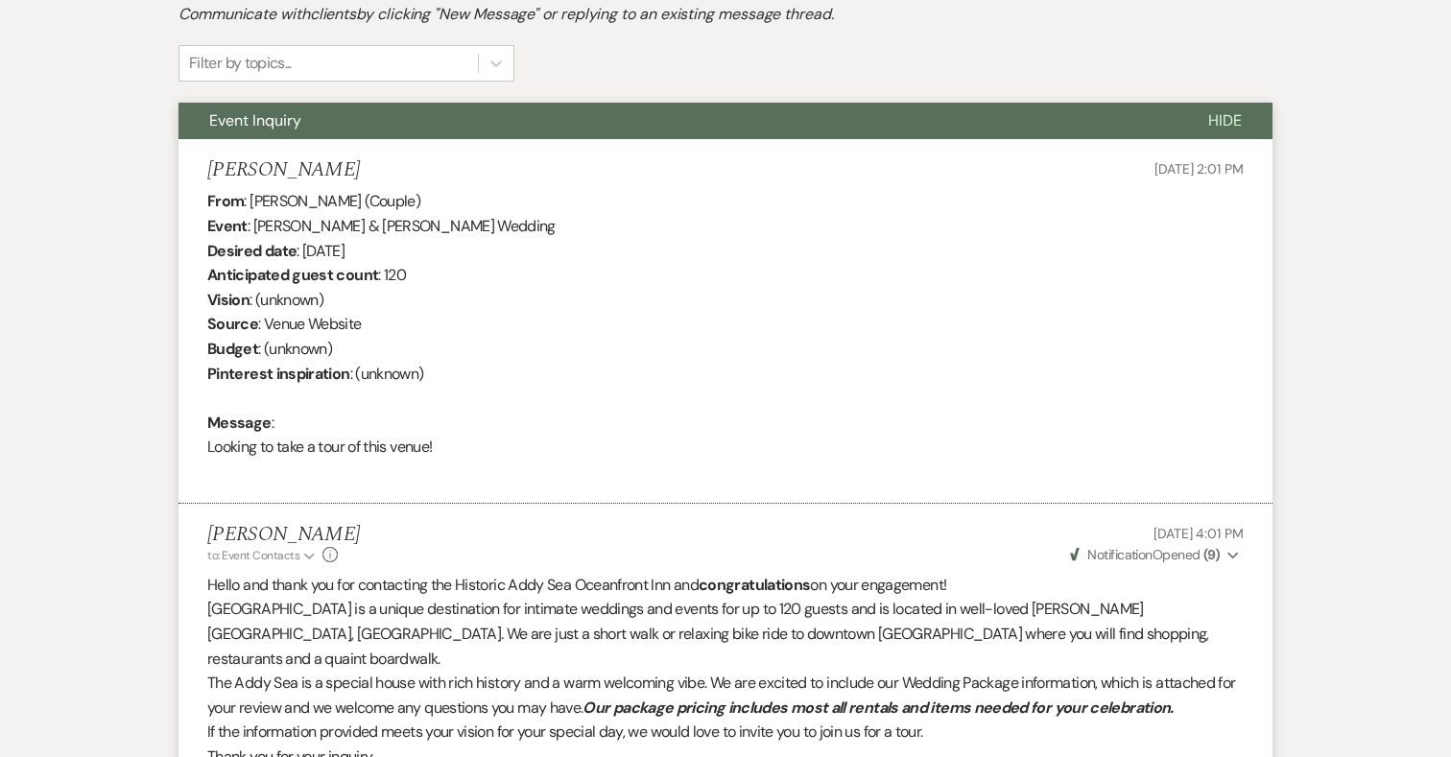
scroll to position [583, 0]
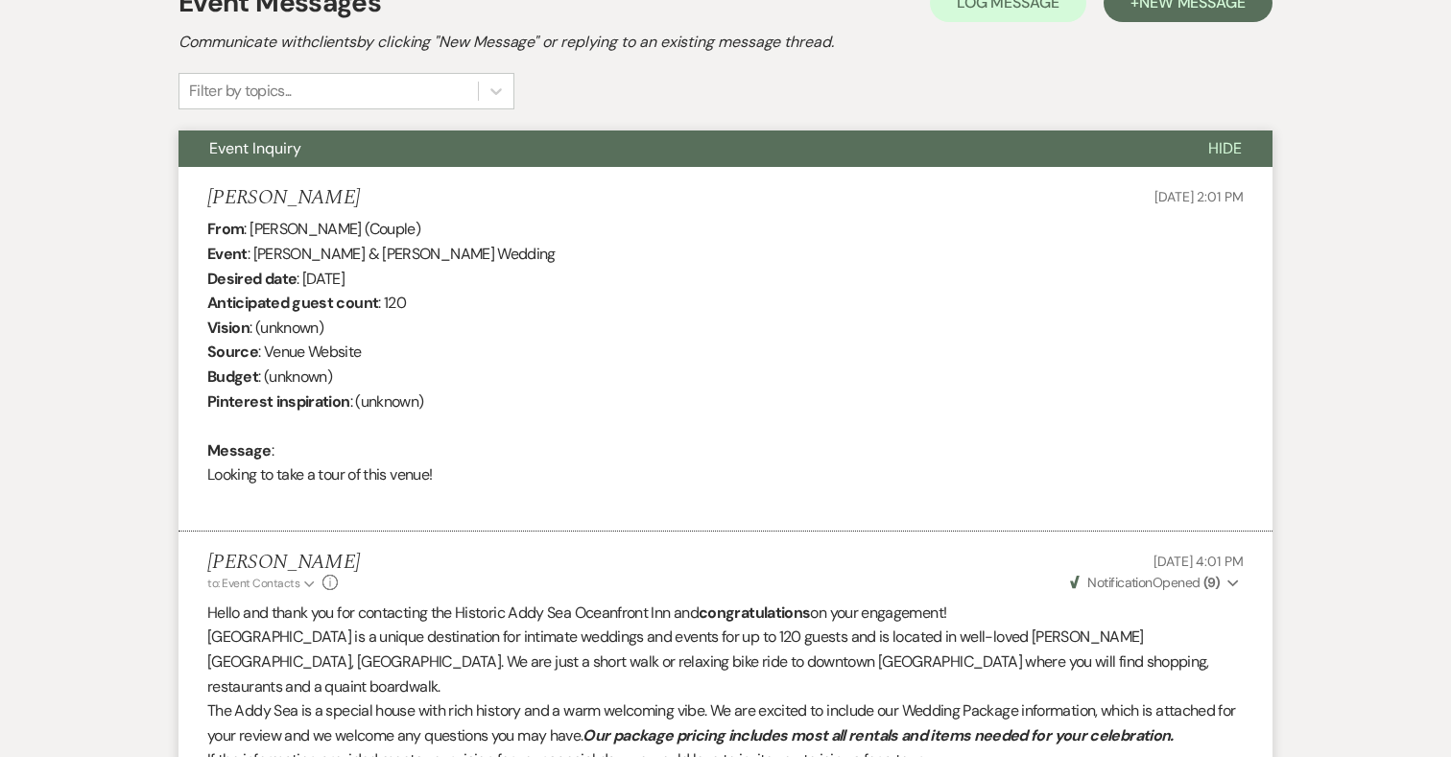
select select "2"
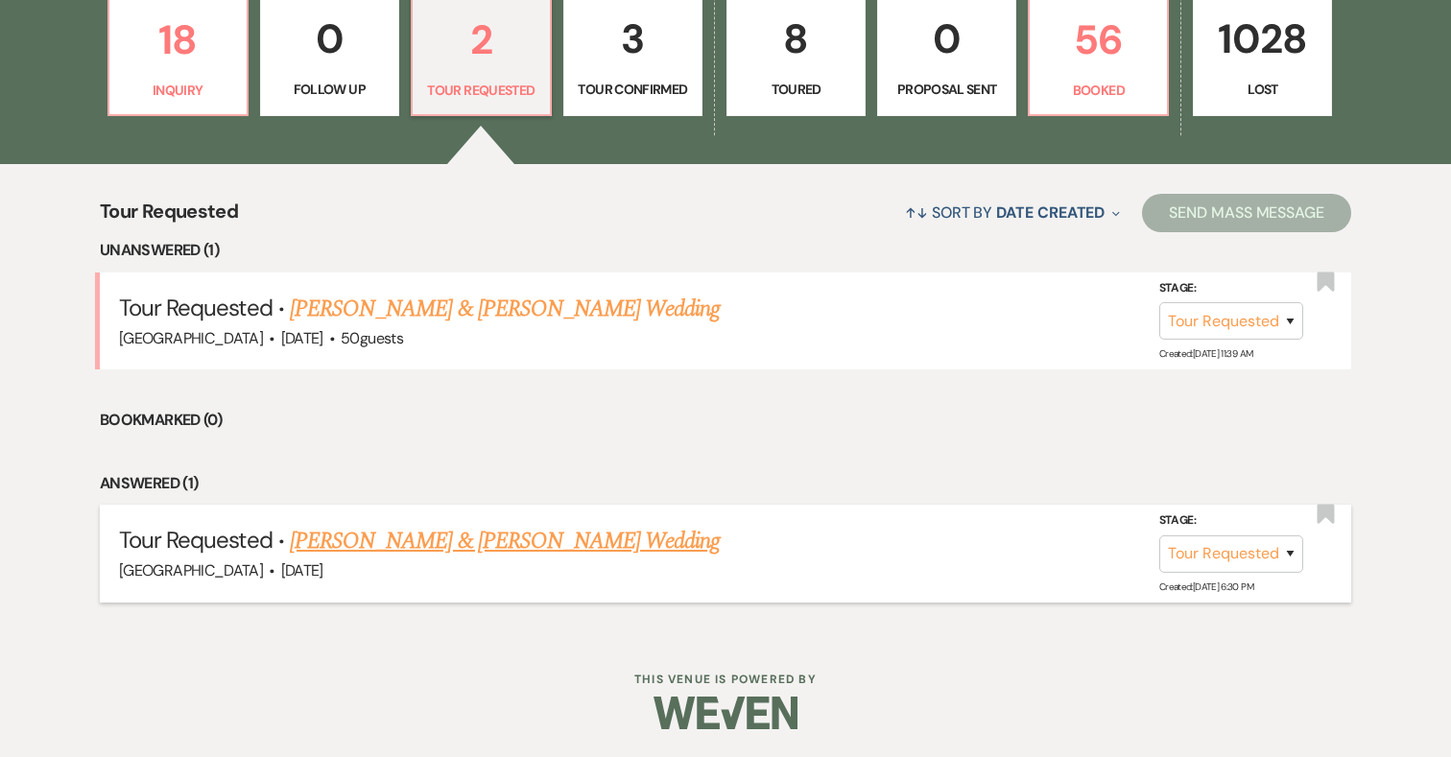
click at [428, 545] on link "[PERSON_NAME] & [PERSON_NAME] Wedding" at bounding box center [505, 541] width 430 height 35
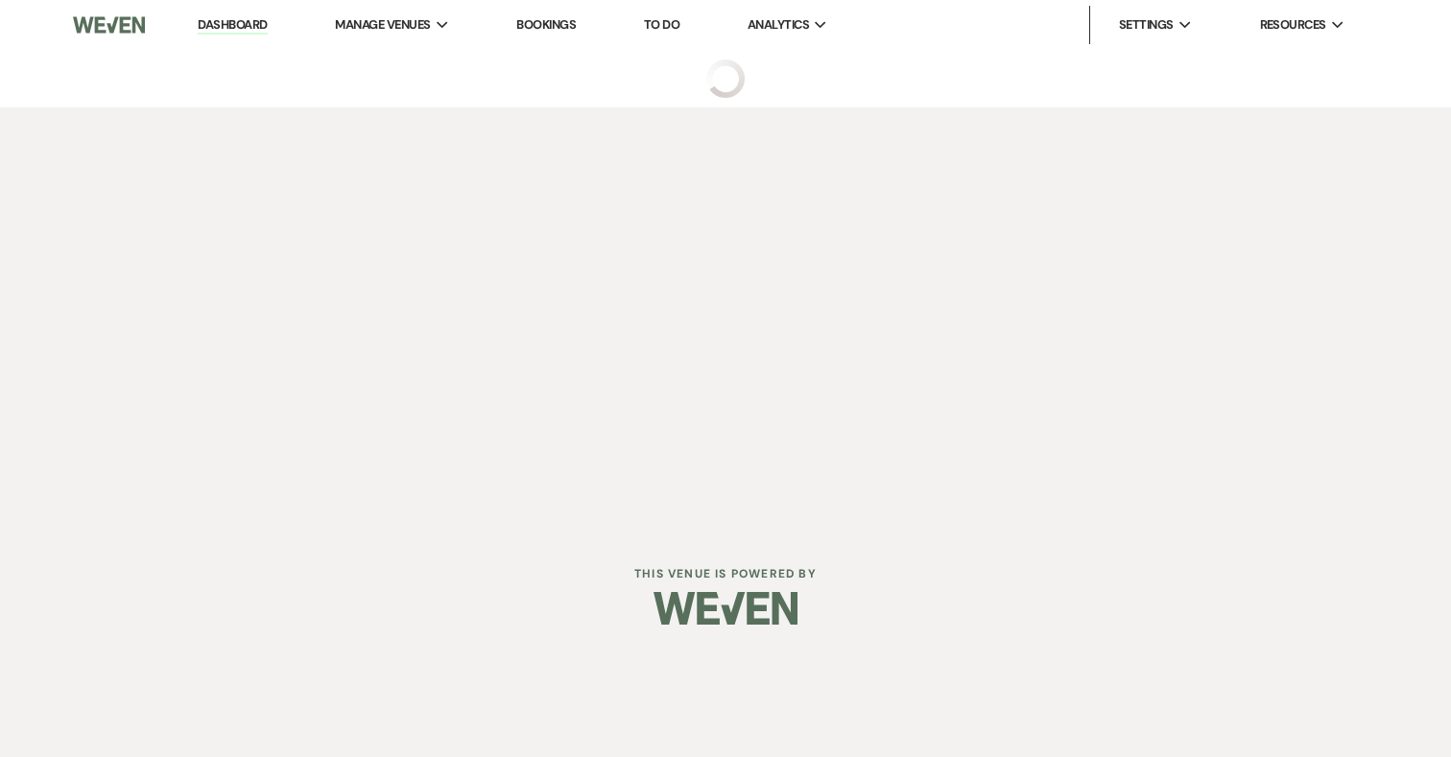
select select "2"
select select "5"
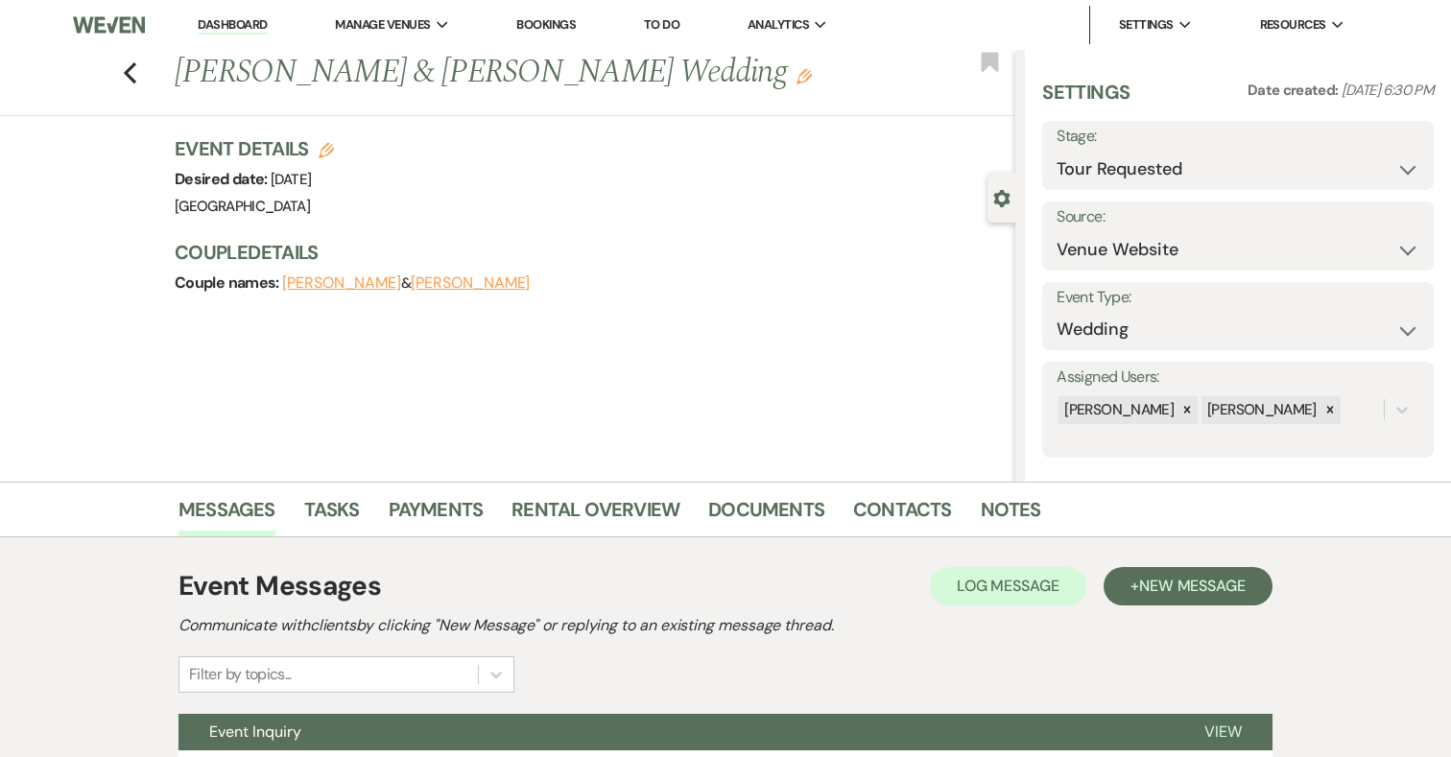
scroll to position [178, 0]
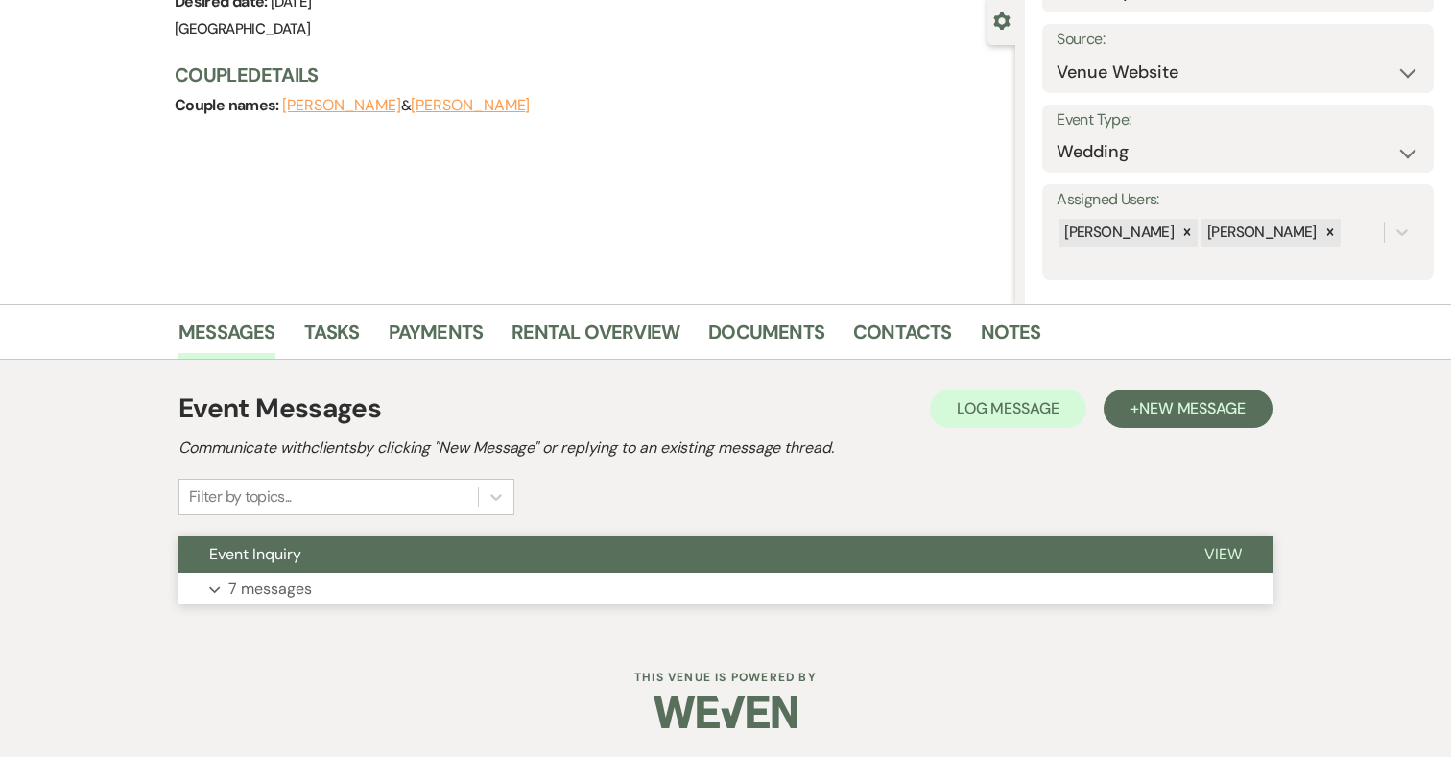
click at [812, 597] on button "Expand 7 messages" at bounding box center [726, 589] width 1094 height 33
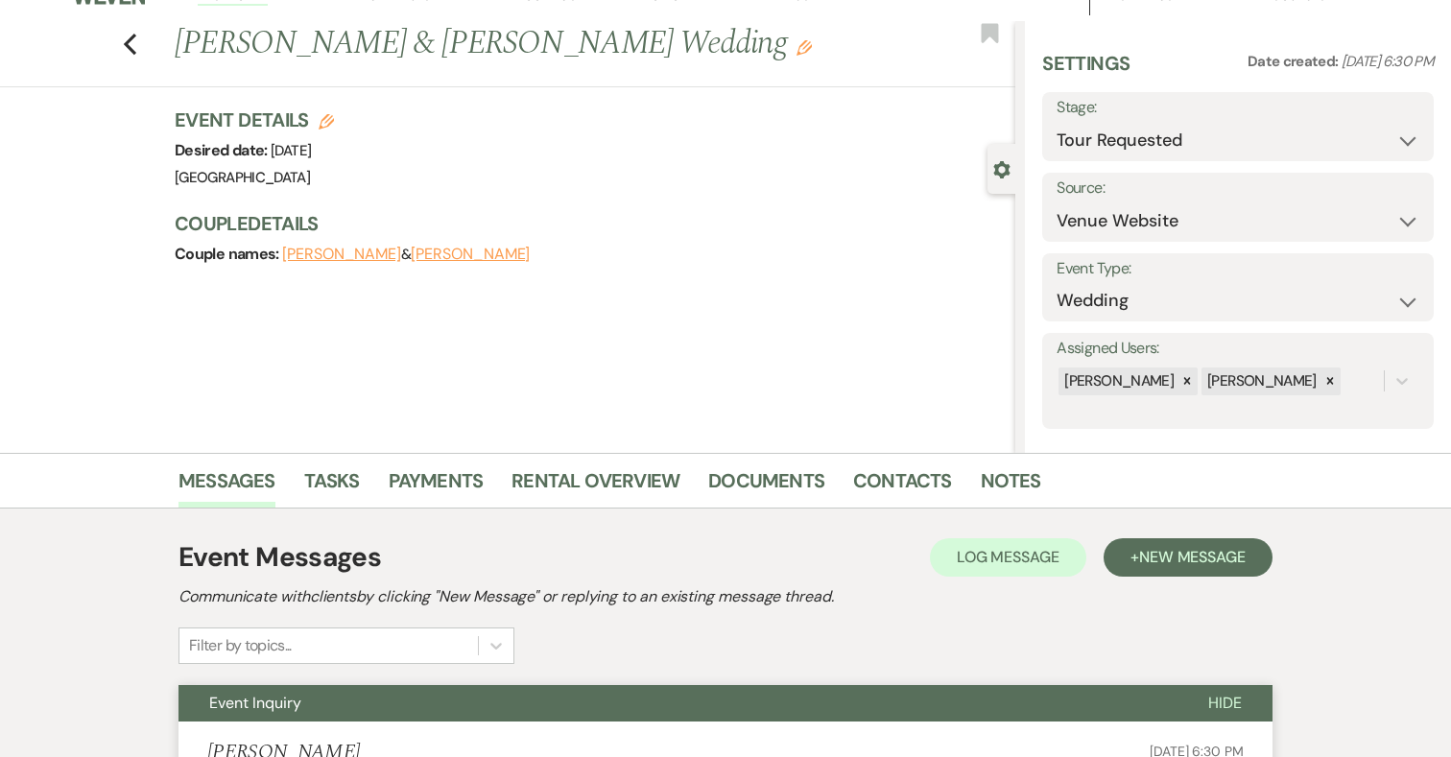
scroll to position [0, 0]
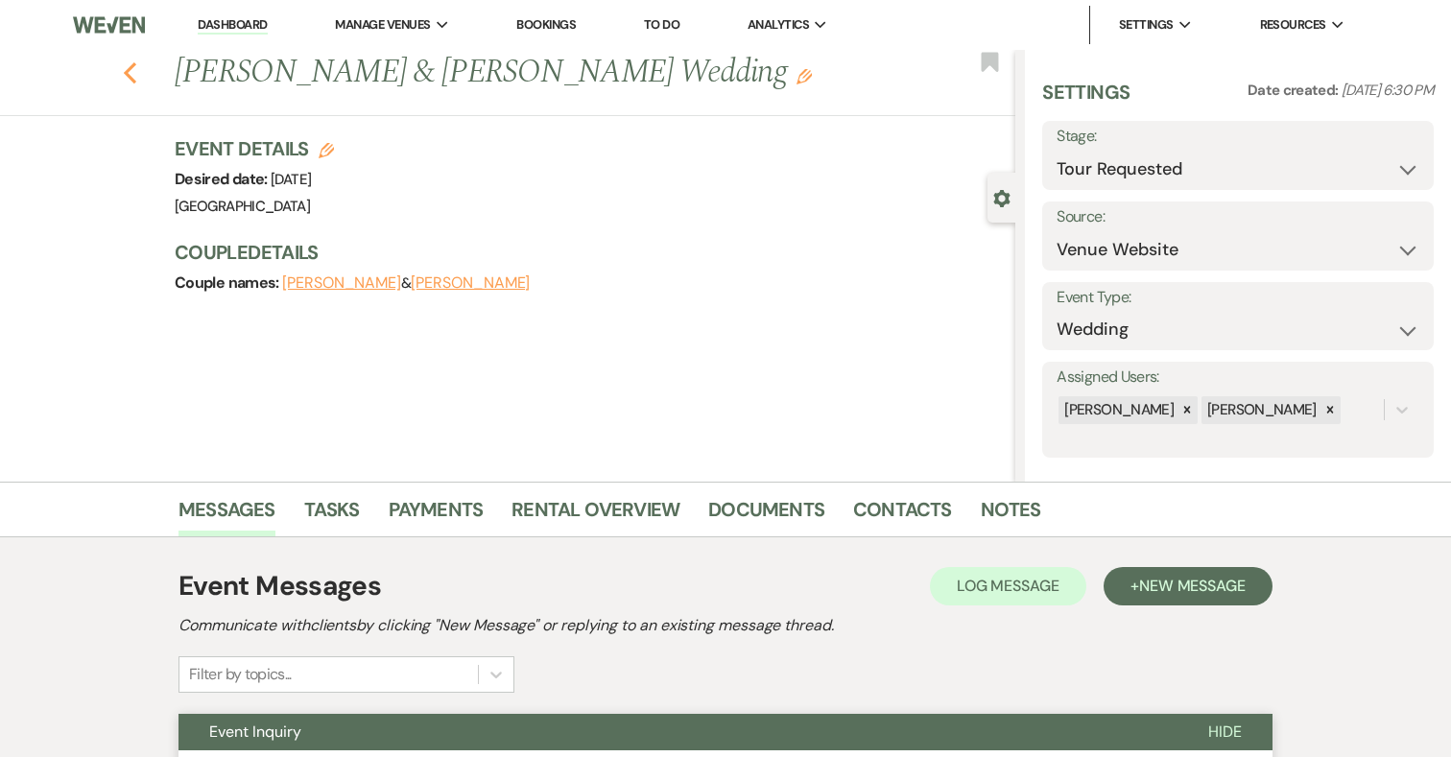
click at [132, 72] on icon "Previous" at bounding box center [130, 72] width 14 height 23
select select "2"
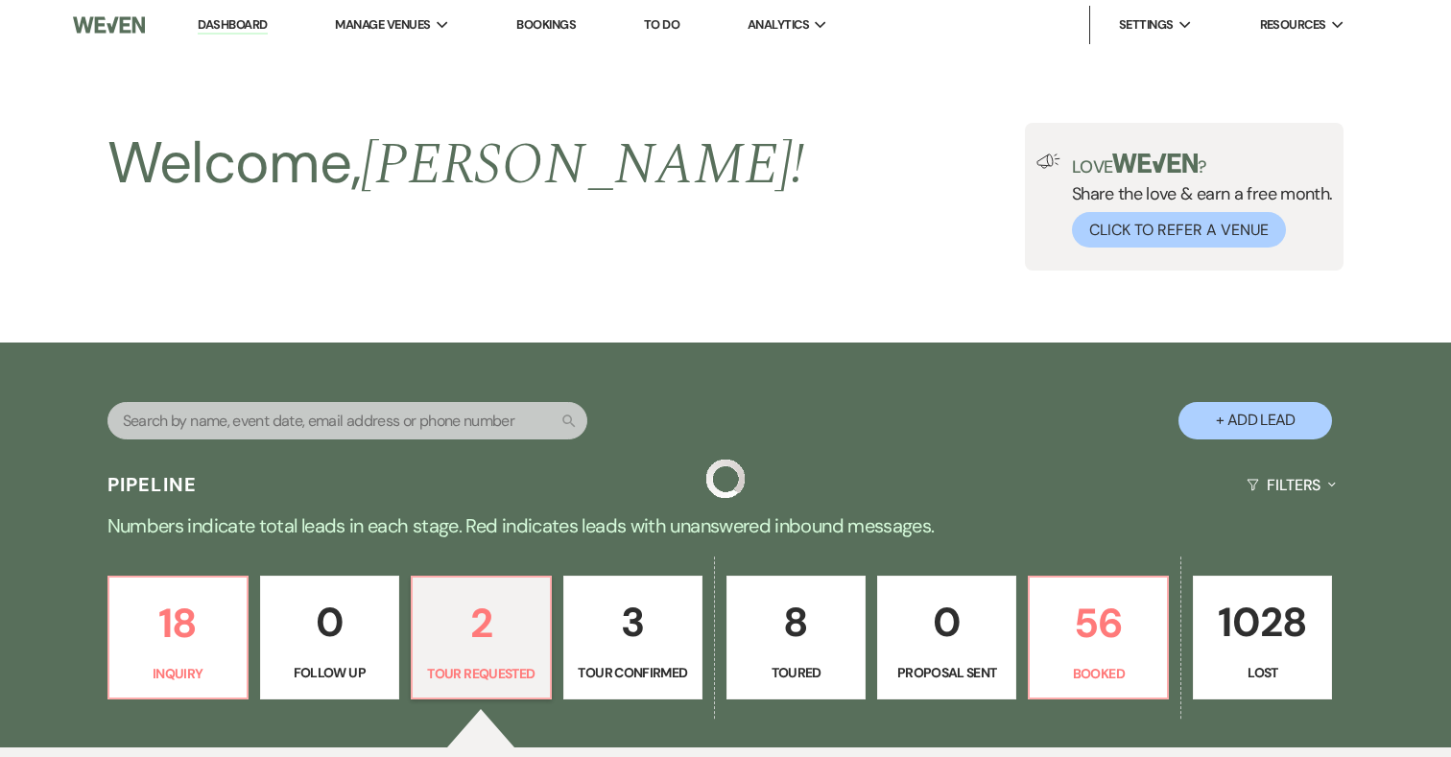
scroll to position [583, 0]
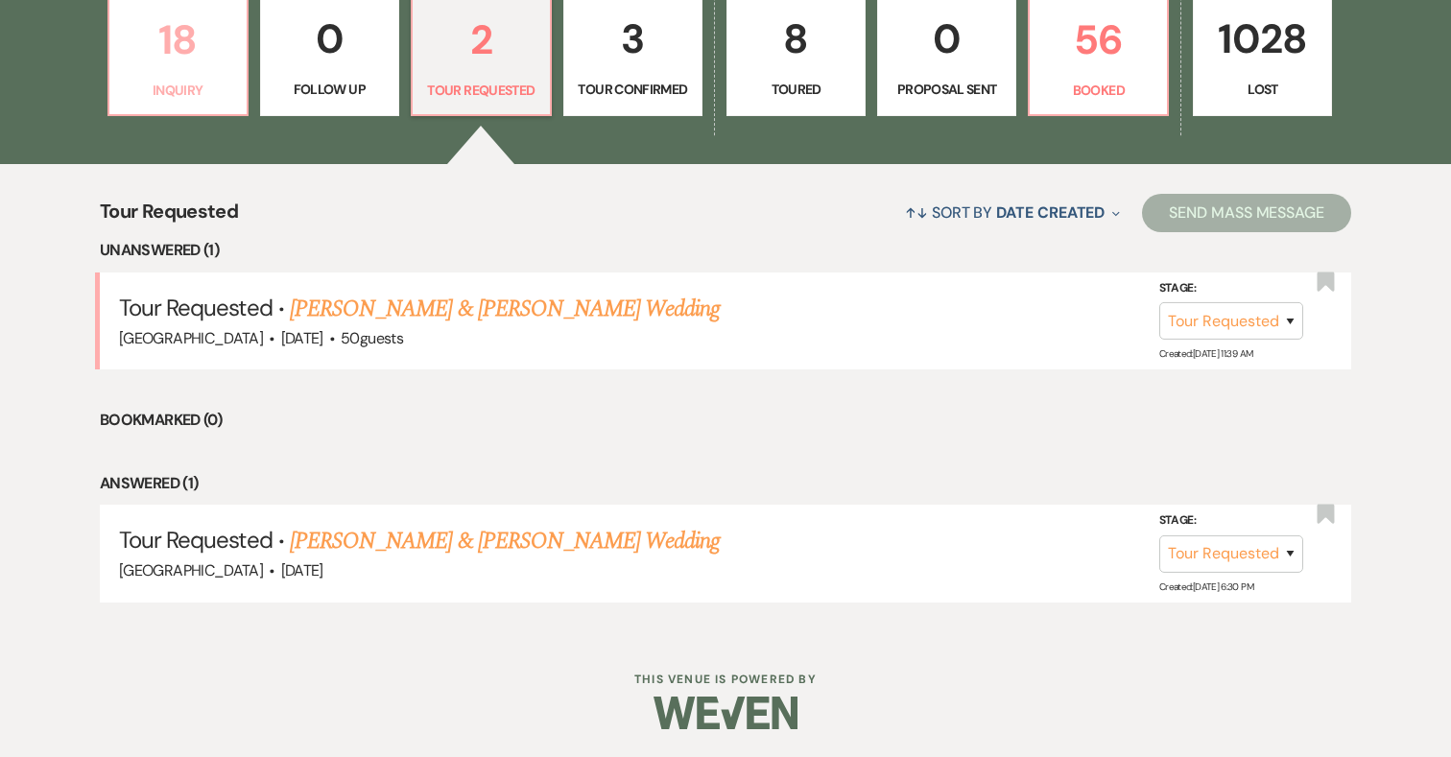
click at [159, 34] on p "18" at bounding box center [178, 40] width 114 height 64
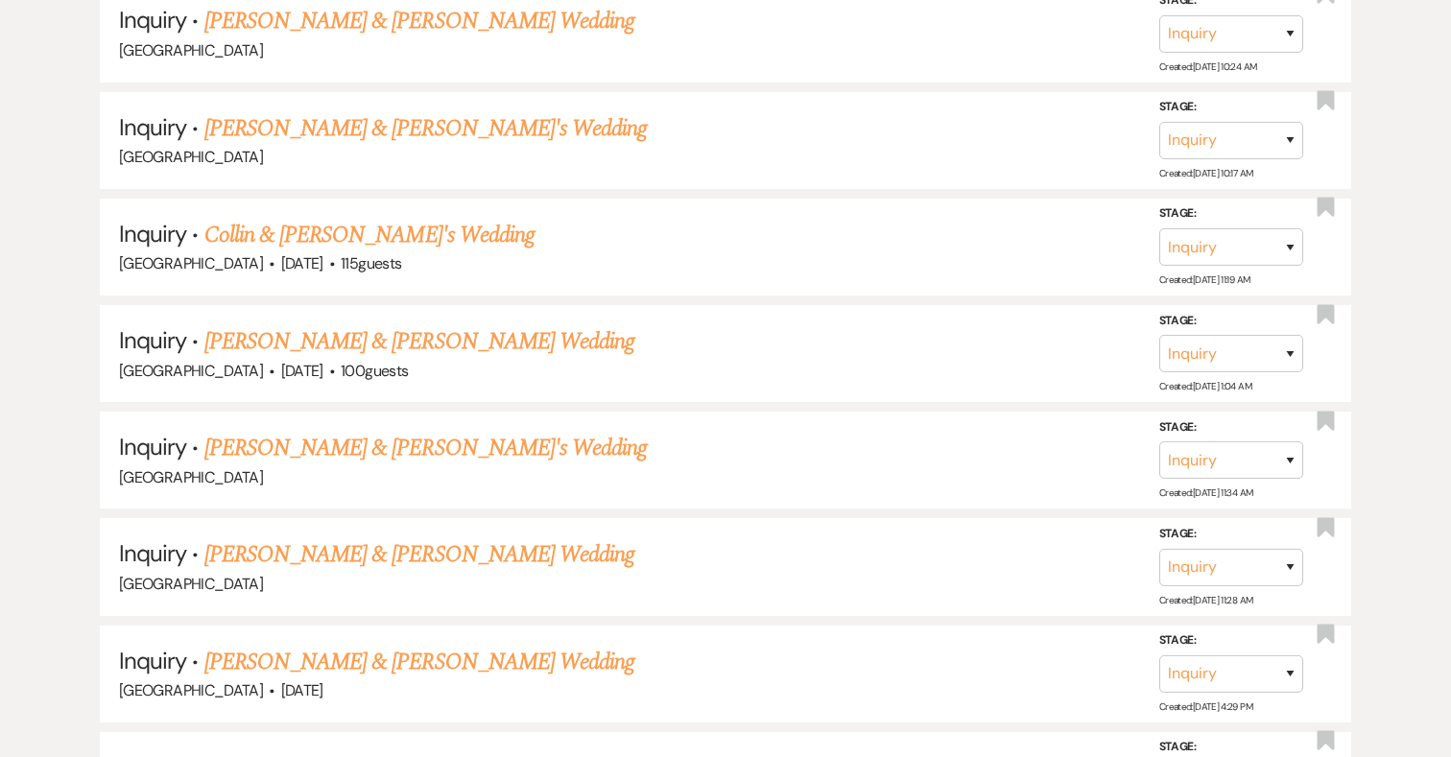
scroll to position [1746, 0]
